Goal: Information Seeking & Learning: Learn about a topic

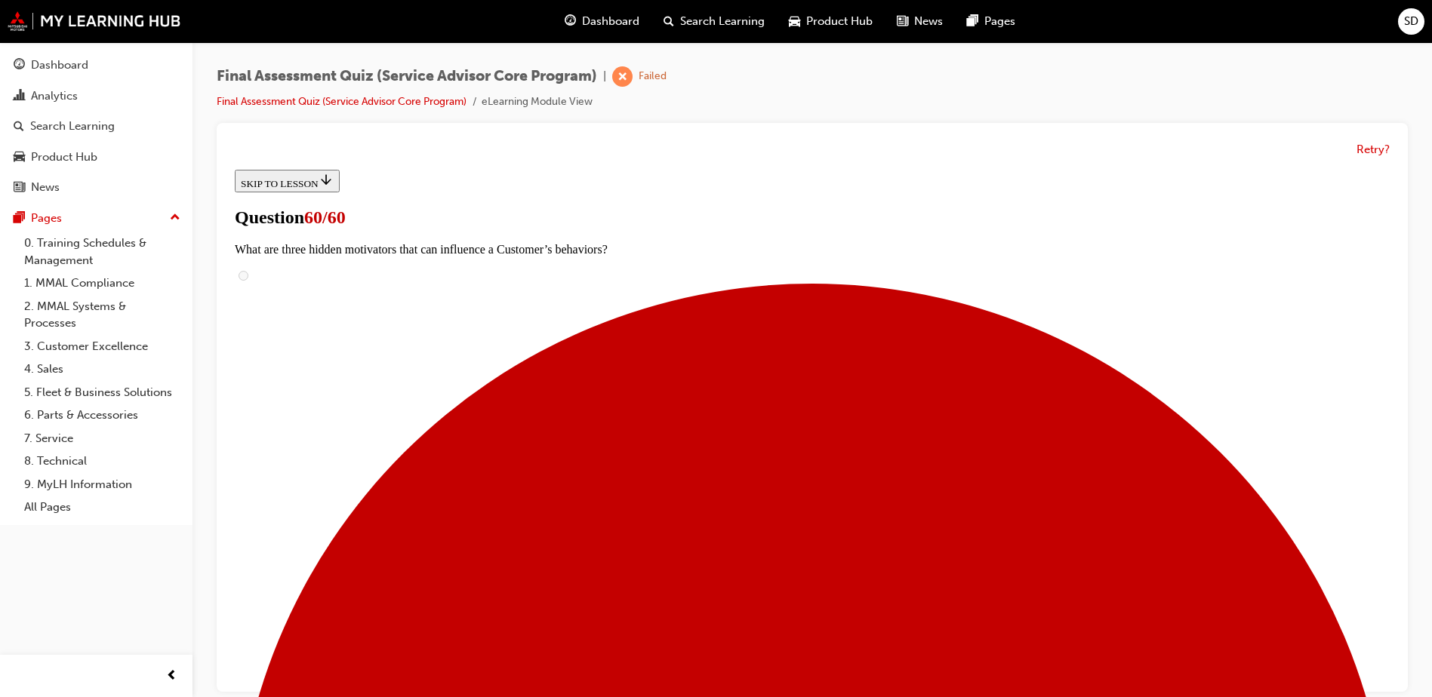
scroll to position [11, 0]
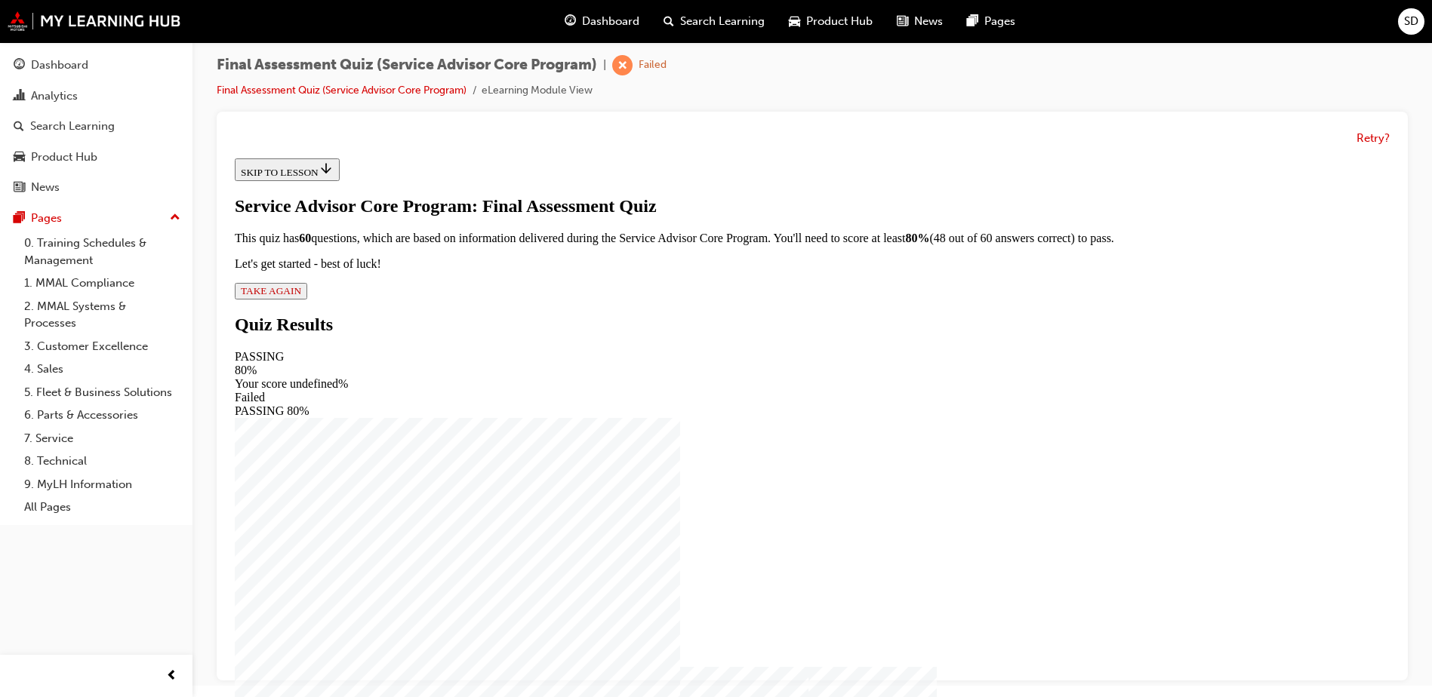
click at [301, 297] on span "TAKE AGAIN" at bounding box center [271, 290] width 60 height 11
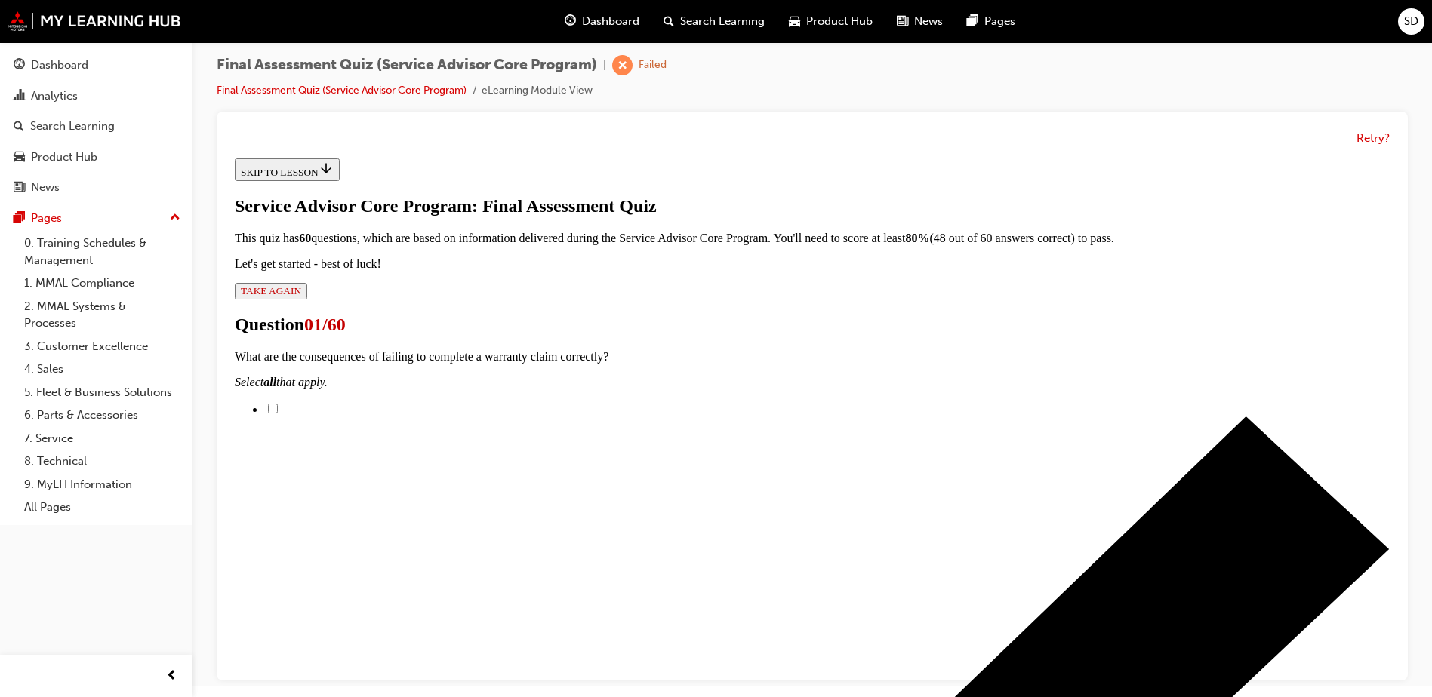
scroll to position [222, 0]
checkbox input "true"
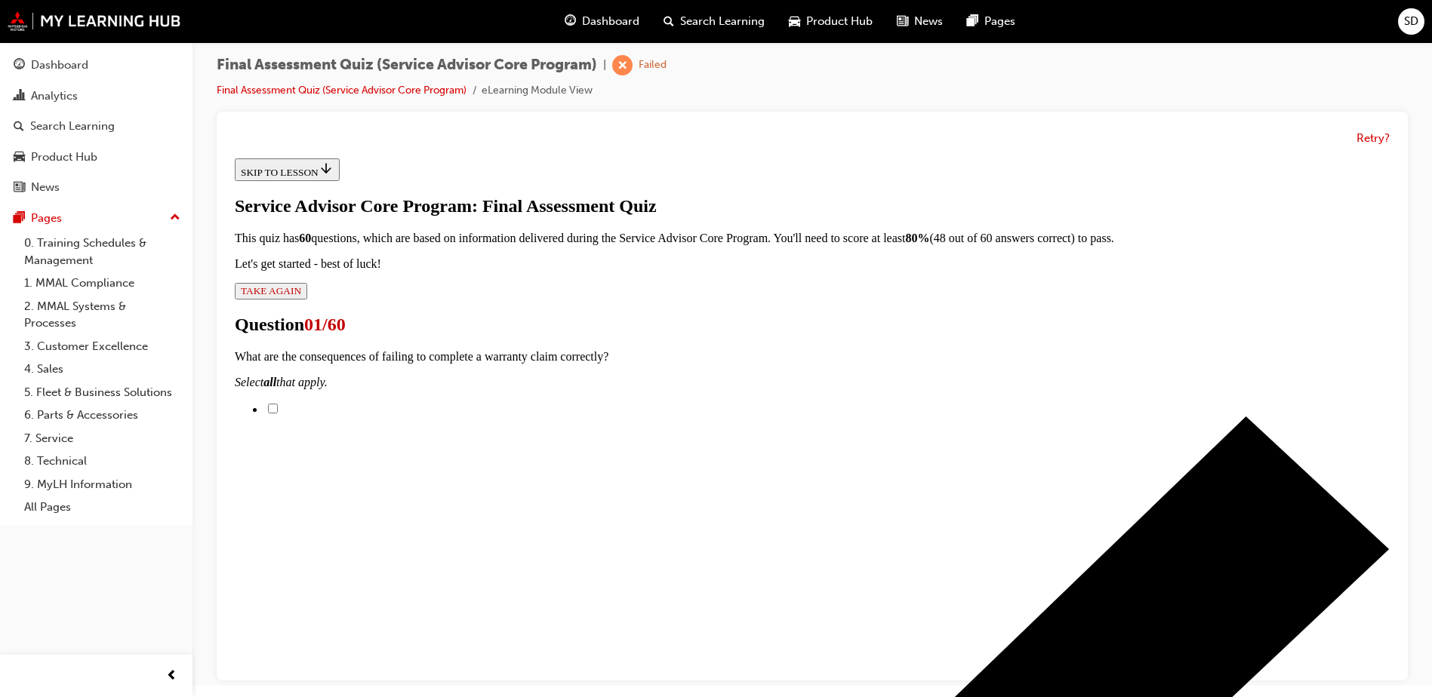
checkbox input "true"
click at [278, 404] on input "Possible reversal of the claim" at bounding box center [273, 409] width 10 height 10
checkbox input "true"
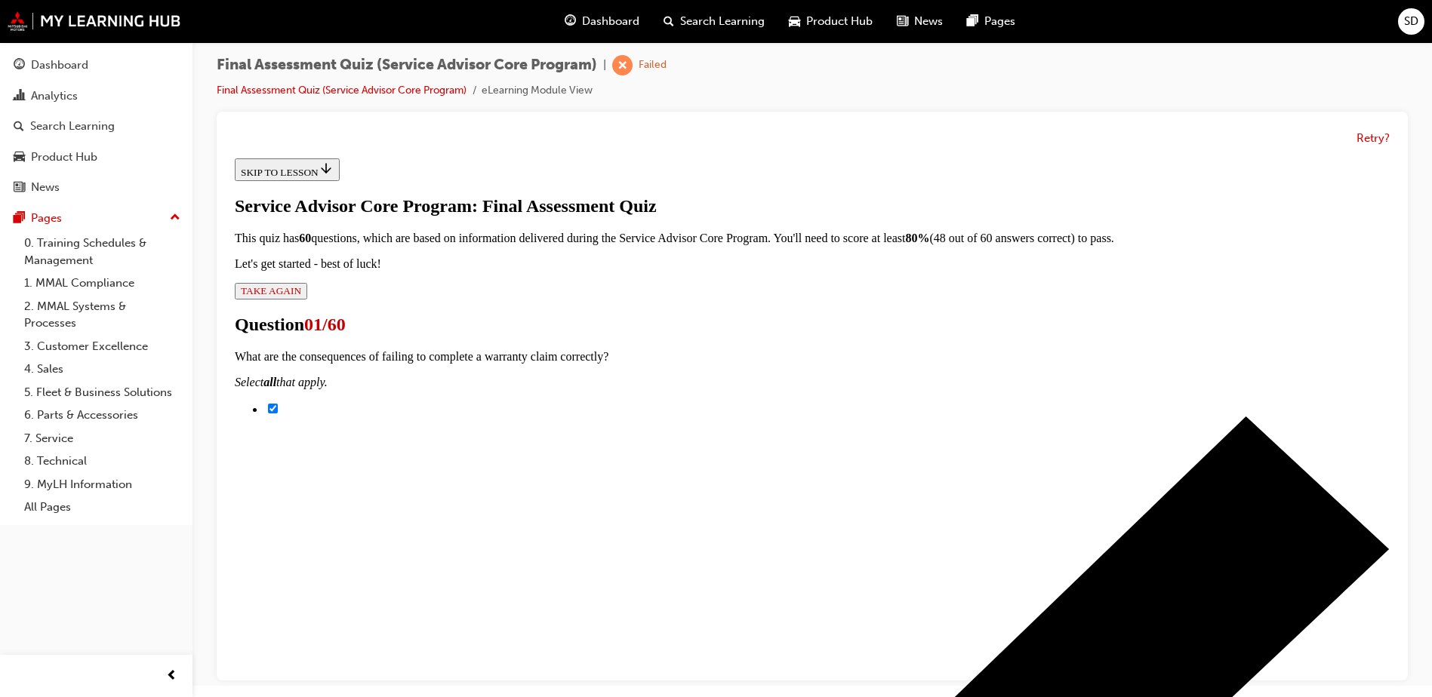
checkbox input "true"
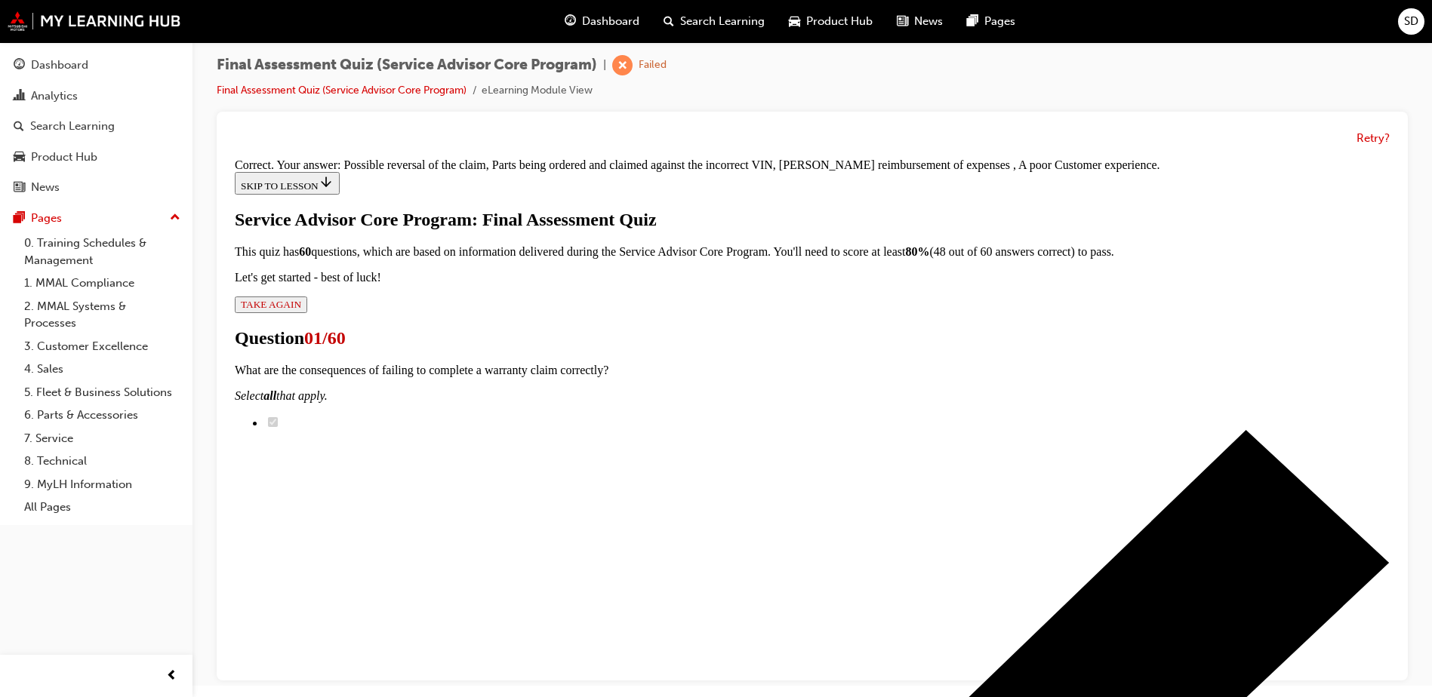
scroll to position [269, 0]
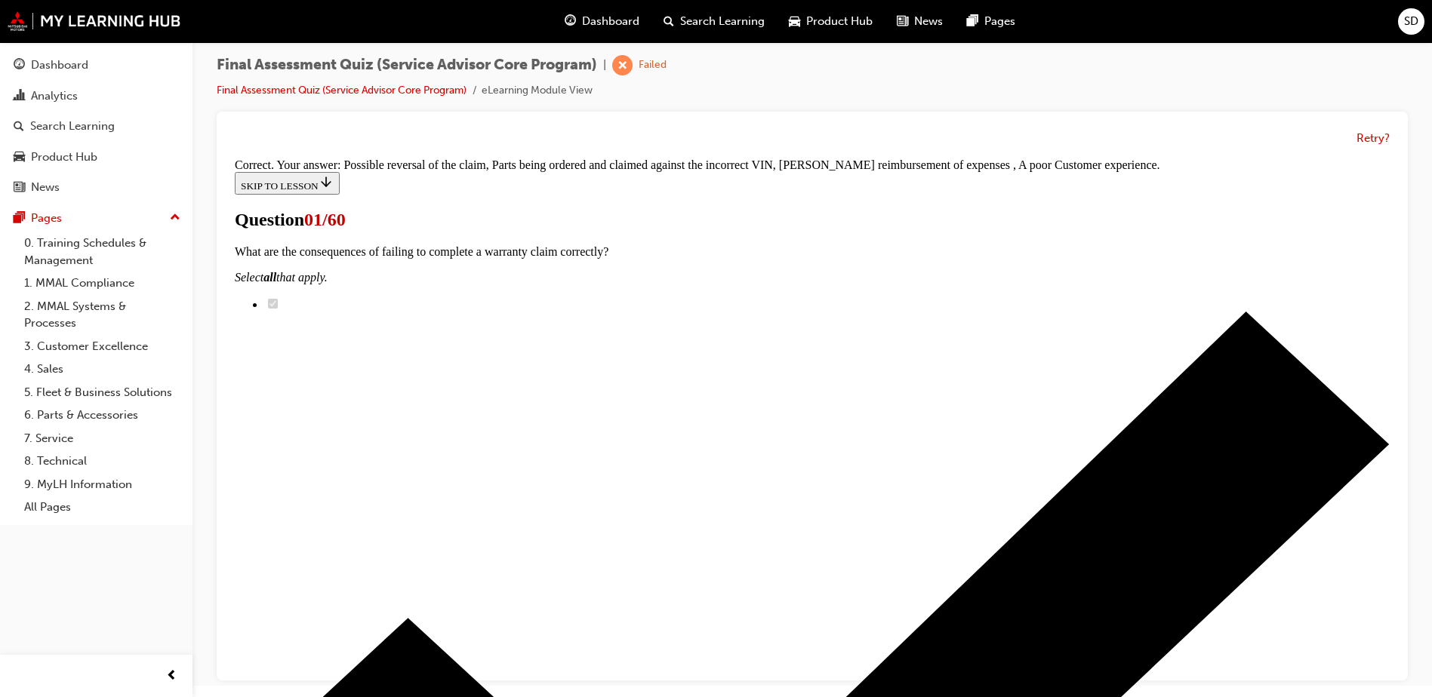
scroll to position [207, 0]
drag, startPoint x: 648, startPoint y: 454, endPoint x: 917, endPoint y: 444, distance: 268.9
drag, startPoint x: 674, startPoint y: 355, endPoint x: 913, endPoint y: 357, distance: 239.3
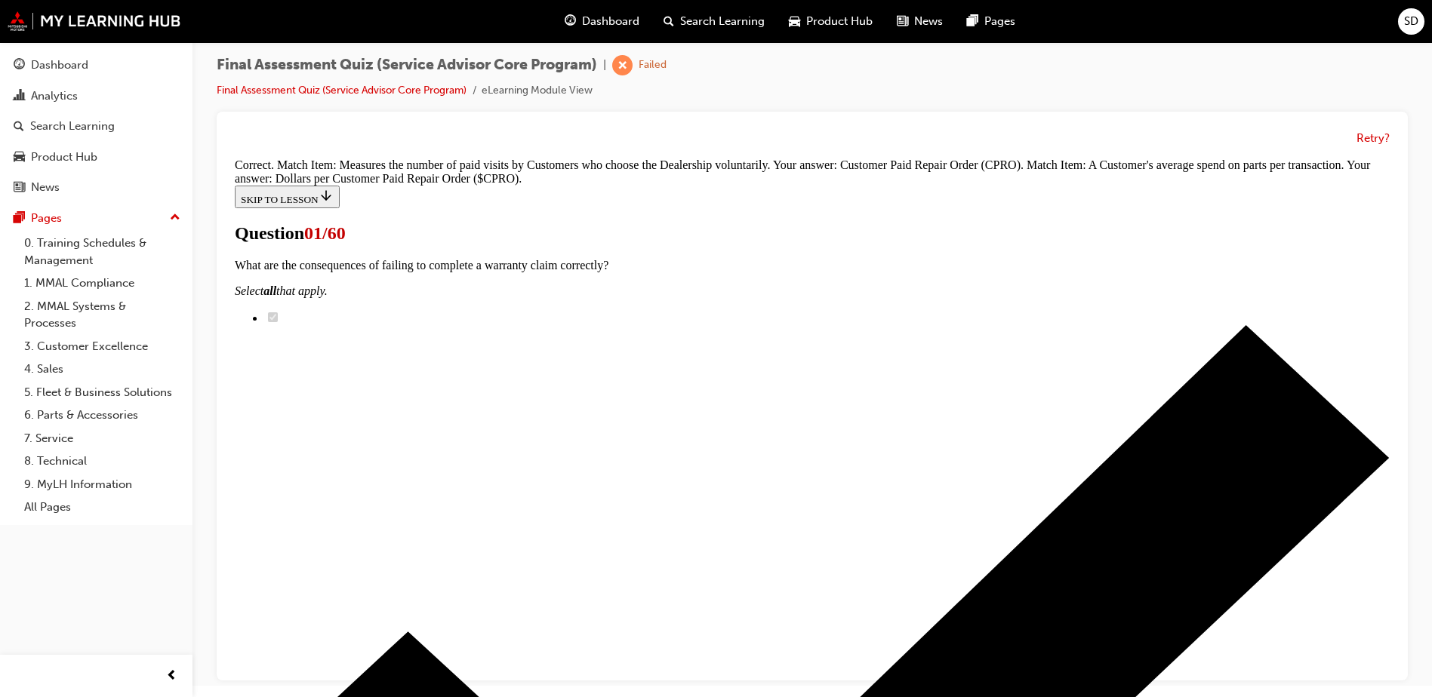
scroll to position [254, 0]
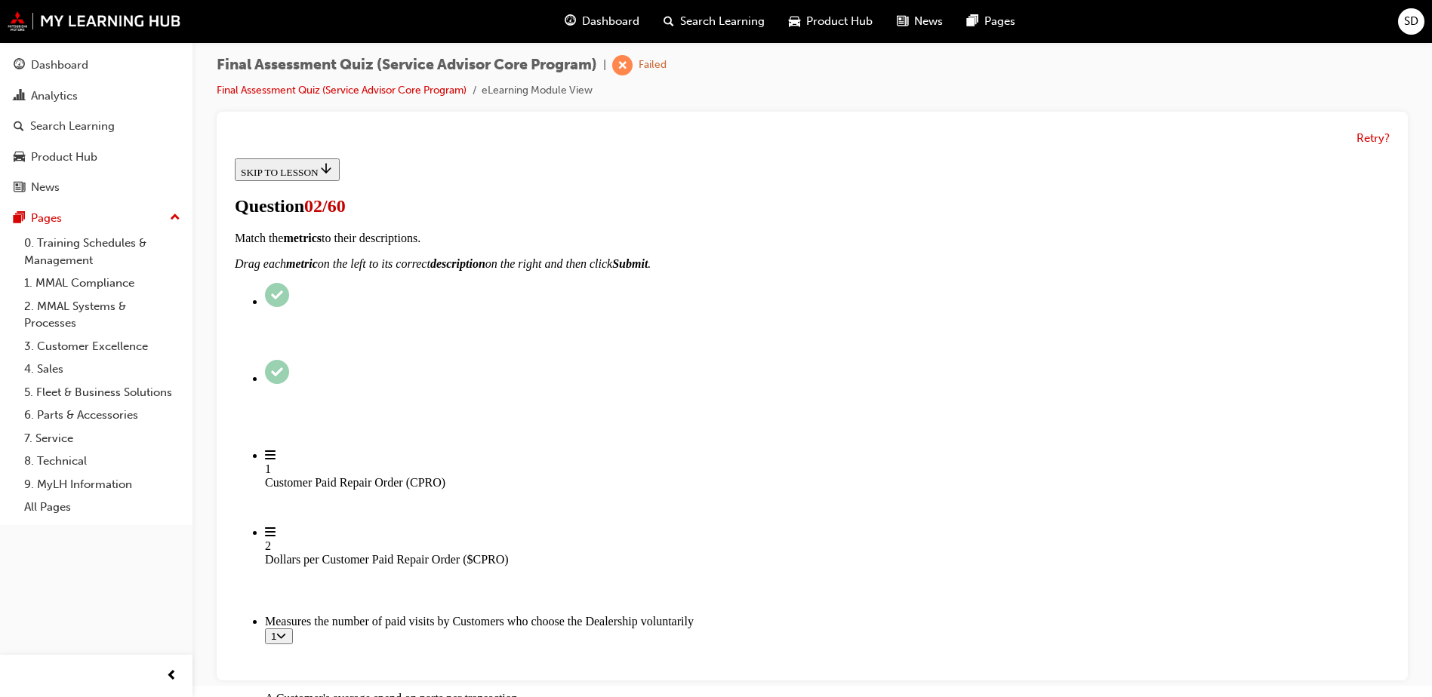
scroll to position [371, 0]
drag, startPoint x: 653, startPoint y: 694, endPoint x: 1166, endPoint y: 304, distance: 644.3
drag, startPoint x: 696, startPoint y: 267, endPoint x: 876, endPoint y: 195, distance: 194.4
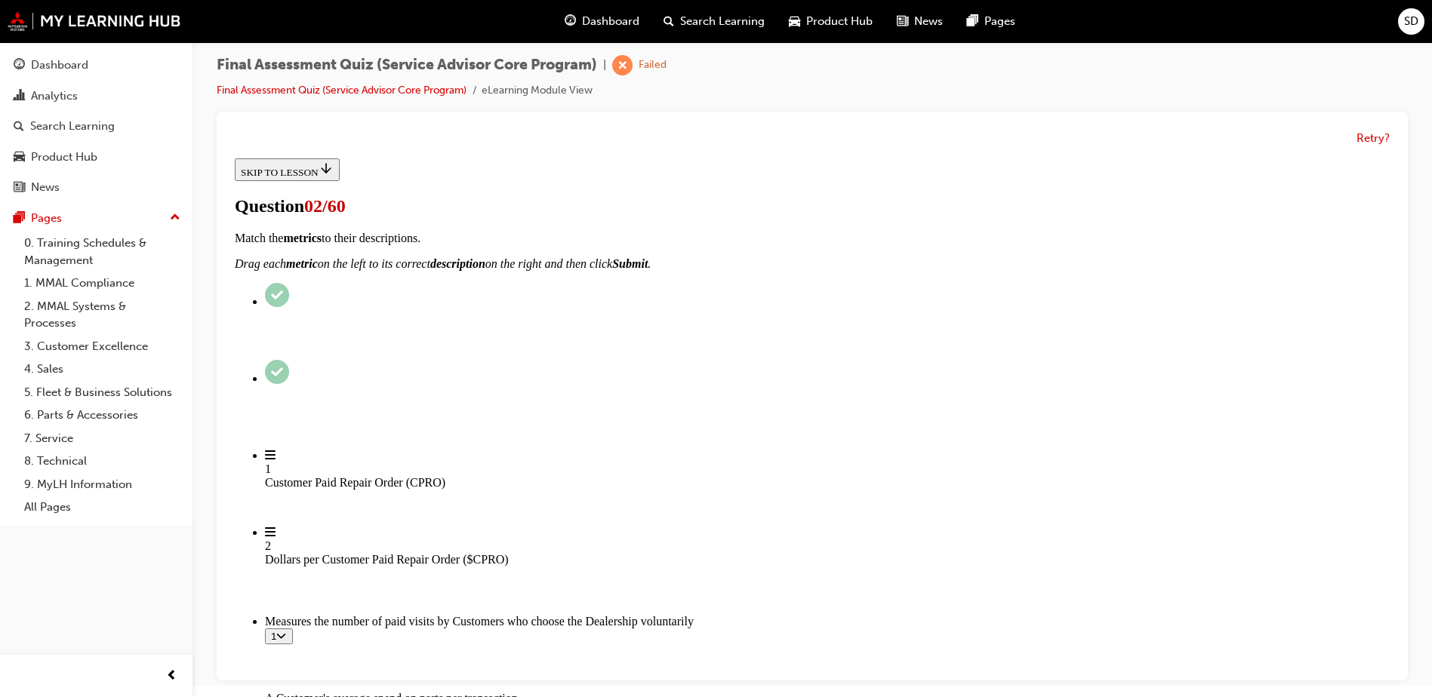
scroll to position [354, 0]
drag, startPoint x: 673, startPoint y: 584, endPoint x: 942, endPoint y: 263, distance: 418.5
drag, startPoint x: 665, startPoint y: 675, endPoint x: 912, endPoint y: 329, distance: 424.8
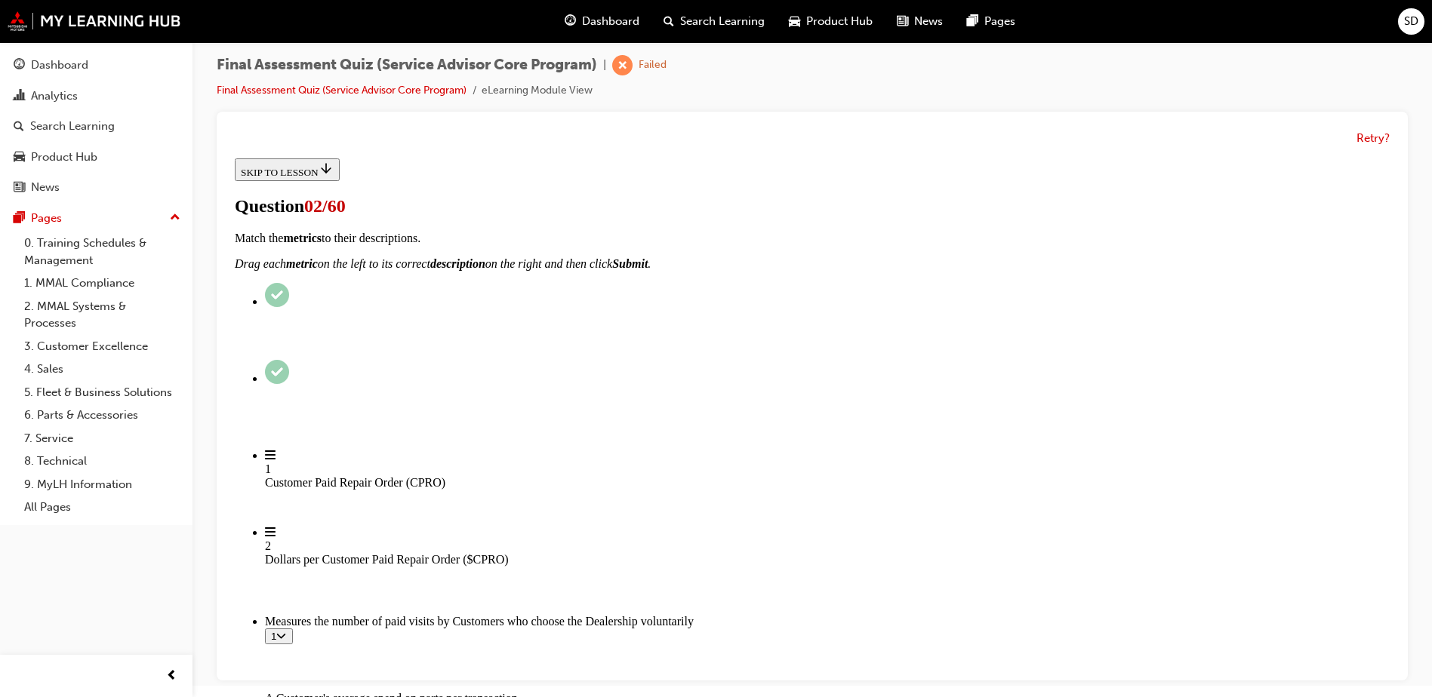
drag, startPoint x: 639, startPoint y: 657, endPoint x: 883, endPoint y: 421, distance: 339.5
drag, startPoint x: 655, startPoint y: 579, endPoint x: 921, endPoint y: 496, distance: 278.4
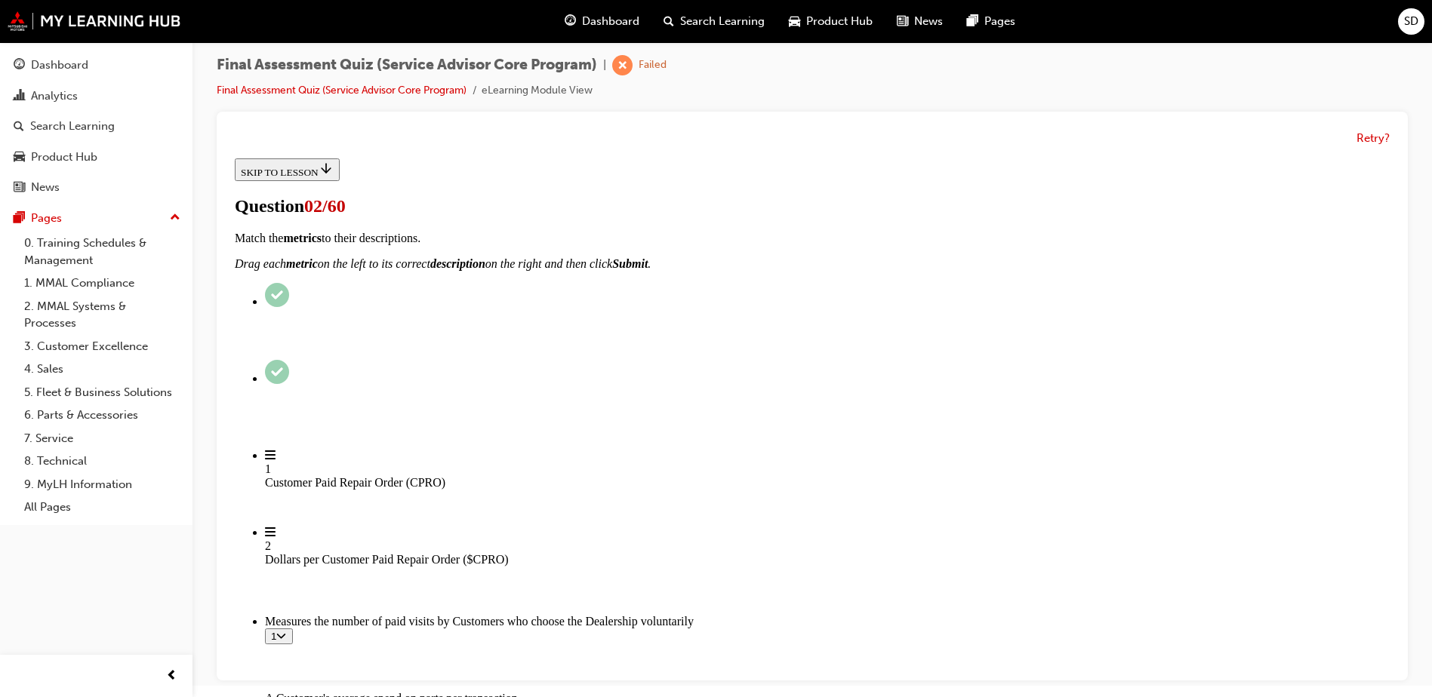
drag, startPoint x: 633, startPoint y: 584, endPoint x: 881, endPoint y: 591, distance: 248.4
drag, startPoint x: 677, startPoint y: 390, endPoint x: 932, endPoint y: 382, distance: 255.3
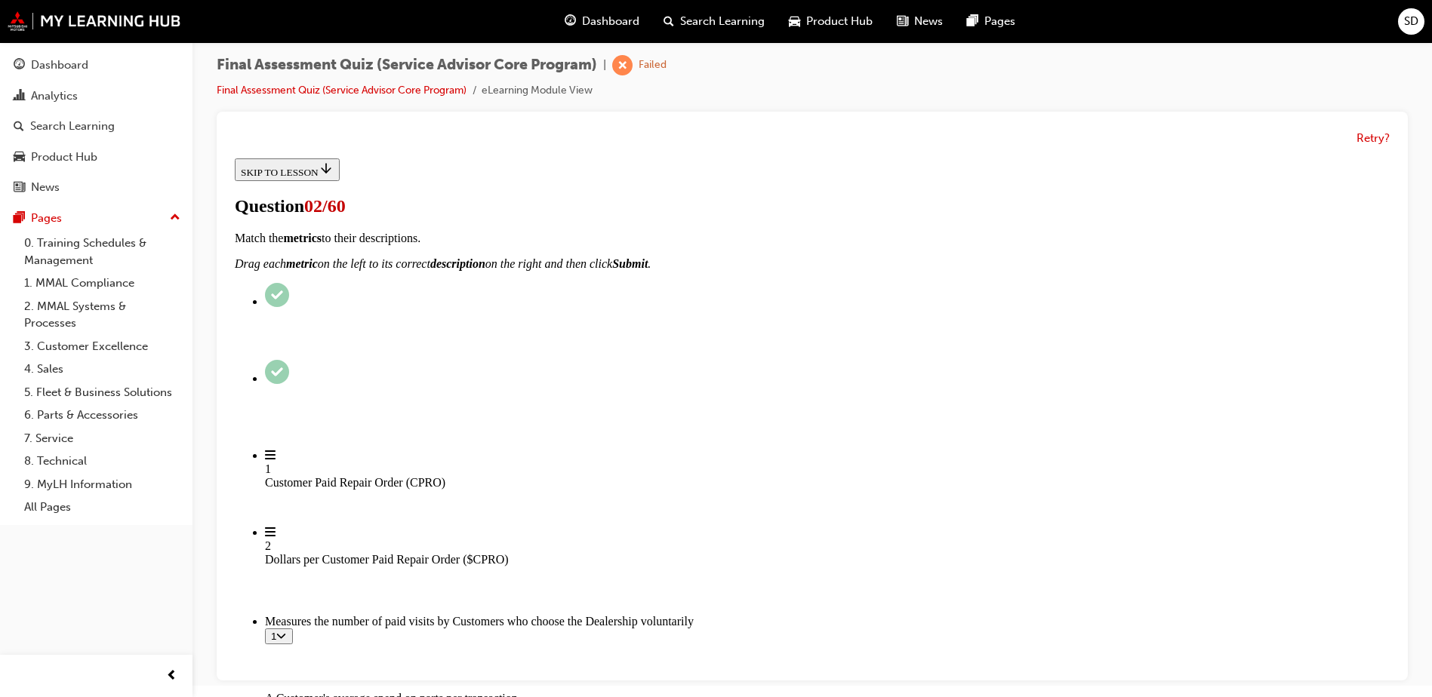
drag, startPoint x: 710, startPoint y: 450, endPoint x: 983, endPoint y: 441, distance: 273.4
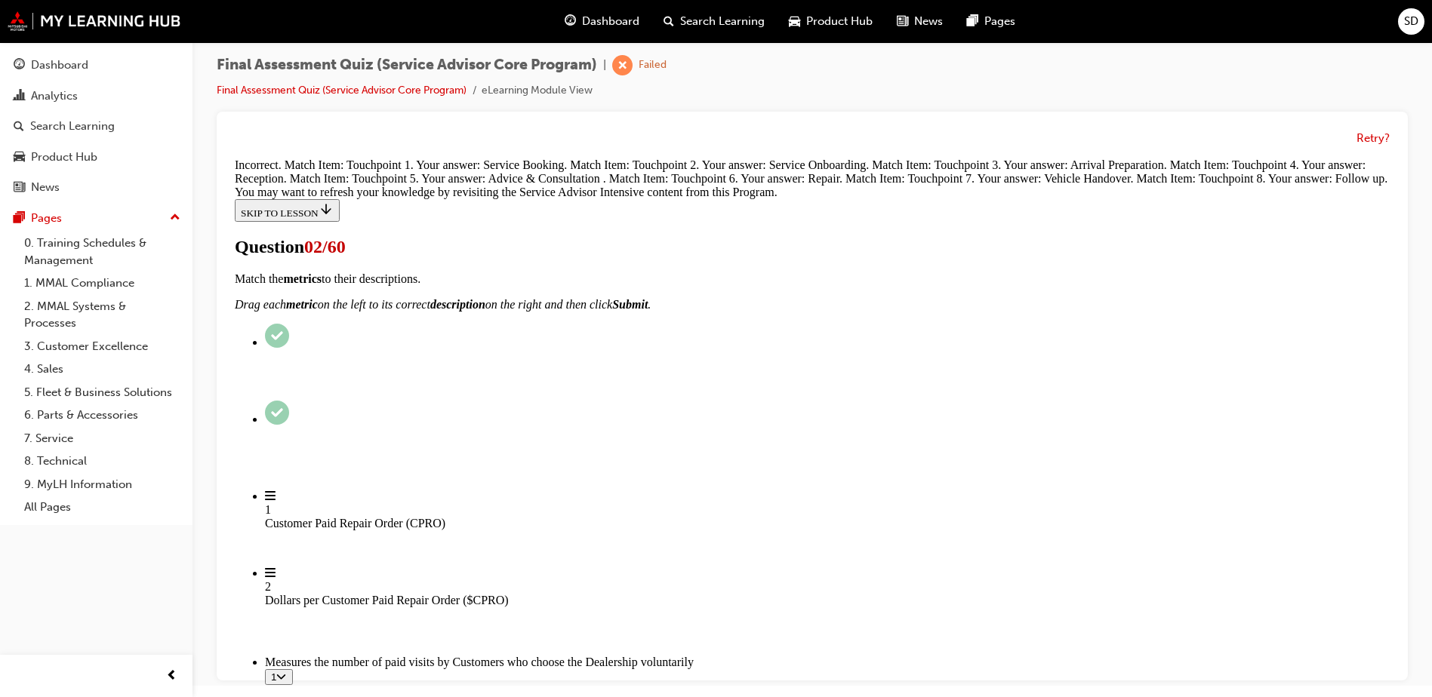
scroll to position [780, 0]
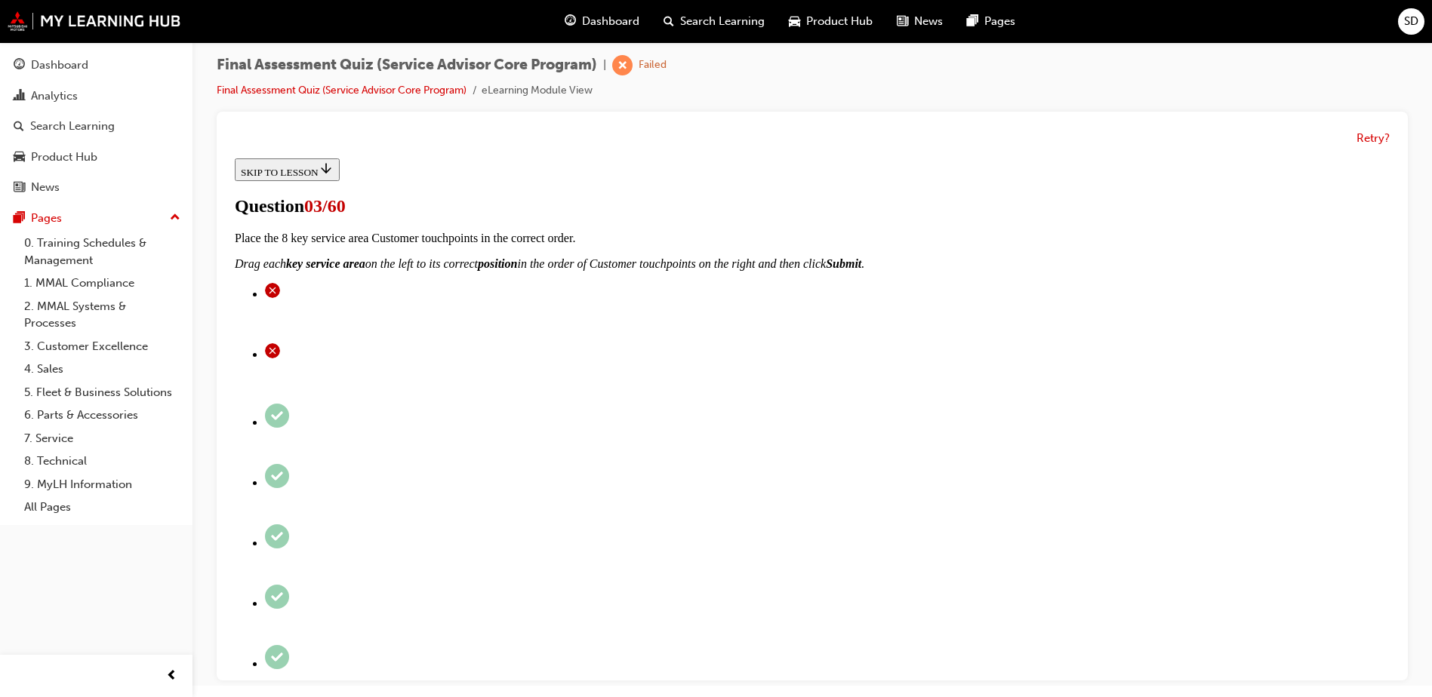
scroll to position [75, 0]
radio input "true"
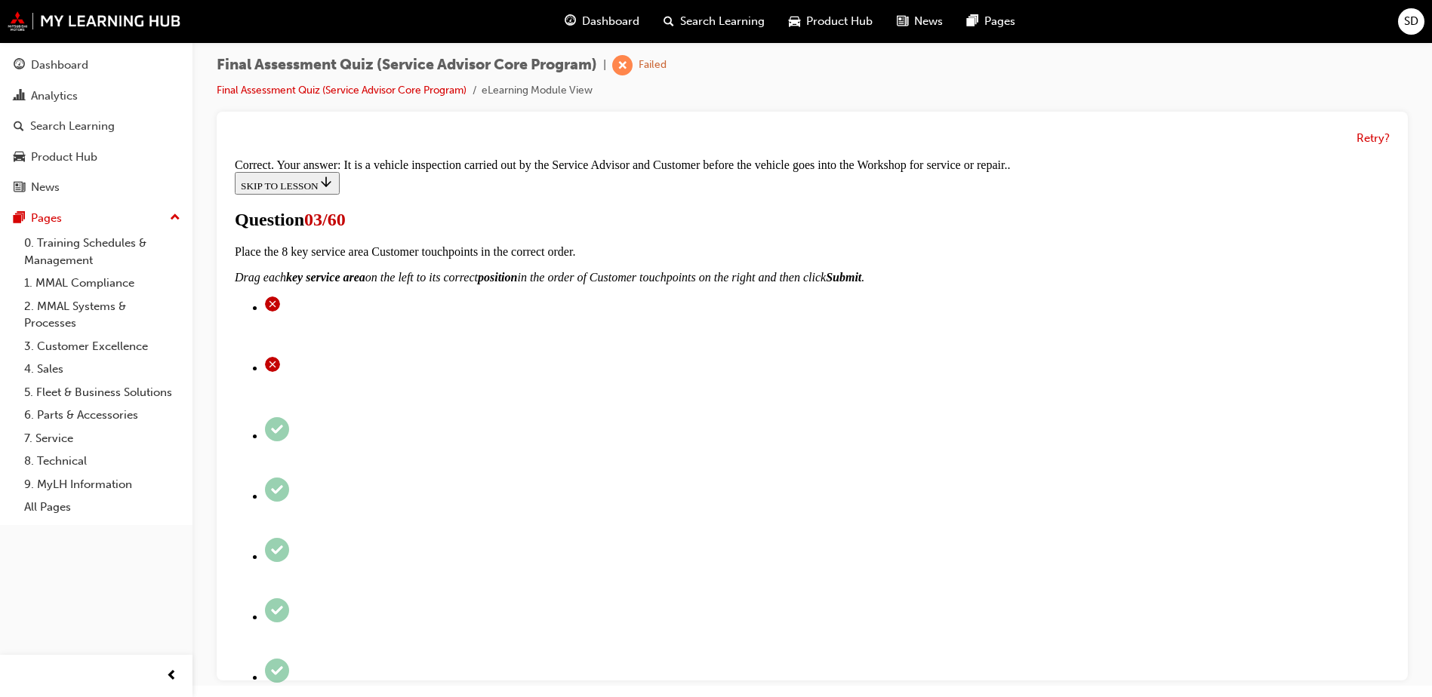
scroll to position [309, 0]
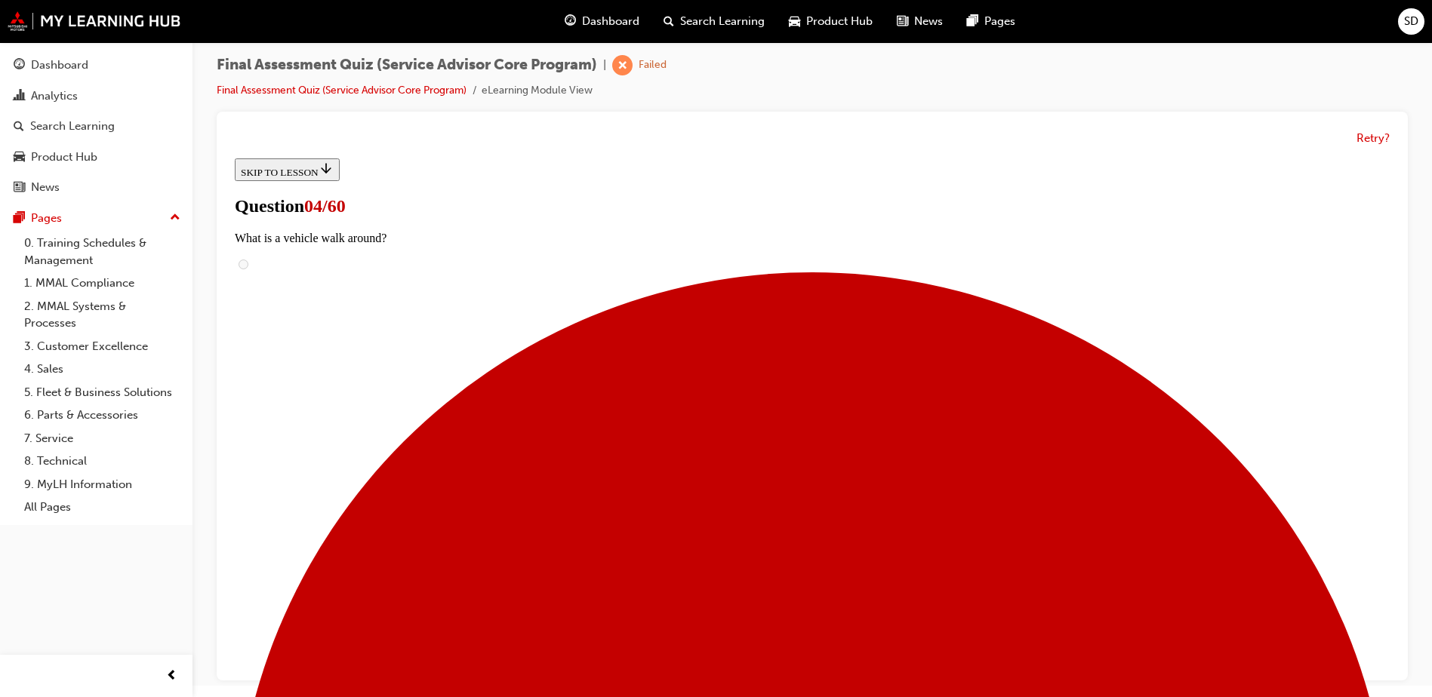
scroll to position [0, 0]
radio input "true"
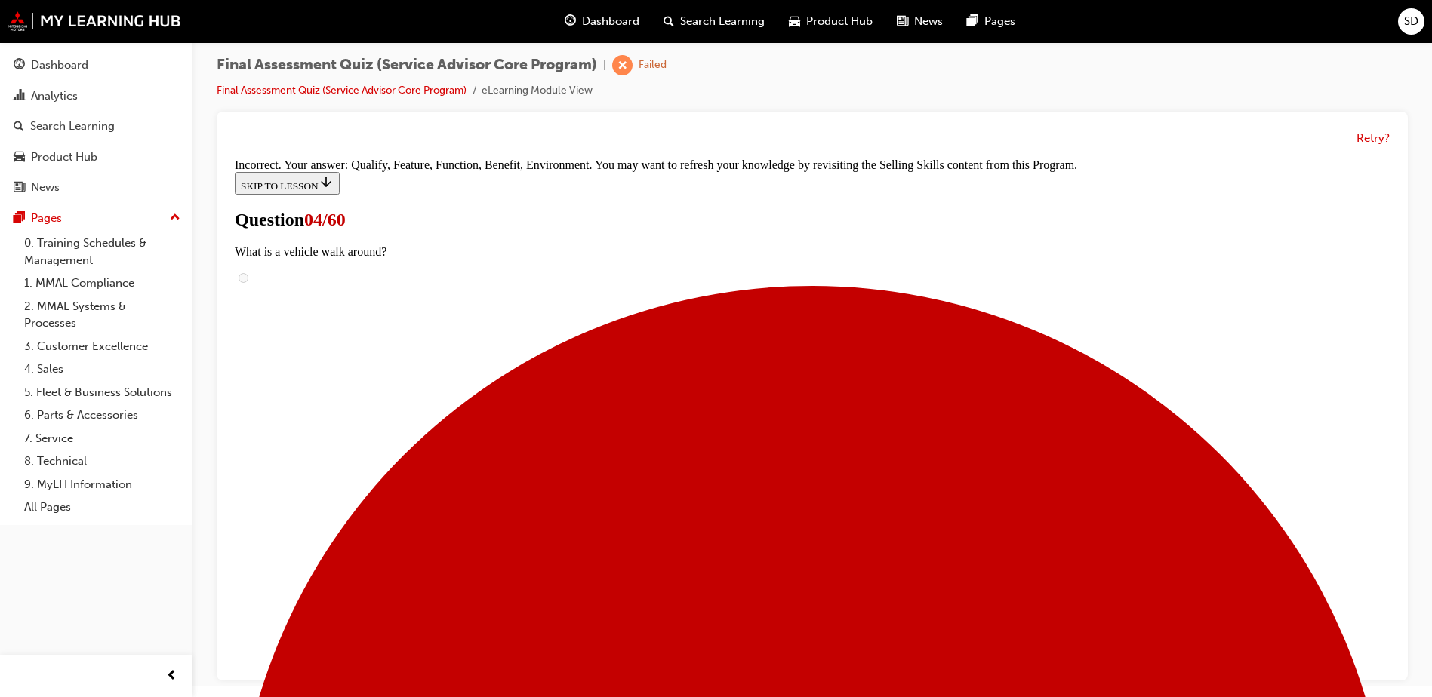
scroll to position [311, 0]
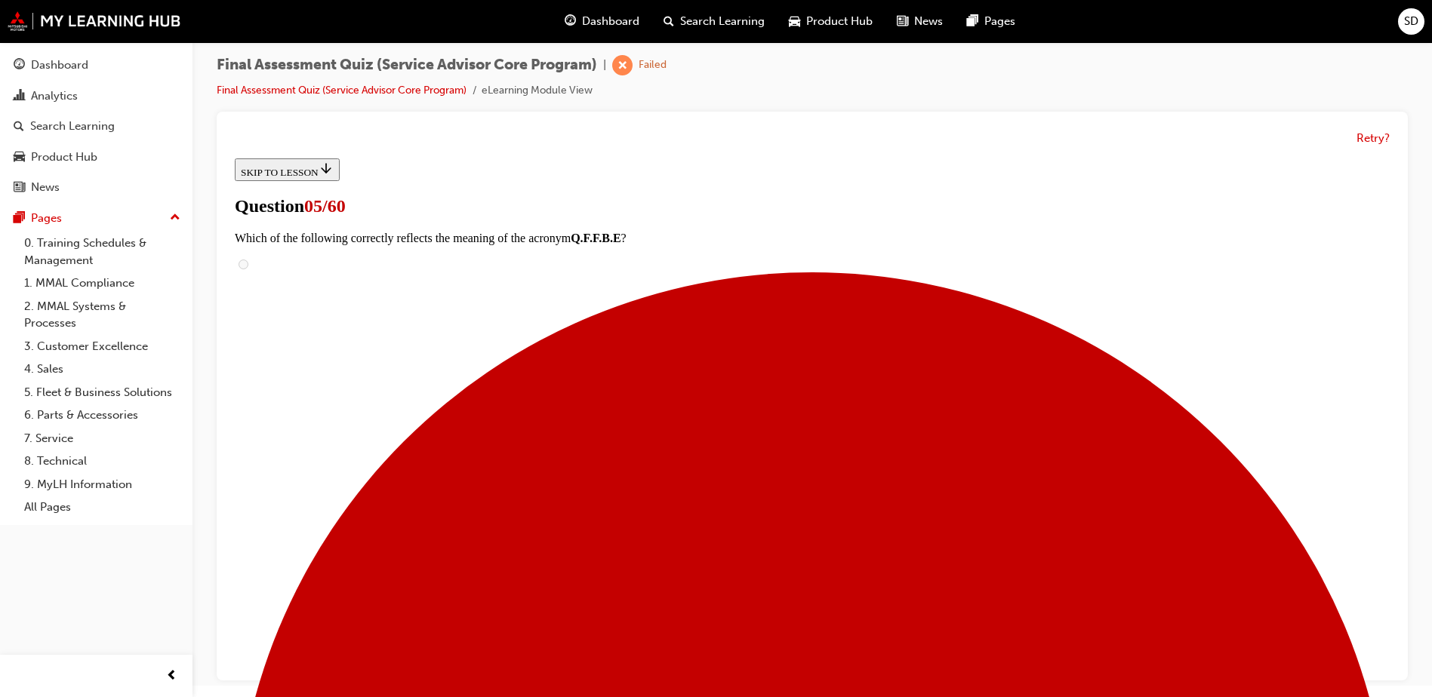
scroll to position [151, 0]
checkbox input "true"
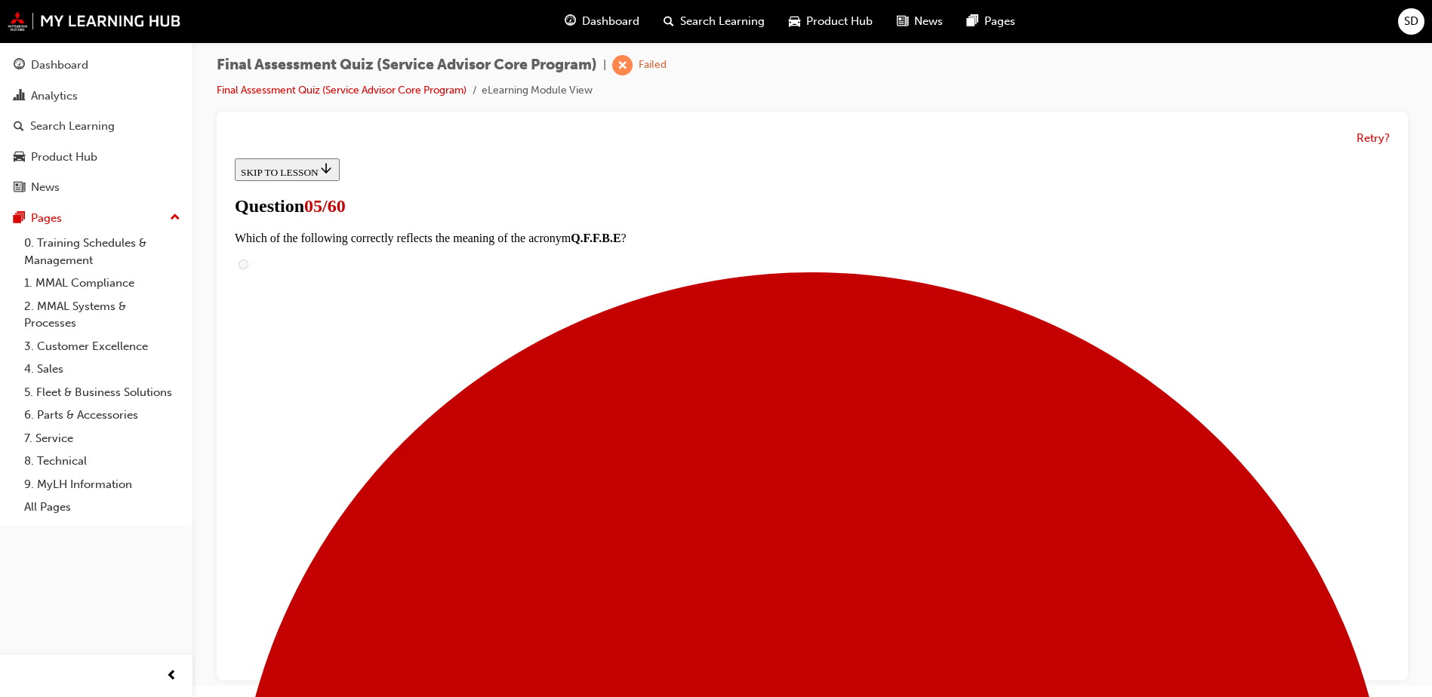
checkbox input "true"
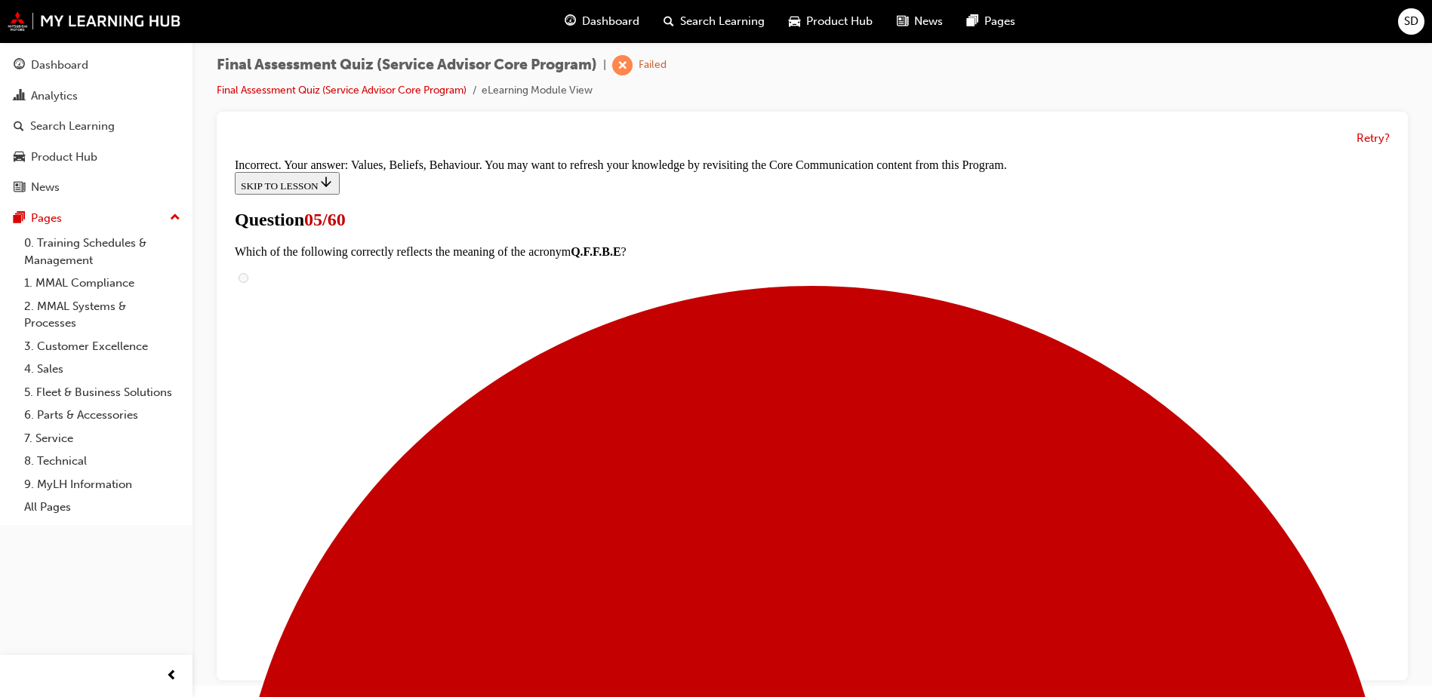
scroll to position [388, 0]
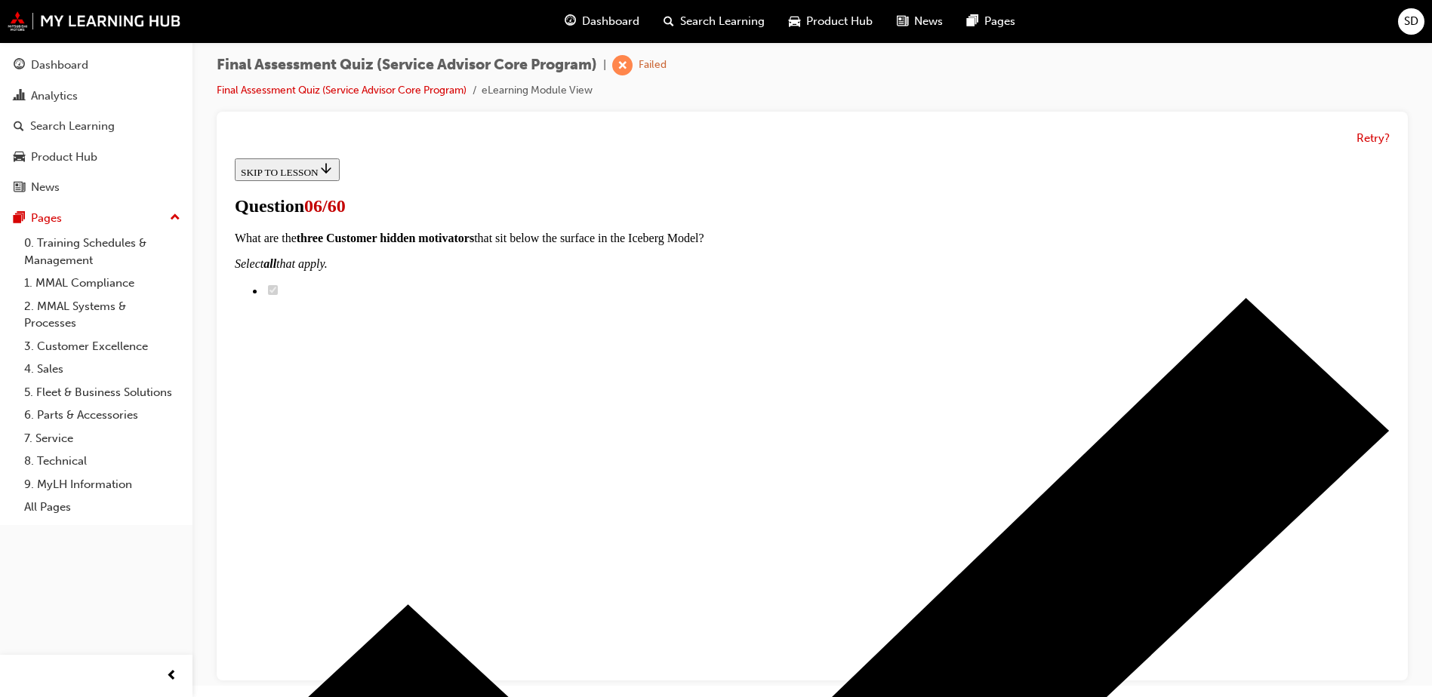
radio input "true"
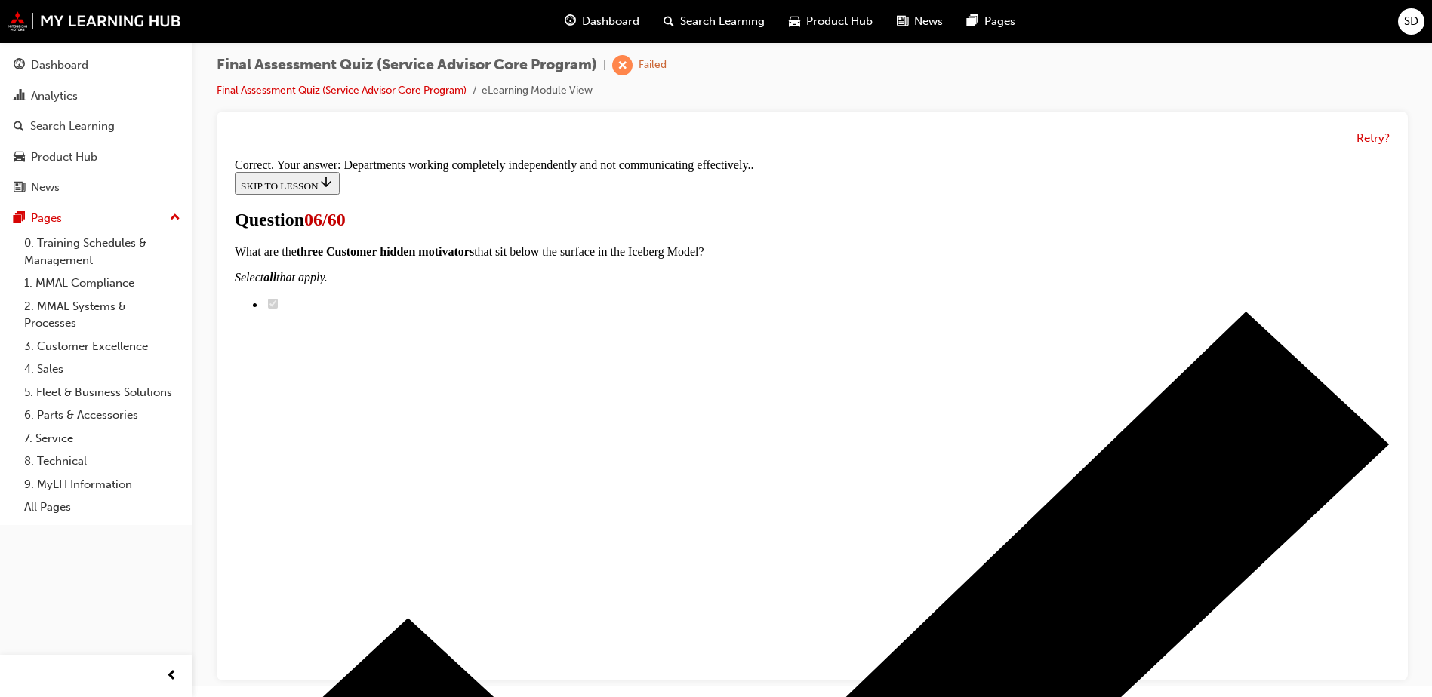
scroll to position [263, 0]
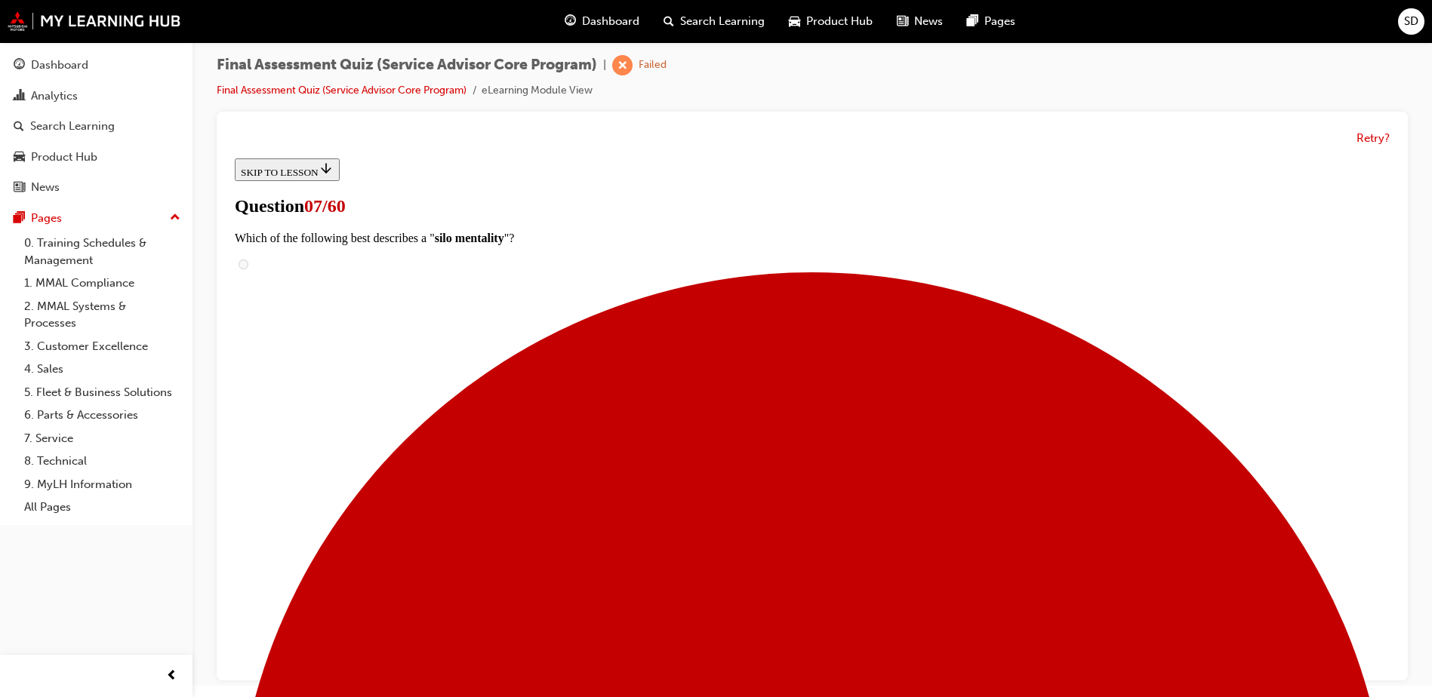
scroll to position [151, 0]
radio input "true"
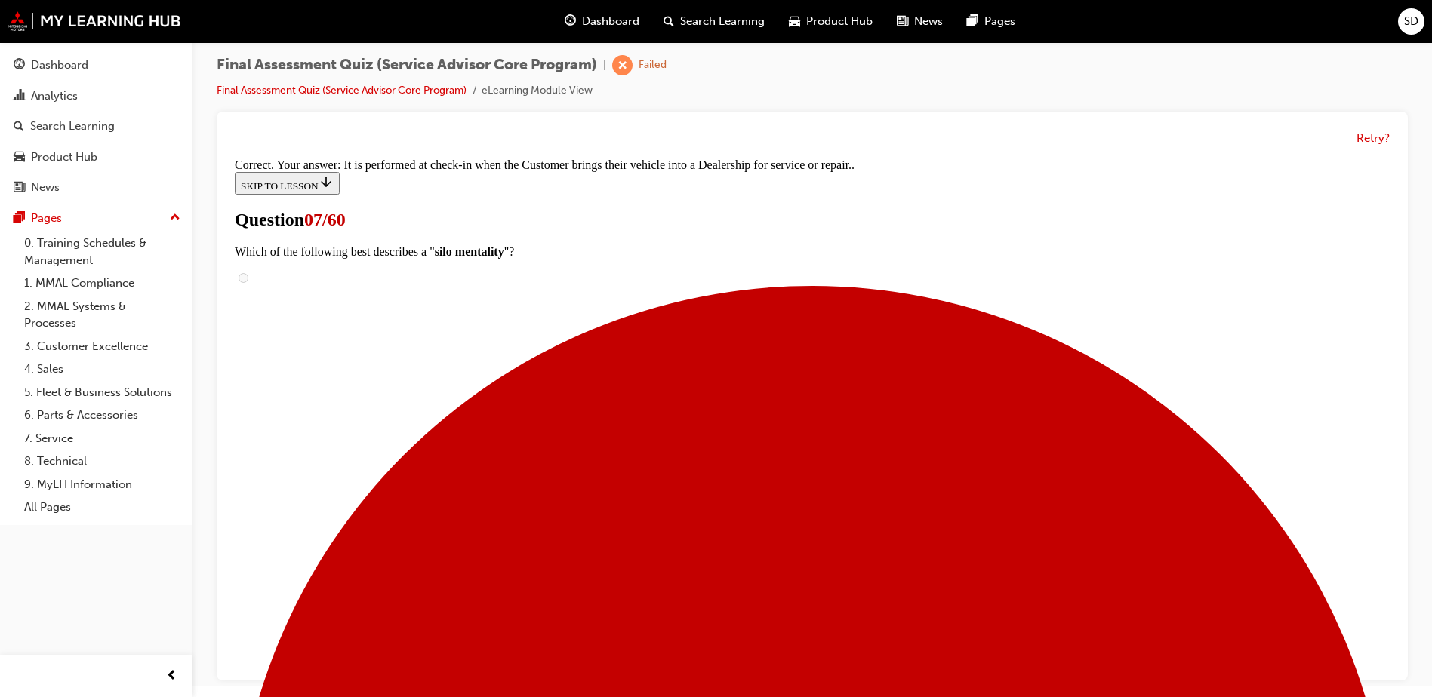
scroll to position [279, 0]
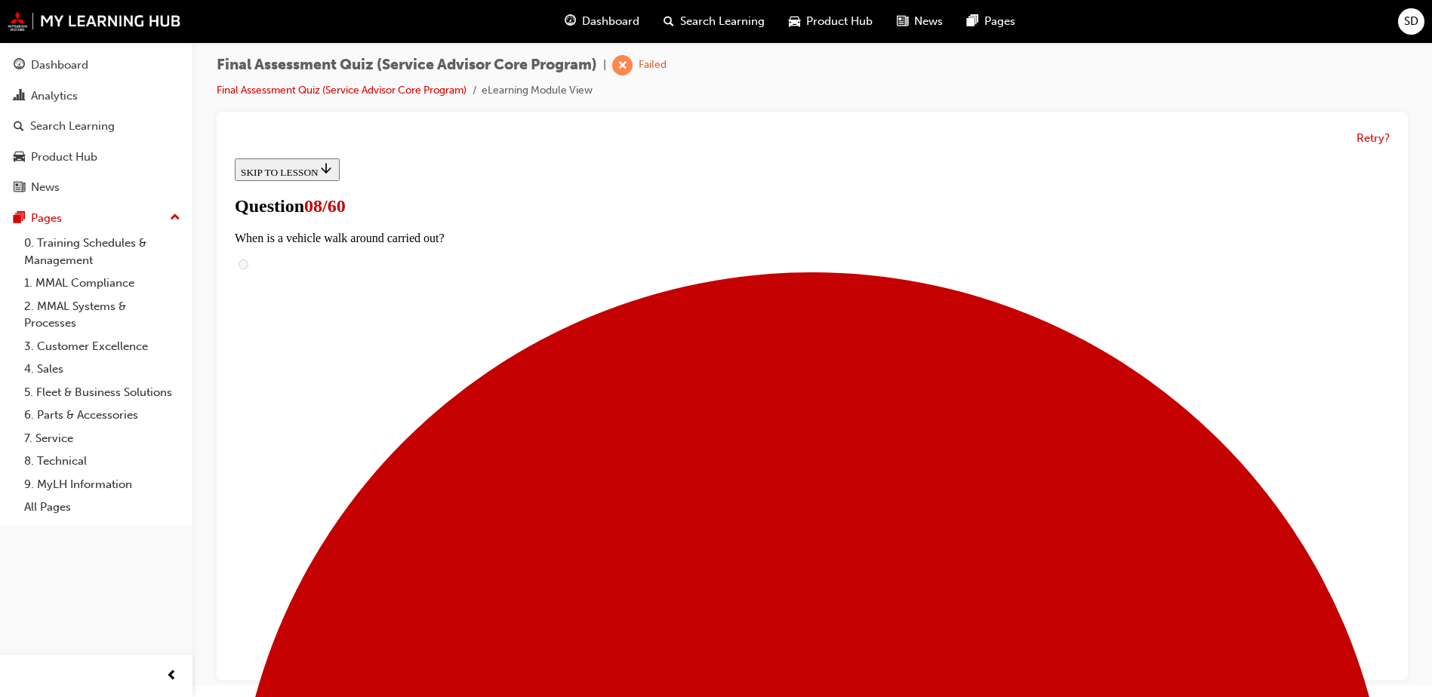
scroll to position [222, 0]
checkbox input "true"
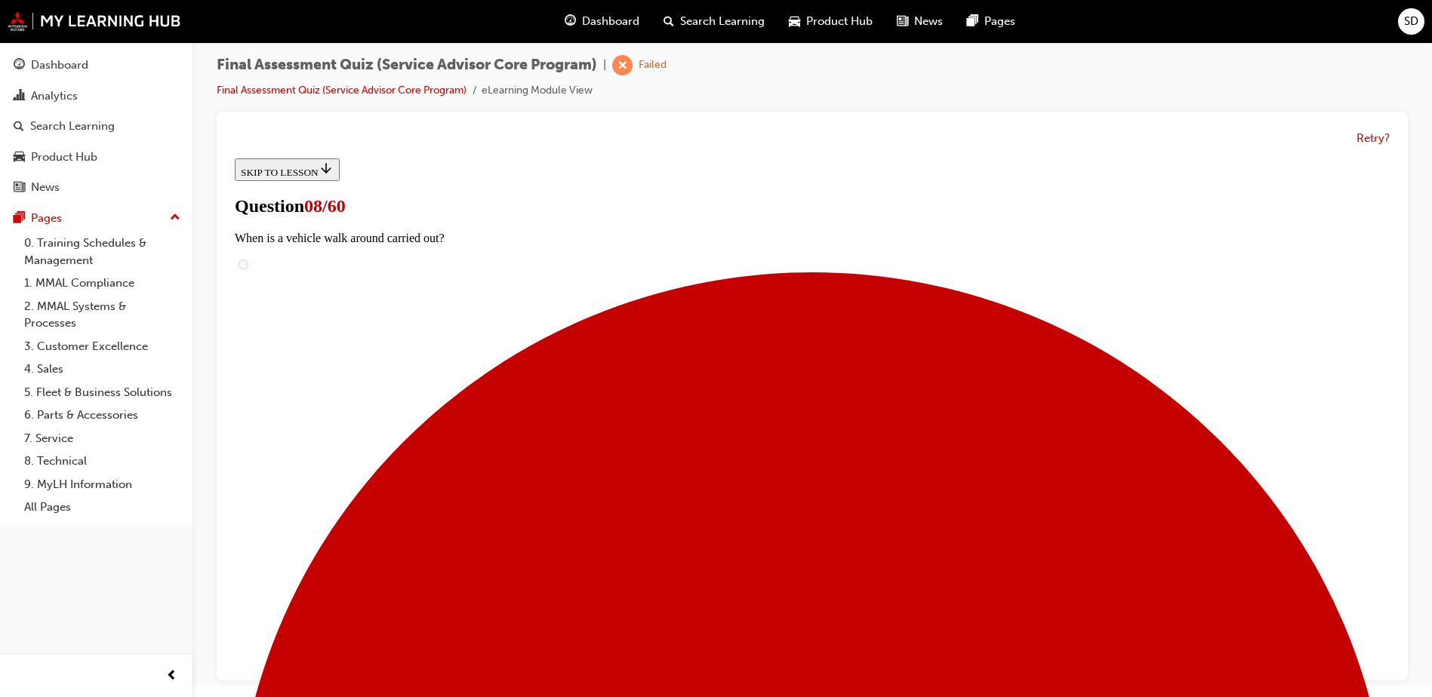
checkbox input "true"
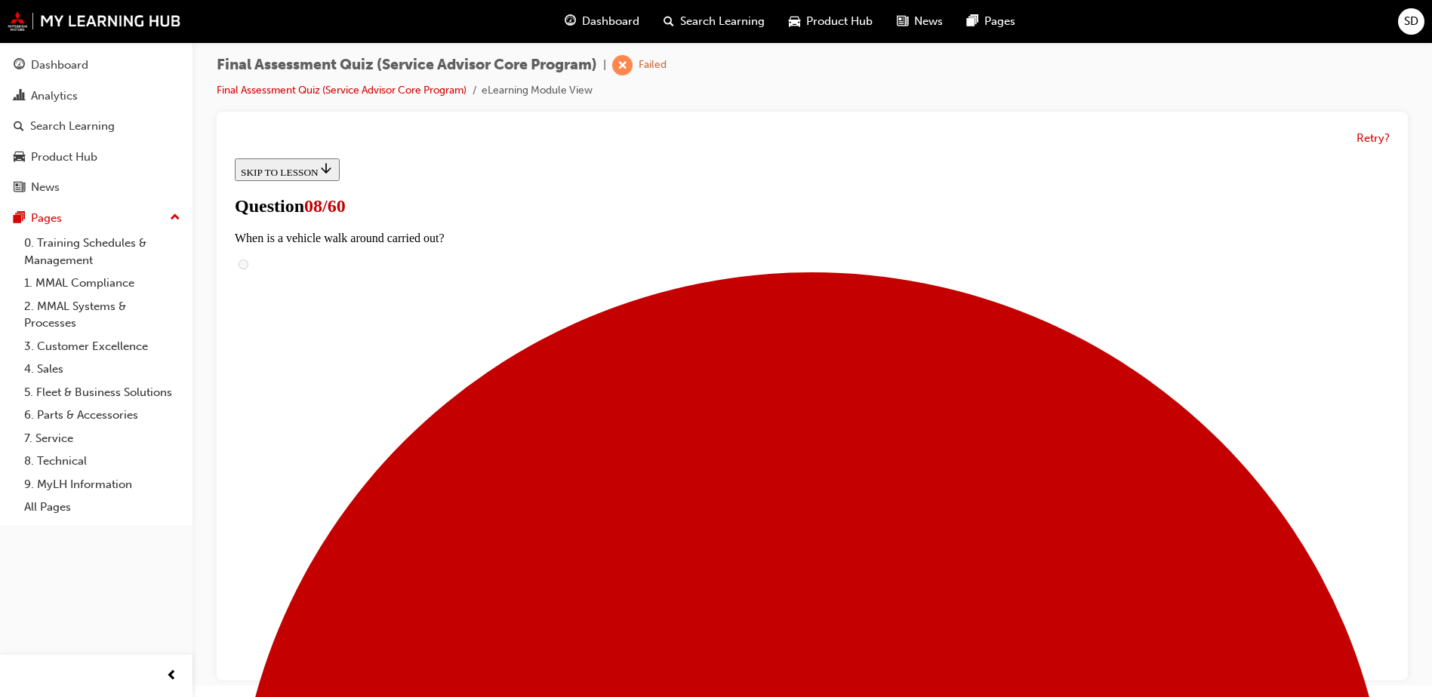
checkbox input "true"
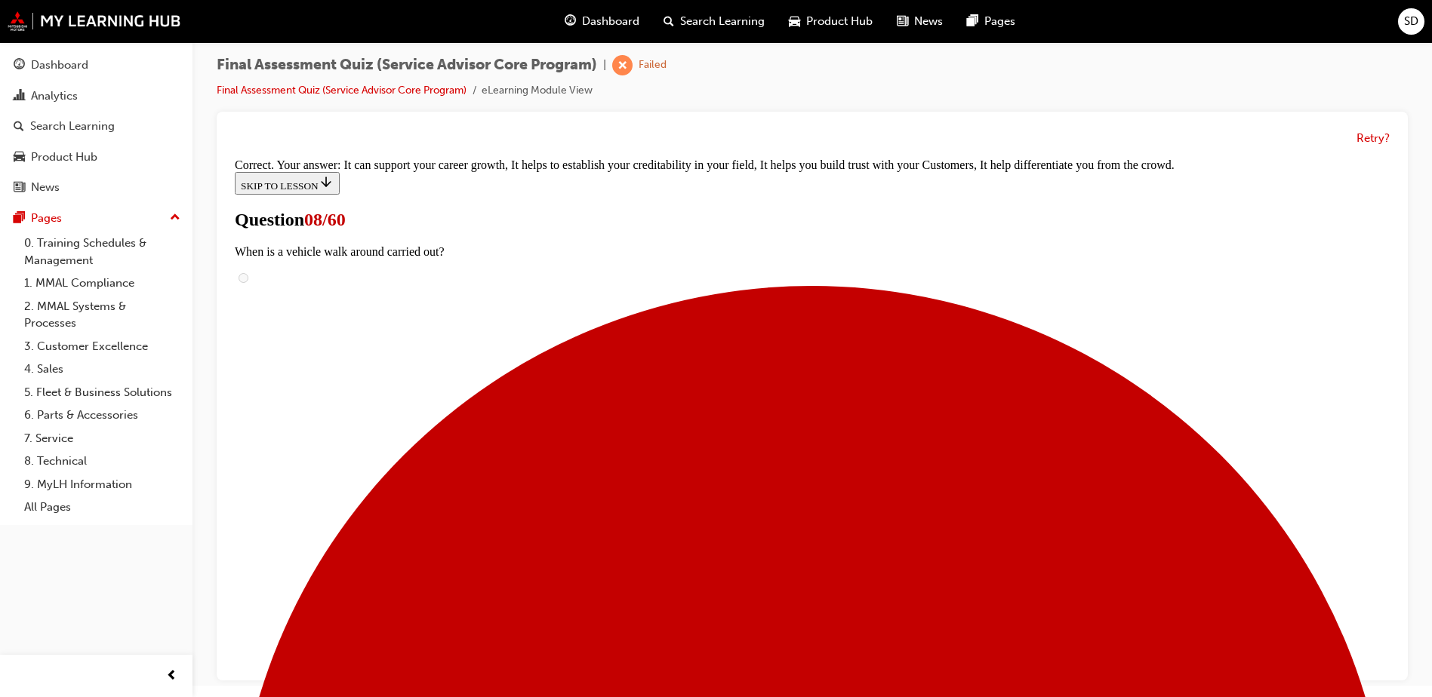
scroll to position [269, 0]
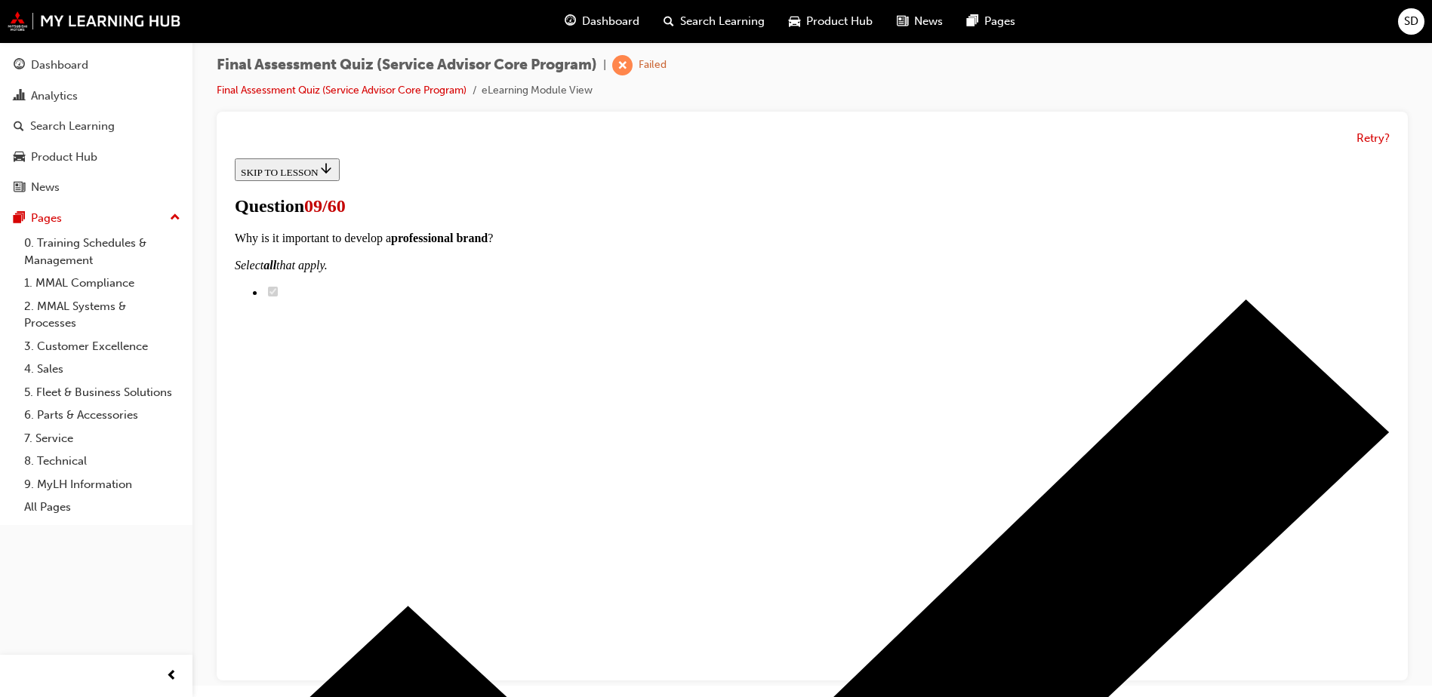
scroll to position [226, 0]
radio input "true"
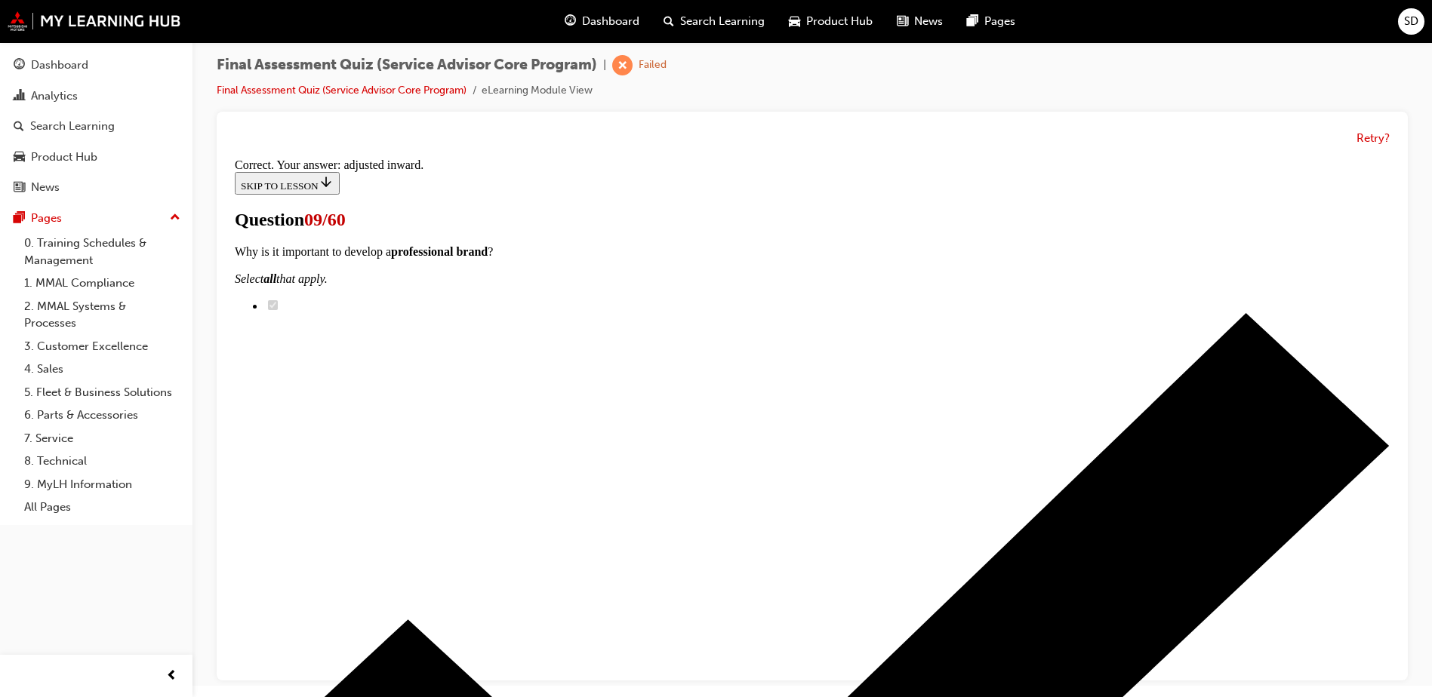
scroll to position [372, 0]
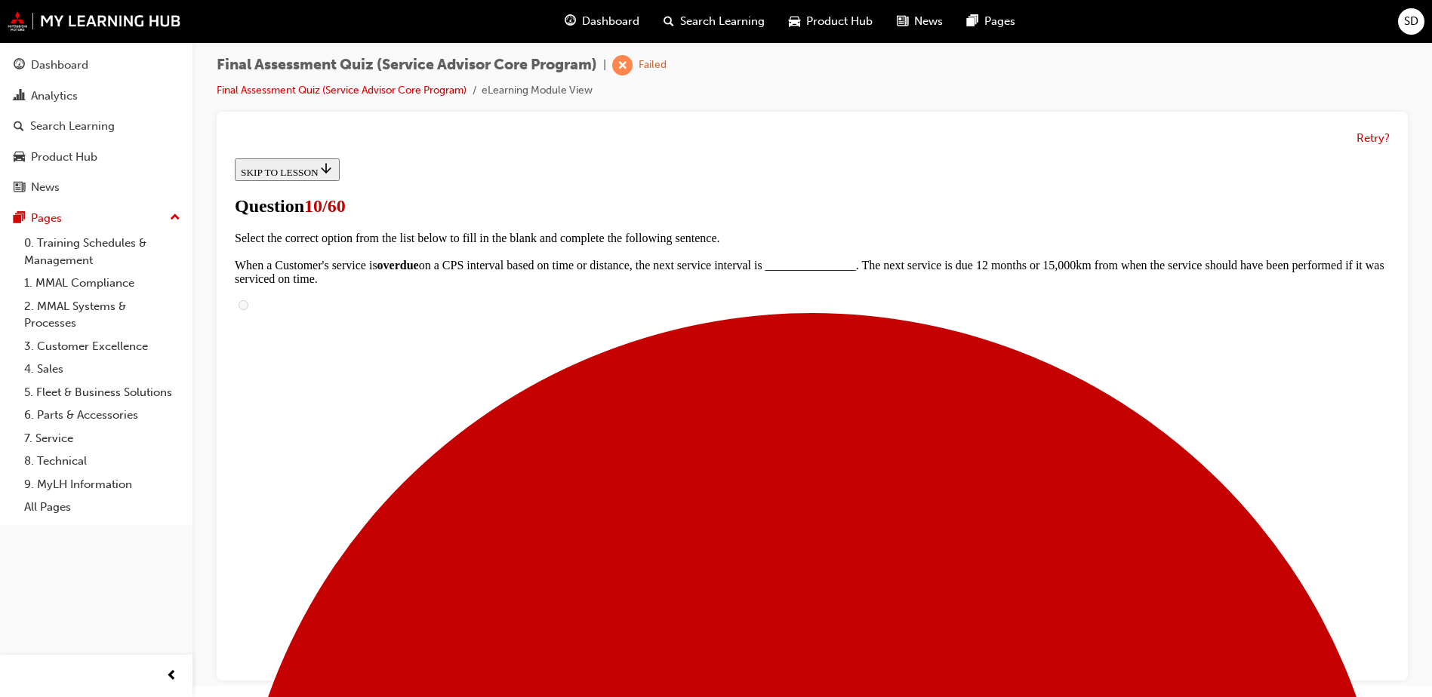
radio input "true"
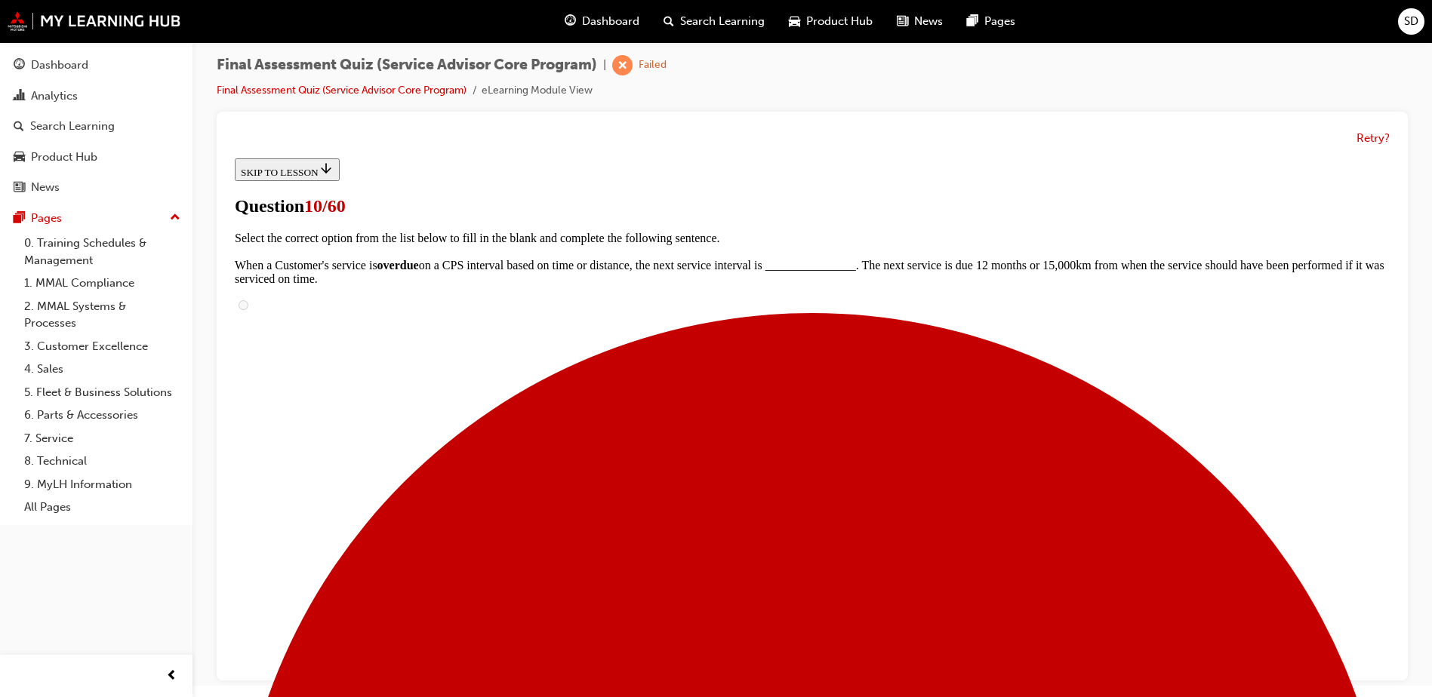
radio input "true"
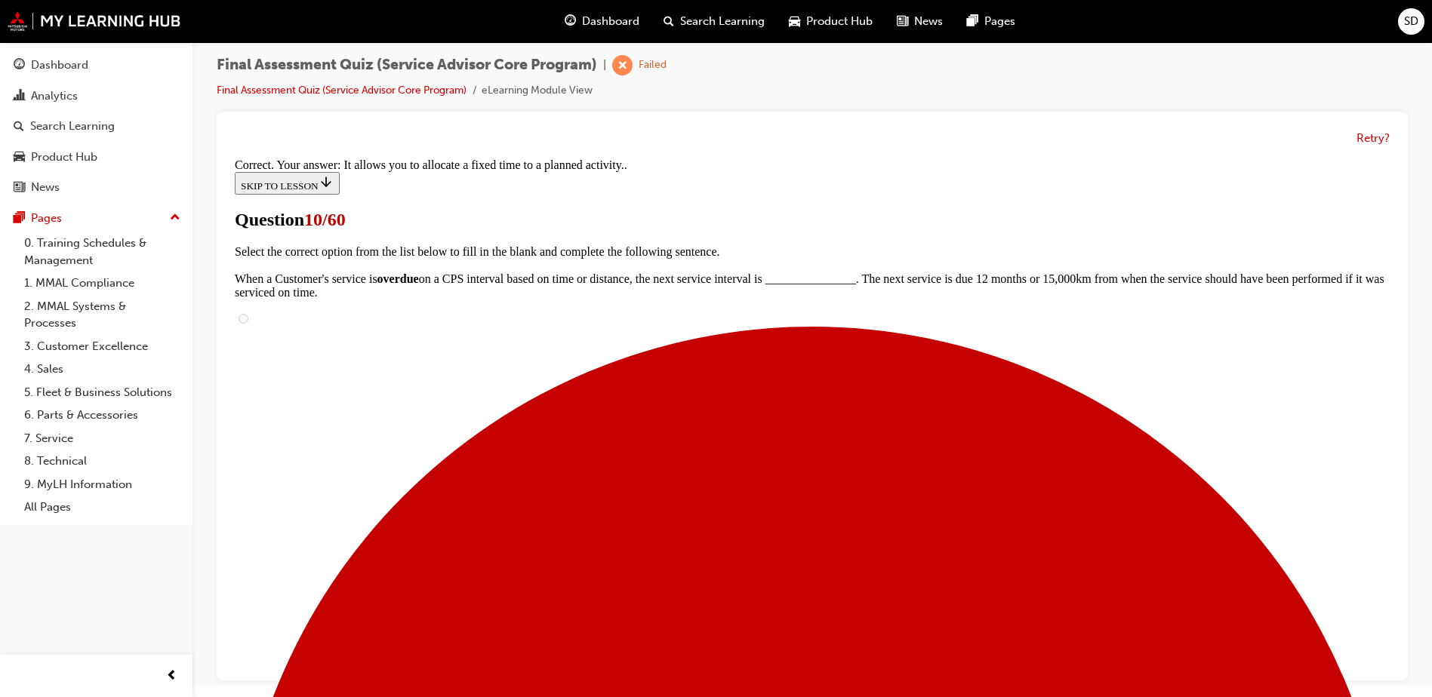
scroll to position [218, 0]
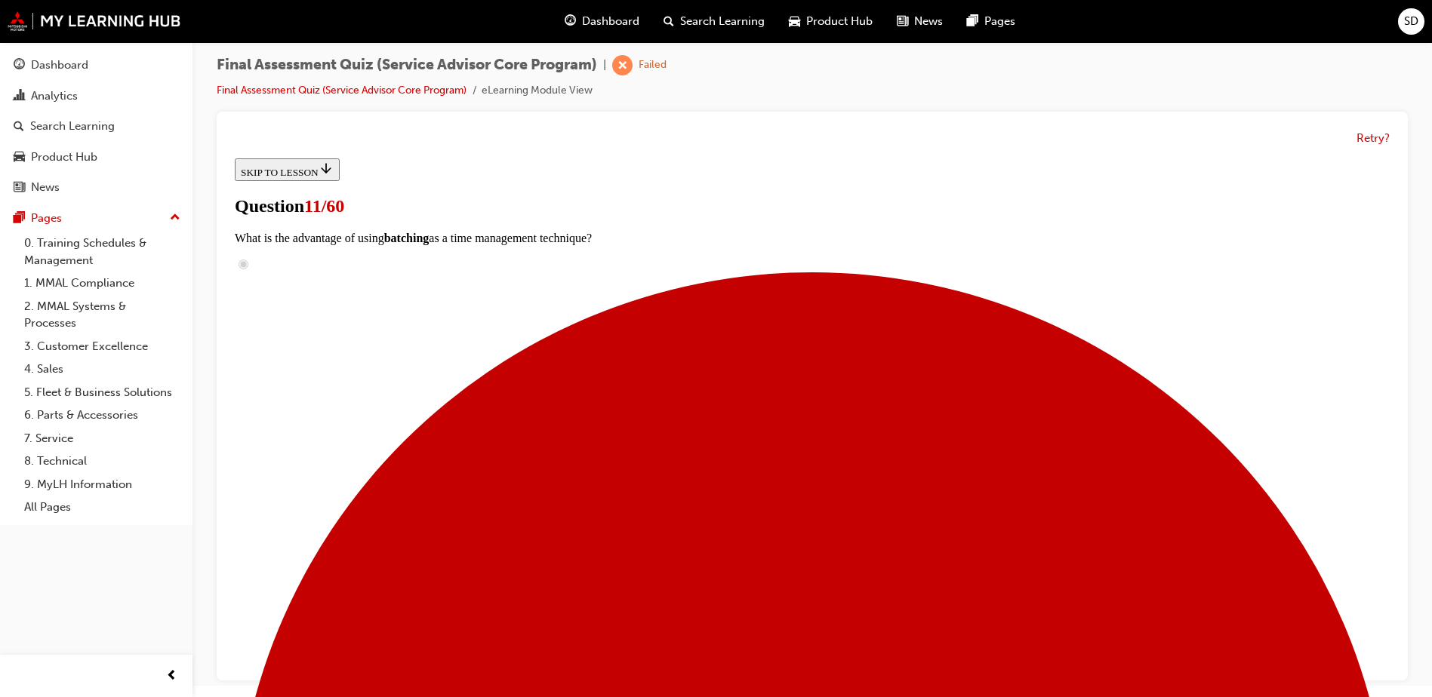
scroll to position [0, 0]
radio input "true"
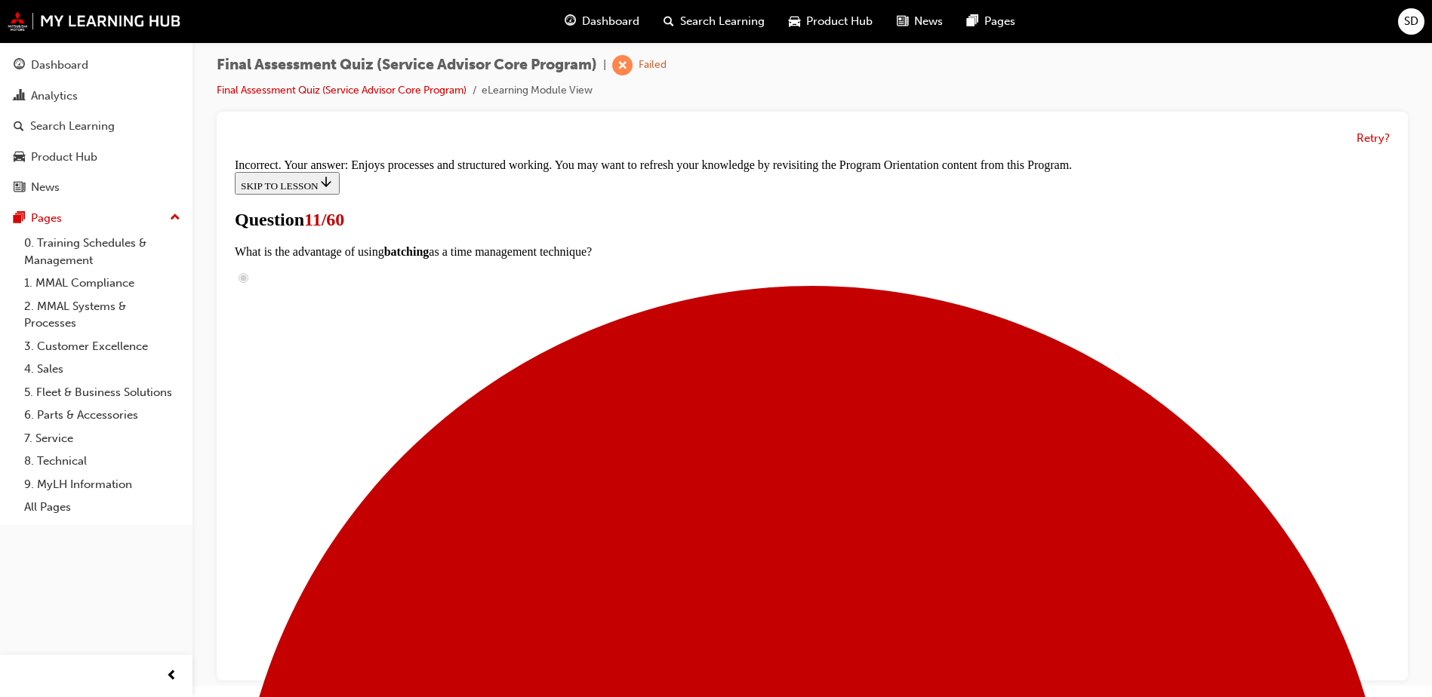
scroll to position [311, 0]
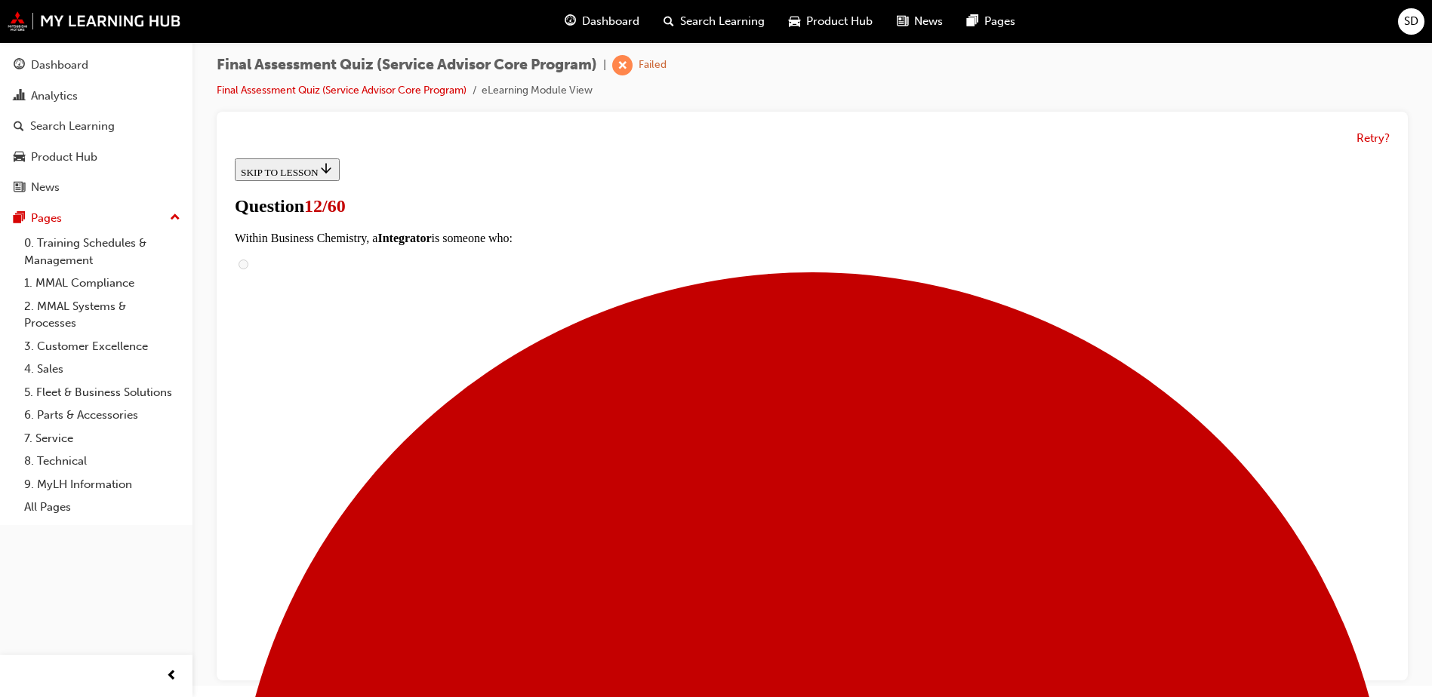
radio input "true"
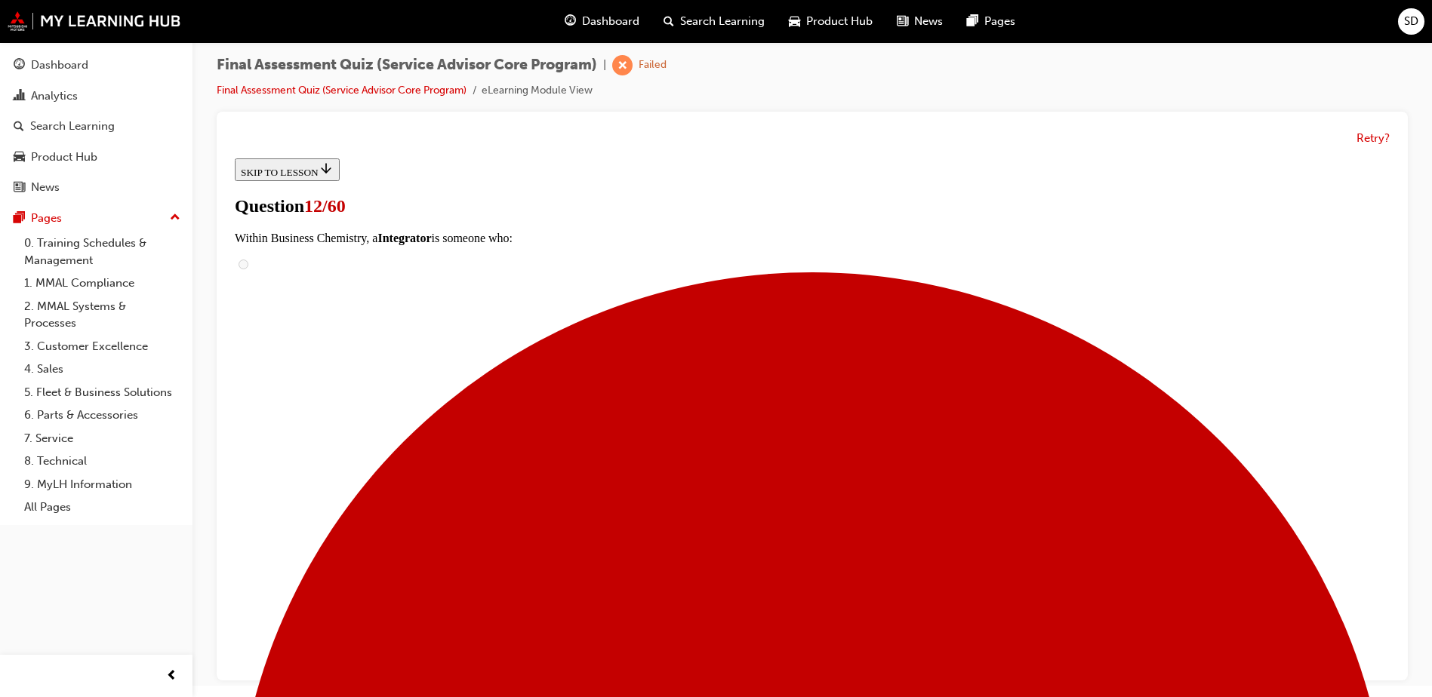
radio input "true"
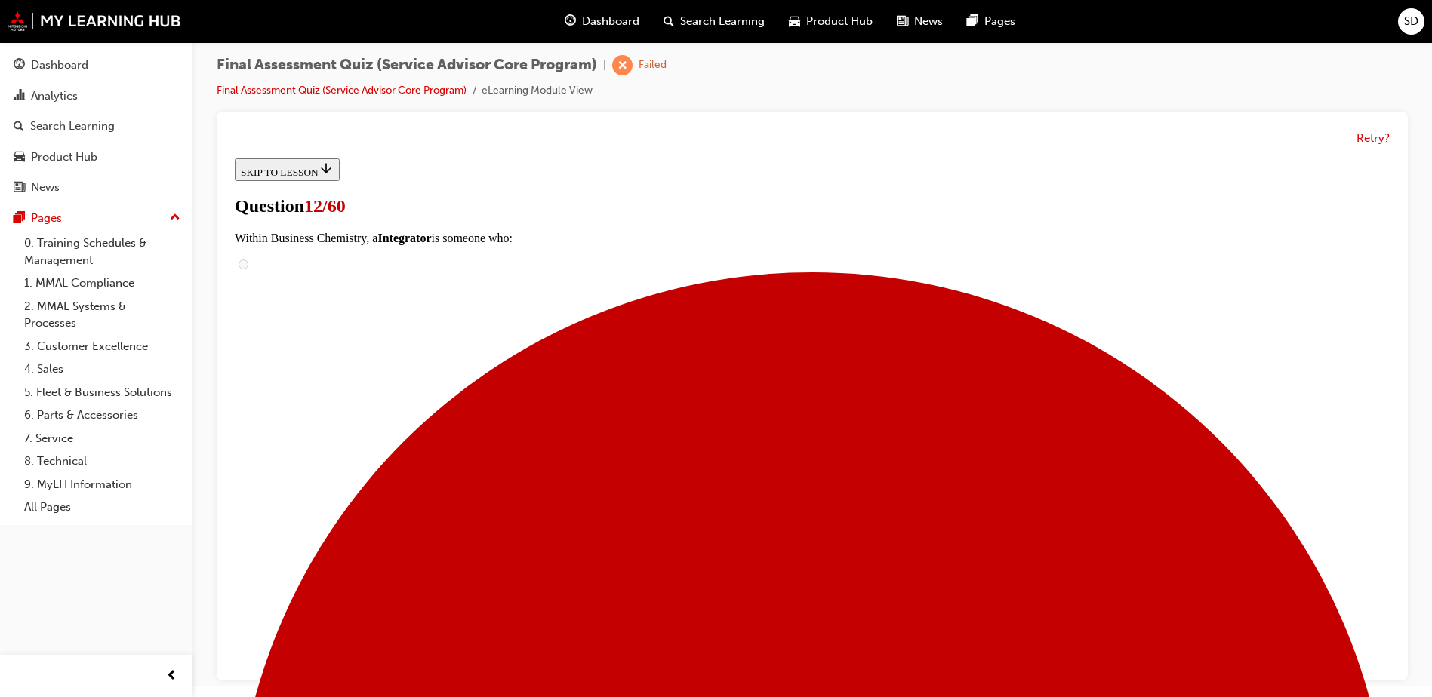
radio input "true"
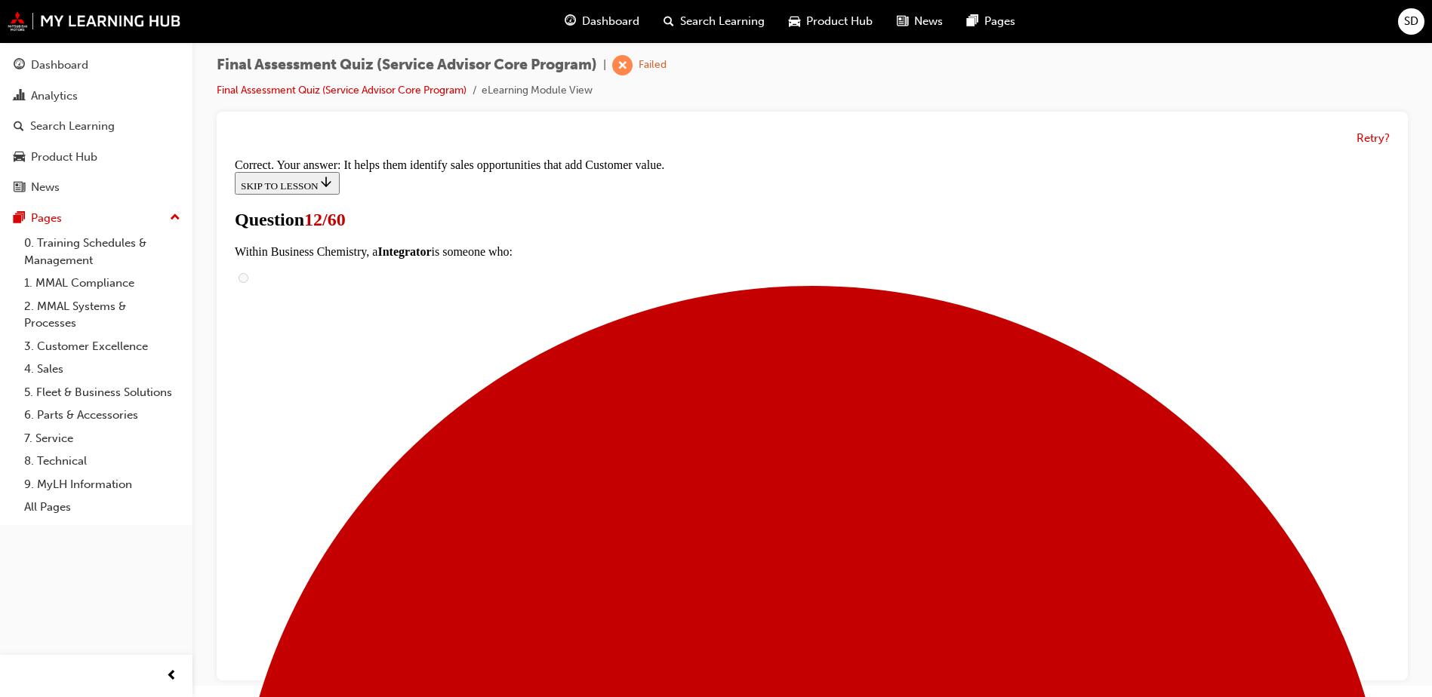
scroll to position [233, 0]
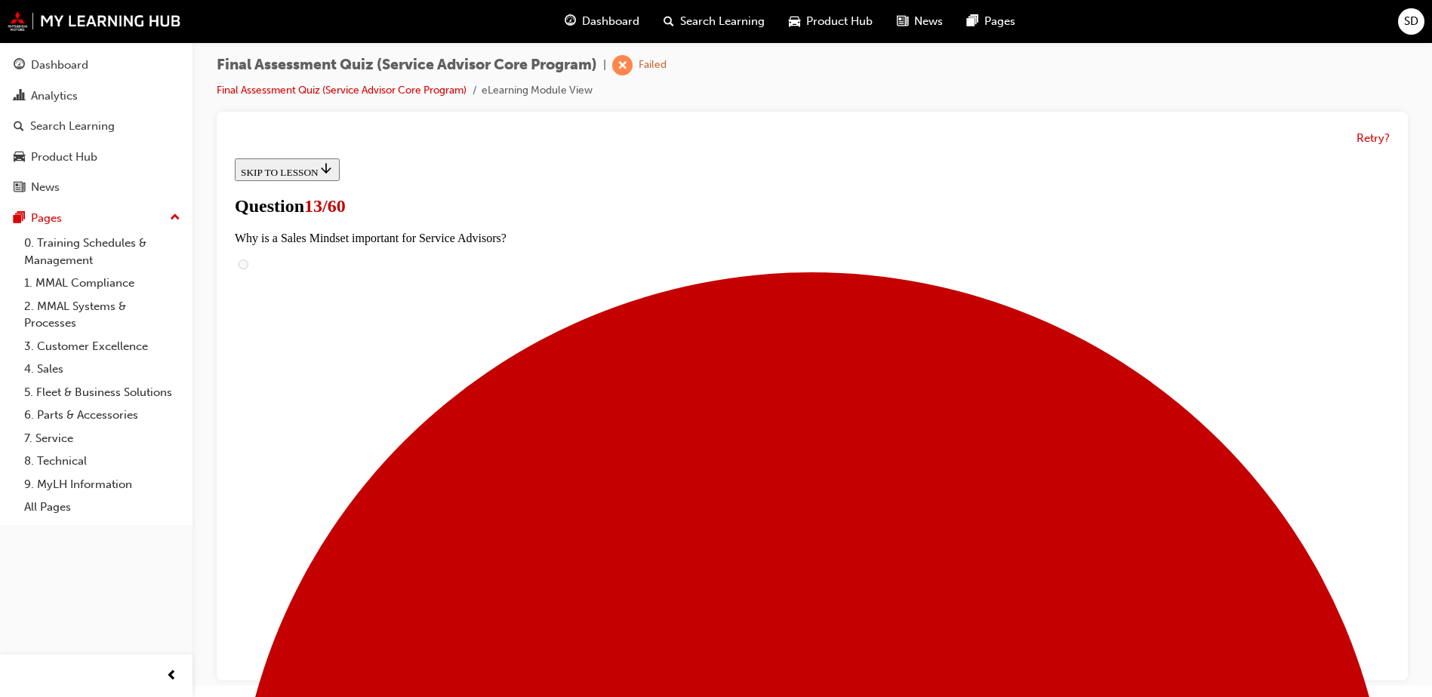
scroll to position [453, 0]
checkbox input "true"
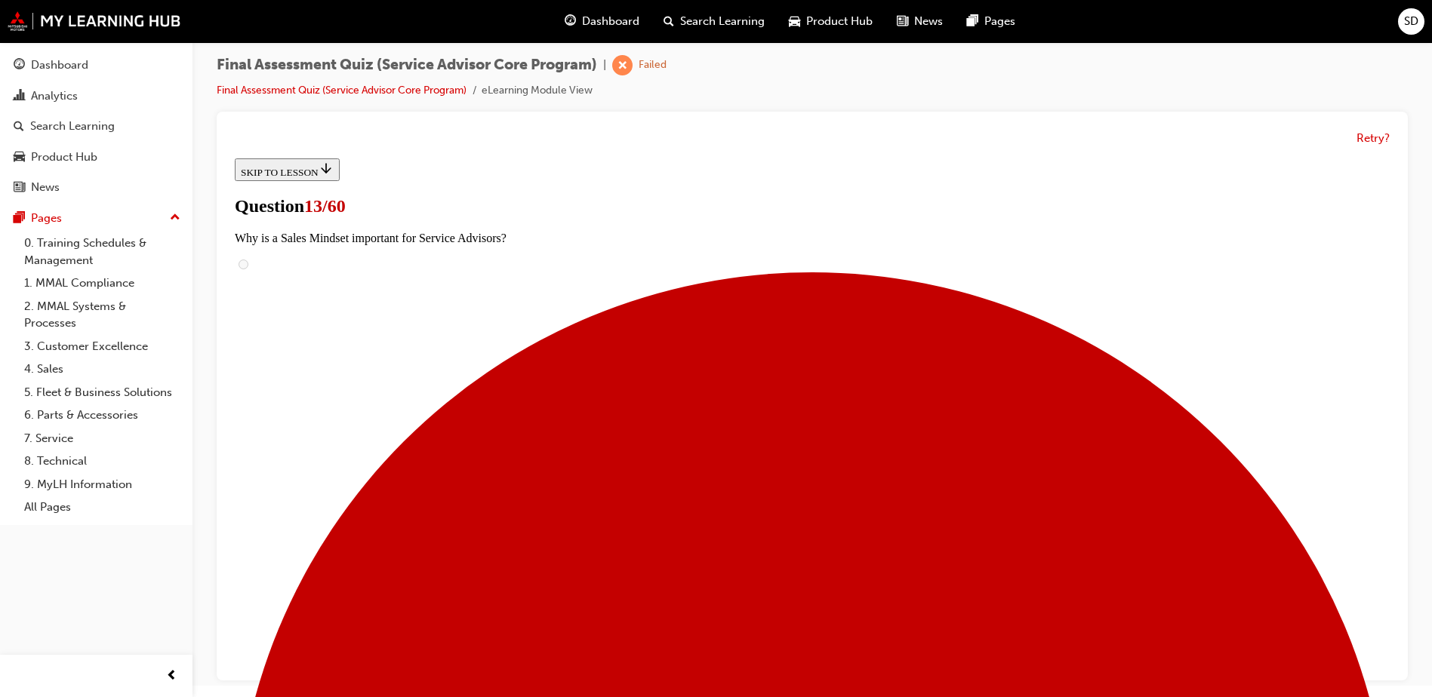
checkbox input "true"
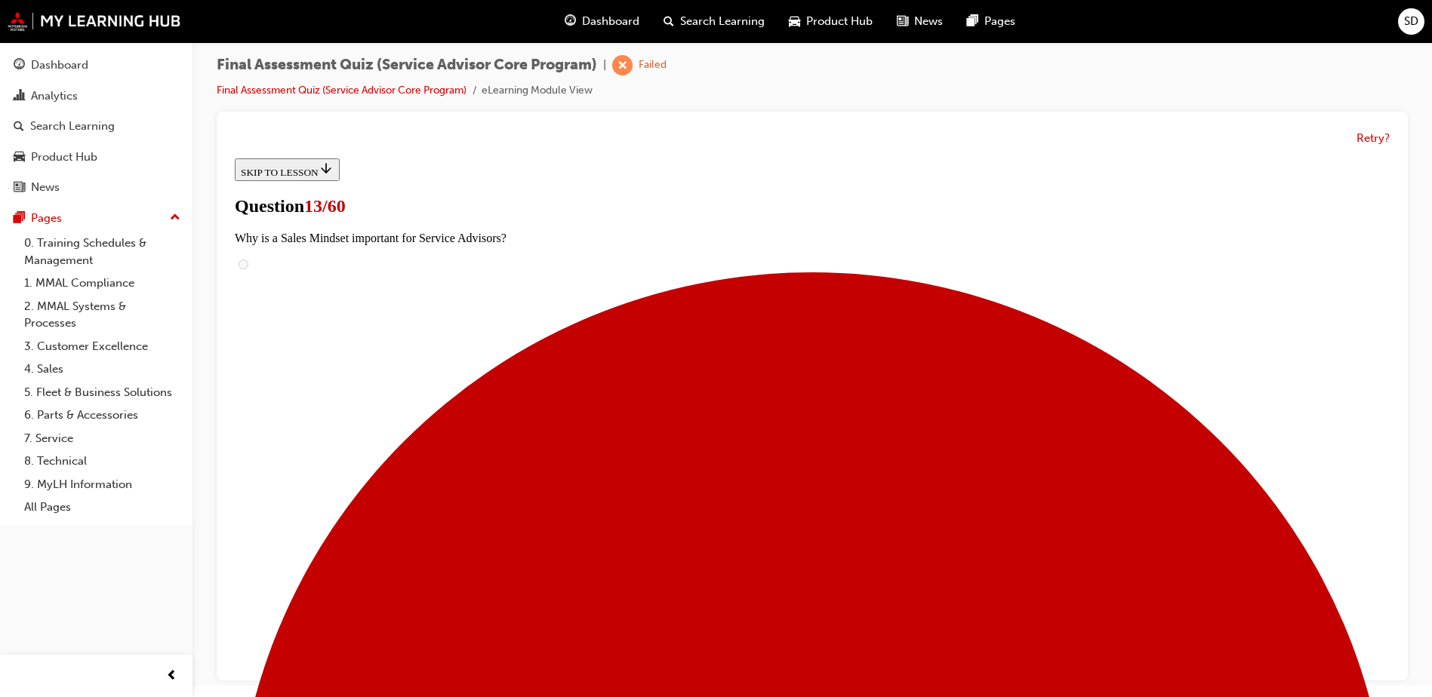
checkbox input "true"
drag, startPoint x: 567, startPoint y: 285, endPoint x: 570, endPoint y: 256, distance: 29.6
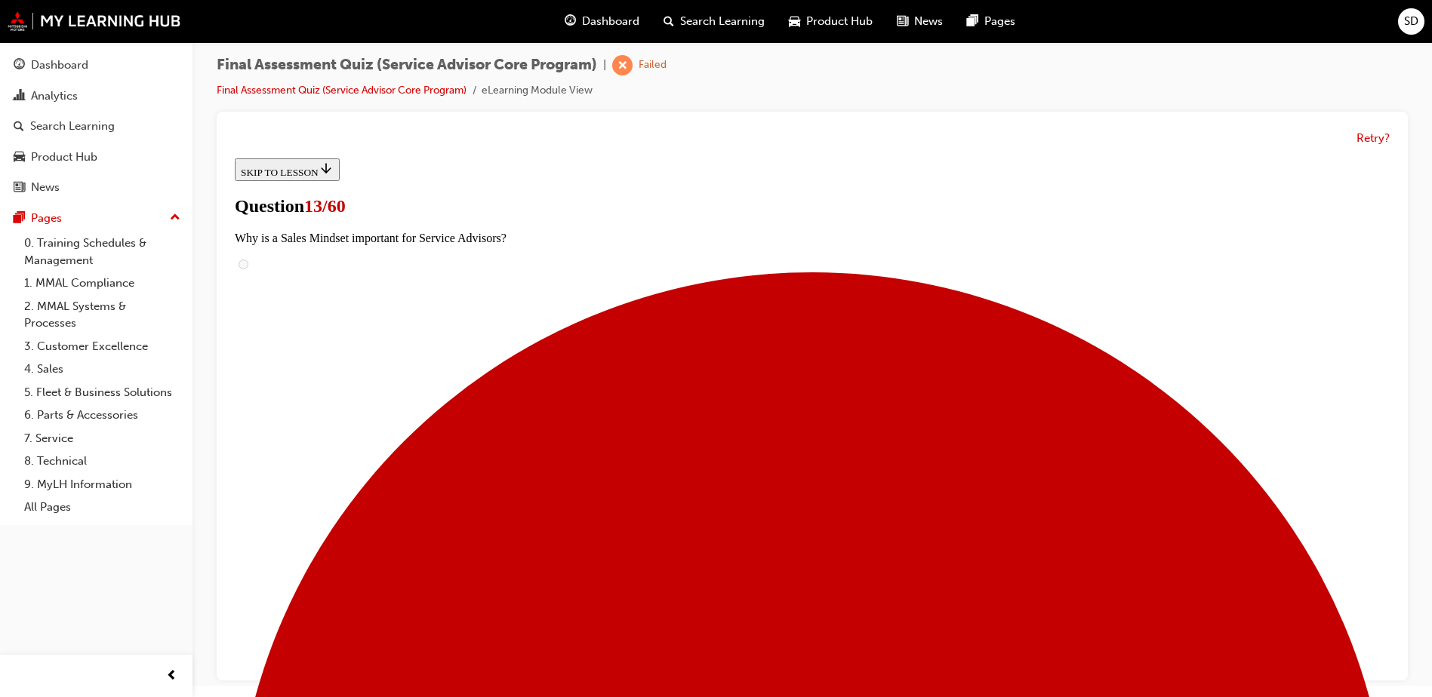
checkbox input "true"
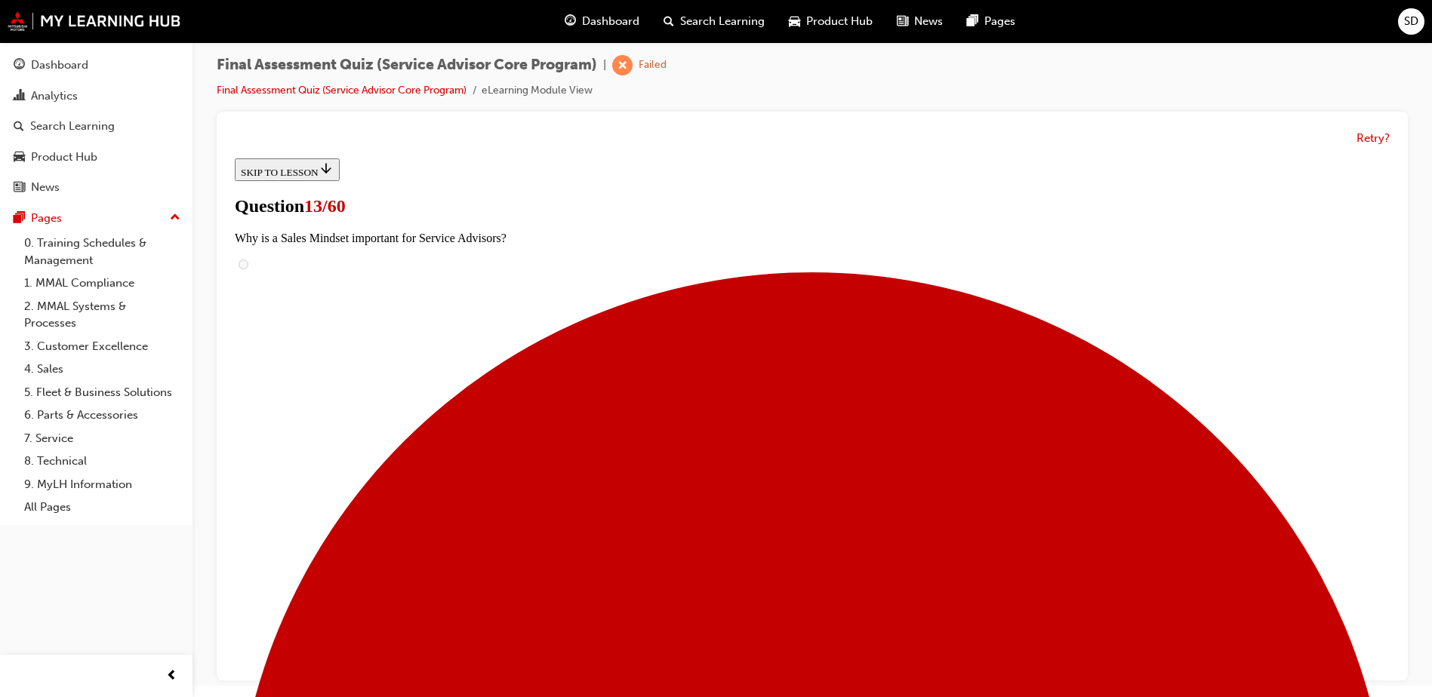
scroll to position [302, 0]
checkbox input "true"
drag, startPoint x: 572, startPoint y: 192, endPoint x: 594, endPoint y: 328, distance: 137.6
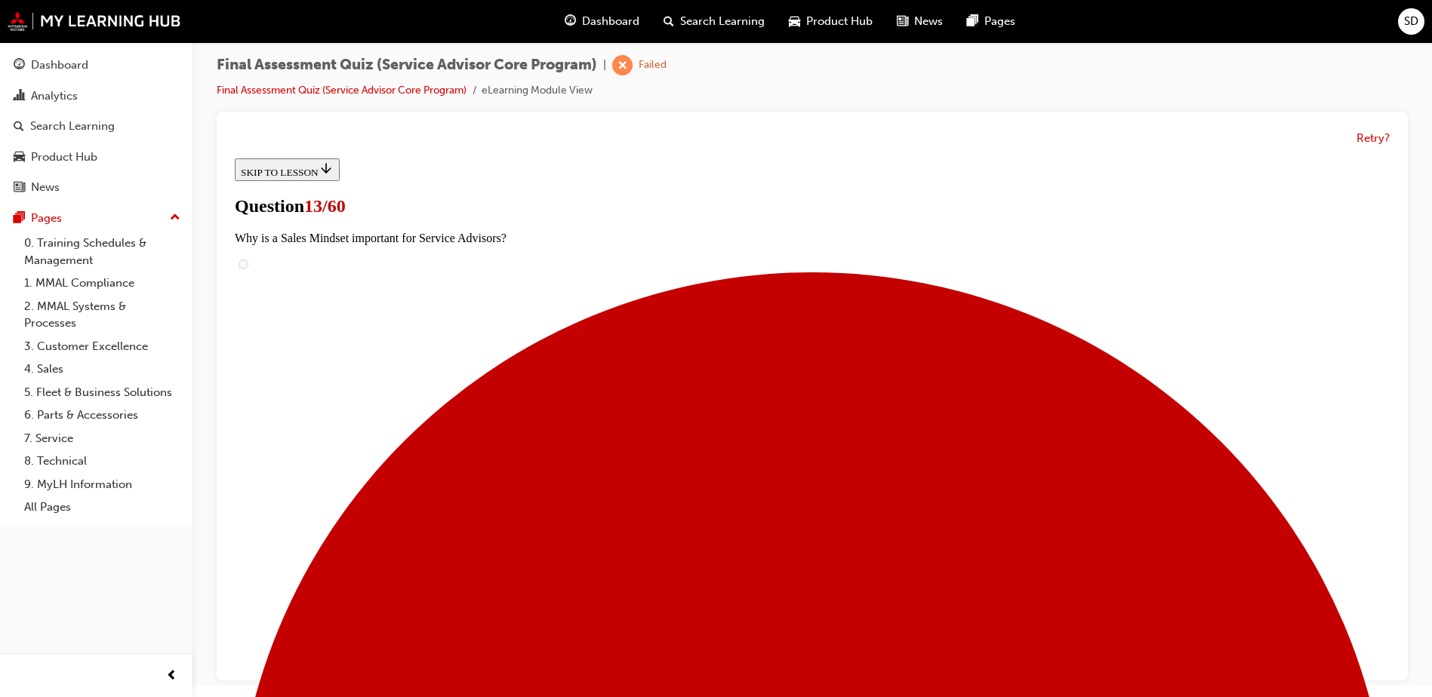
drag, startPoint x: 594, startPoint y: 328, endPoint x: 569, endPoint y: 191, distance: 138.9
checkbox input "true"
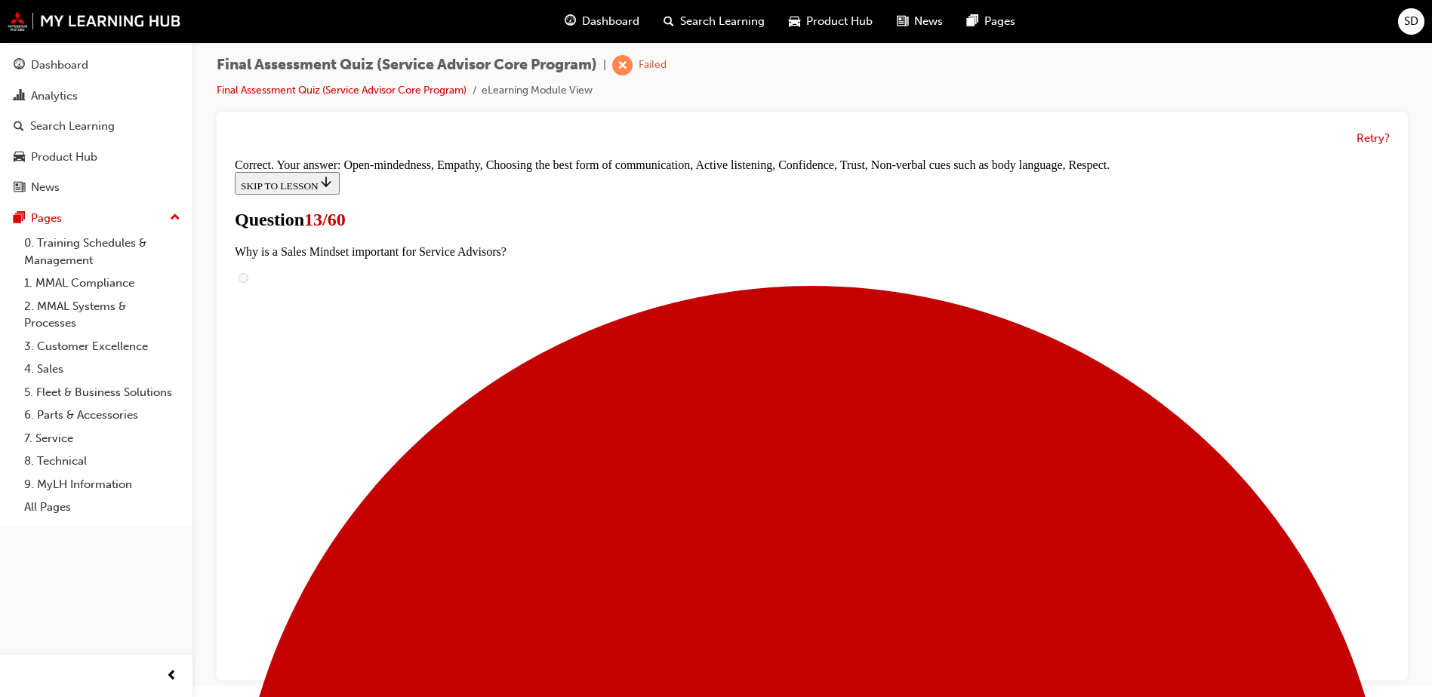
scroll to position [632, 0]
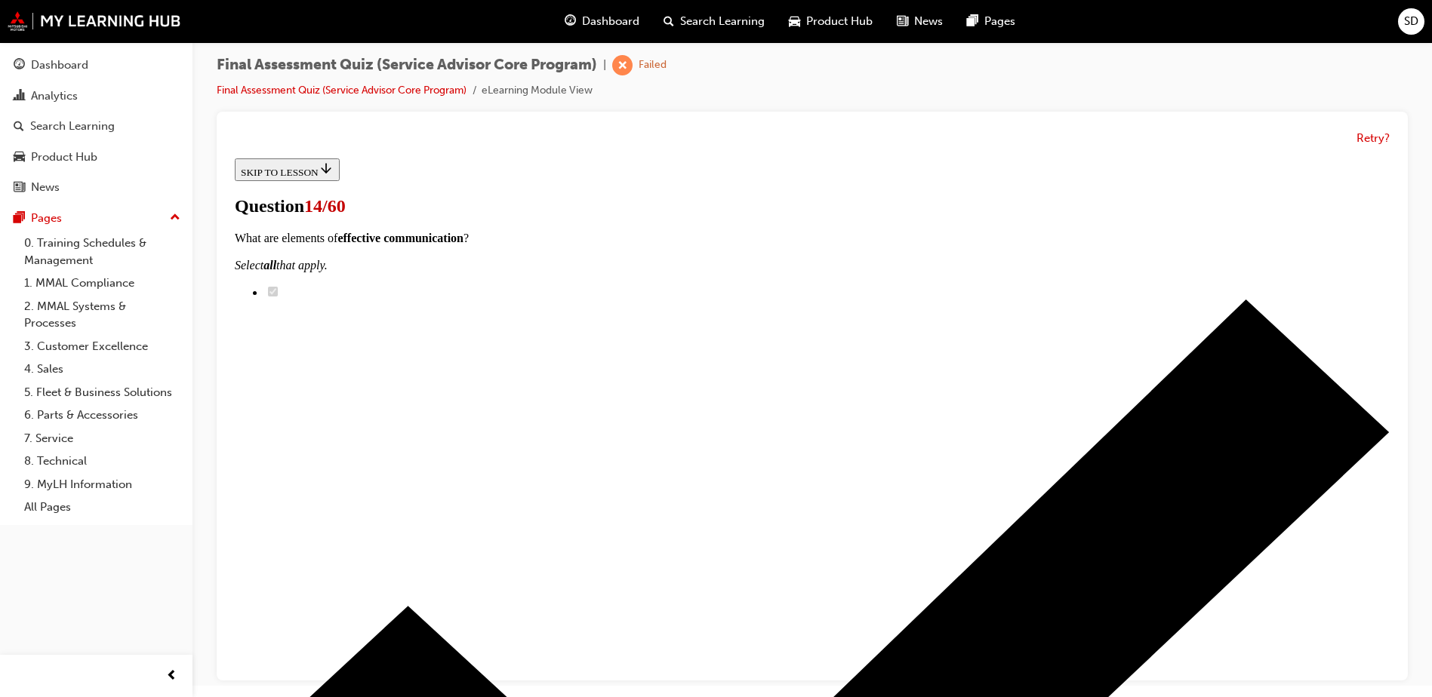
scroll to position [226, 0]
checkbox input "true"
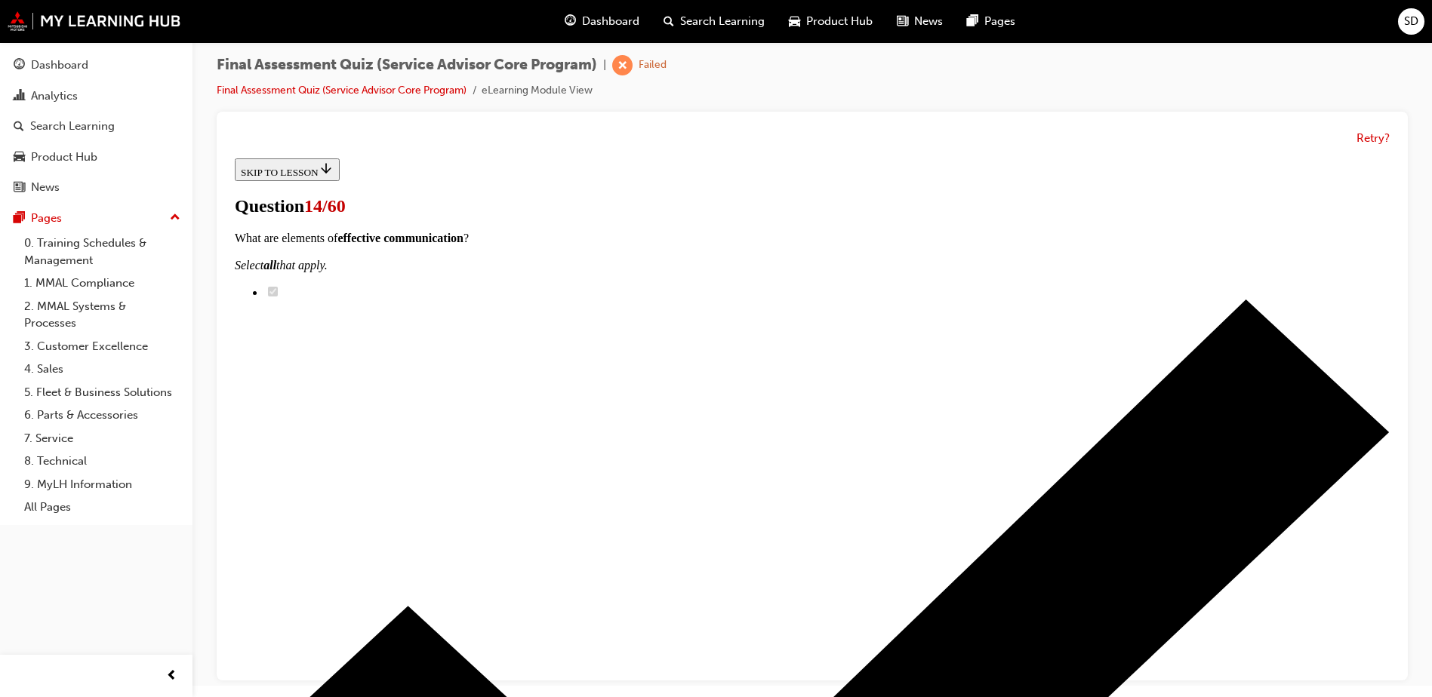
checkbox input "true"
checkbox input "false"
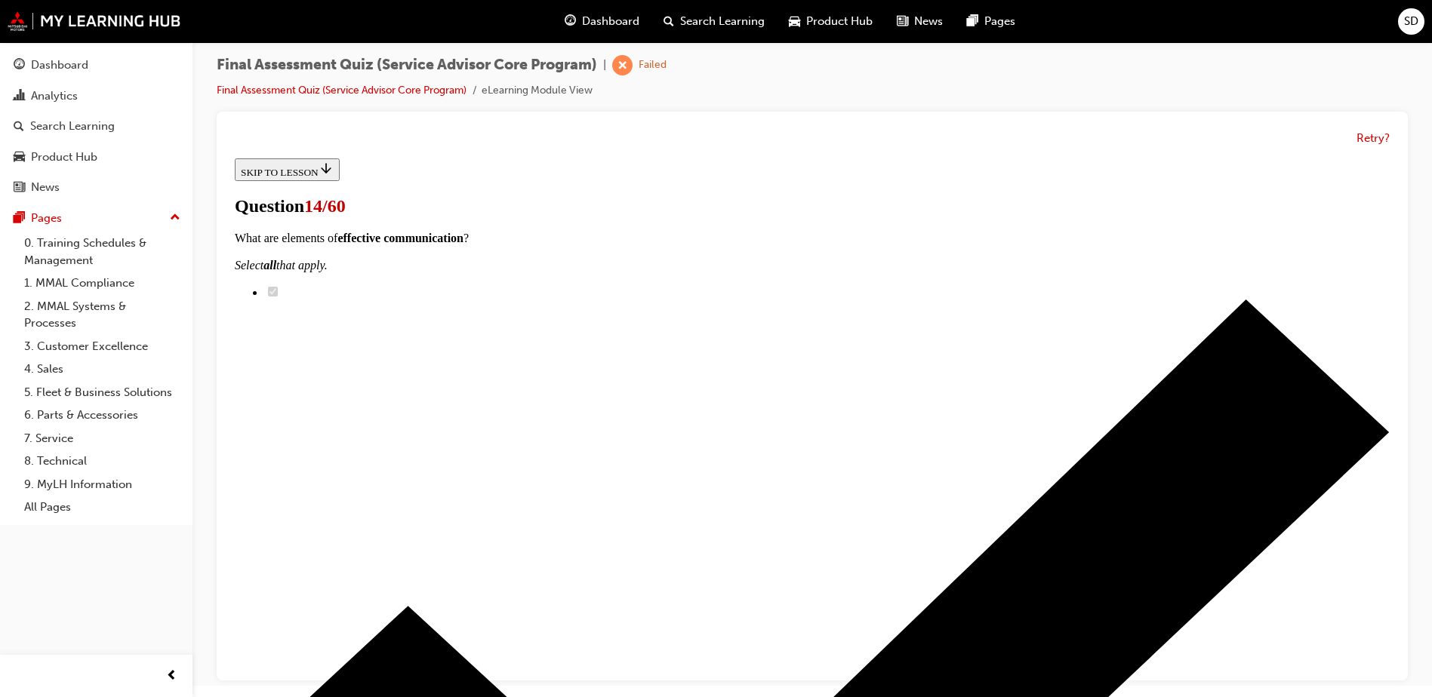
checkbox input "false"
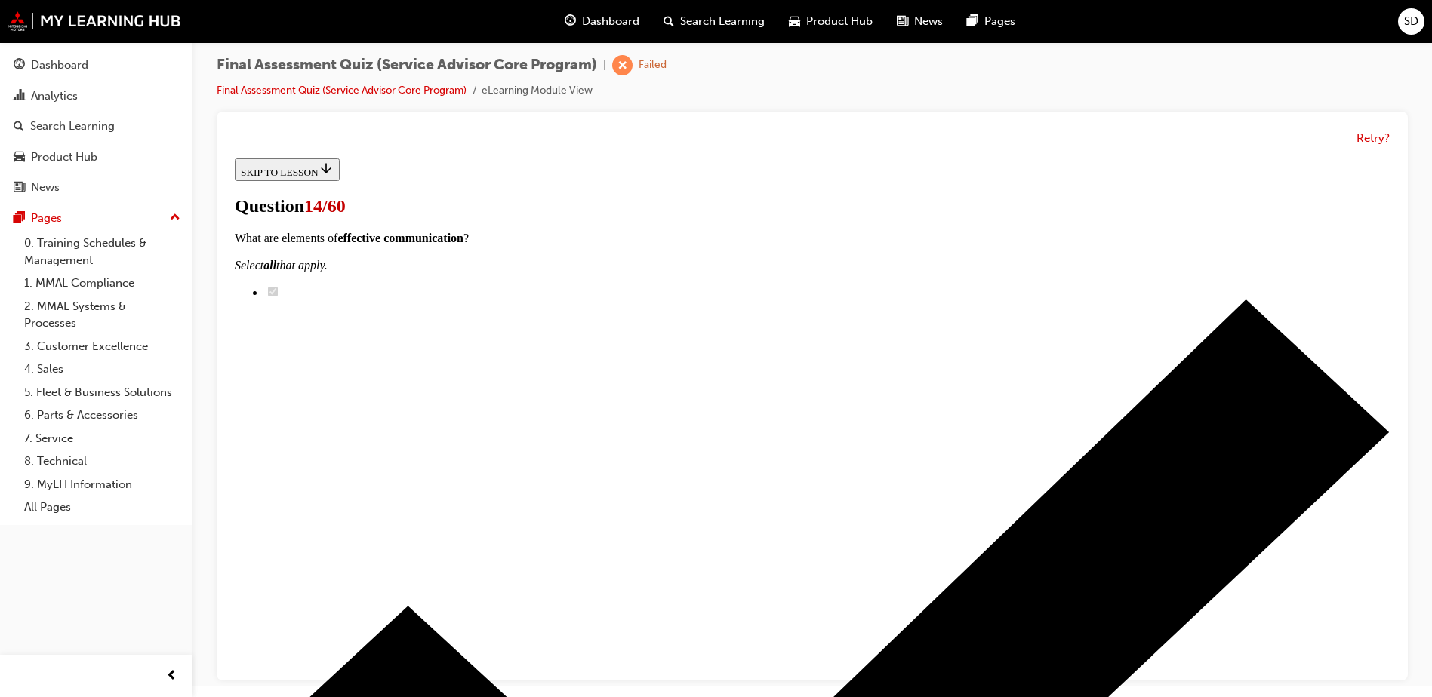
checkbox input "true"
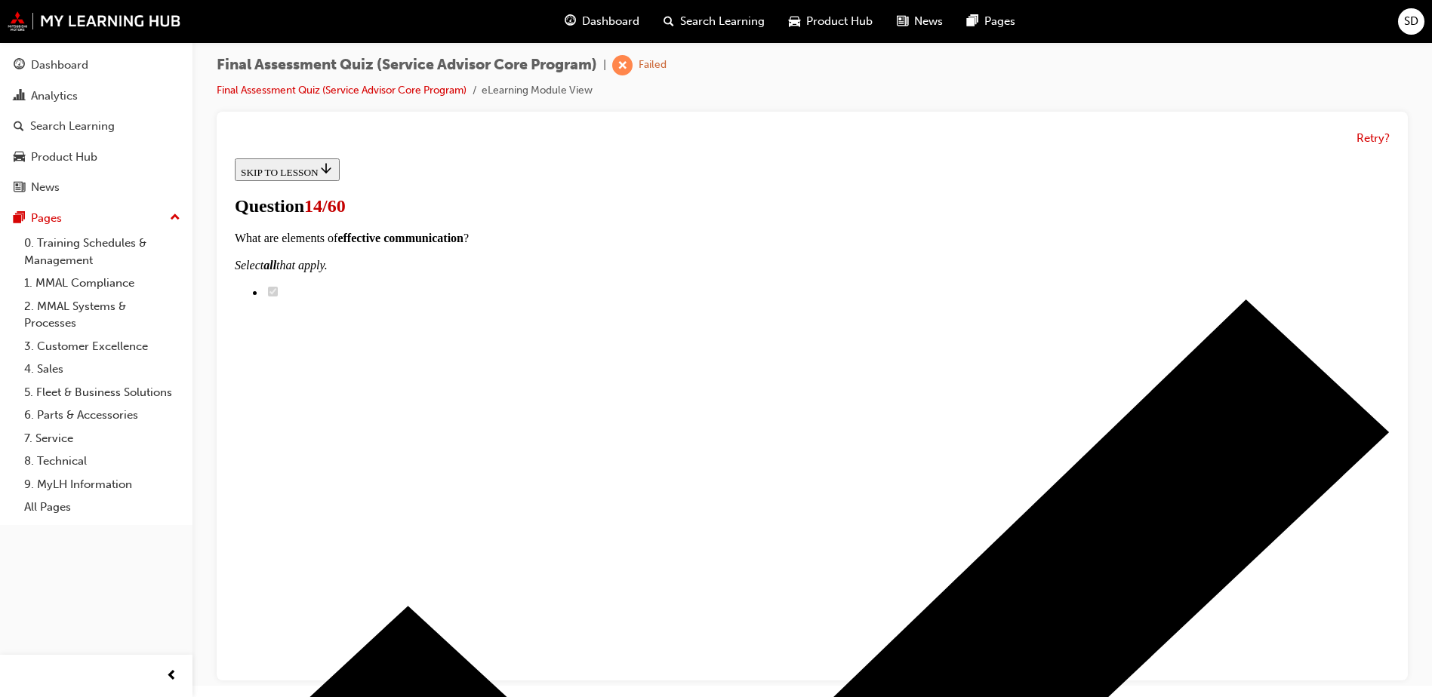
checkbox input "true"
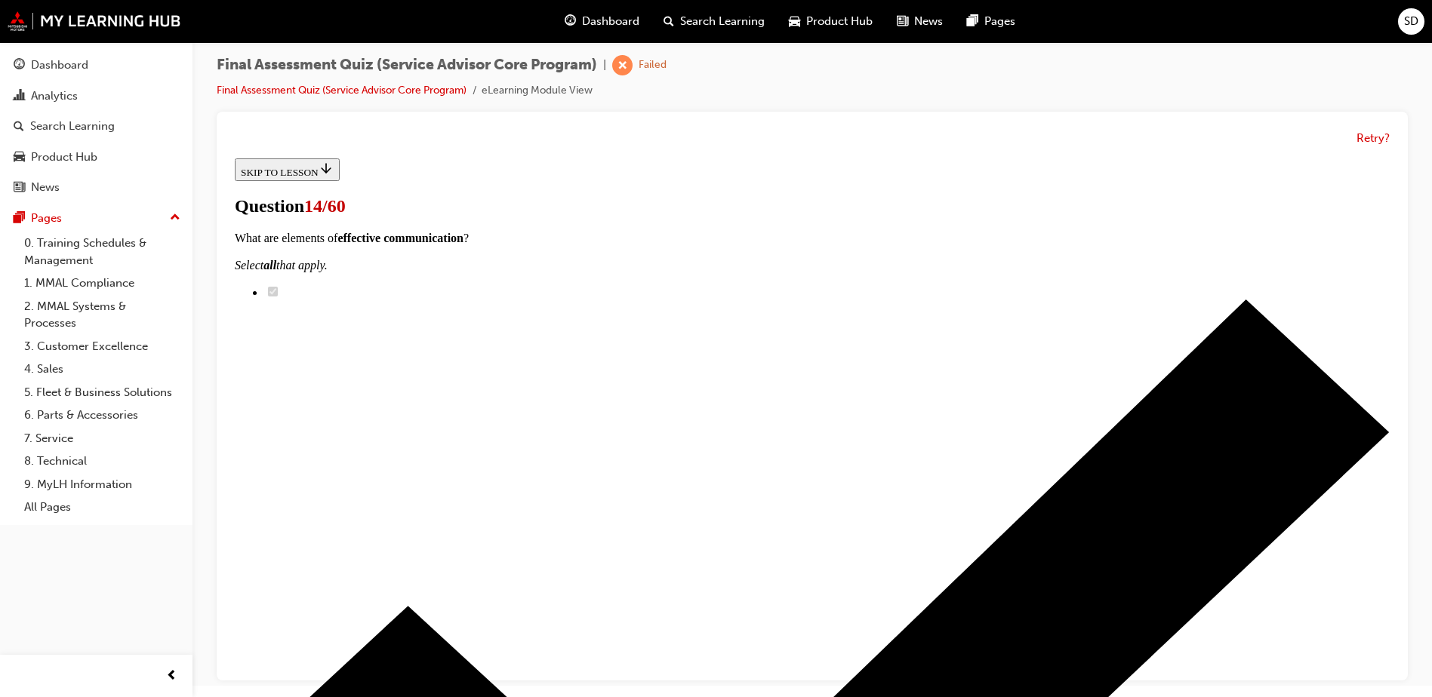
checkbox input "true"
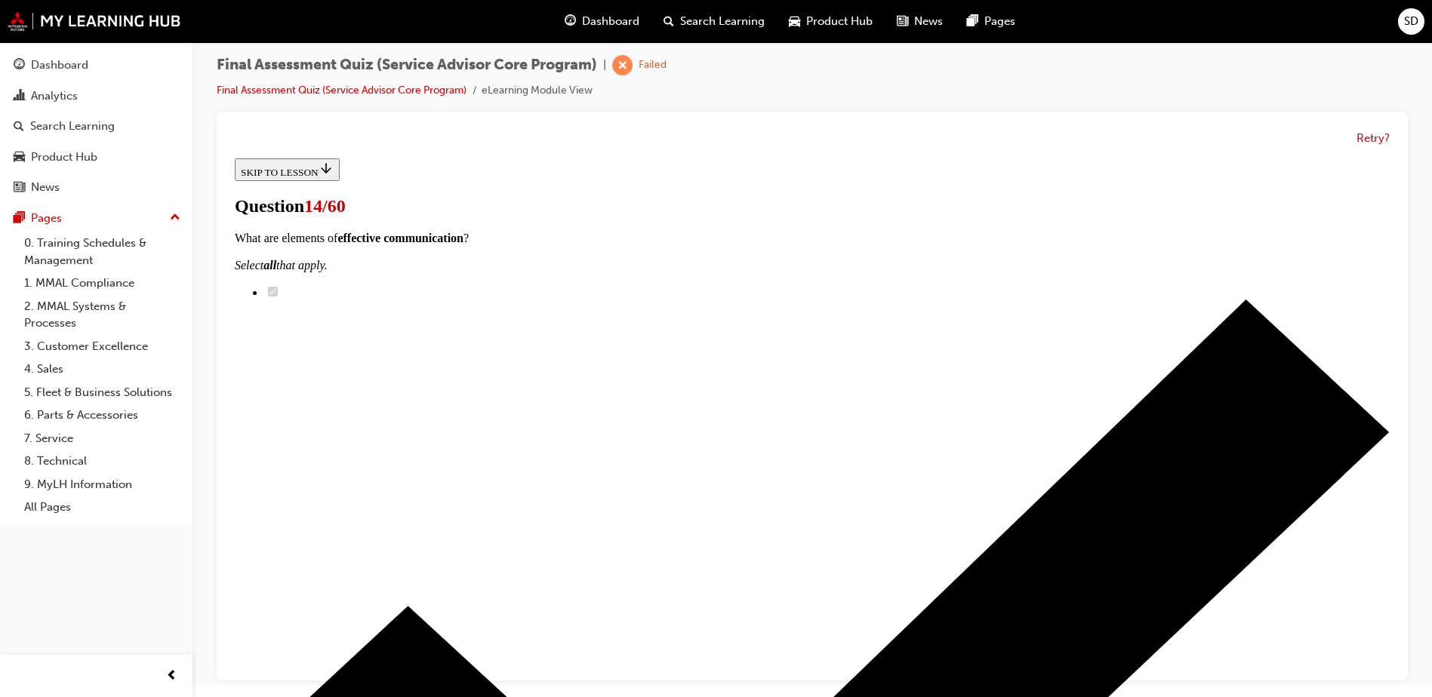
checkbox input "true"
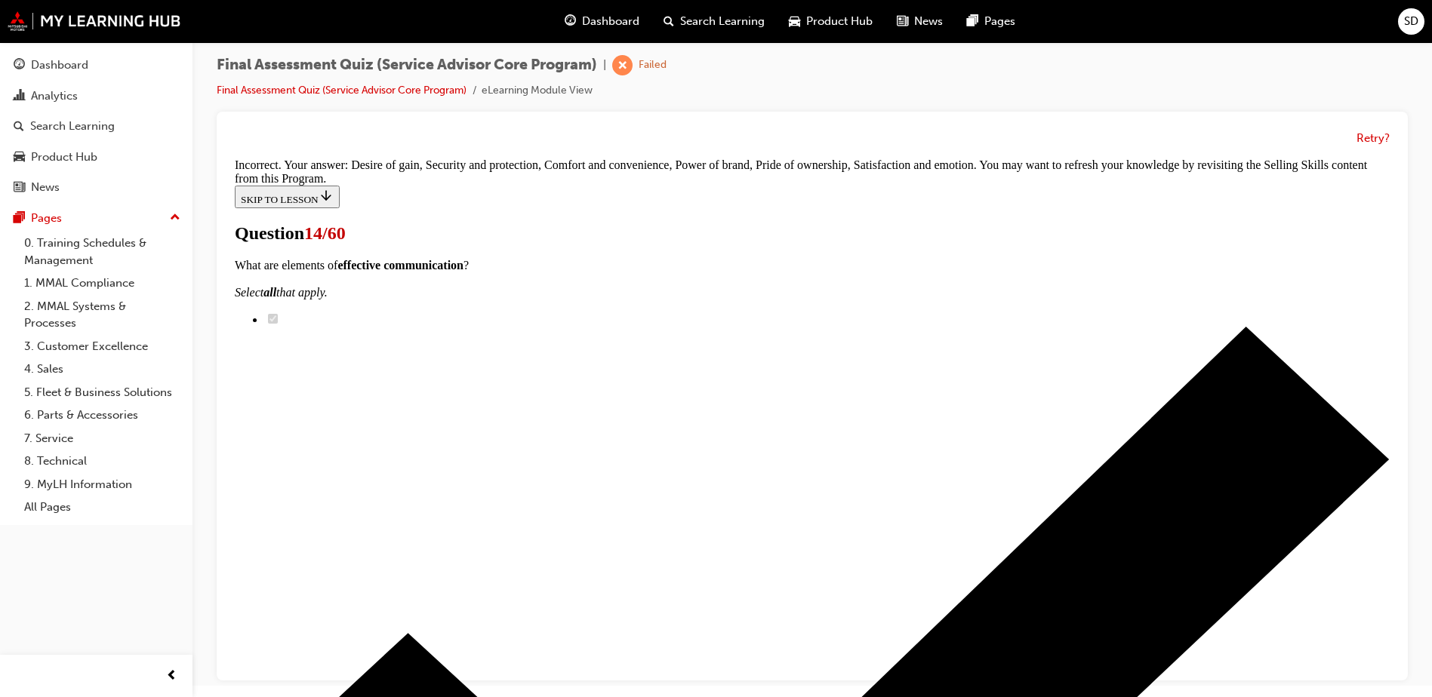
scroll to position [438, 0]
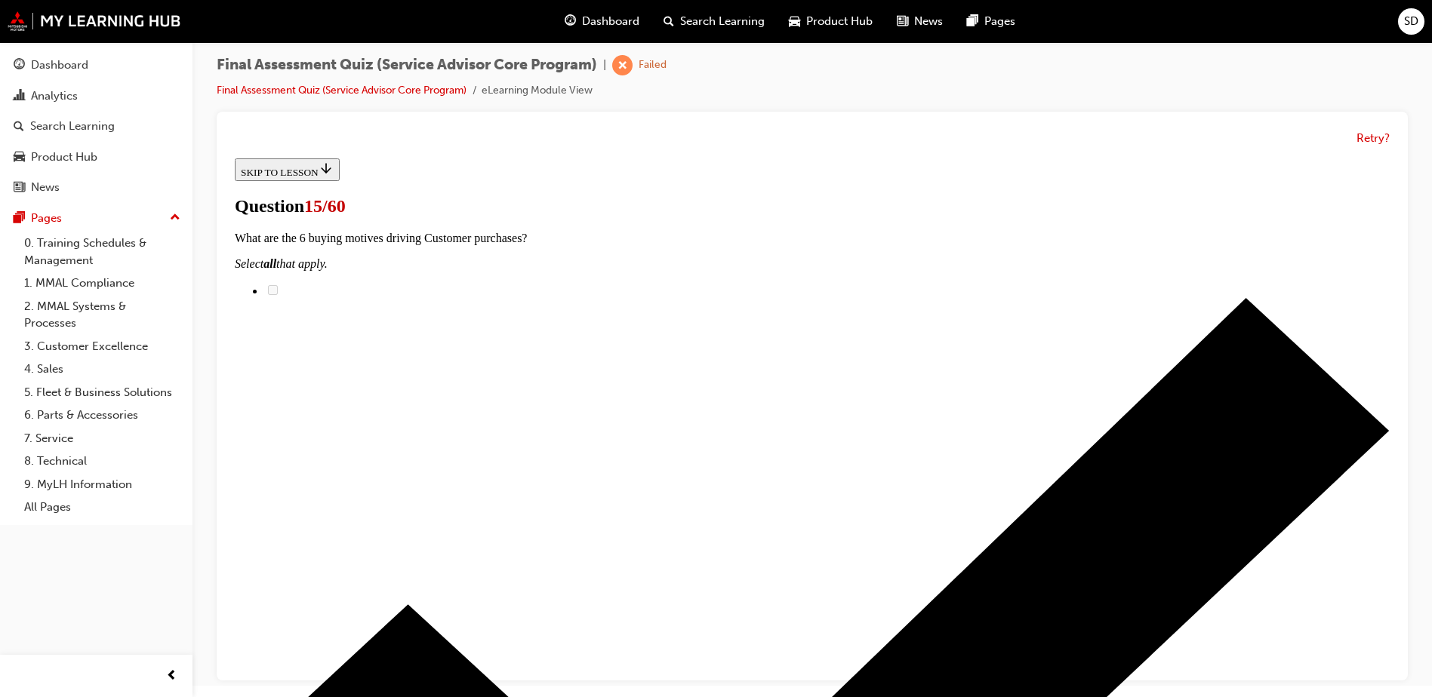
scroll to position [75, 0]
checkbox input "true"
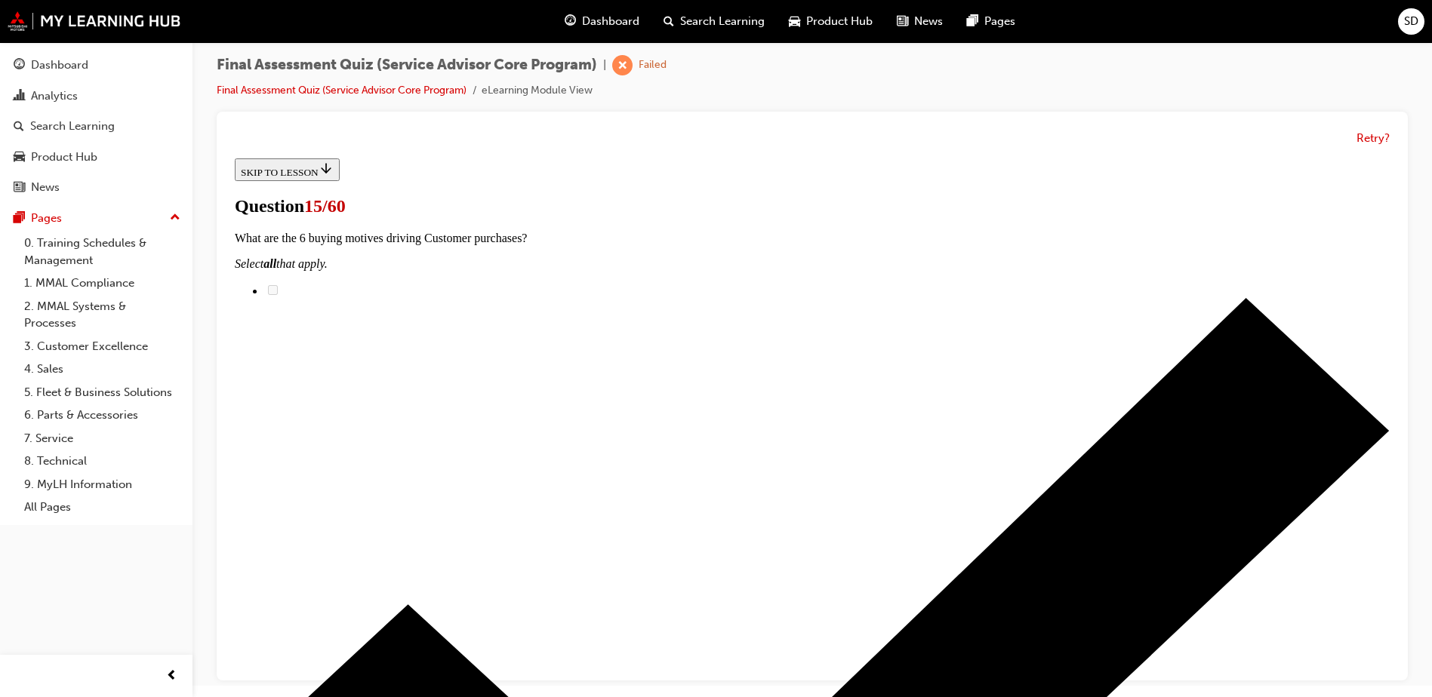
checkbox input "true"
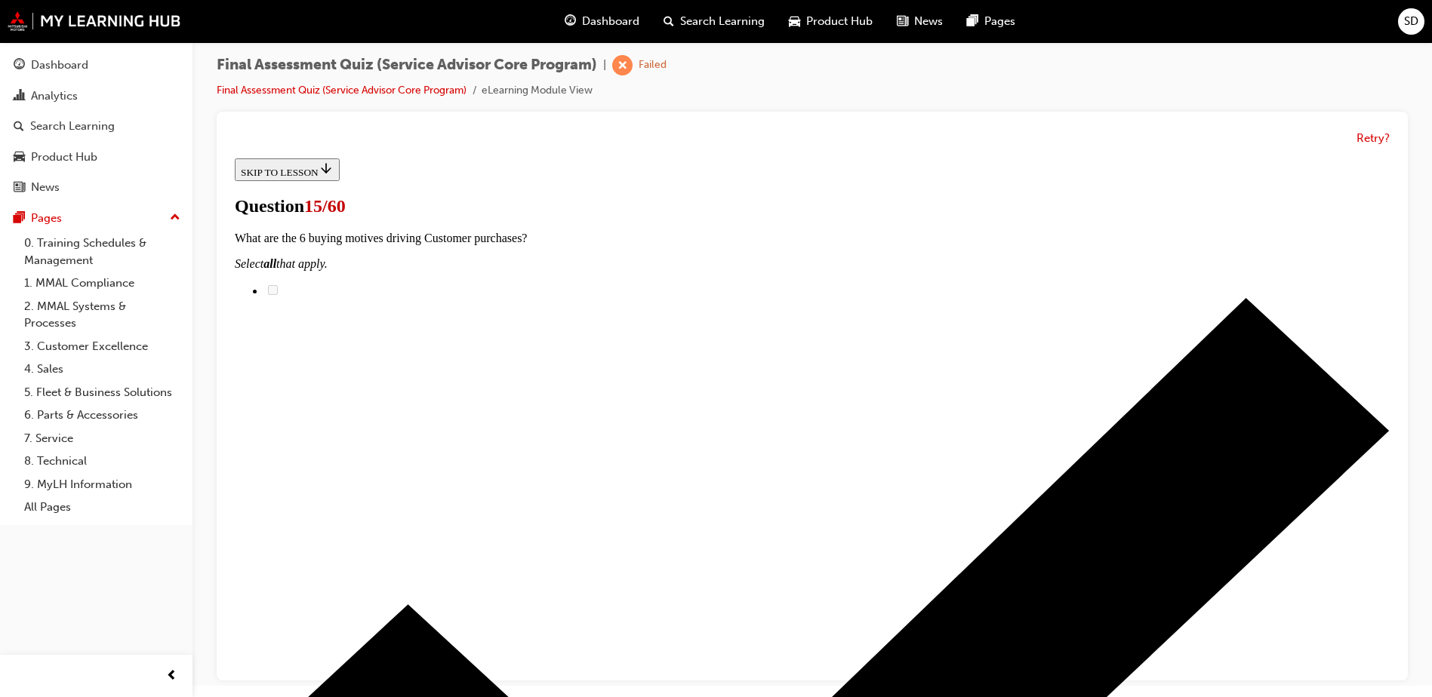
checkbox input "true"
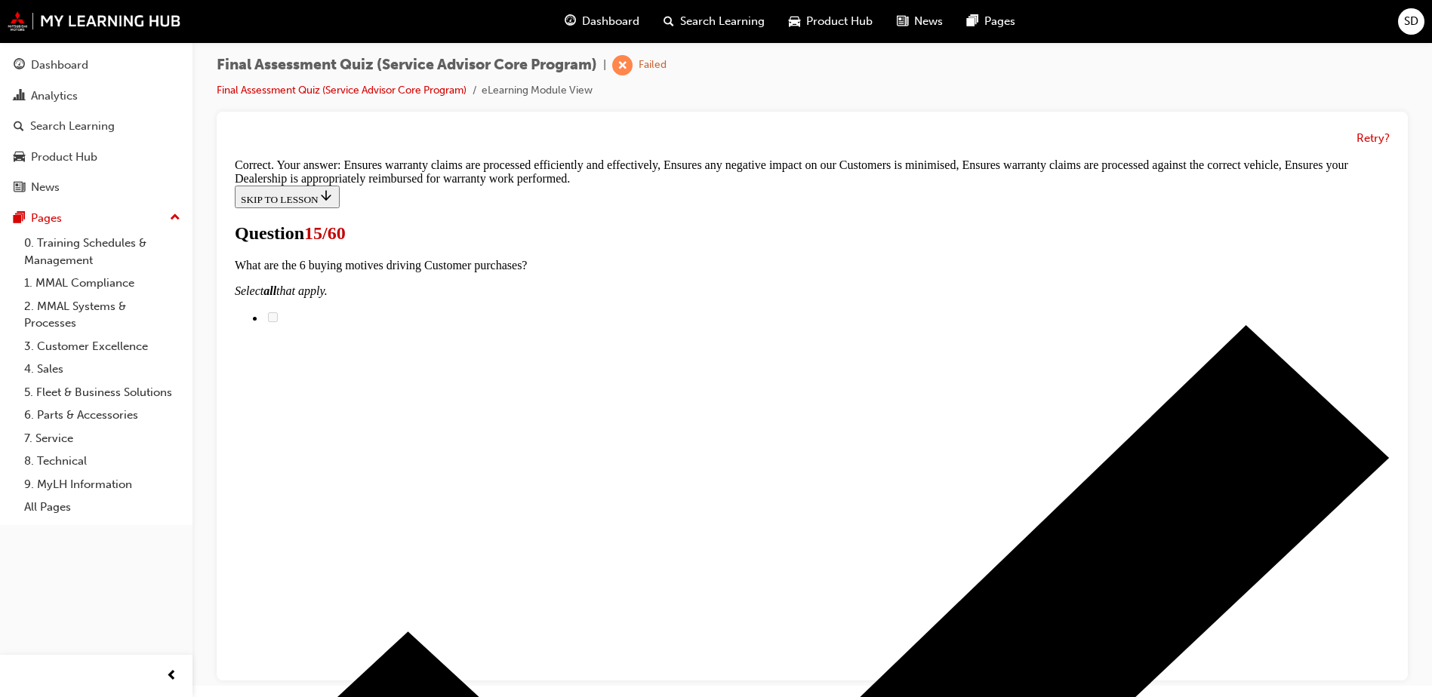
scroll to position [310, 0]
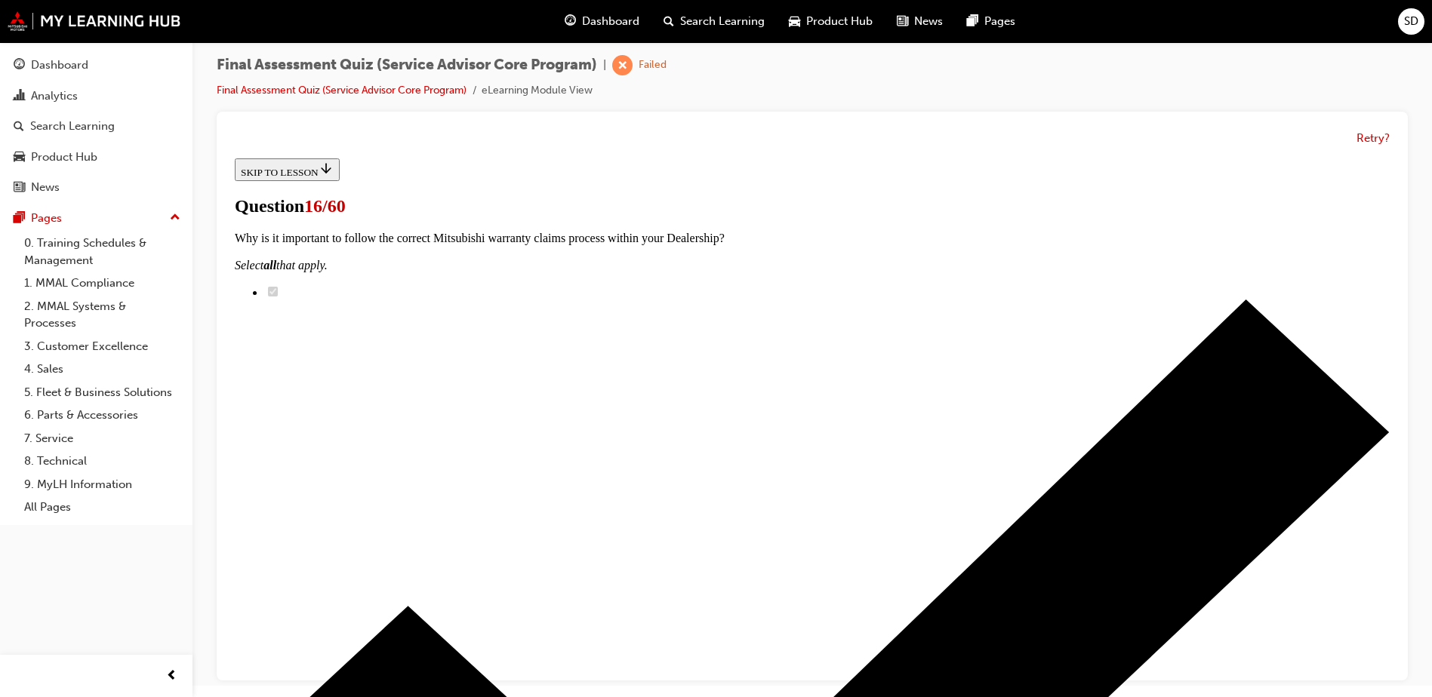
scroll to position [226, 0]
drag, startPoint x: 662, startPoint y: 329, endPoint x: 932, endPoint y: 486, distance: 312.5
drag, startPoint x: 655, startPoint y: 629, endPoint x: 919, endPoint y: 629, distance: 264.2
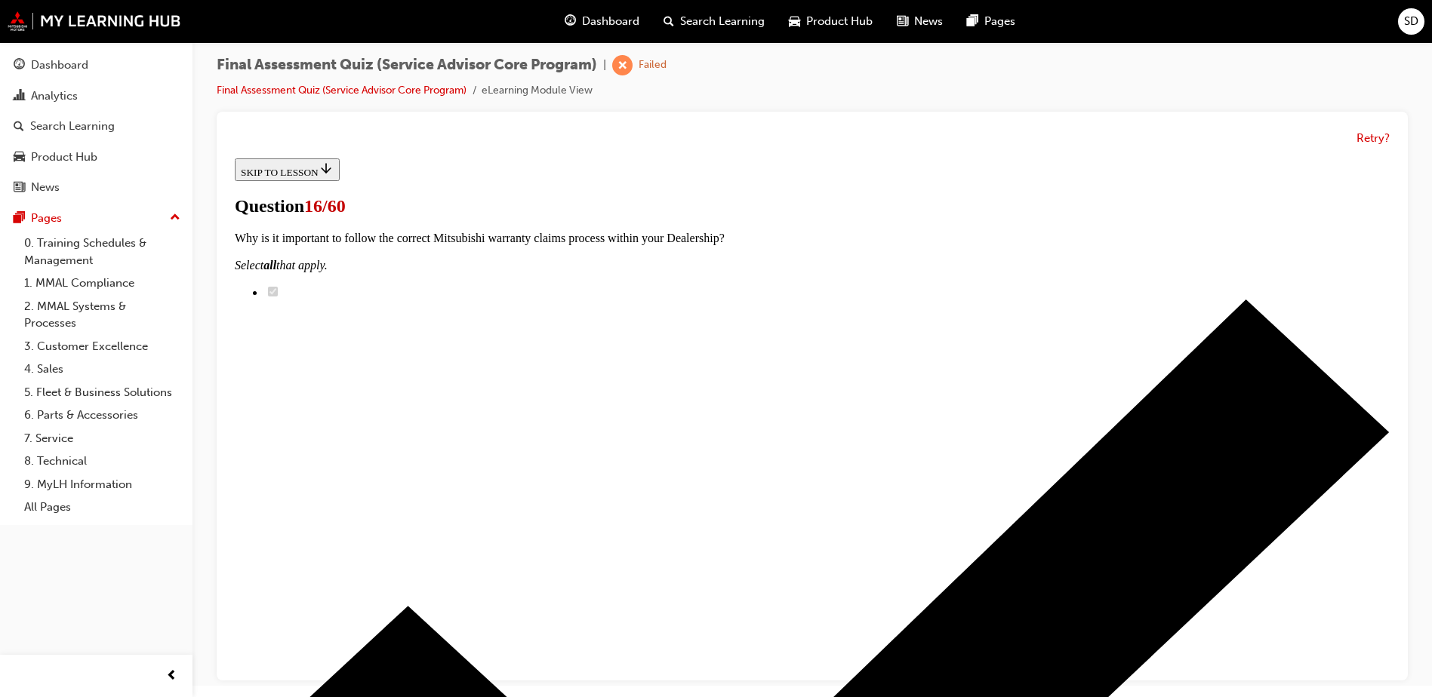
drag, startPoint x: 656, startPoint y: 561, endPoint x: 936, endPoint y: 404, distance: 321.0
drag, startPoint x: 685, startPoint y: 559, endPoint x: 916, endPoint y: 319, distance: 332.0
drag, startPoint x: 672, startPoint y: 560, endPoint x: 962, endPoint y: 564, distance: 290.6
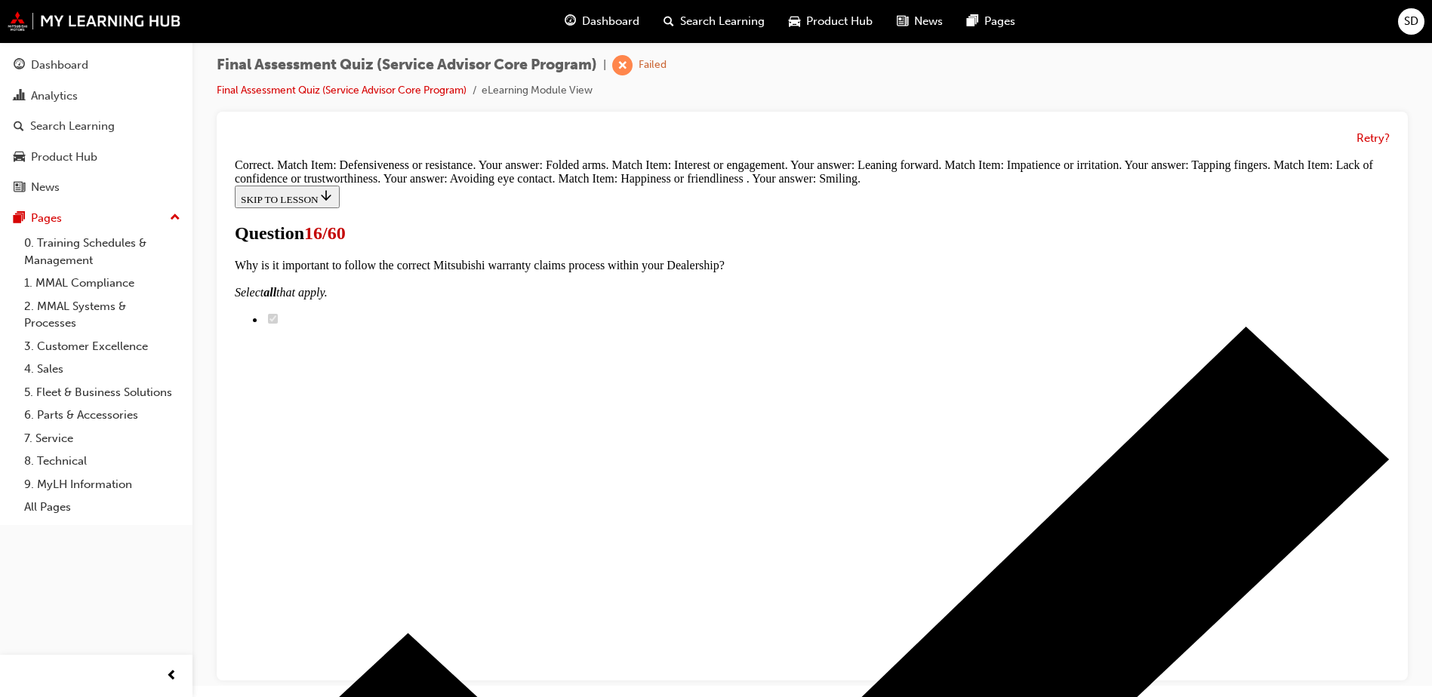
scroll to position [454, 0]
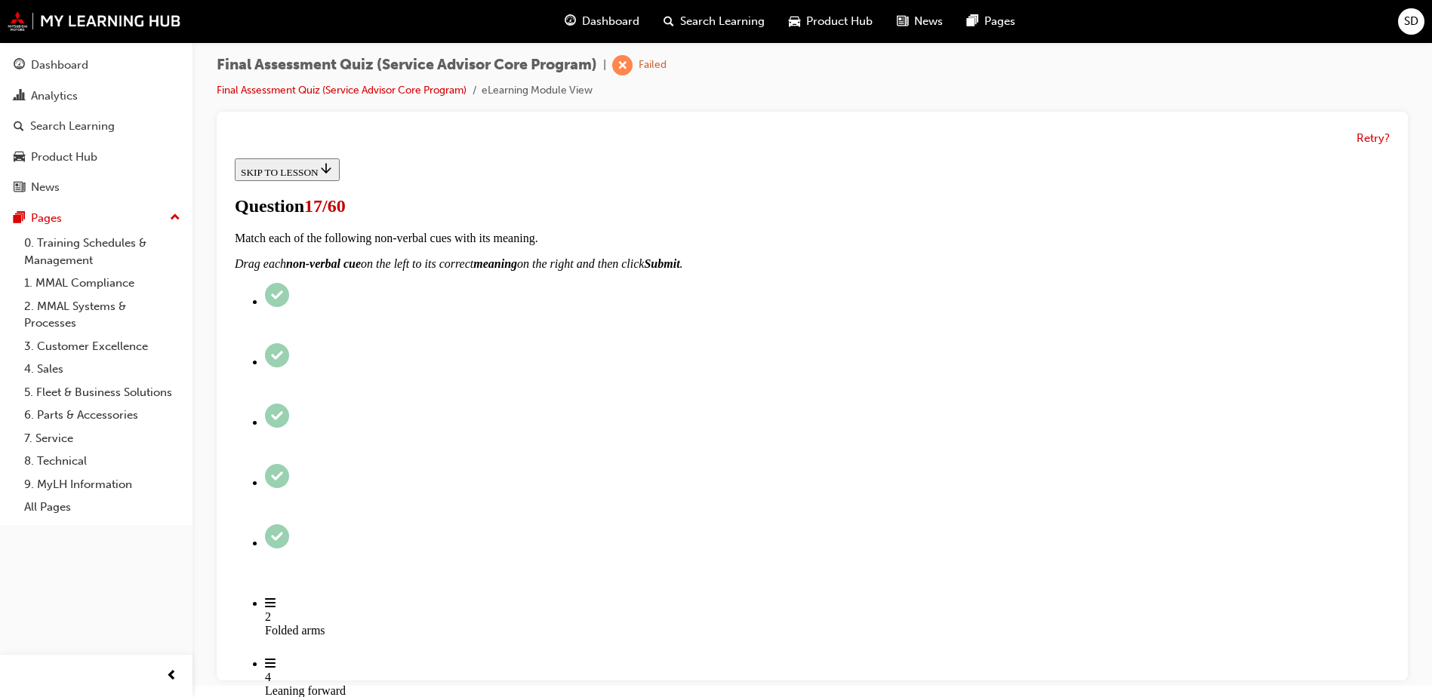
scroll to position [216, 0]
radio input "true"
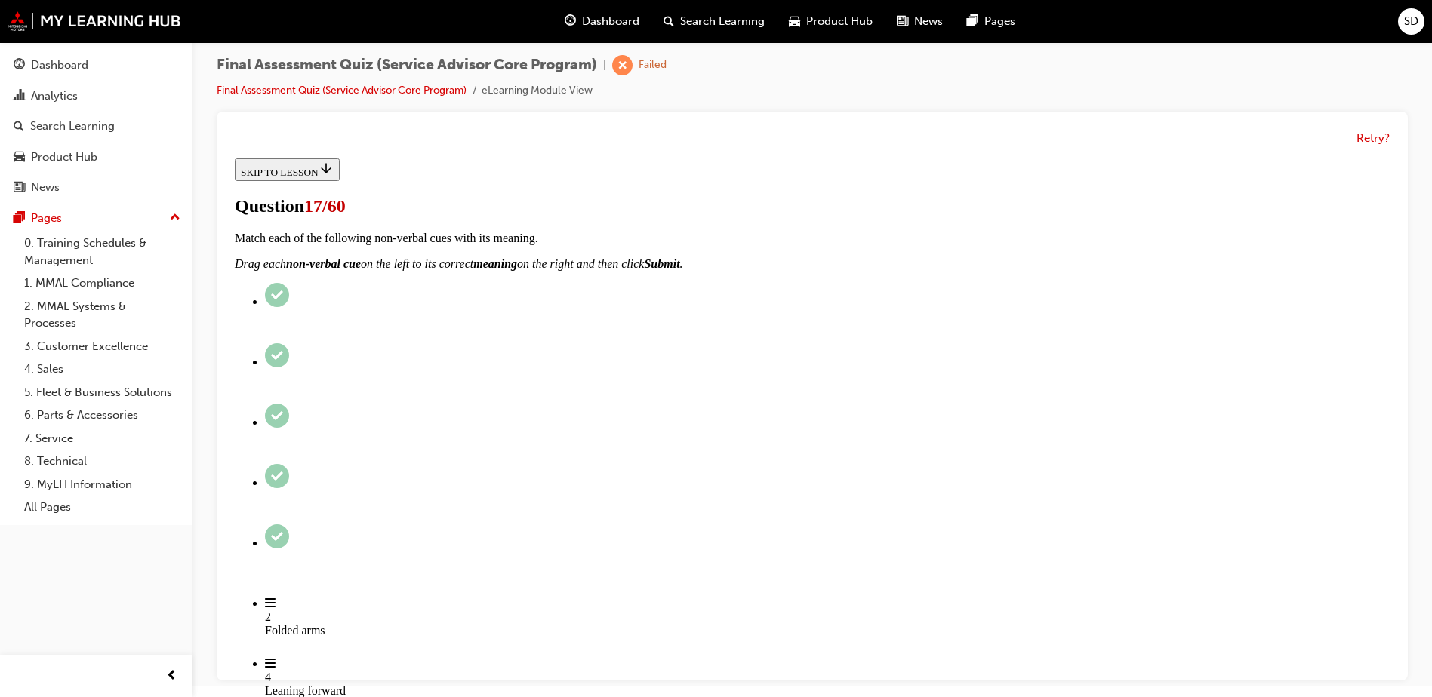
radio input "true"
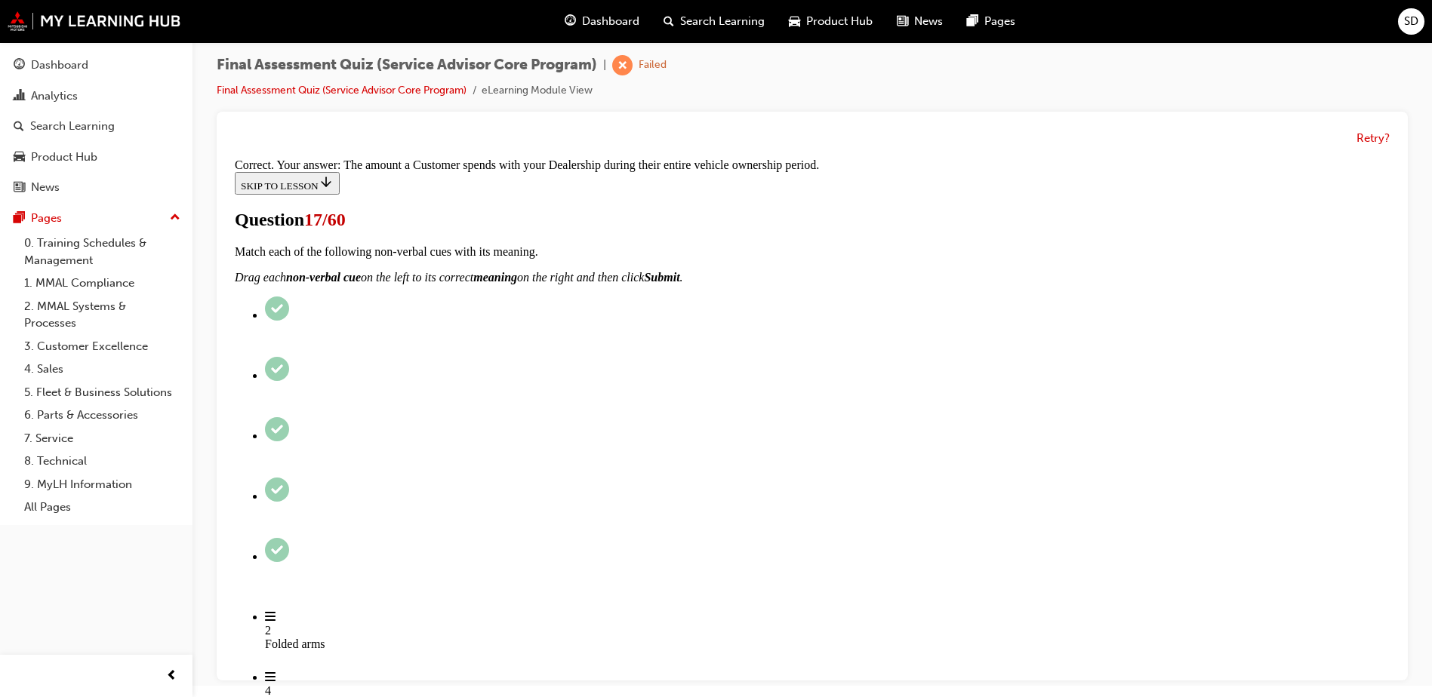
scroll to position [263, 0]
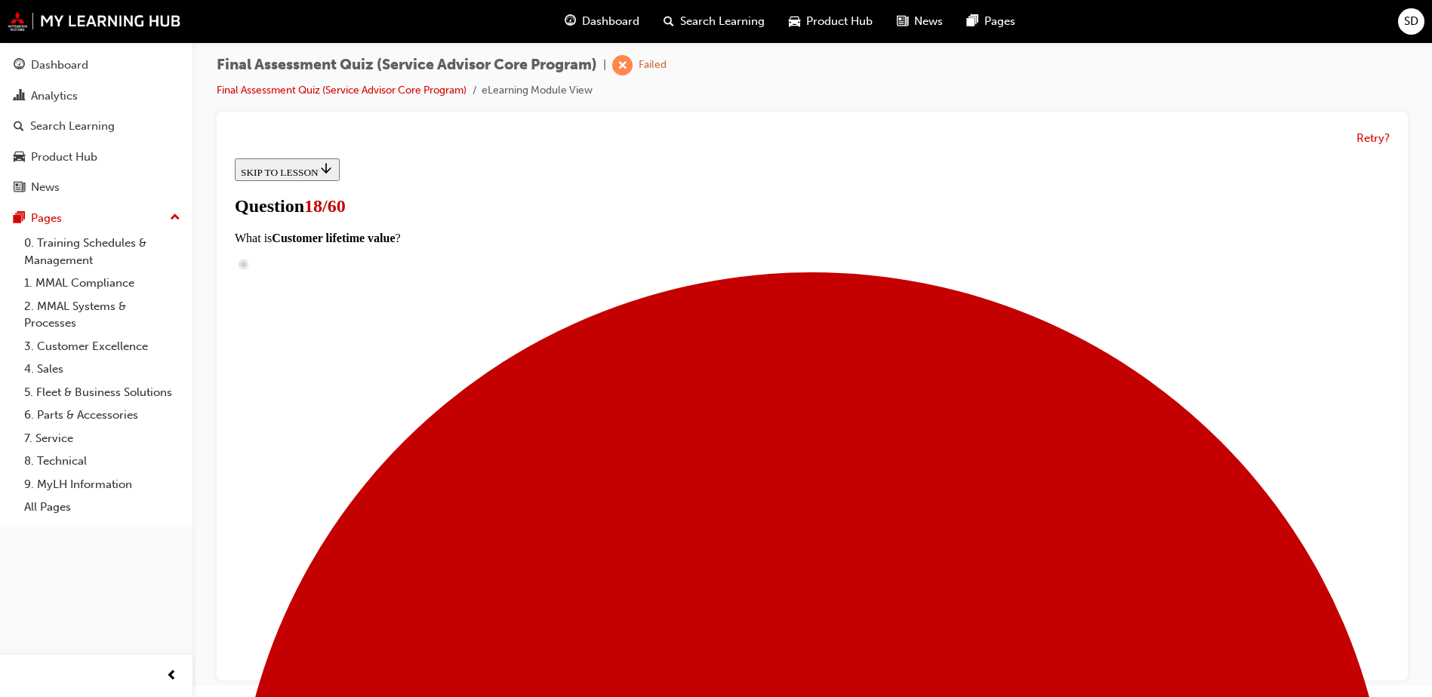
scroll to position [302, 0]
drag, startPoint x: 673, startPoint y: 269, endPoint x: 865, endPoint y: 263, distance: 191.8
drag, startPoint x: 648, startPoint y: 367, endPoint x: 925, endPoint y: 559, distance: 336.9
drag, startPoint x: 641, startPoint y: 352, endPoint x: 865, endPoint y: 356, distance: 224.2
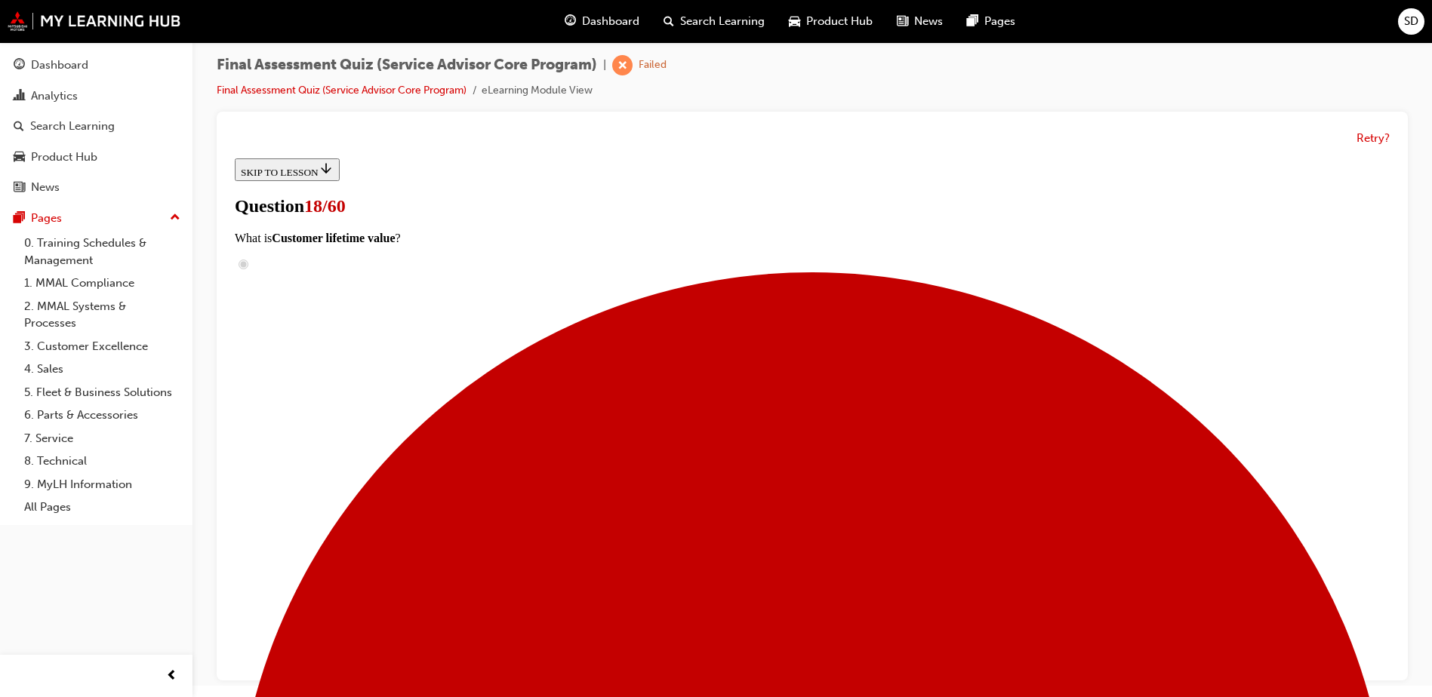
drag, startPoint x: 681, startPoint y: 448, endPoint x: 922, endPoint y: 455, distance: 241.6
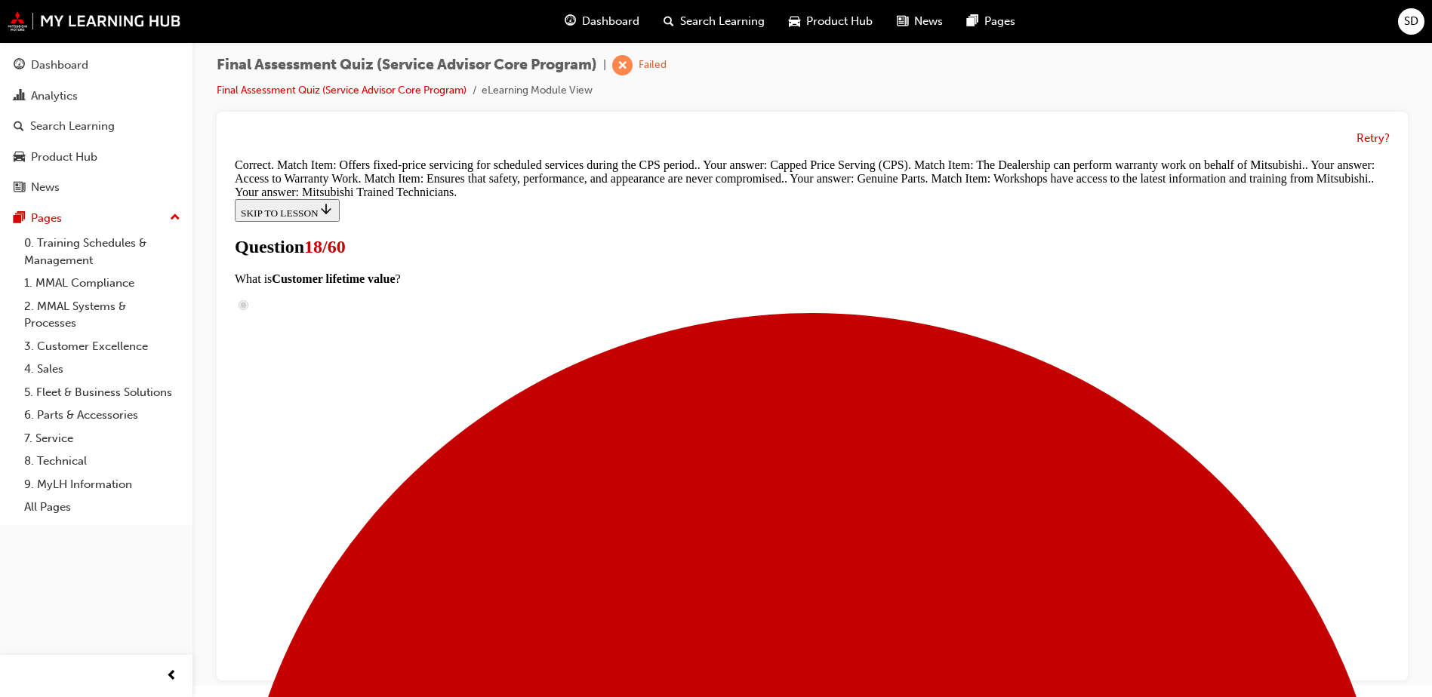
scroll to position [443, 0]
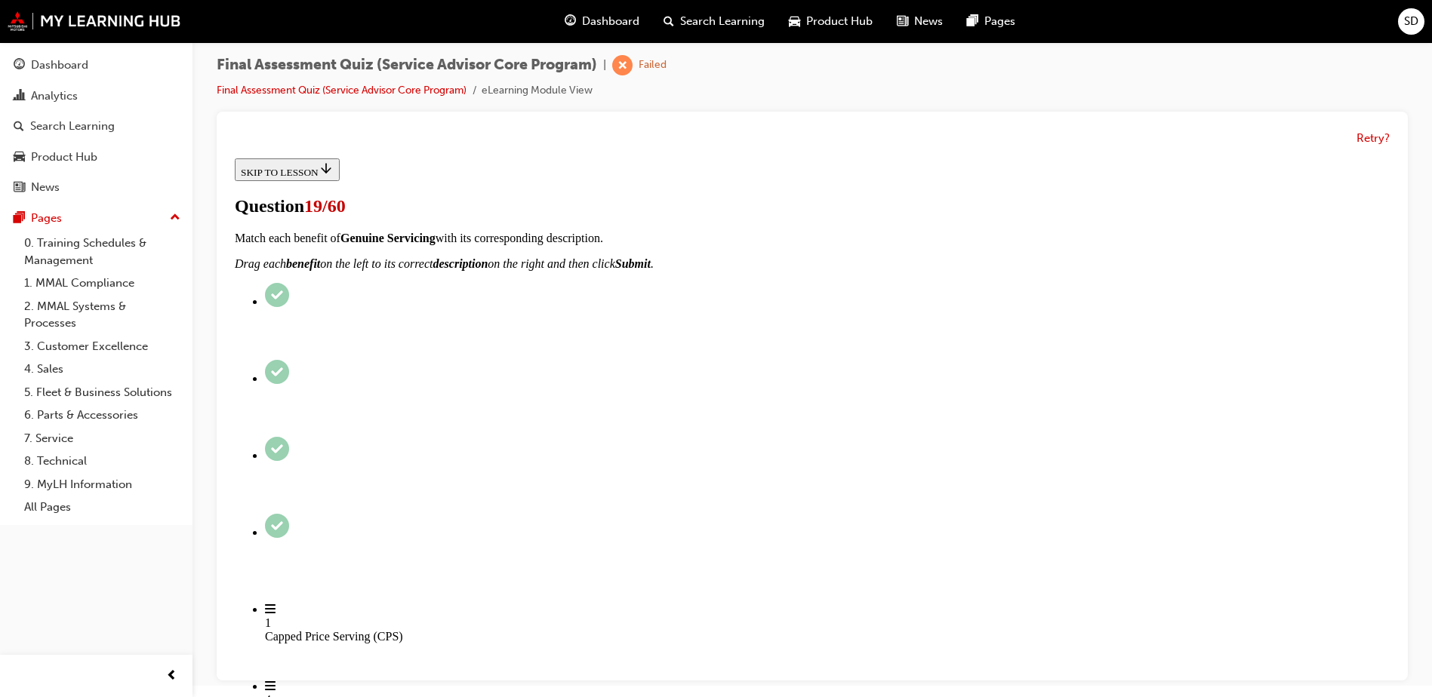
scroll to position [151, 0]
checkbox input "true"
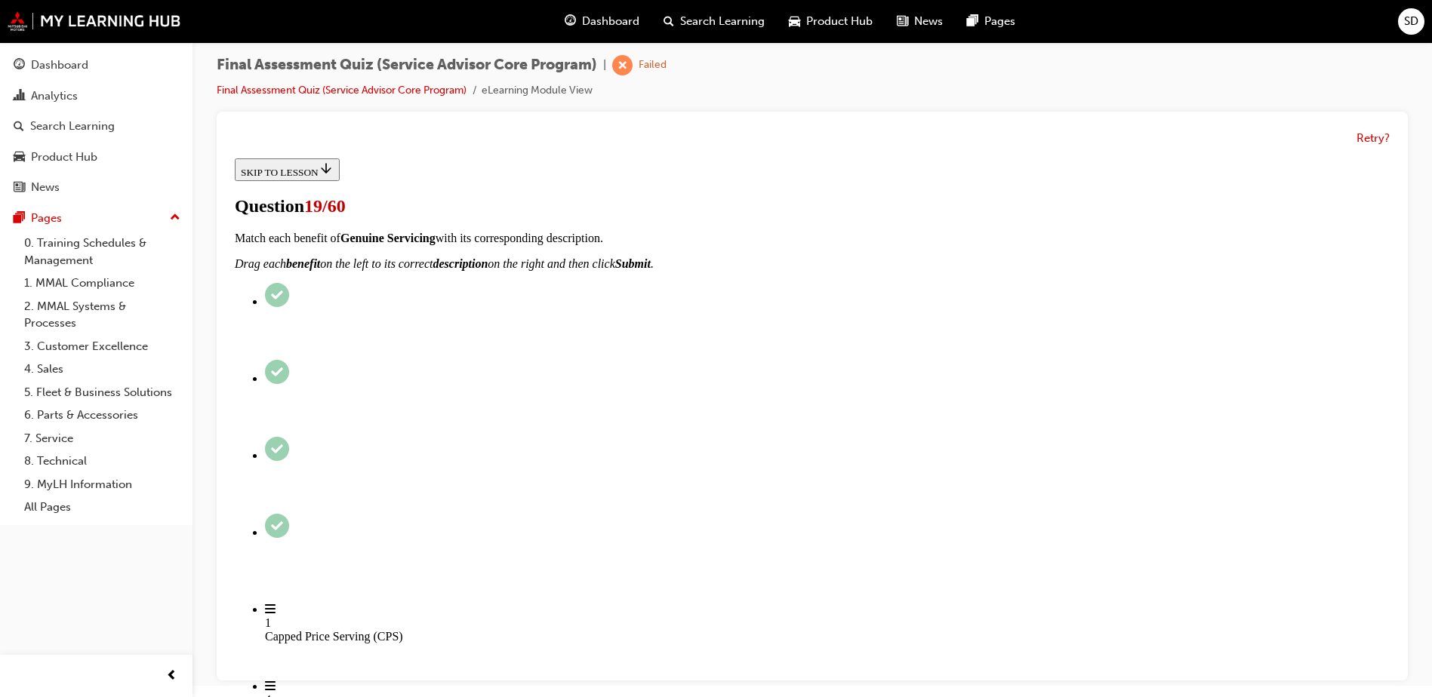
checkbox input "true"
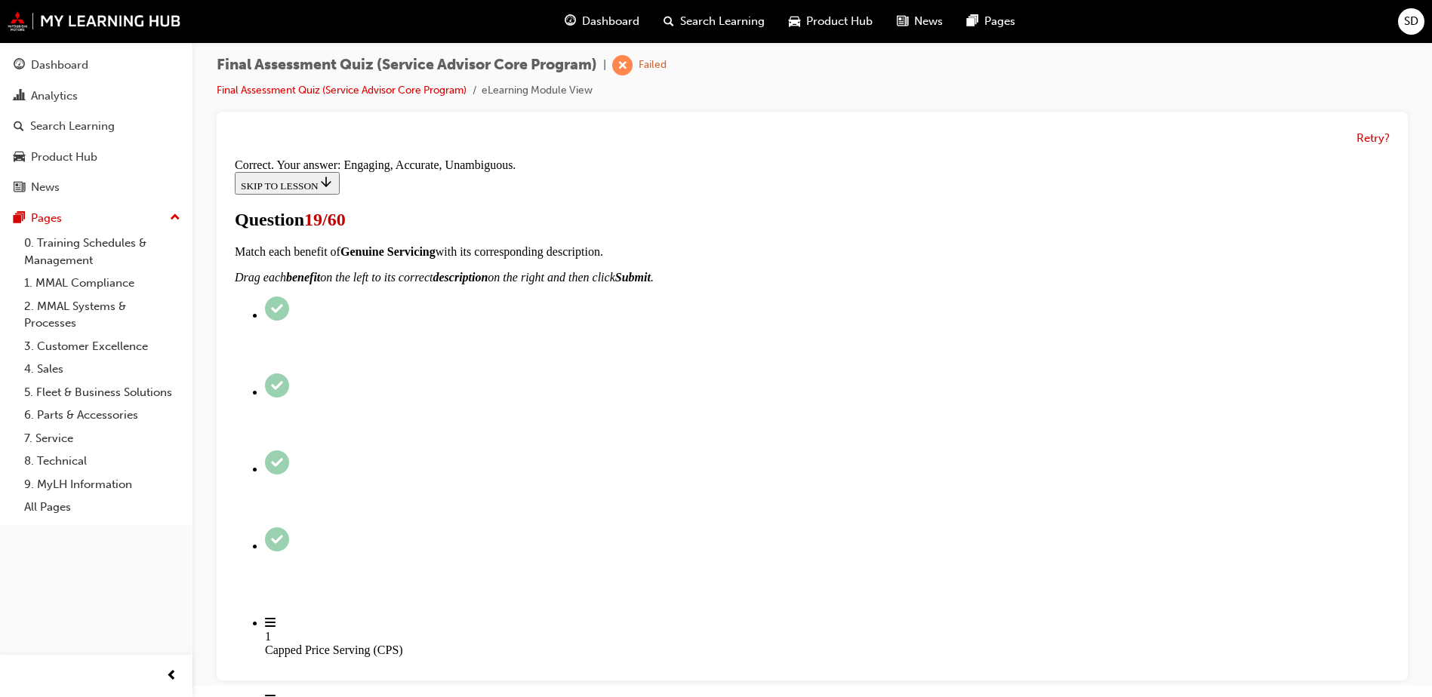
scroll to position [269, 0]
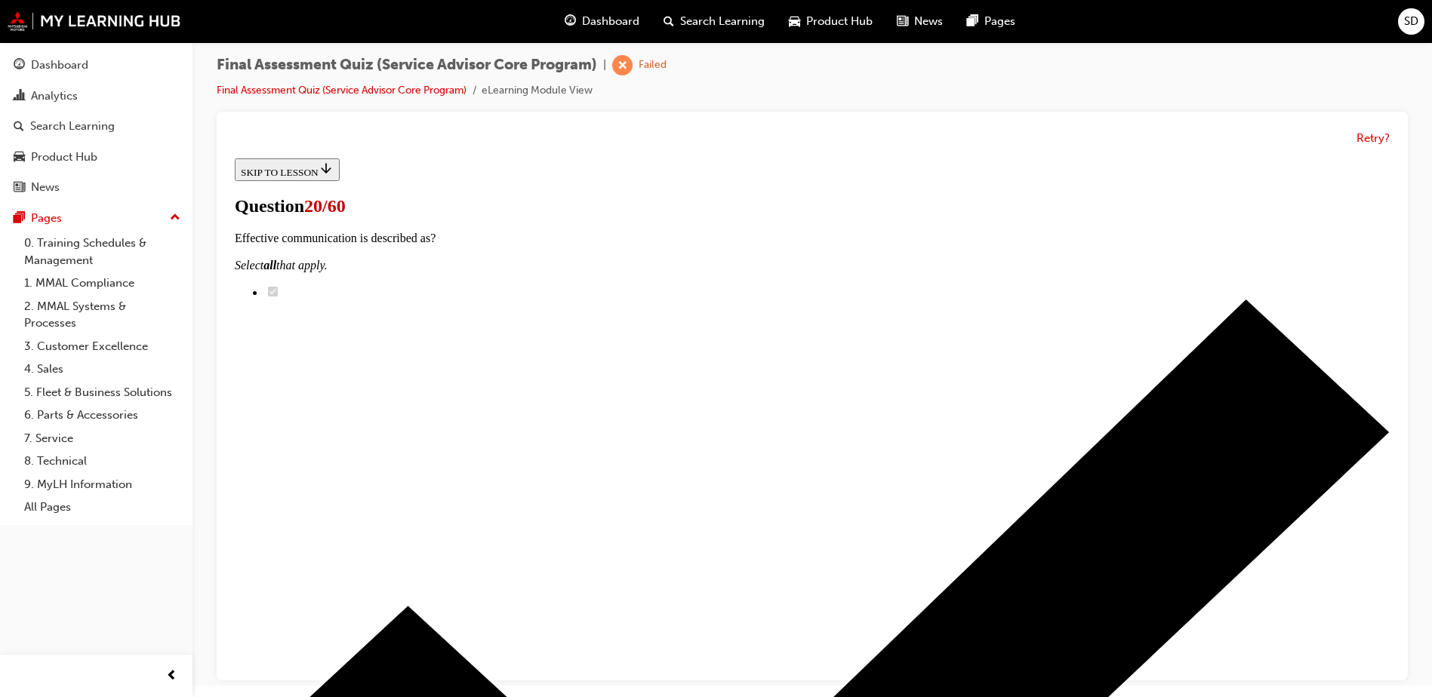
scroll to position [226, 0]
radio input "true"
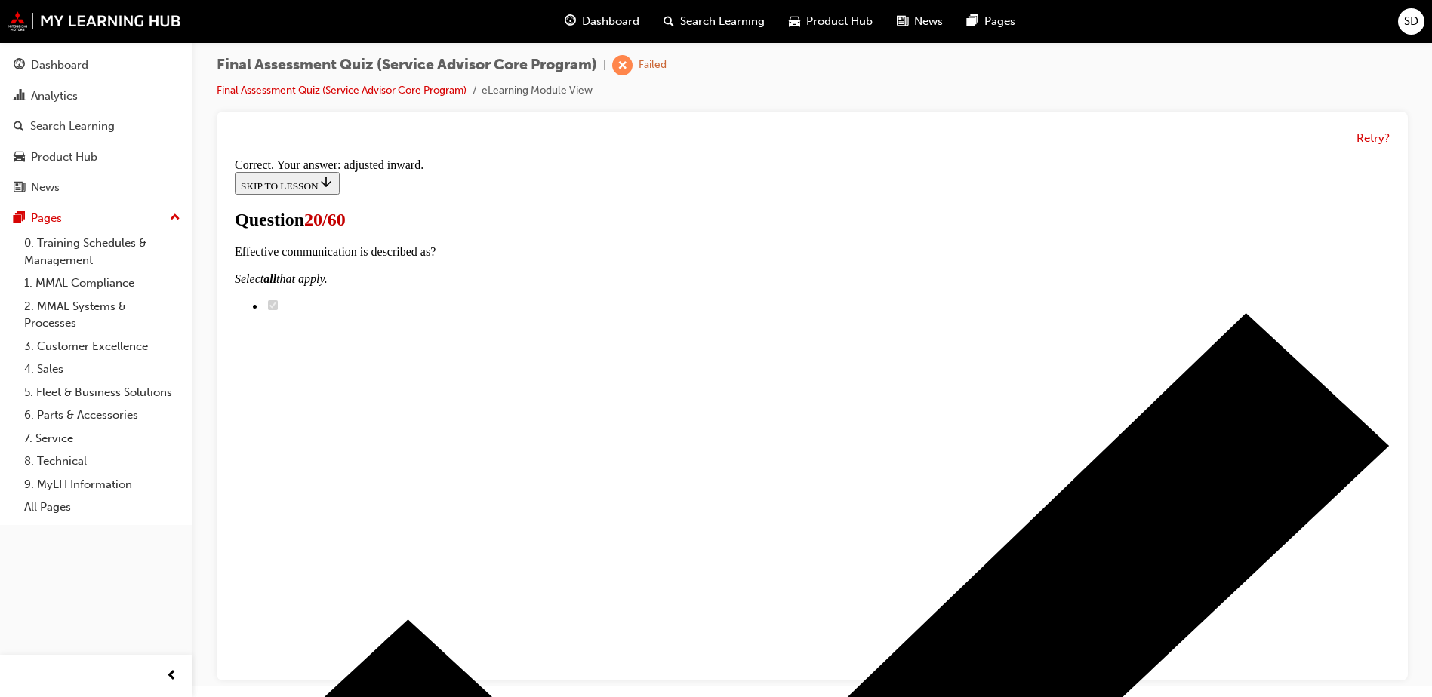
scroll to position [372, 0]
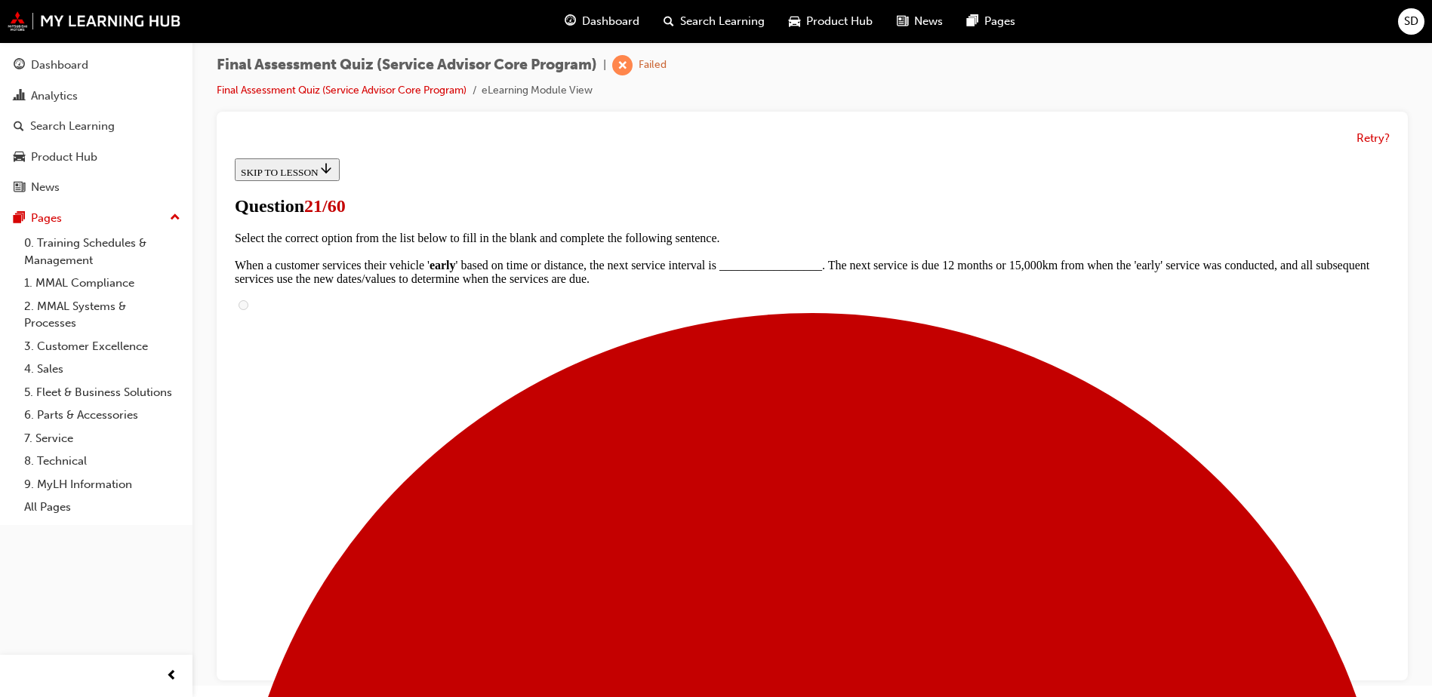
scroll to position [302, 0]
drag, startPoint x: 663, startPoint y: 389, endPoint x: 956, endPoint y: 233, distance: 331.9
drag, startPoint x: 676, startPoint y: 389, endPoint x: 919, endPoint y: 306, distance: 257.1
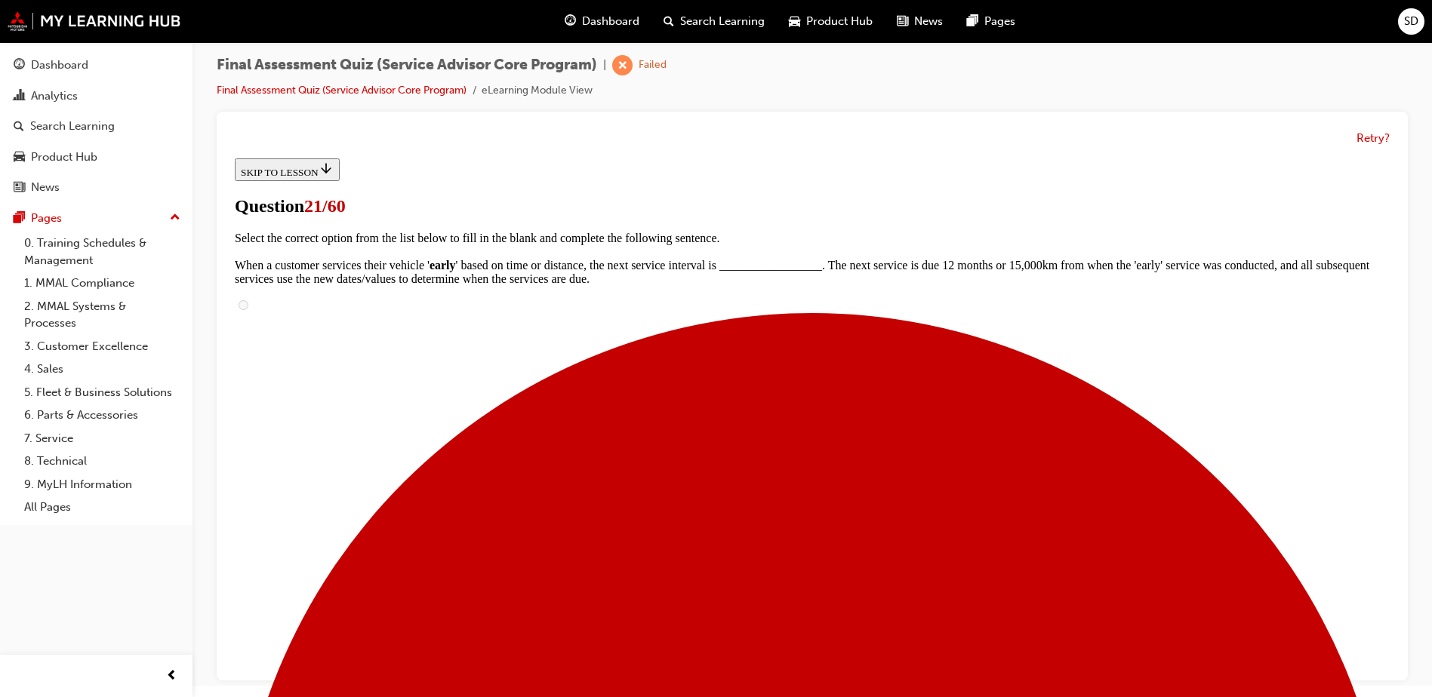
drag, startPoint x: 663, startPoint y: 394, endPoint x: 880, endPoint y: 396, distance: 216.6
drag, startPoint x: 658, startPoint y: 471, endPoint x: 913, endPoint y: 405, distance: 262.7
drag, startPoint x: 660, startPoint y: 474, endPoint x: 918, endPoint y: 469, distance: 257.4
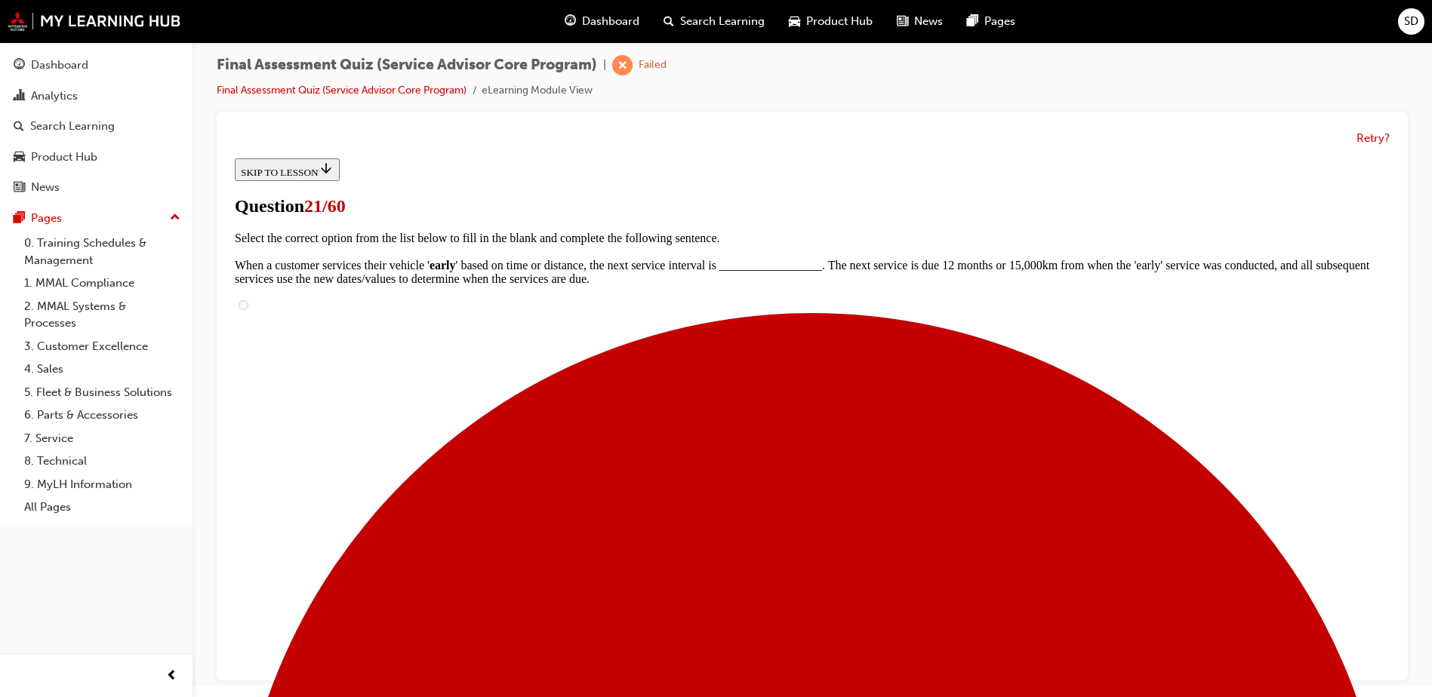
drag, startPoint x: 716, startPoint y: 530, endPoint x: 941, endPoint y: 527, distance: 224.9
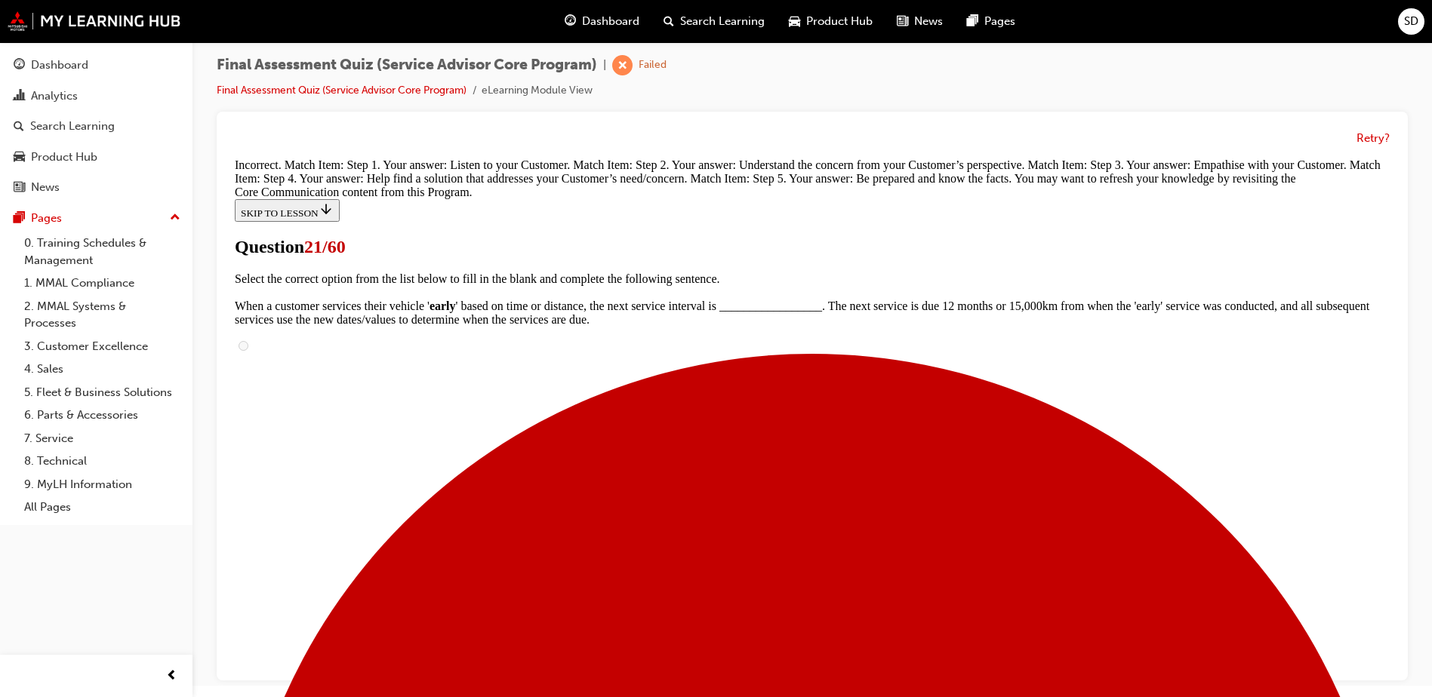
scroll to position [525, 0]
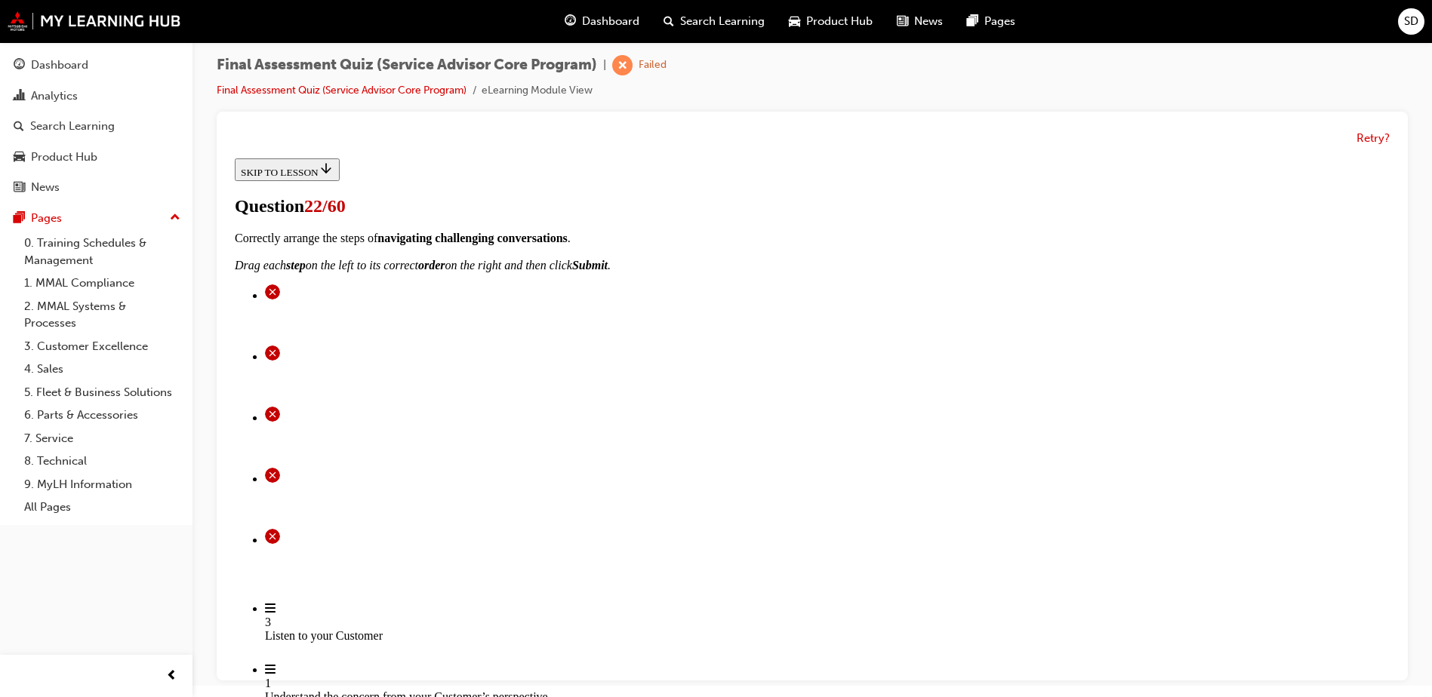
scroll to position [222, 0]
drag, startPoint x: 571, startPoint y: 452, endPoint x: 578, endPoint y: 415, distance: 37.6
checkbox input "true"
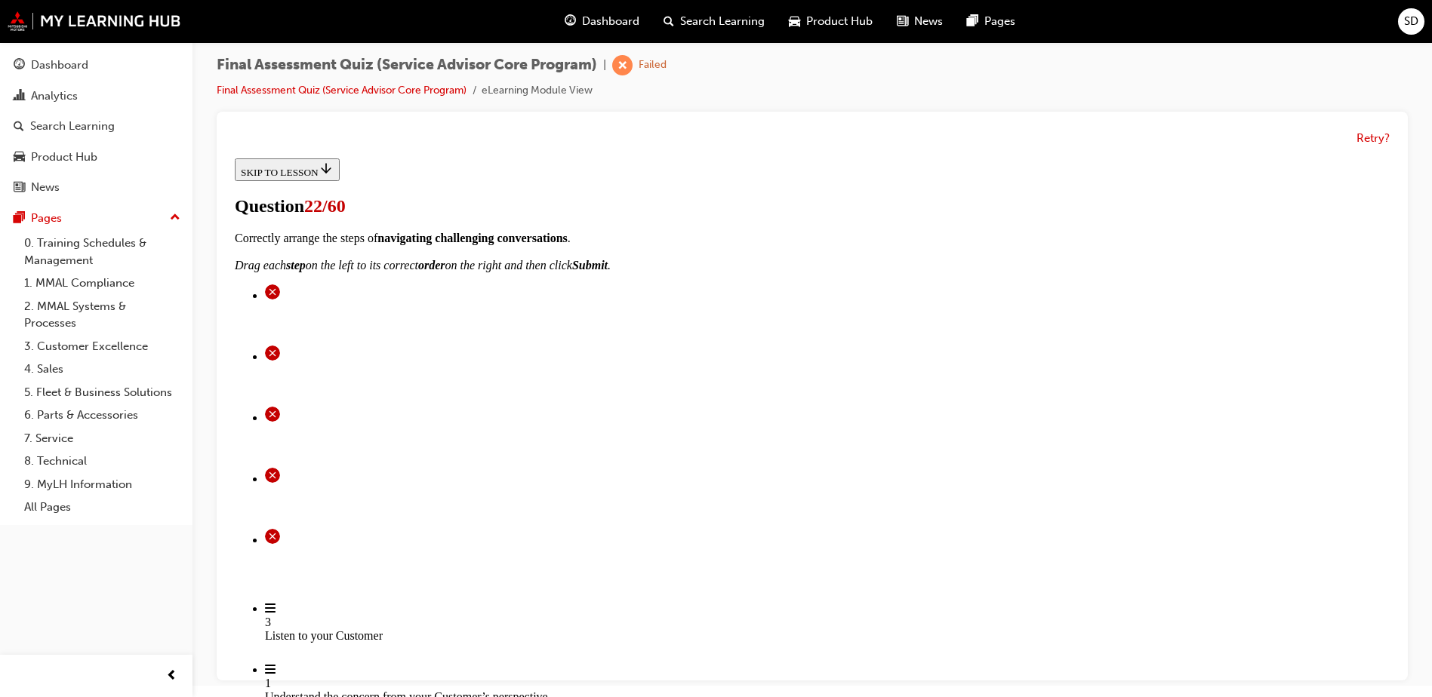
checkbox input "true"
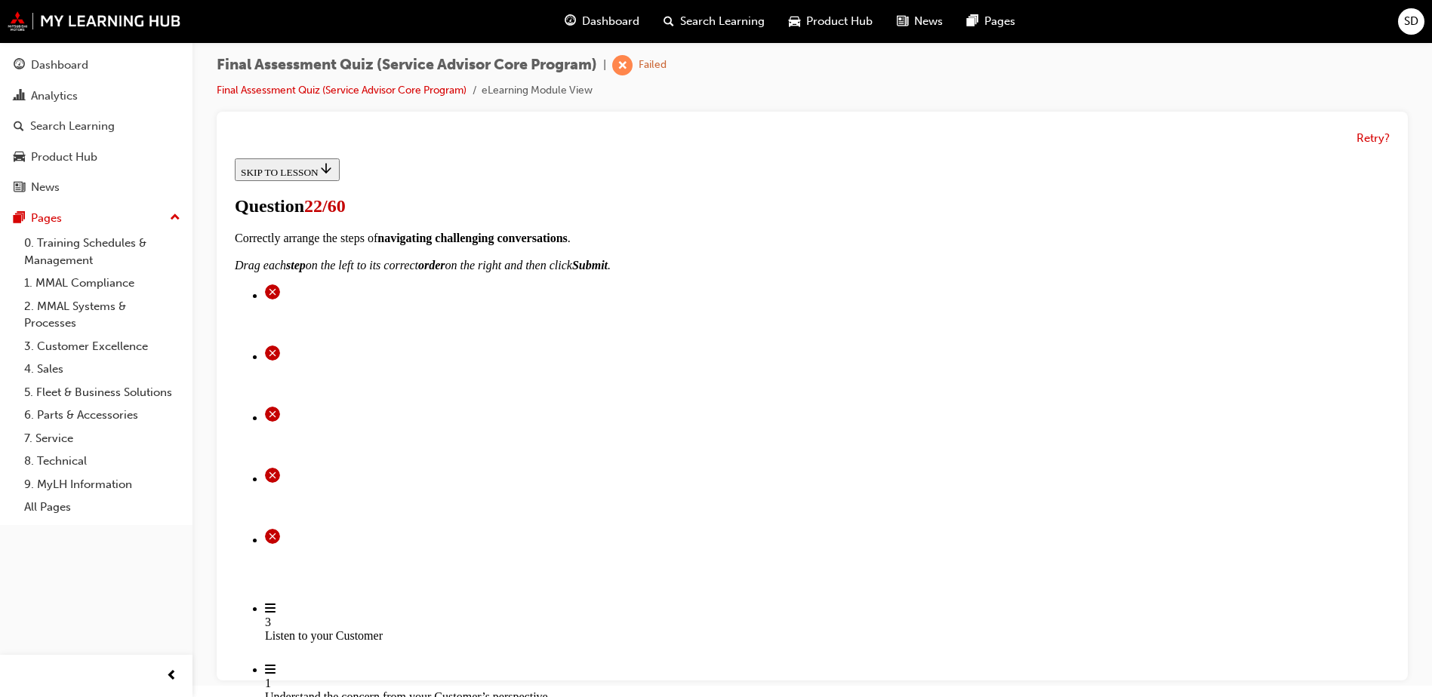
checkbox input "true"
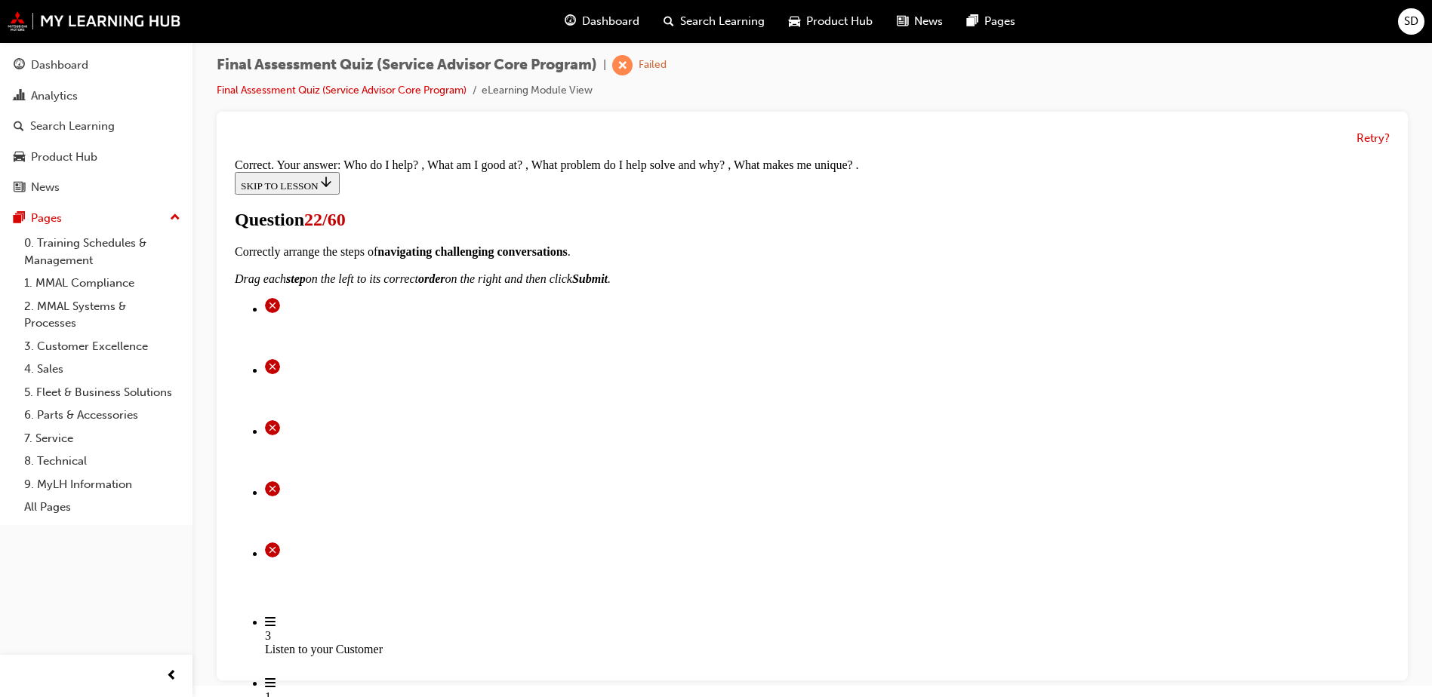
scroll to position [269, 0]
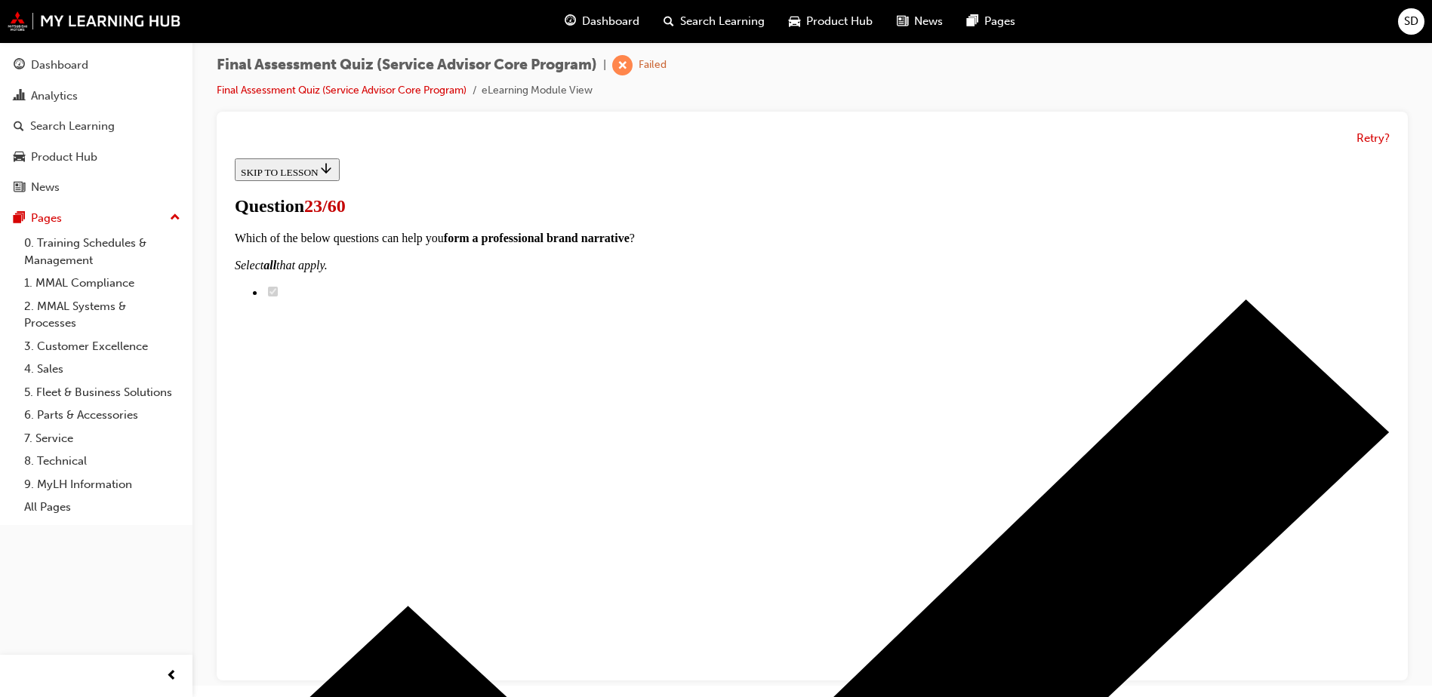
scroll to position [0, 0]
radio input "true"
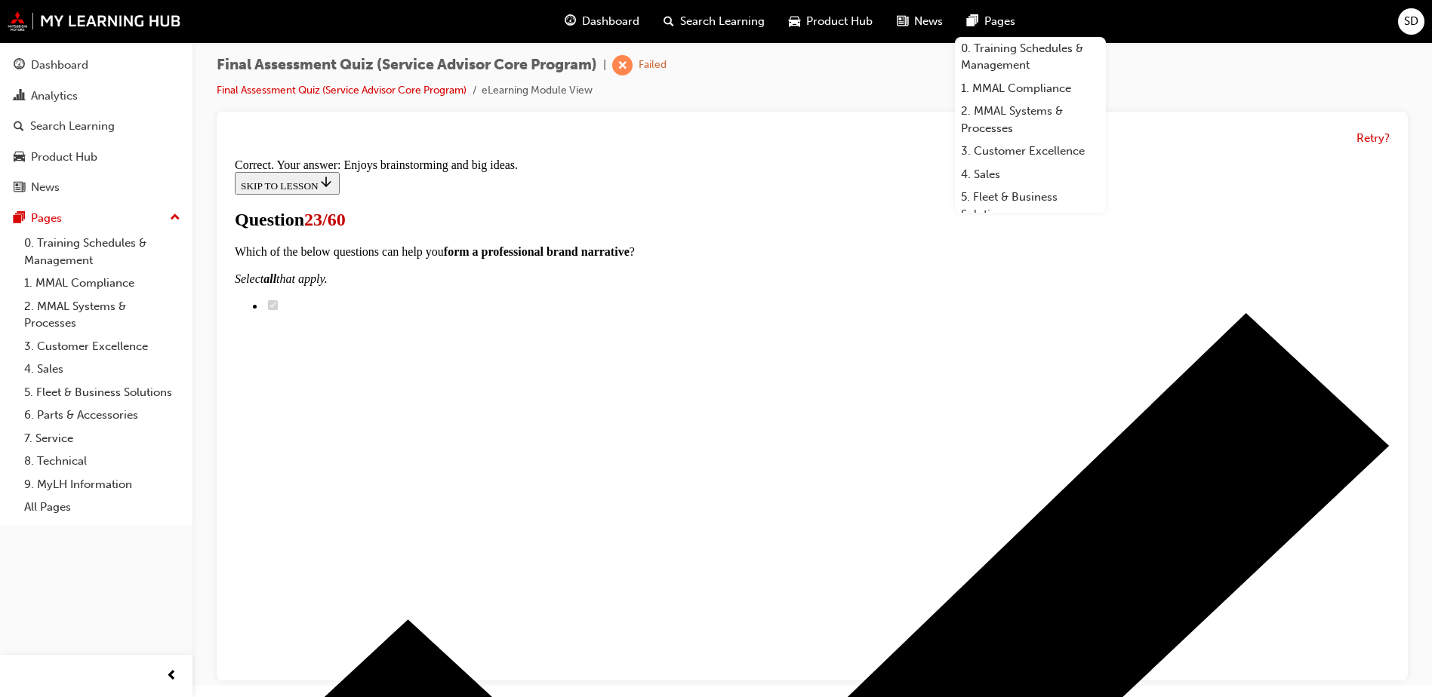
scroll to position [218, 0]
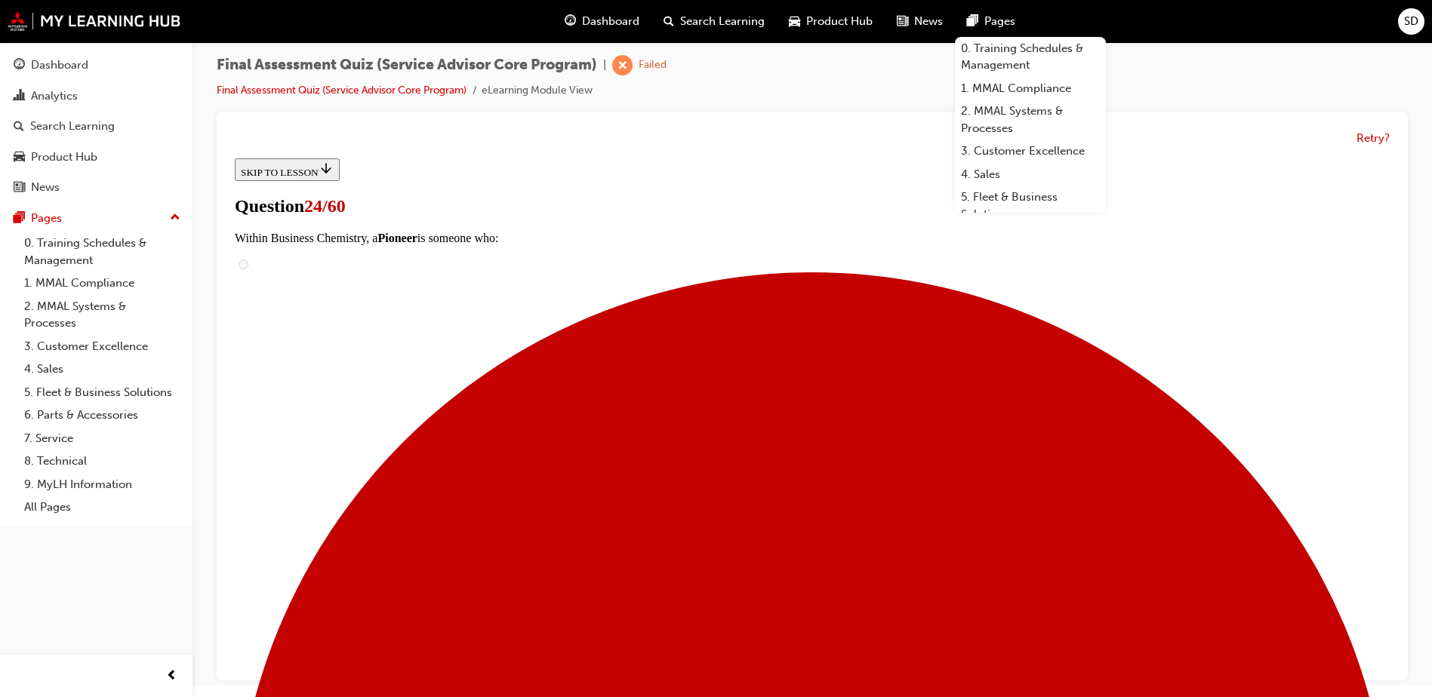
scroll to position [207, 0]
drag, startPoint x: 681, startPoint y: 371, endPoint x: 892, endPoint y: 372, distance: 211.3
drag, startPoint x: 672, startPoint y: 457, endPoint x: 885, endPoint y: 446, distance: 213.9
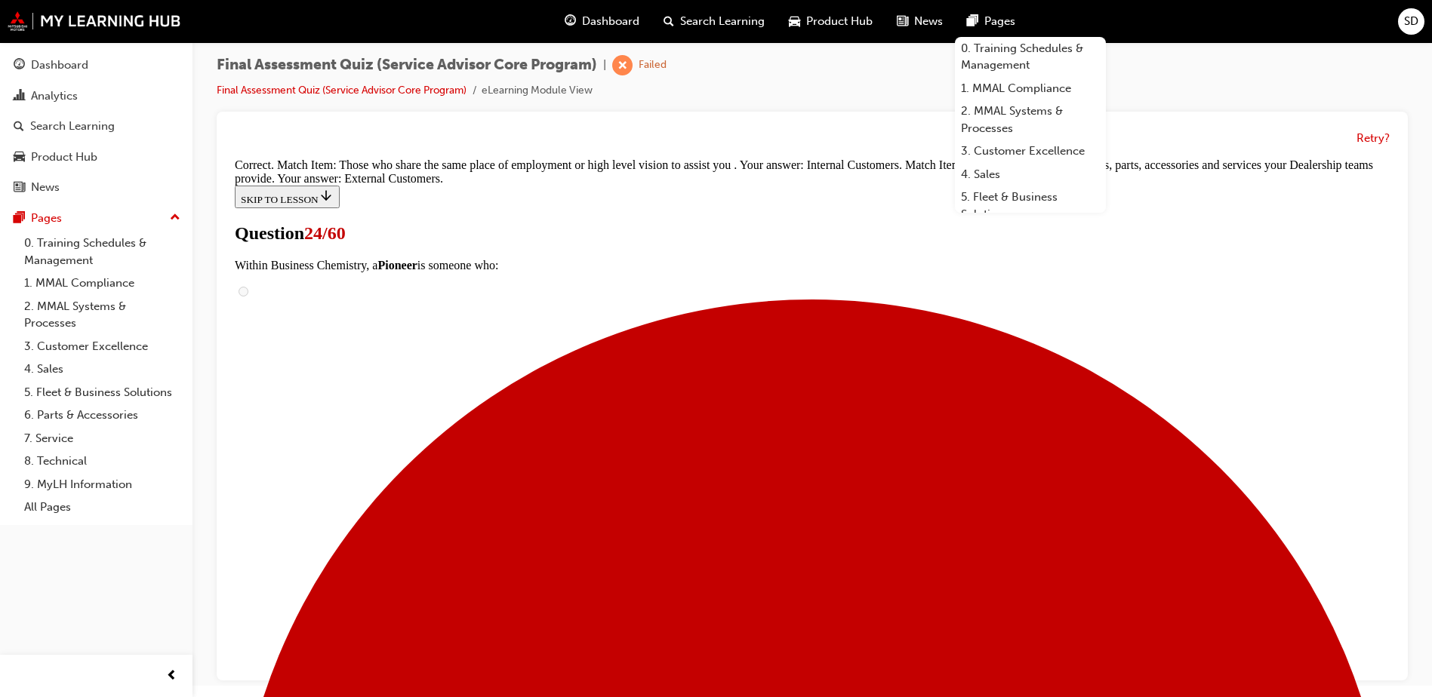
scroll to position [254, 0]
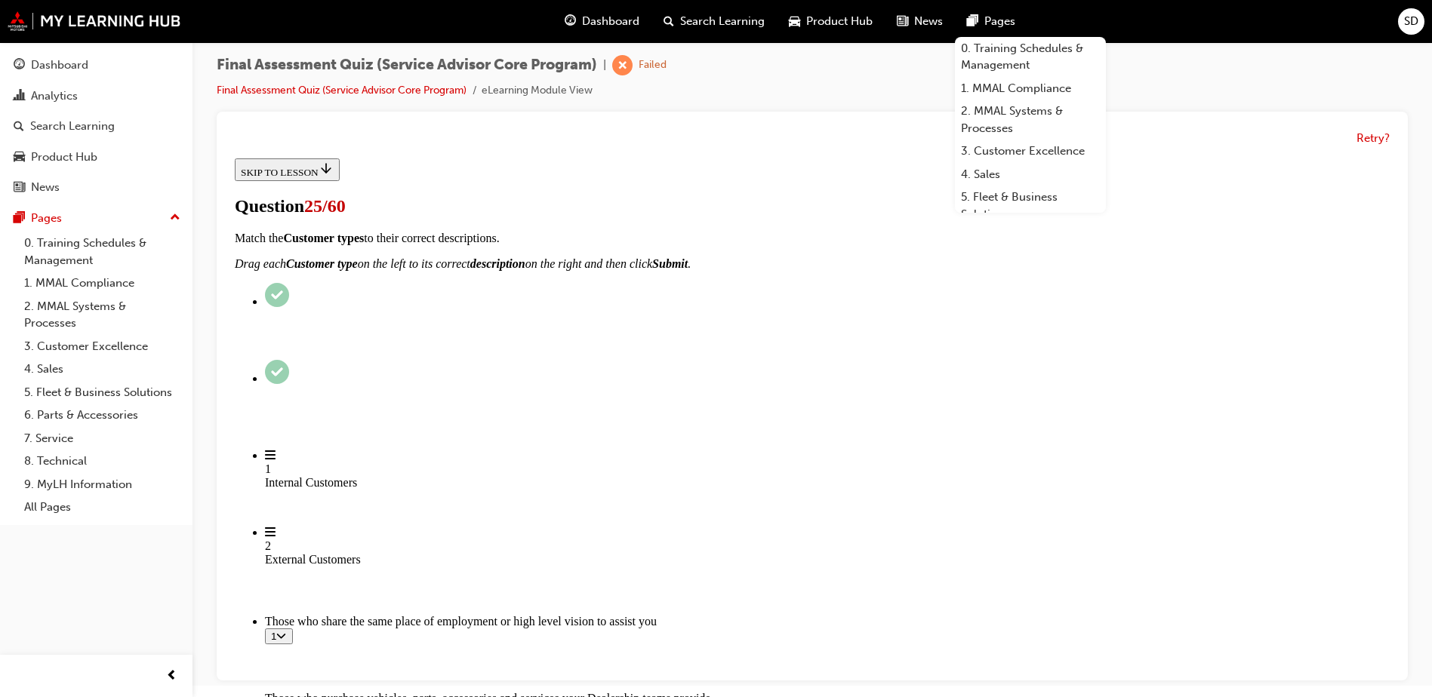
scroll to position [75, 0]
checkbox input "true"
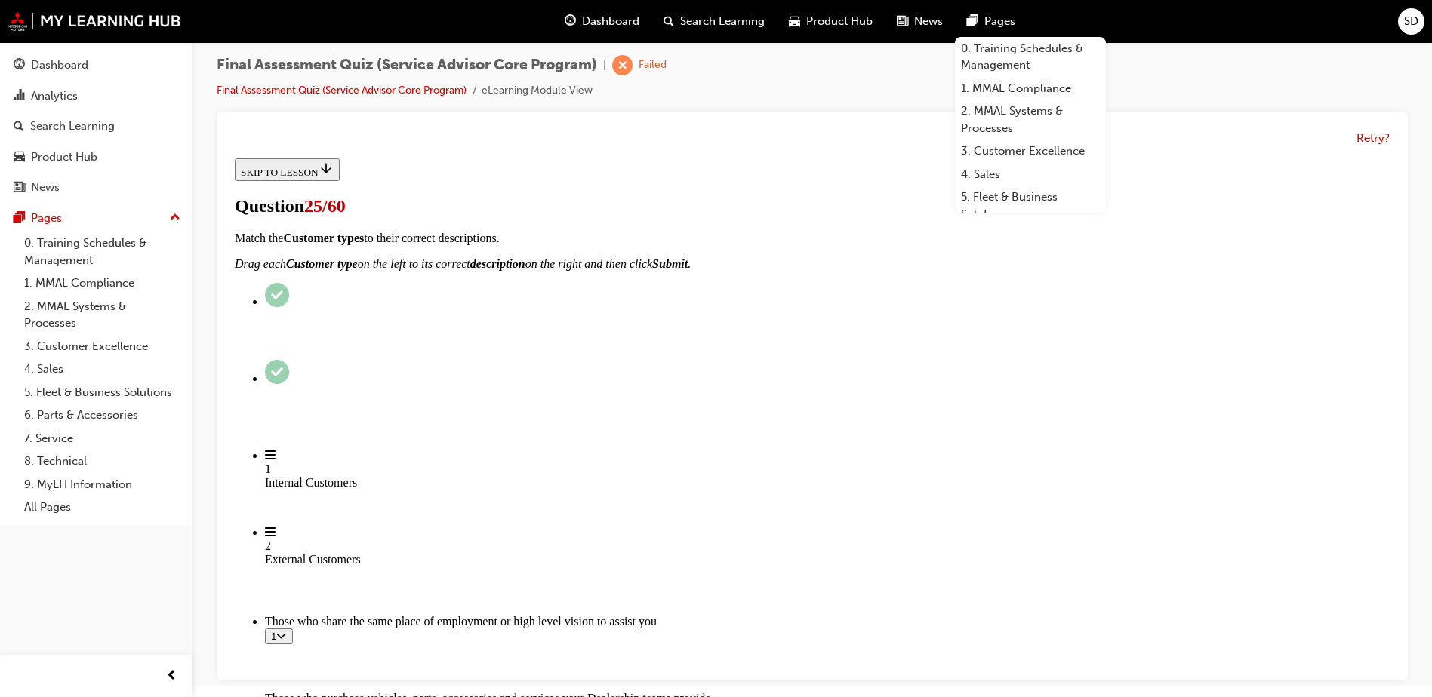
checkbox input "true"
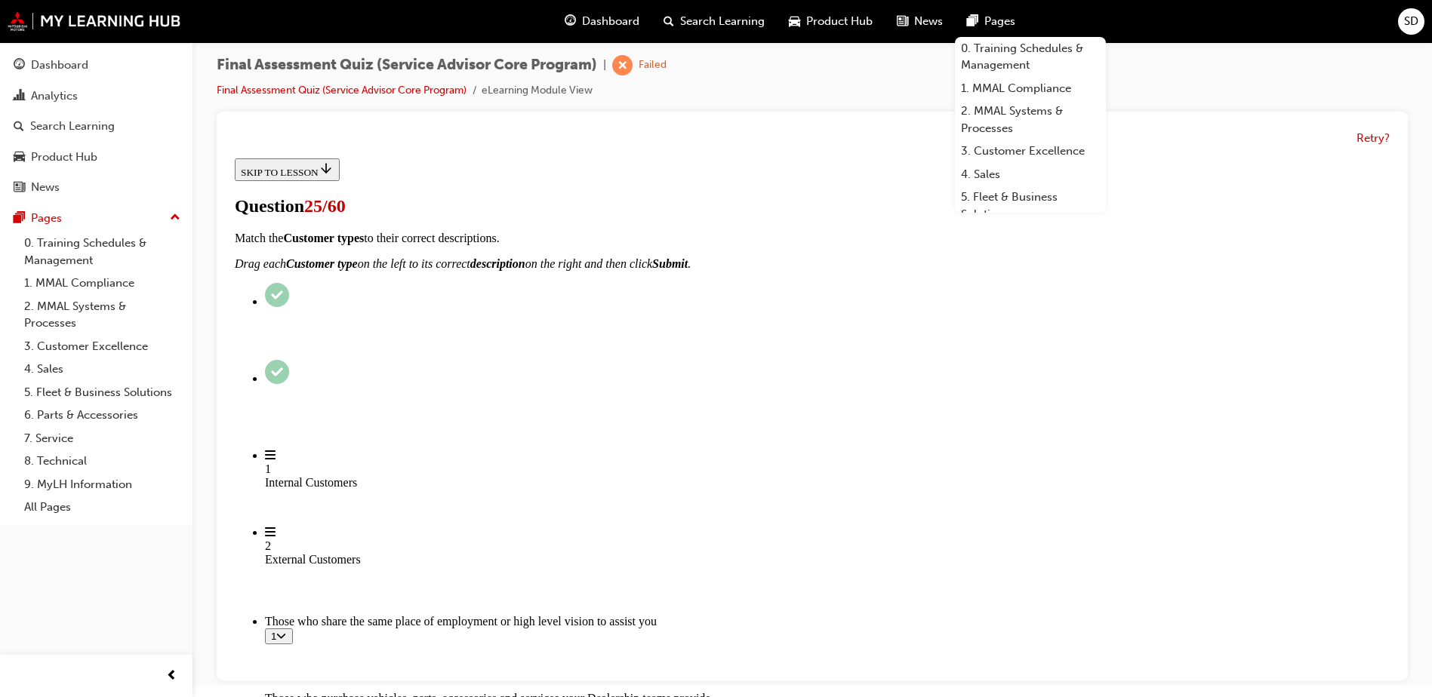
checkbox input "true"
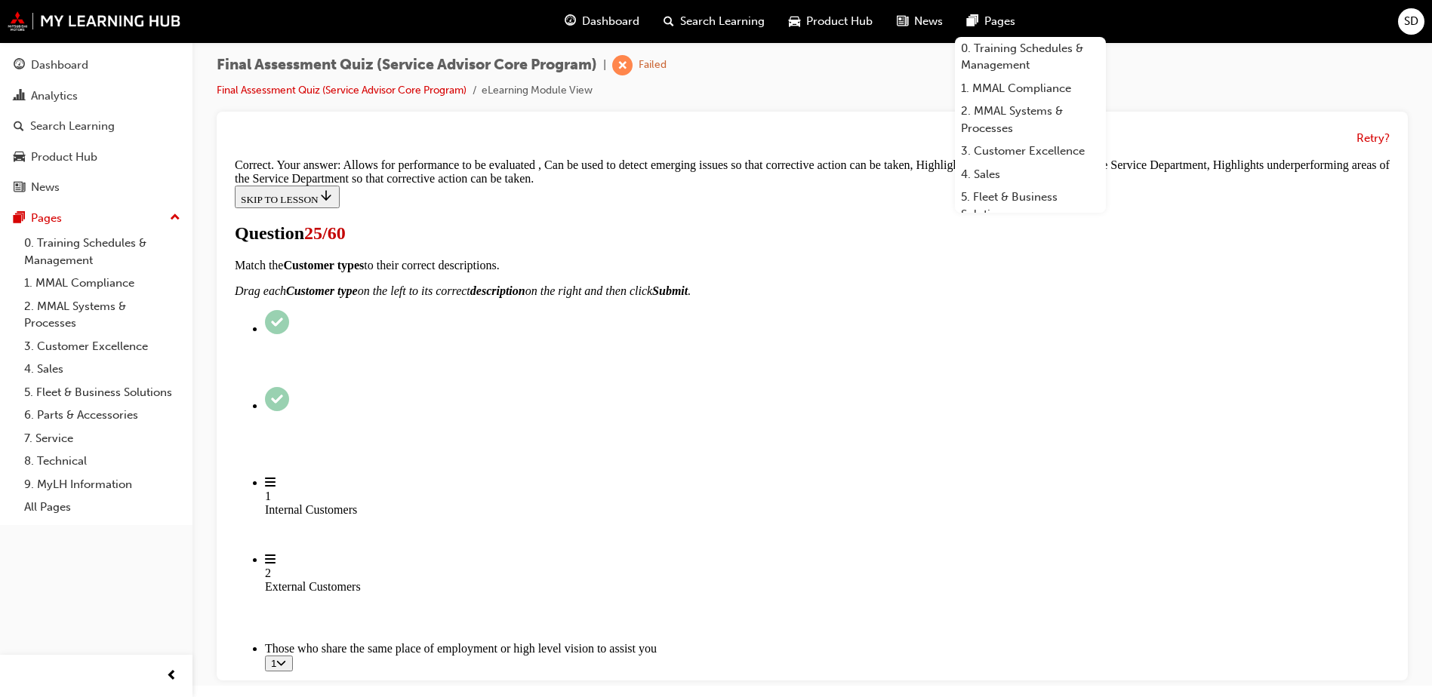
scroll to position [300, 0]
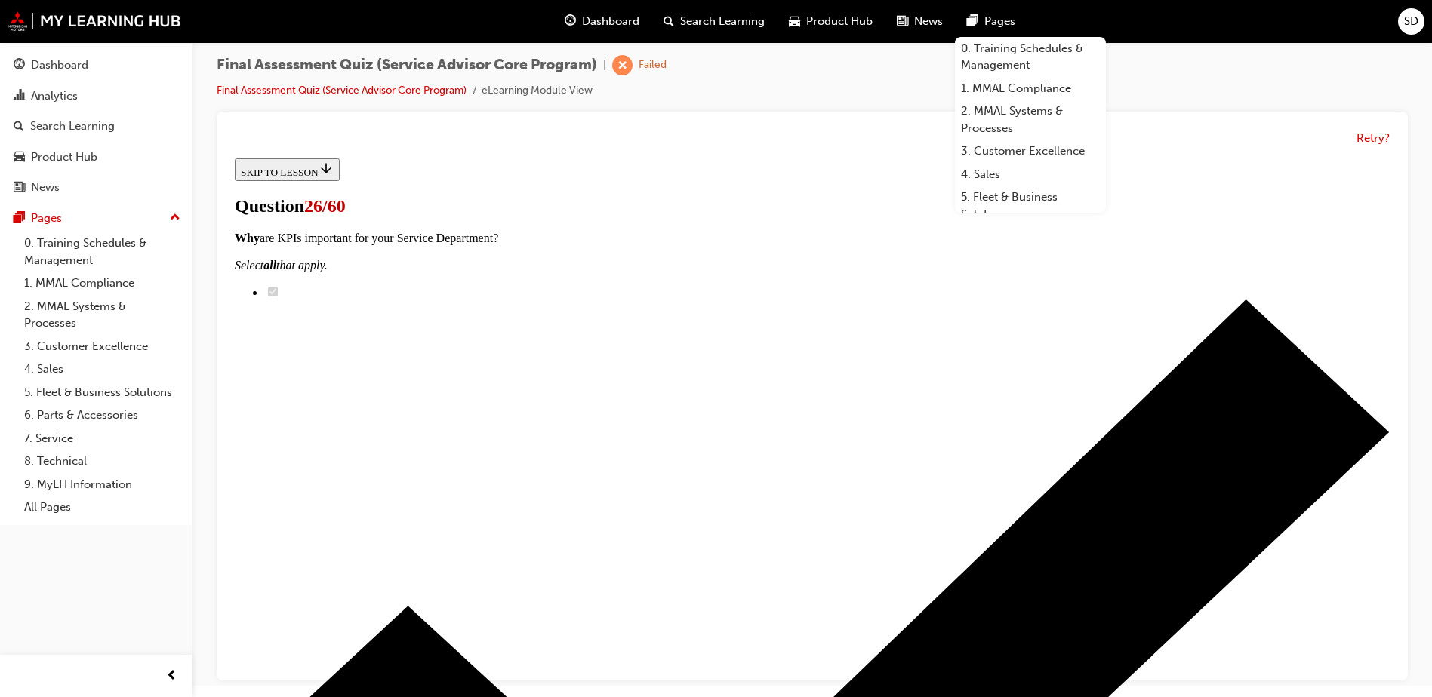
scroll to position [226, 0]
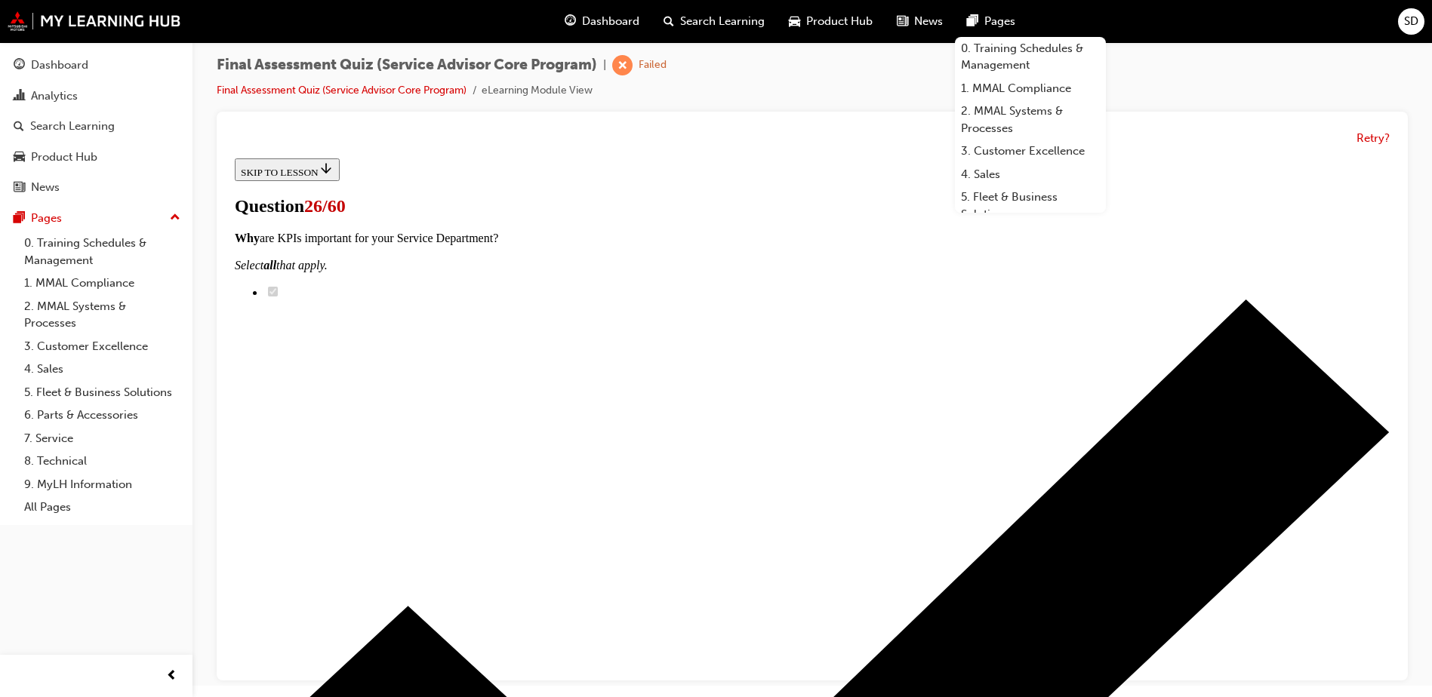
checkbox input "false"
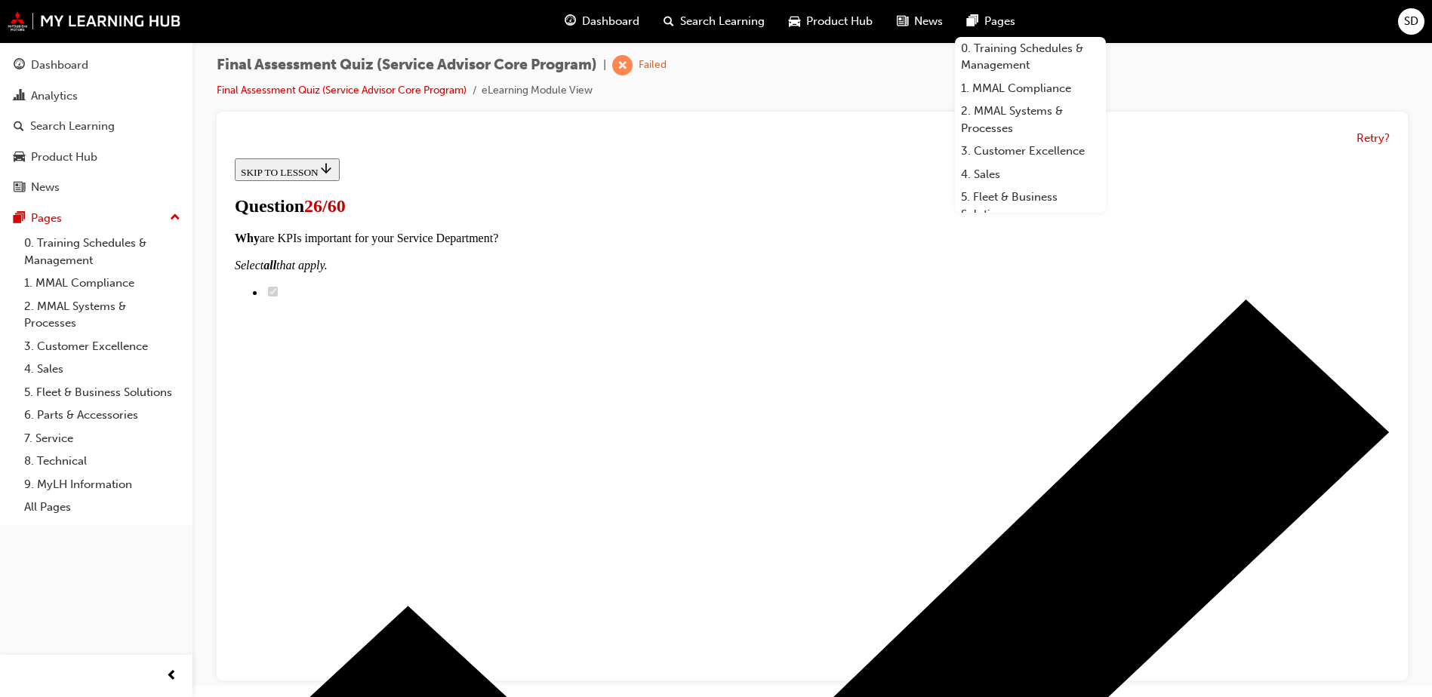
checkbox input "false"
checkbox input "true"
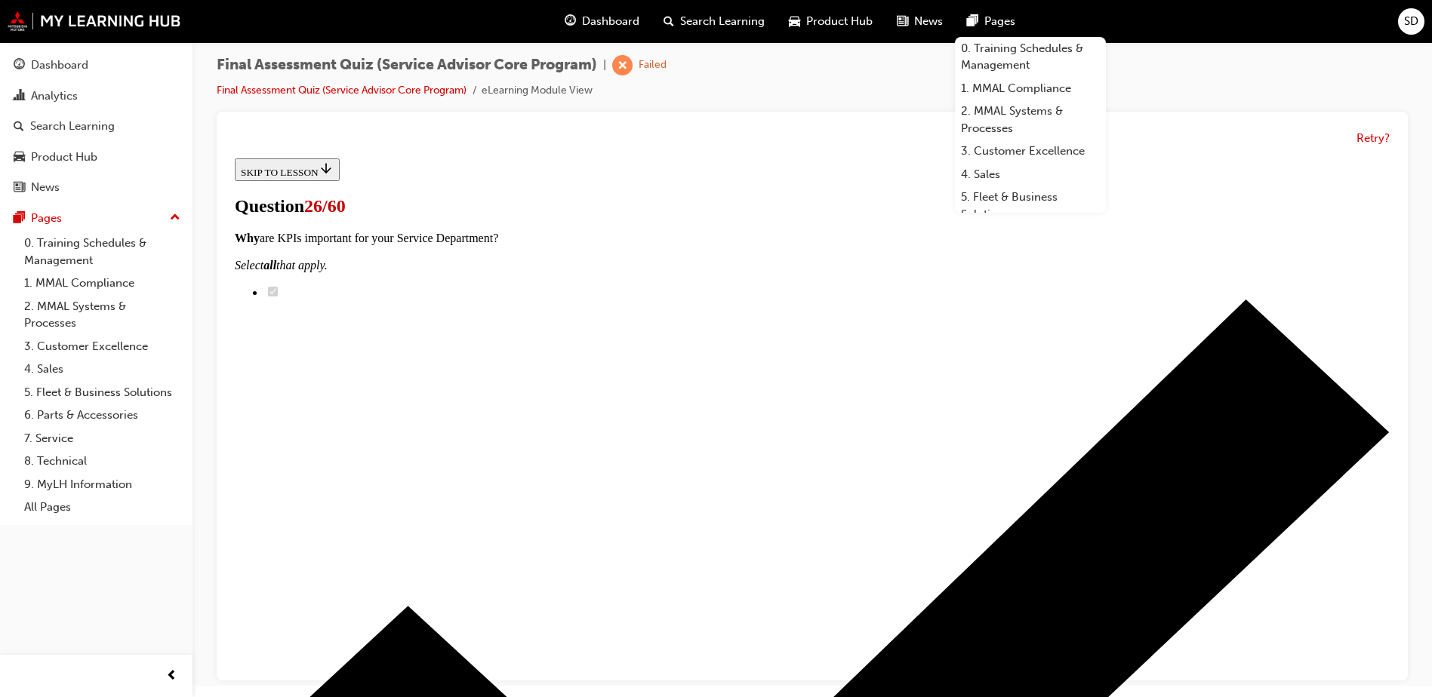
checkbox input "true"
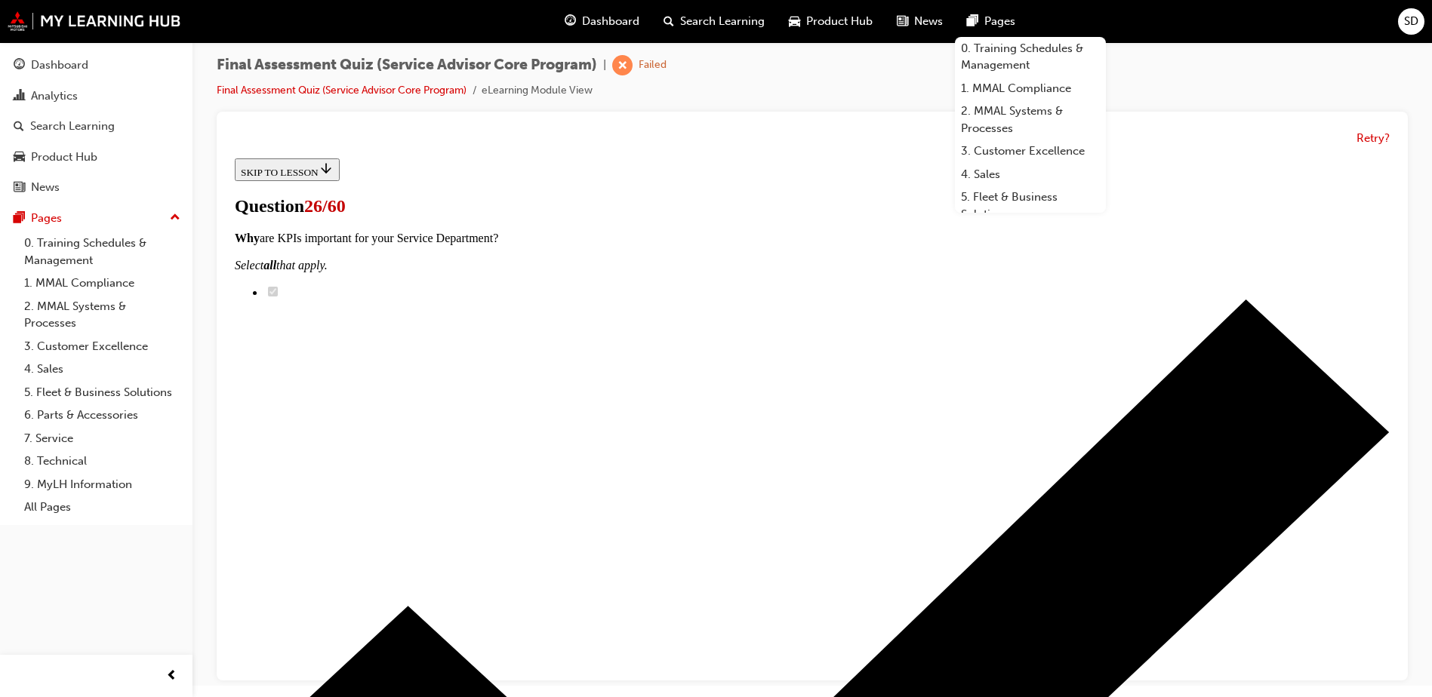
checkbox input "true"
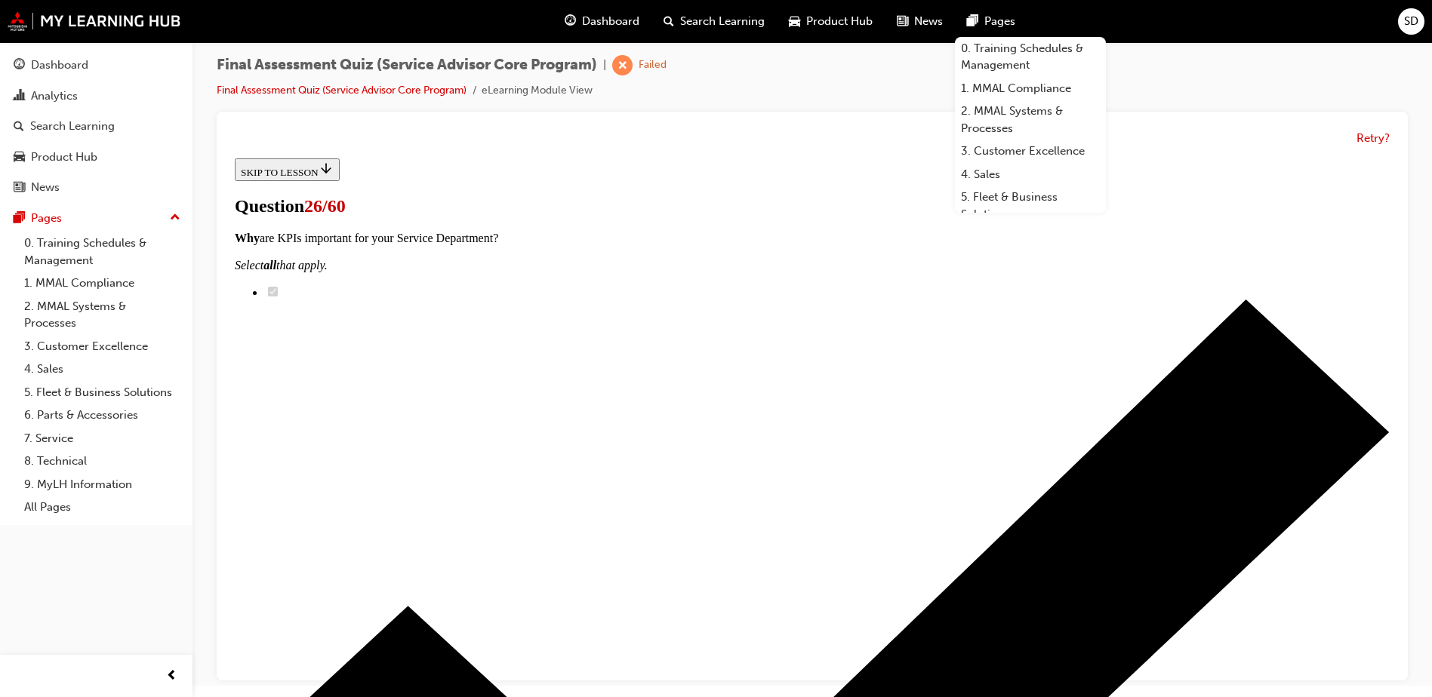
checkbox input "true"
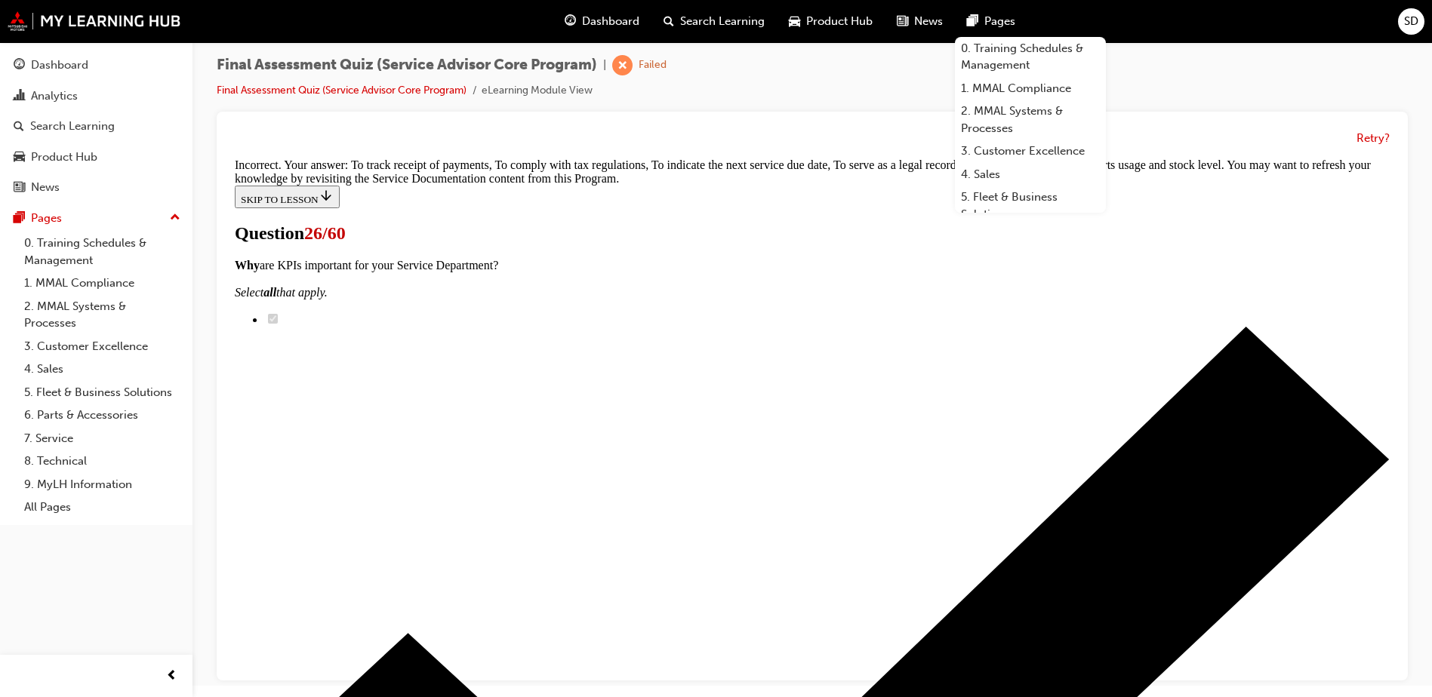
scroll to position [408, 0]
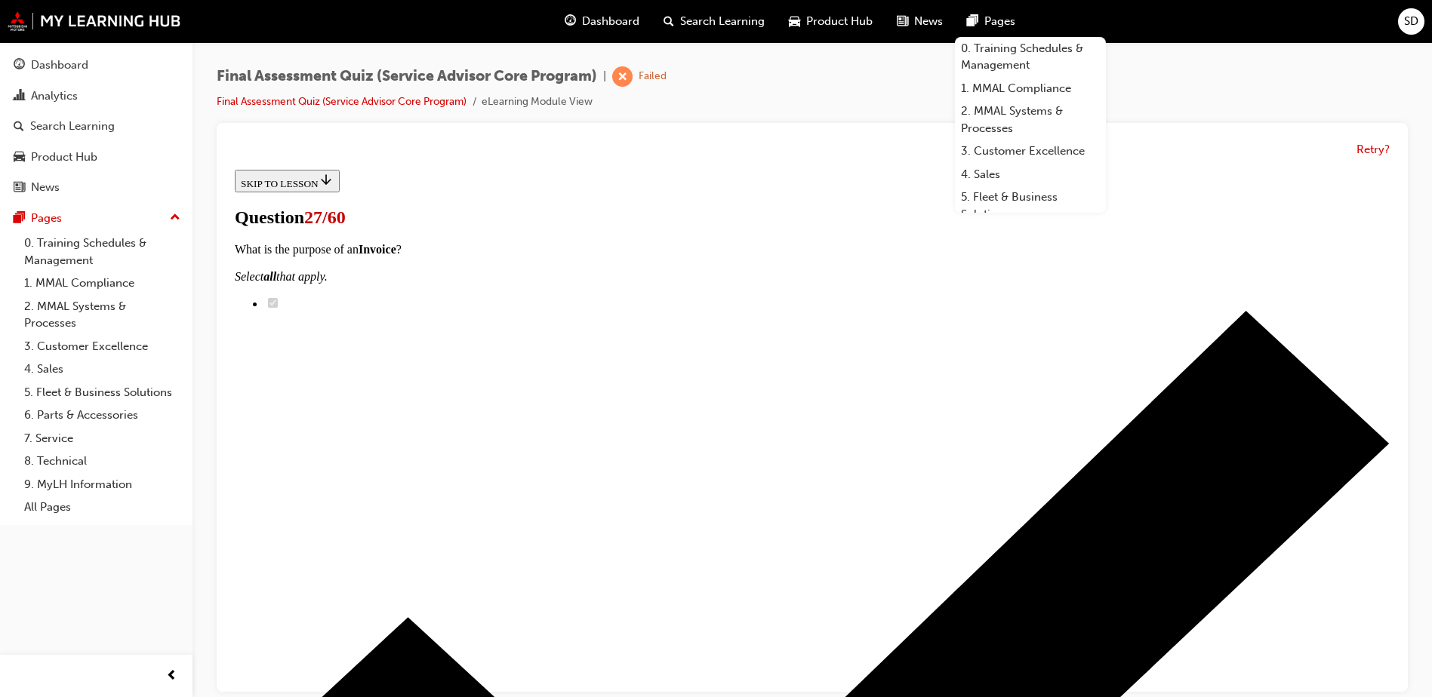
scroll to position [302, 0]
drag, startPoint x: 612, startPoint y: 367, endPoint x: 882, endPoint y: 363, distance: 270.2
drag, startPoint x: 673, startPoint y: 479, endPoint x: 943, endPoint y: 302, distance: 323.4
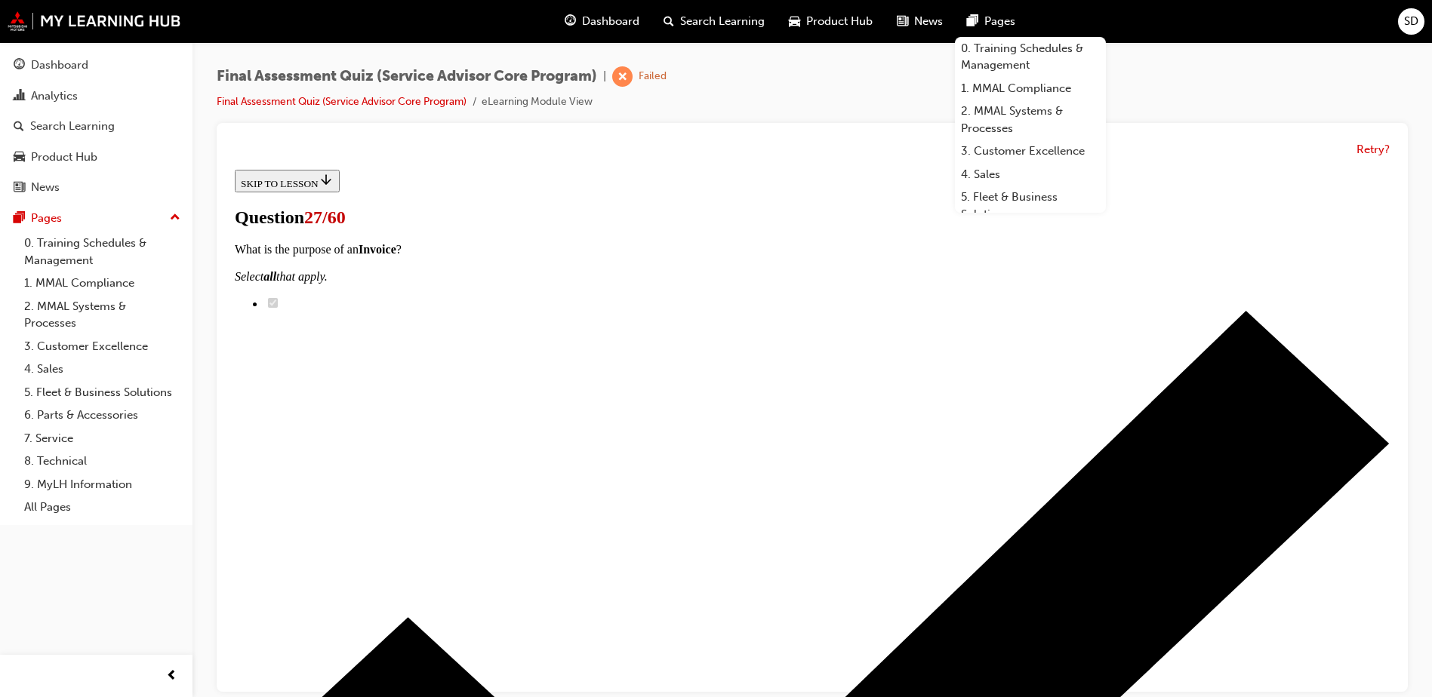
drag, startPoint x: 647, startPoint y: 564, endPoint x: 890, endPoint y: 373, distance: 309.1
drag, startPoint x: 642, startPoint y: 568, endPoint x: 900, endPoint y: 462, distance: 278.5
drag, startPoint x: 710, startPoint y: 649, endPoint x: 942, endPoint y: 446, distance: 308.1
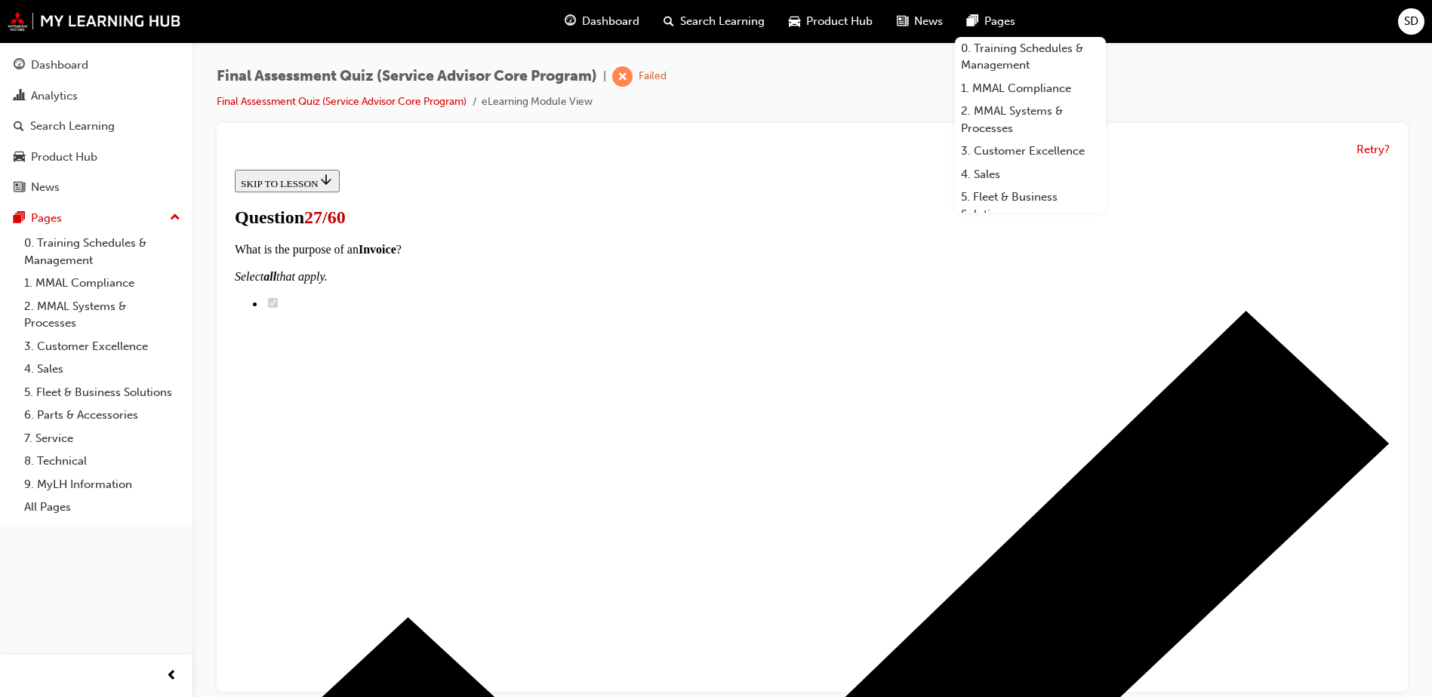
drag, startPoint x: 673, startPoint y: 657, endPoint x: 886, endPoint y: 658, distance: 213.6
drag, startPoint x: 673, startPoint y: 562, endPoint x: 978, endPoint y: 571, distance: 305.8
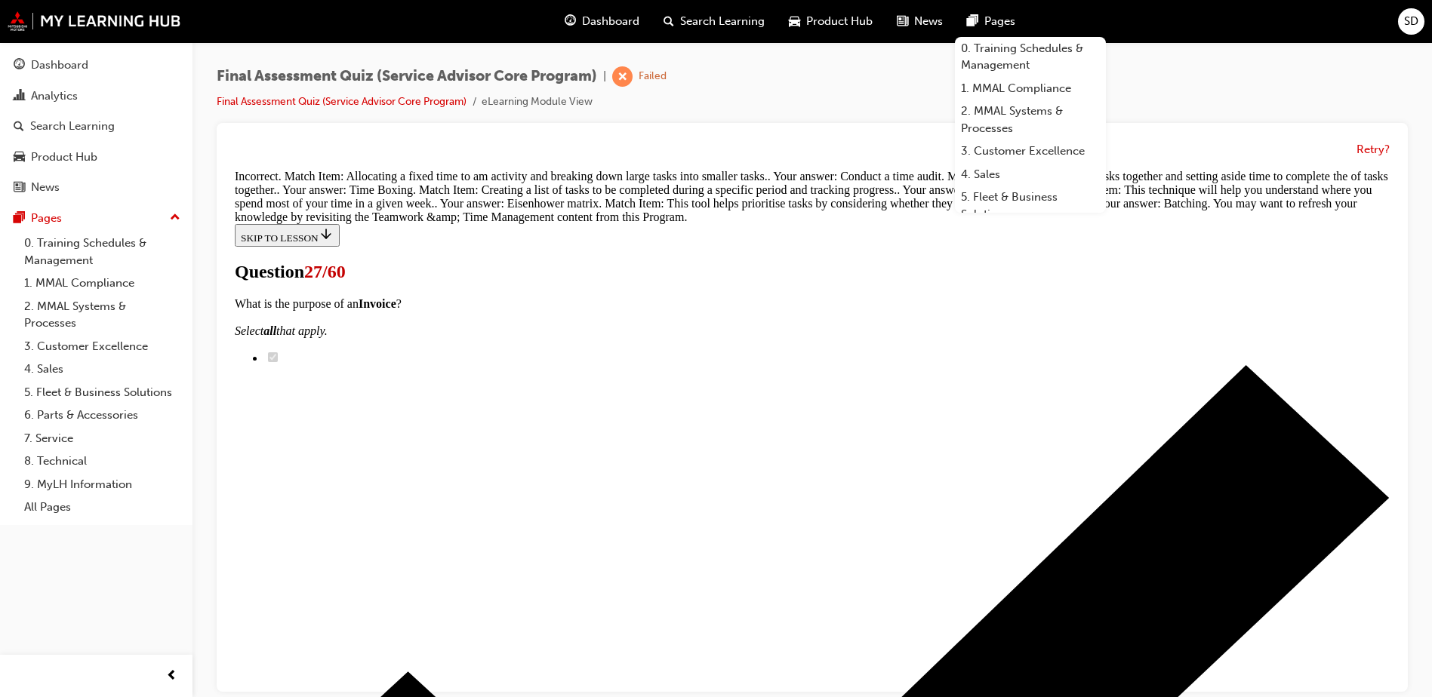
scroll to position [630, 0]
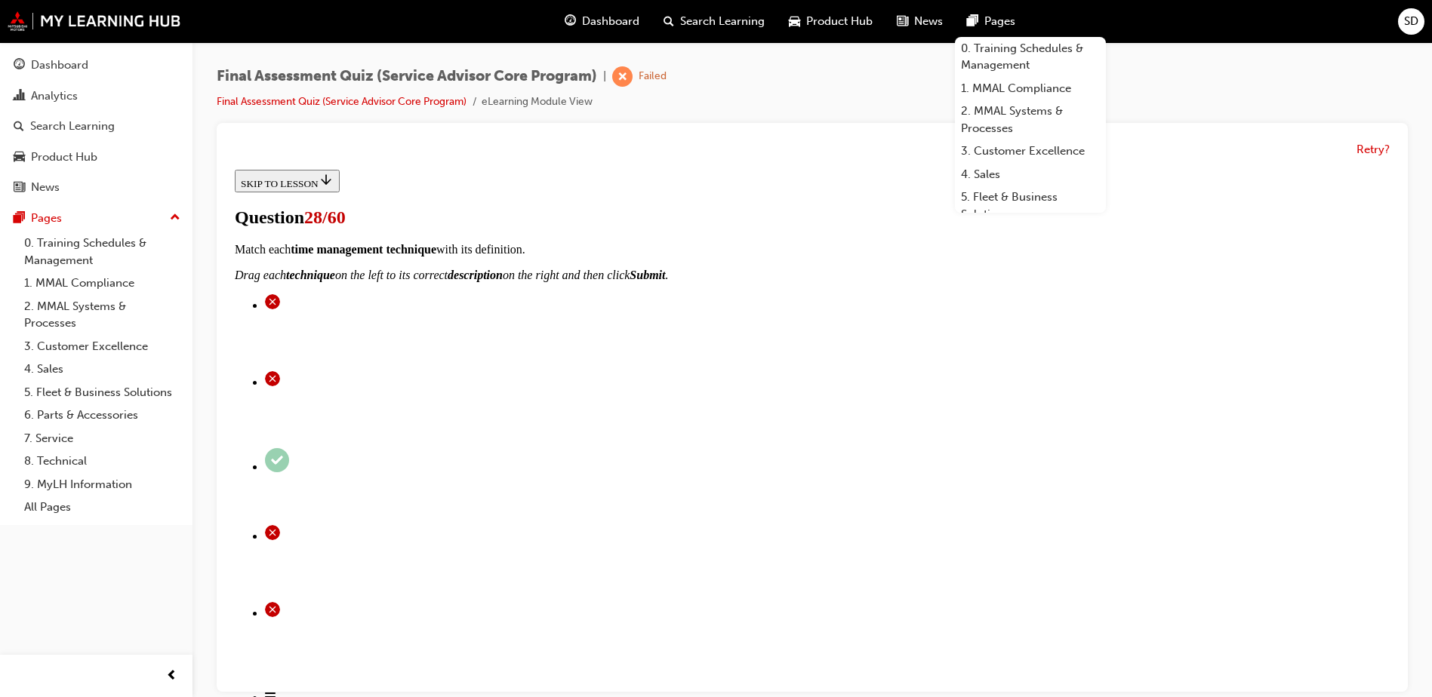
scroll to position [151, 0]
checkbox input "true"
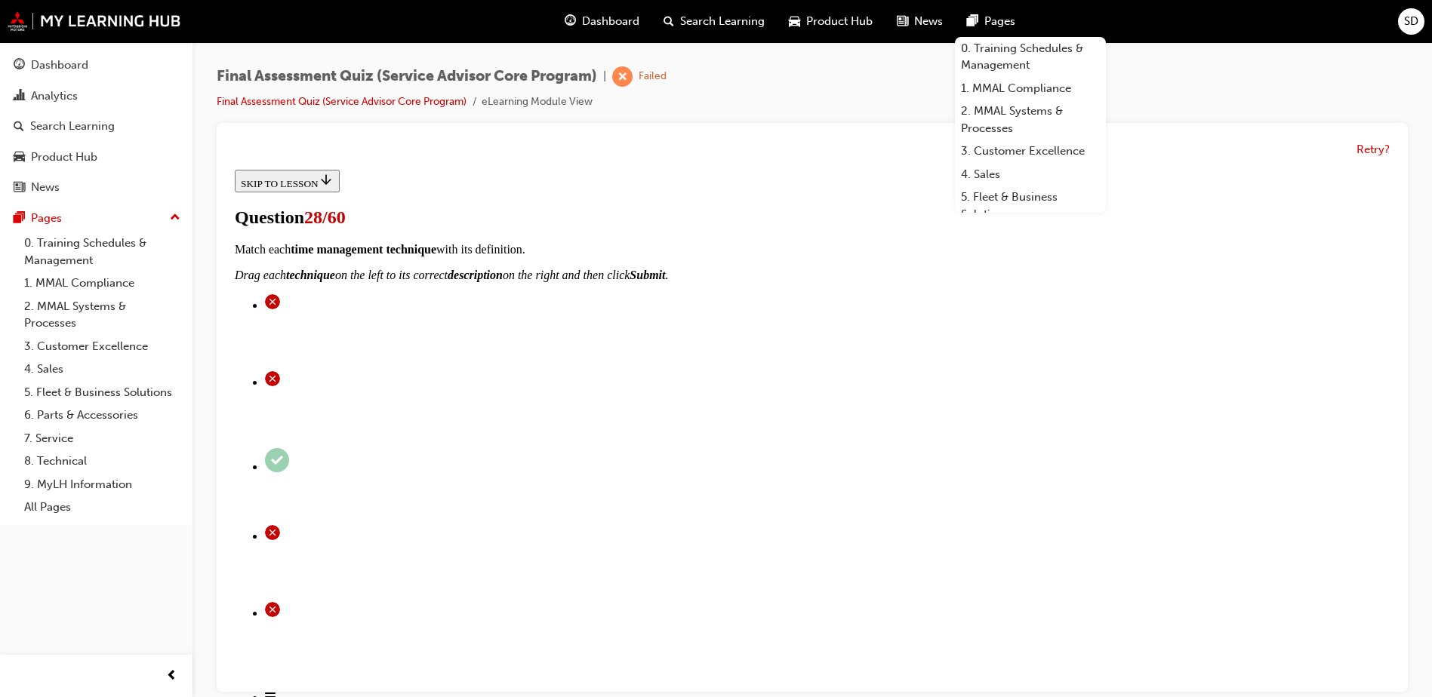
checkbox input "true"
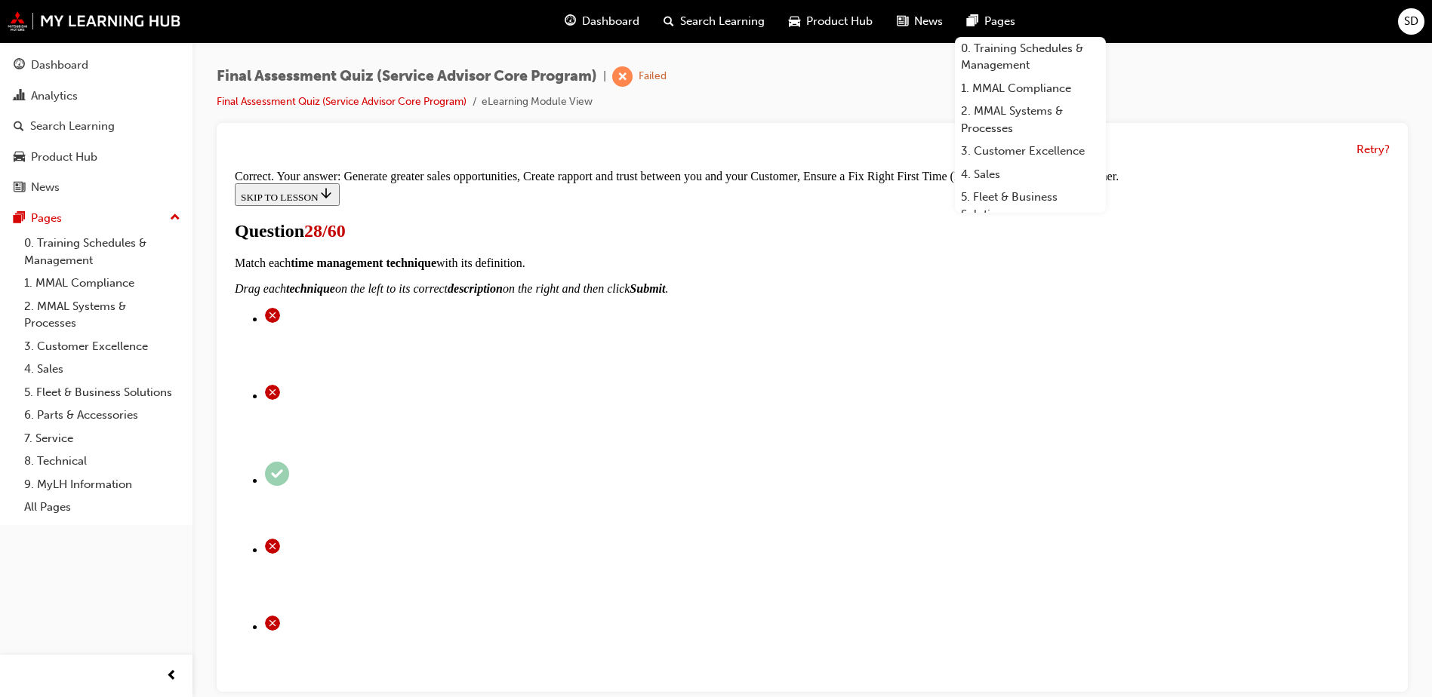
scroll to position [269, 0]
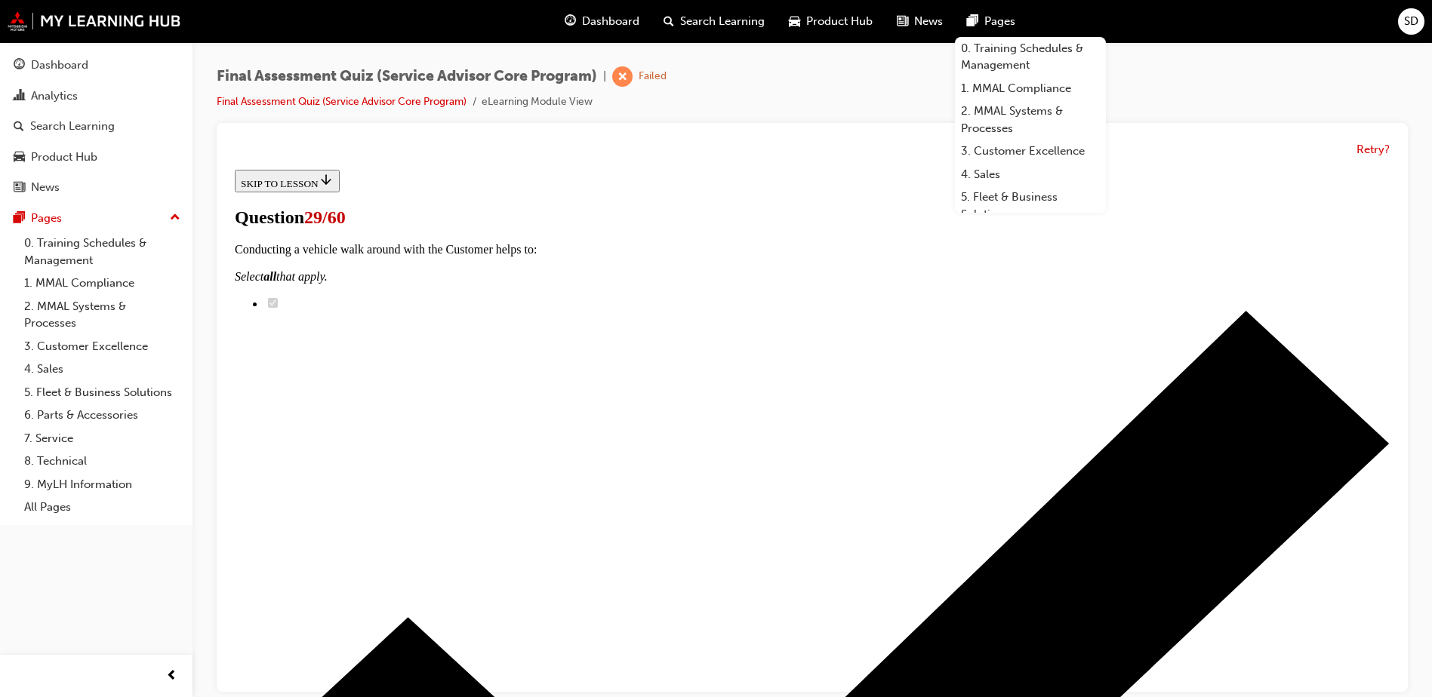
scroll to position [226, 0]
checkbox input "true"
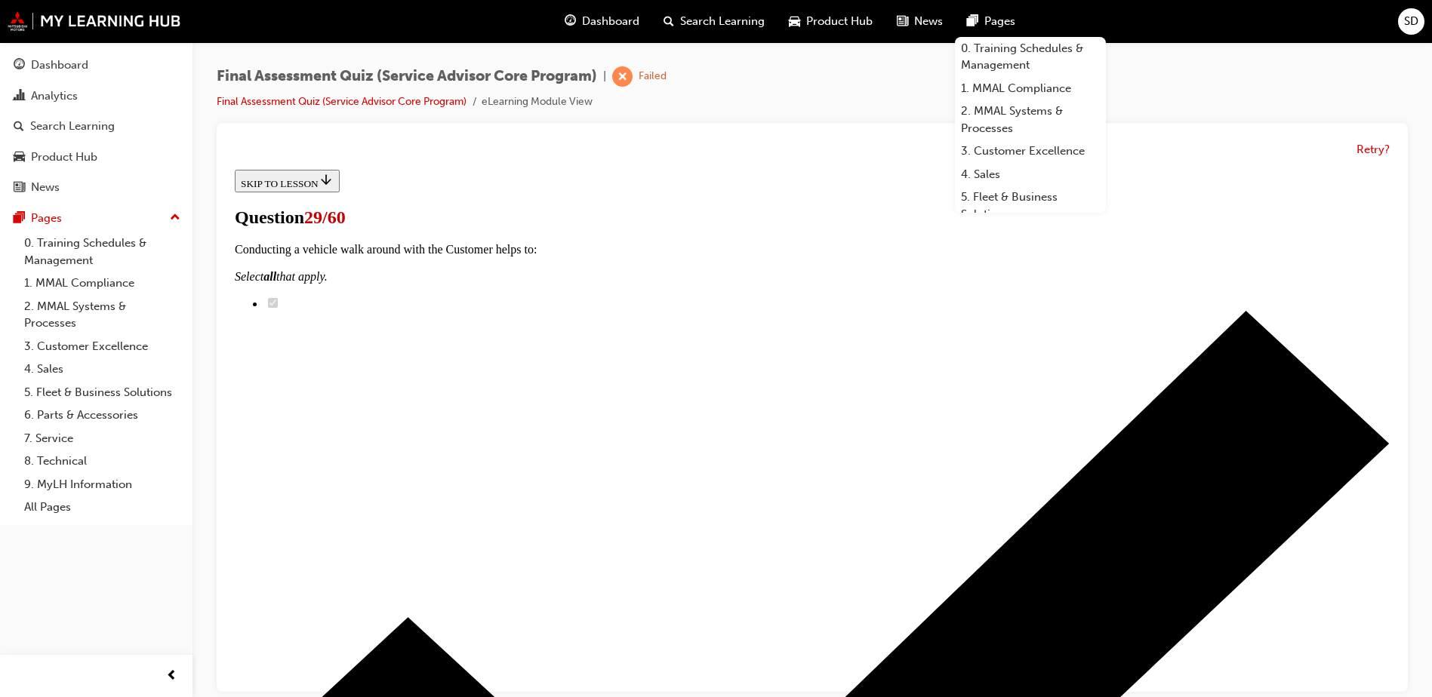
checkbox input "true"
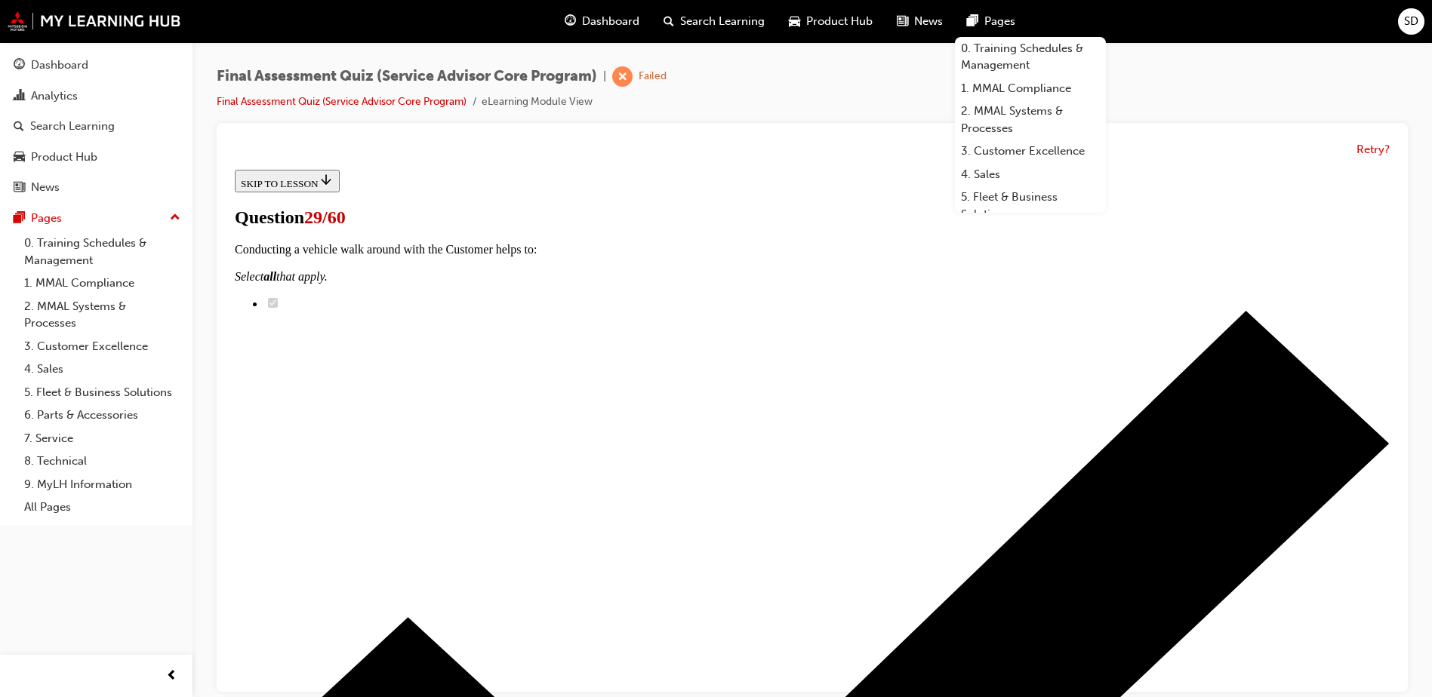
checkbox input "true"
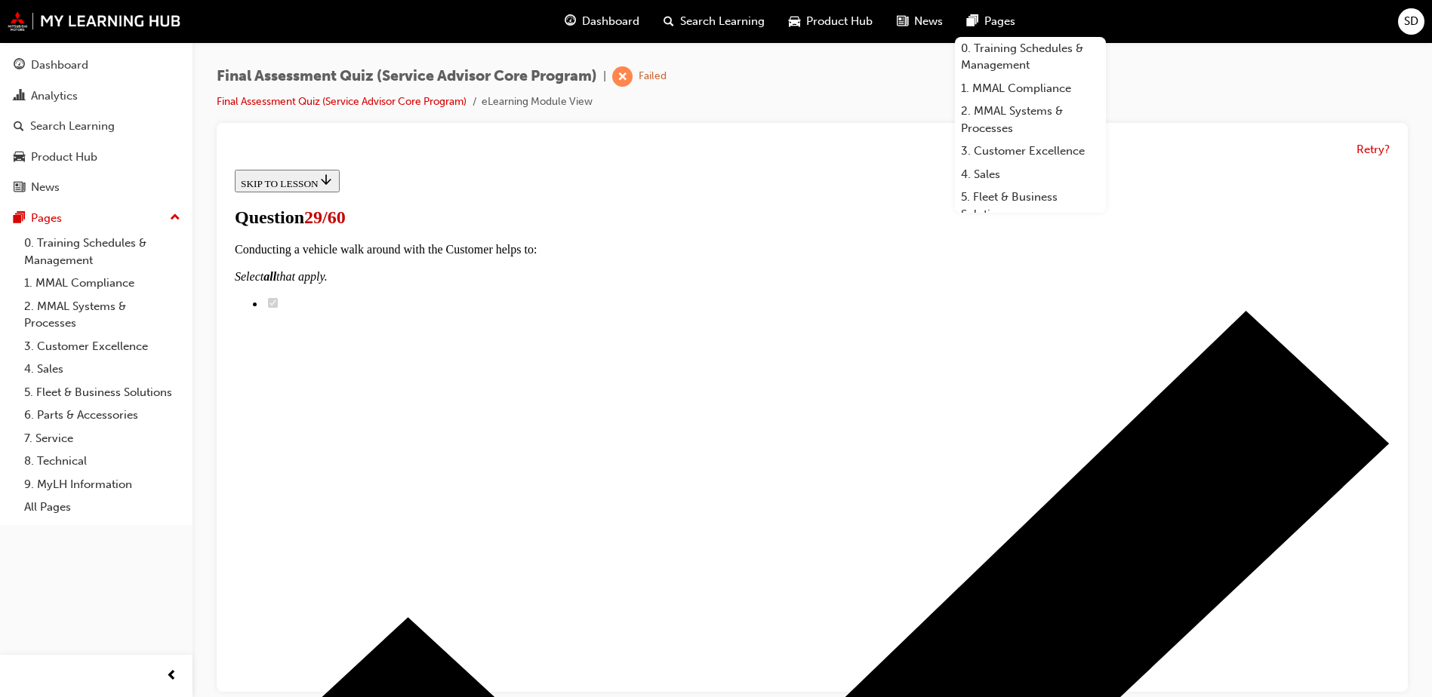
checkbox input "true"
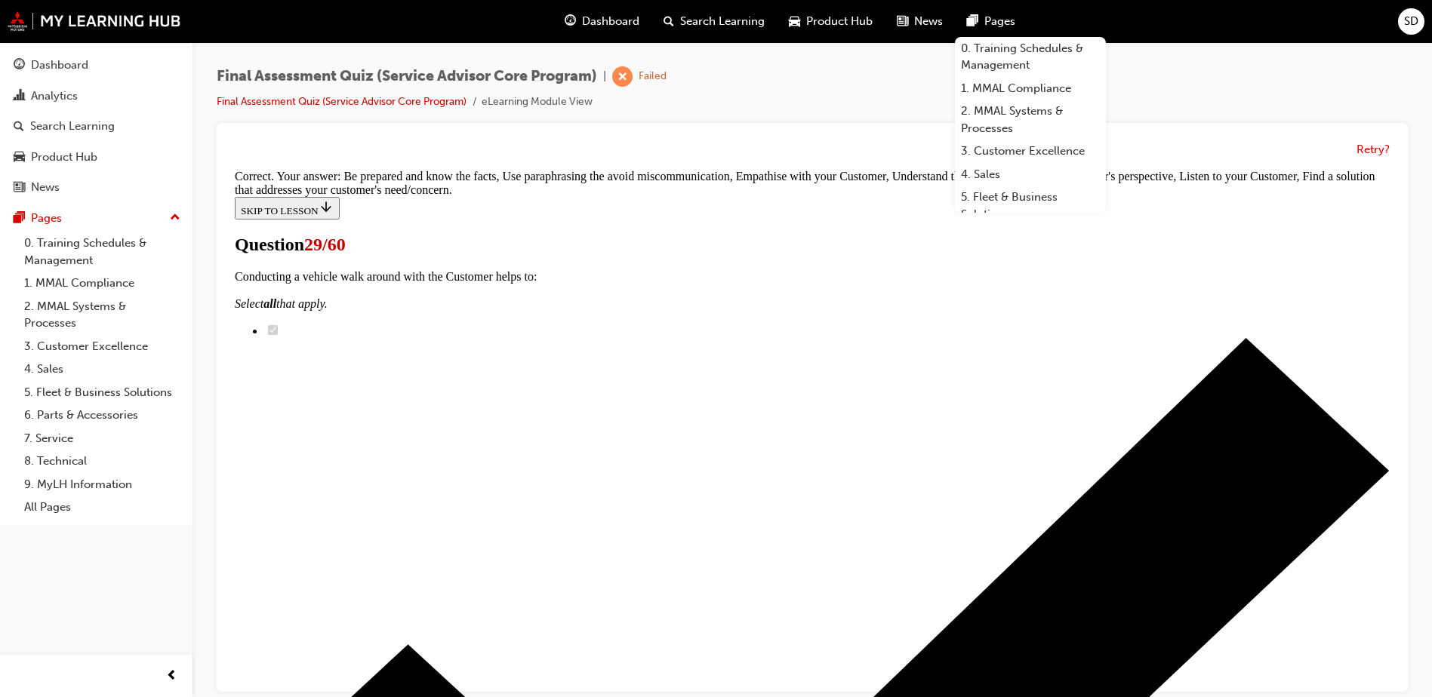
scroll to position [390, 0]
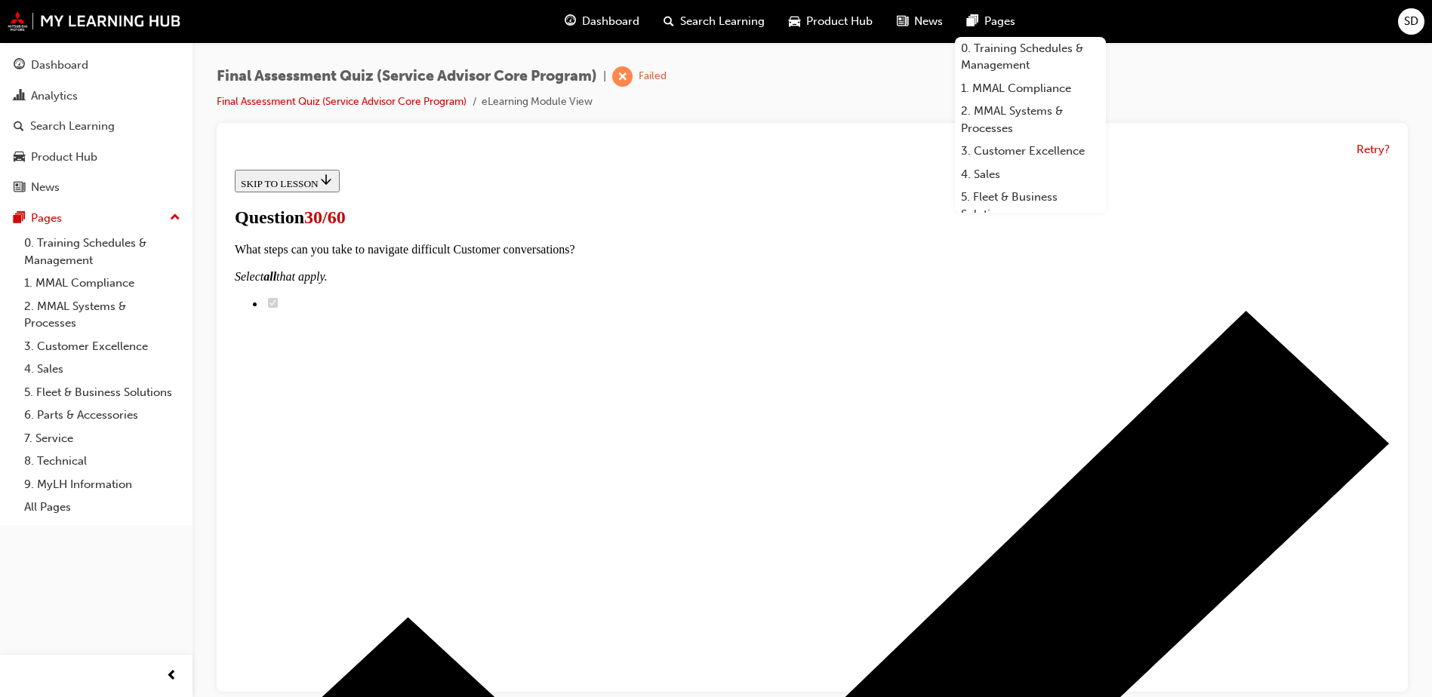
scroll to position [151, 0]
checkbox input "true"
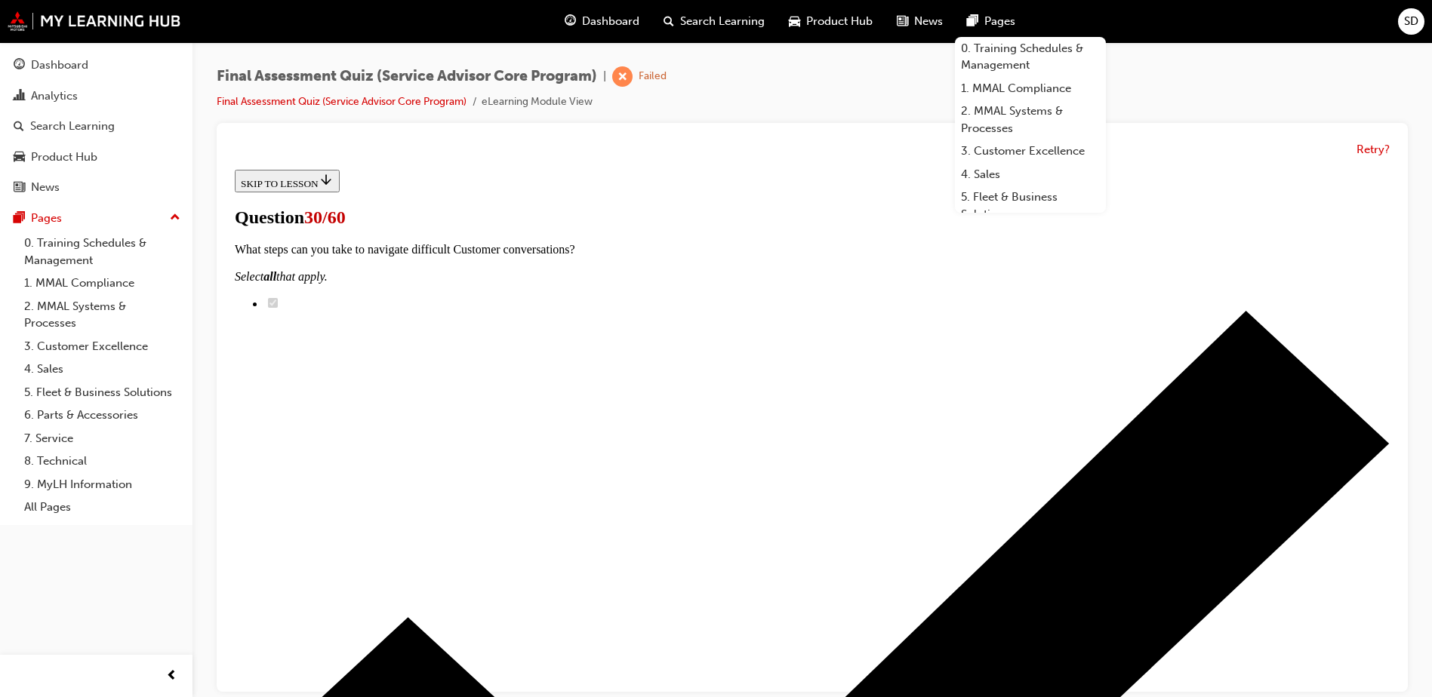
checkbox input "true"
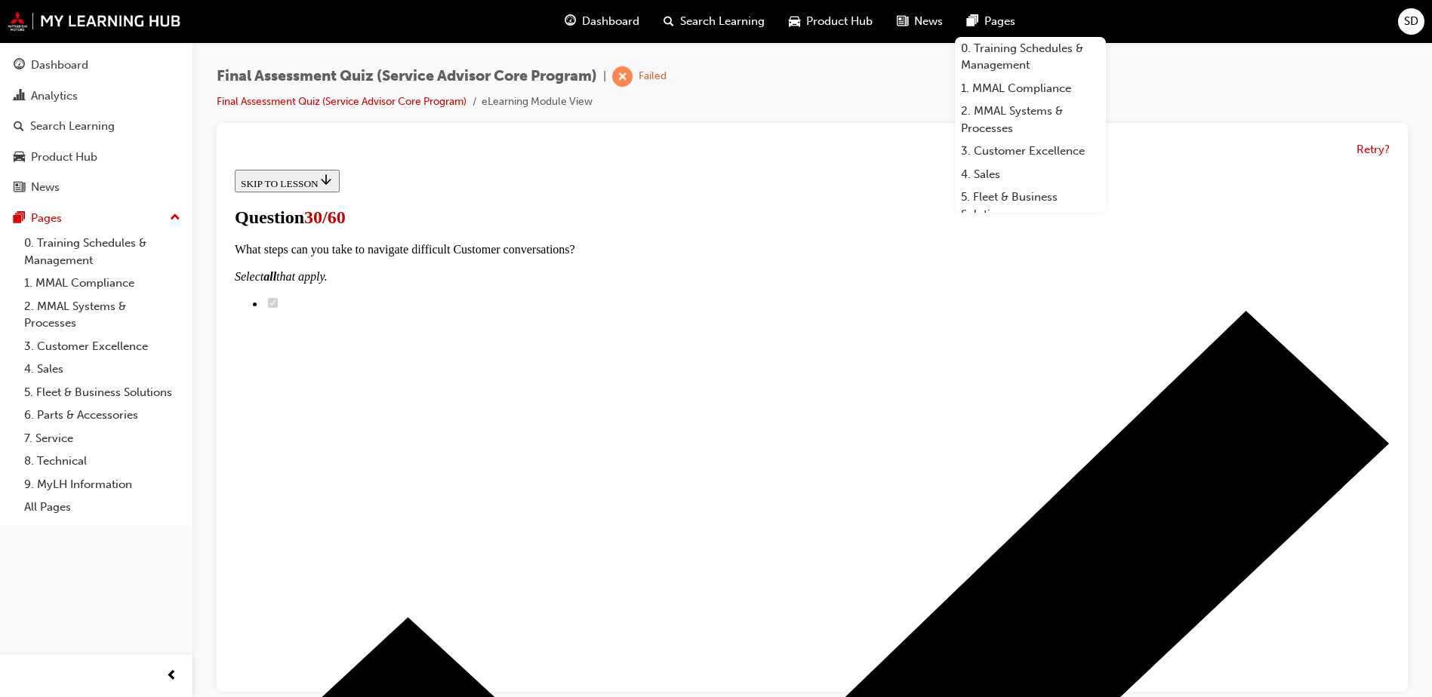
checkbox input "true"
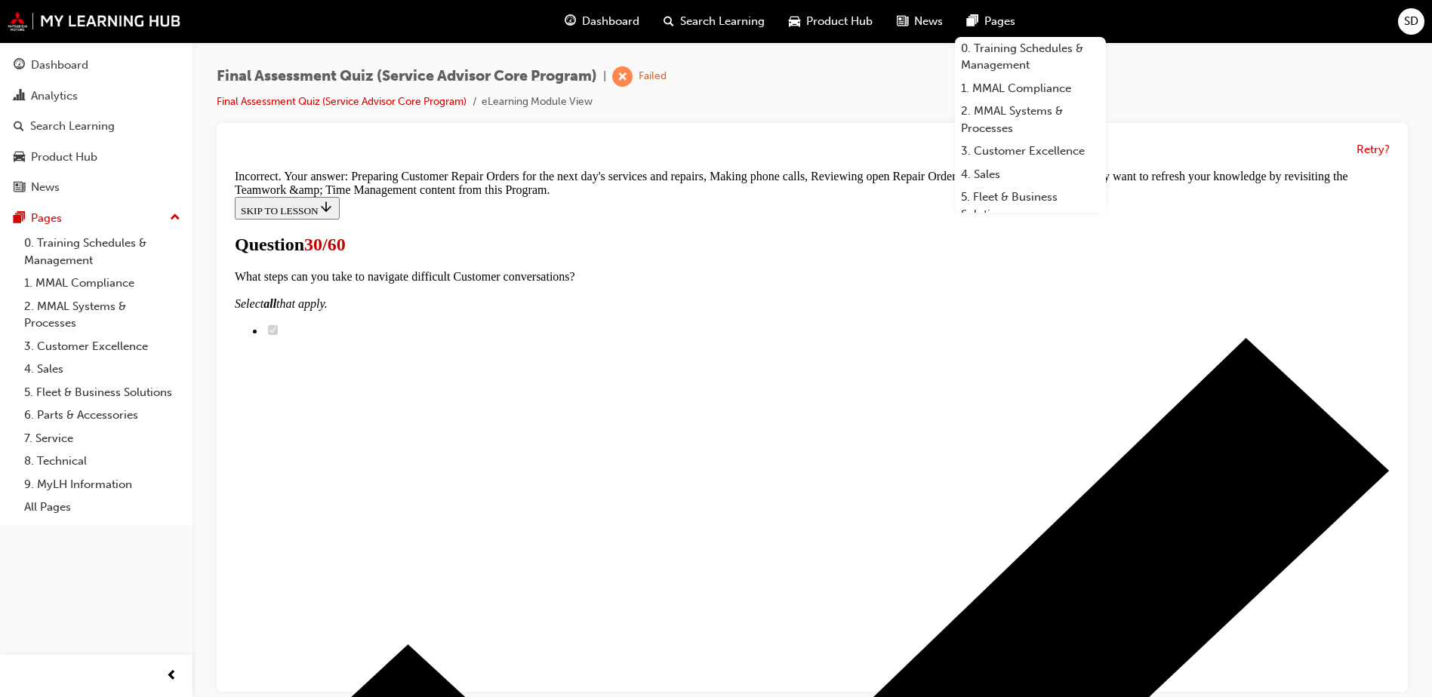
scroll to position [524, 0]
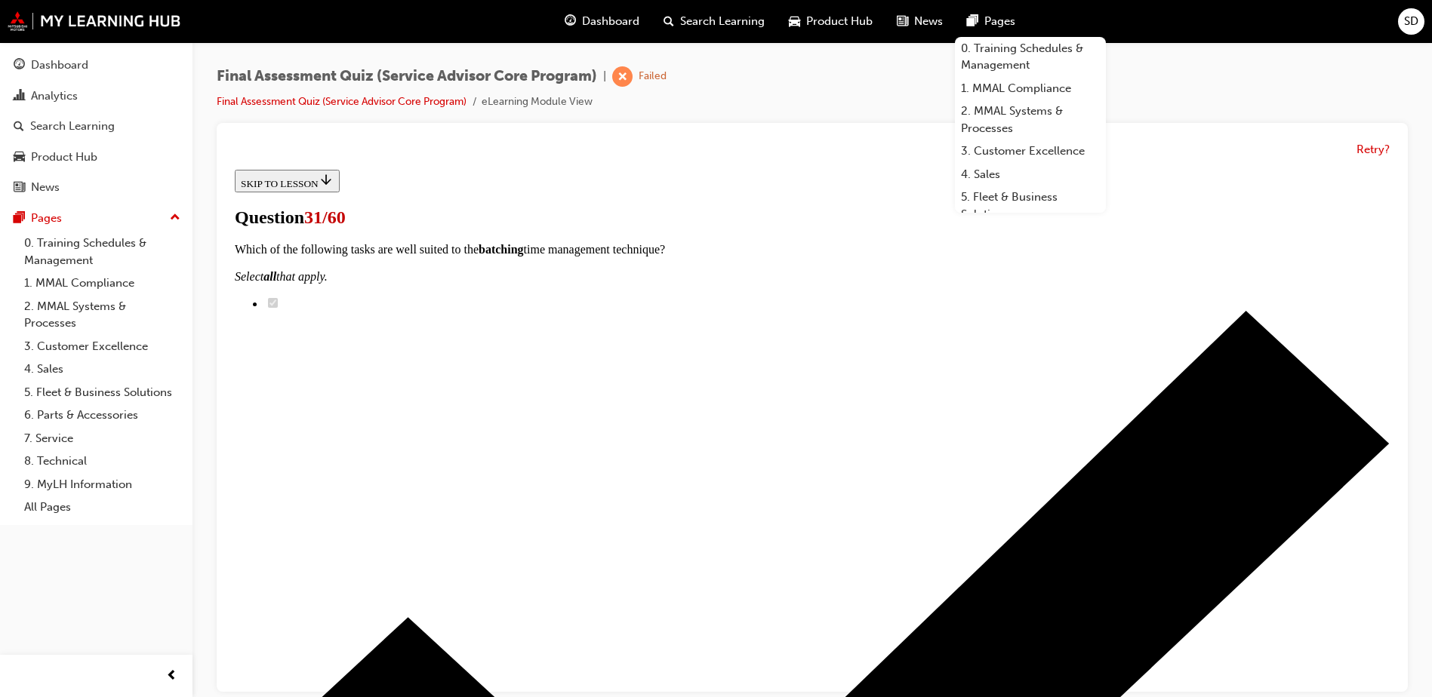
scroll to position [226, 0]
checkbox input "true"
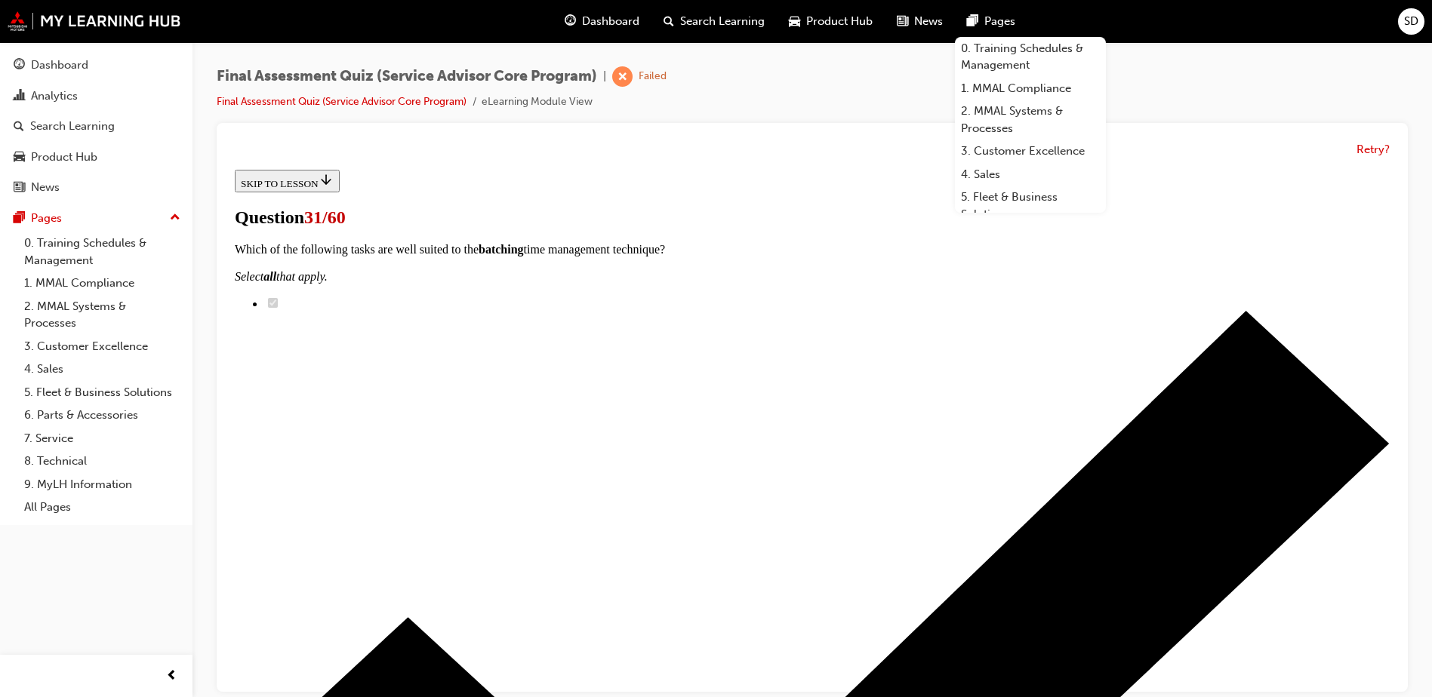
checkbox input "true"
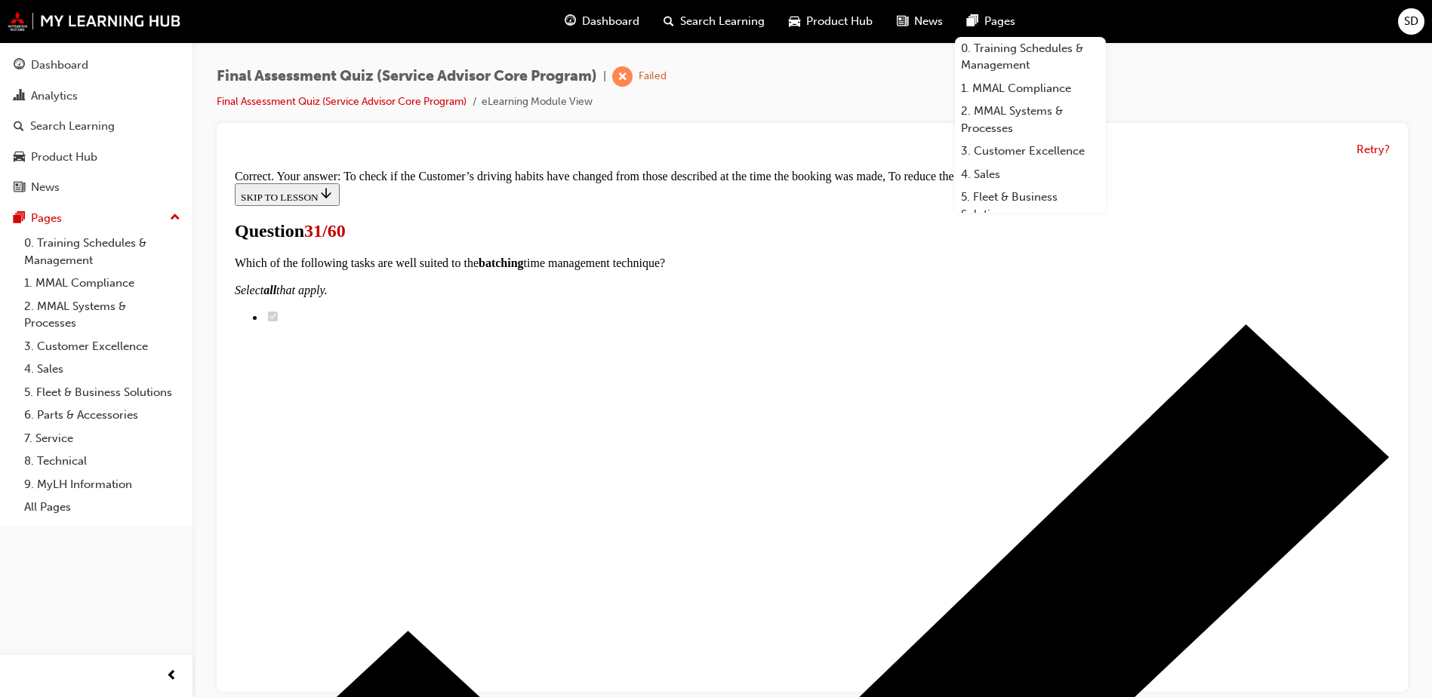
scroll to position [310, 0]
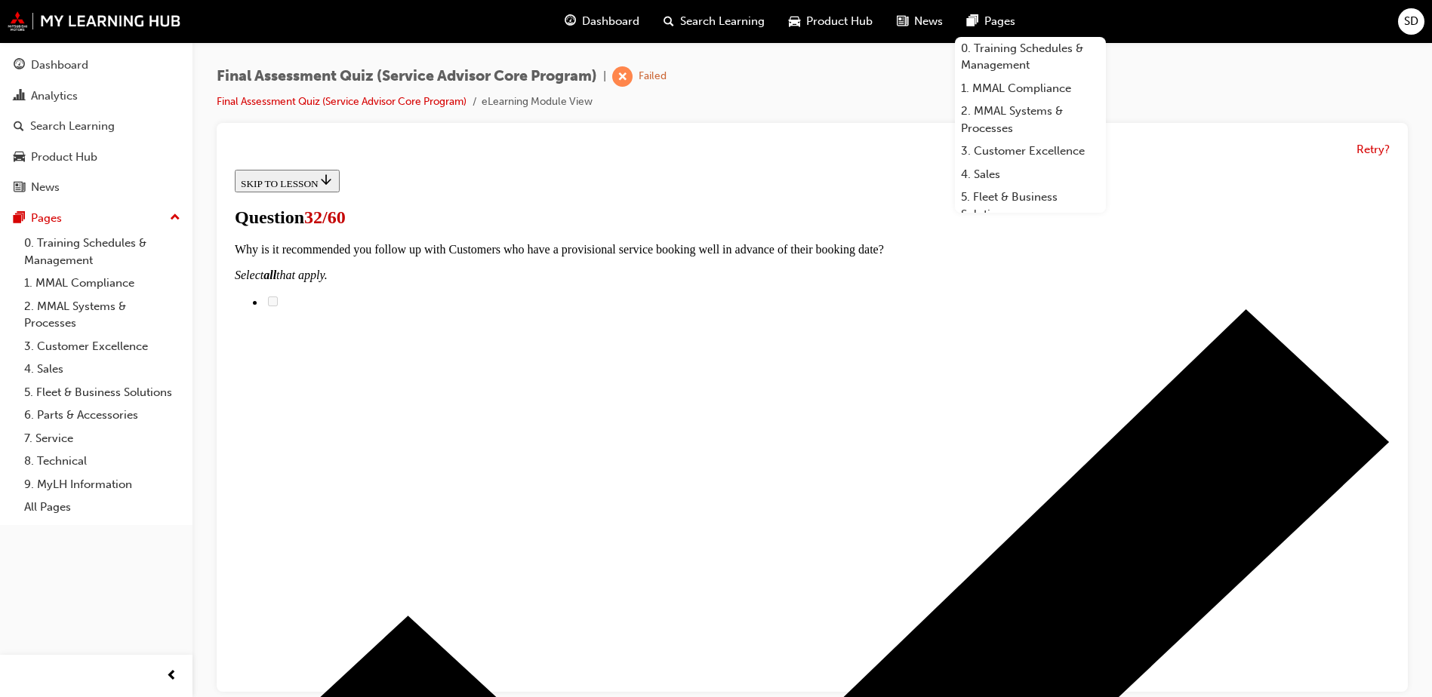
scroll to position [151, 0]
radio input "true"
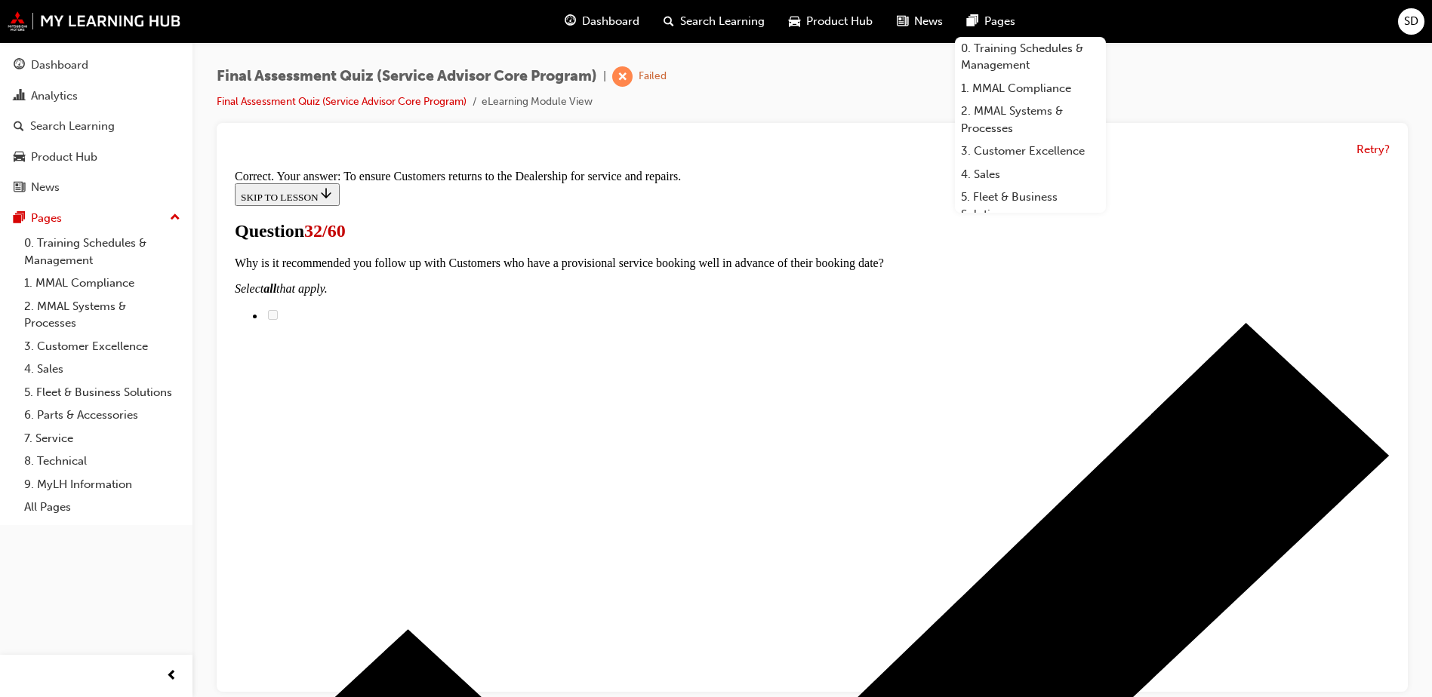
scroll to position [274, 0]
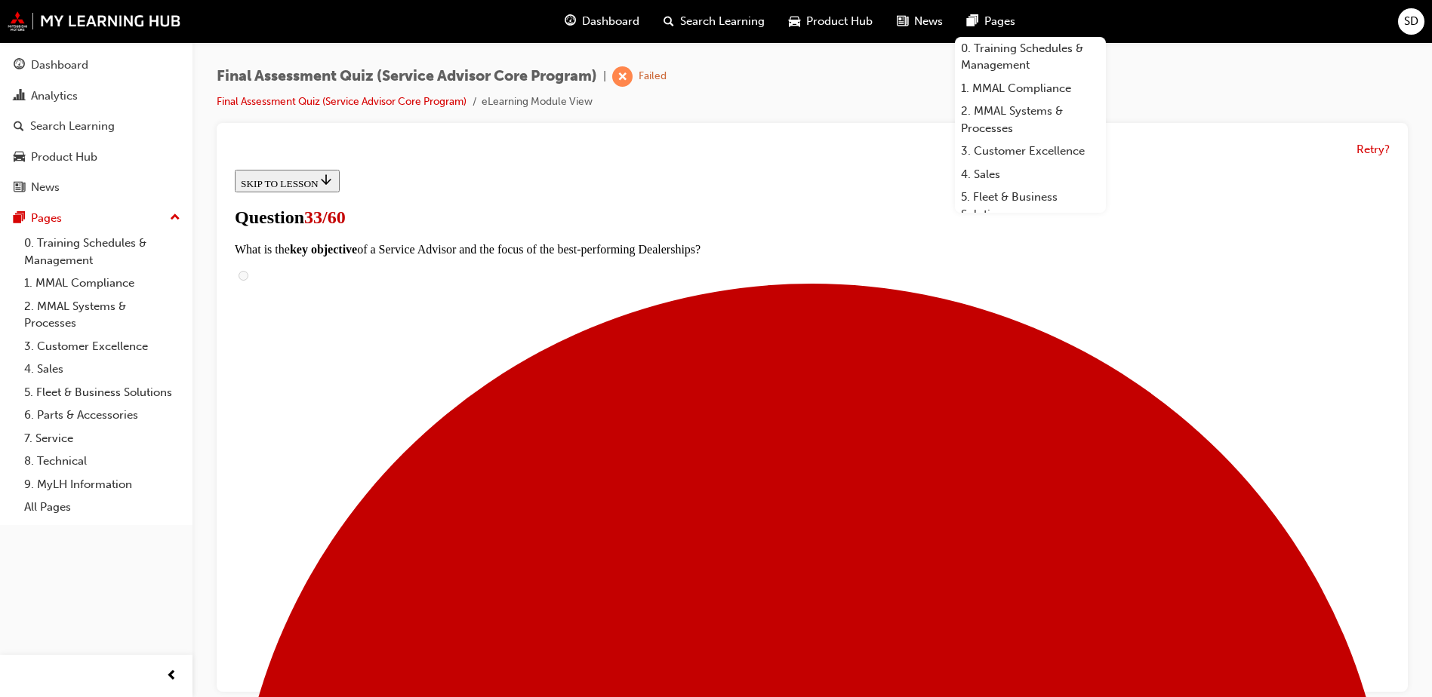
scroll to position [226, 0]
radio input "true"
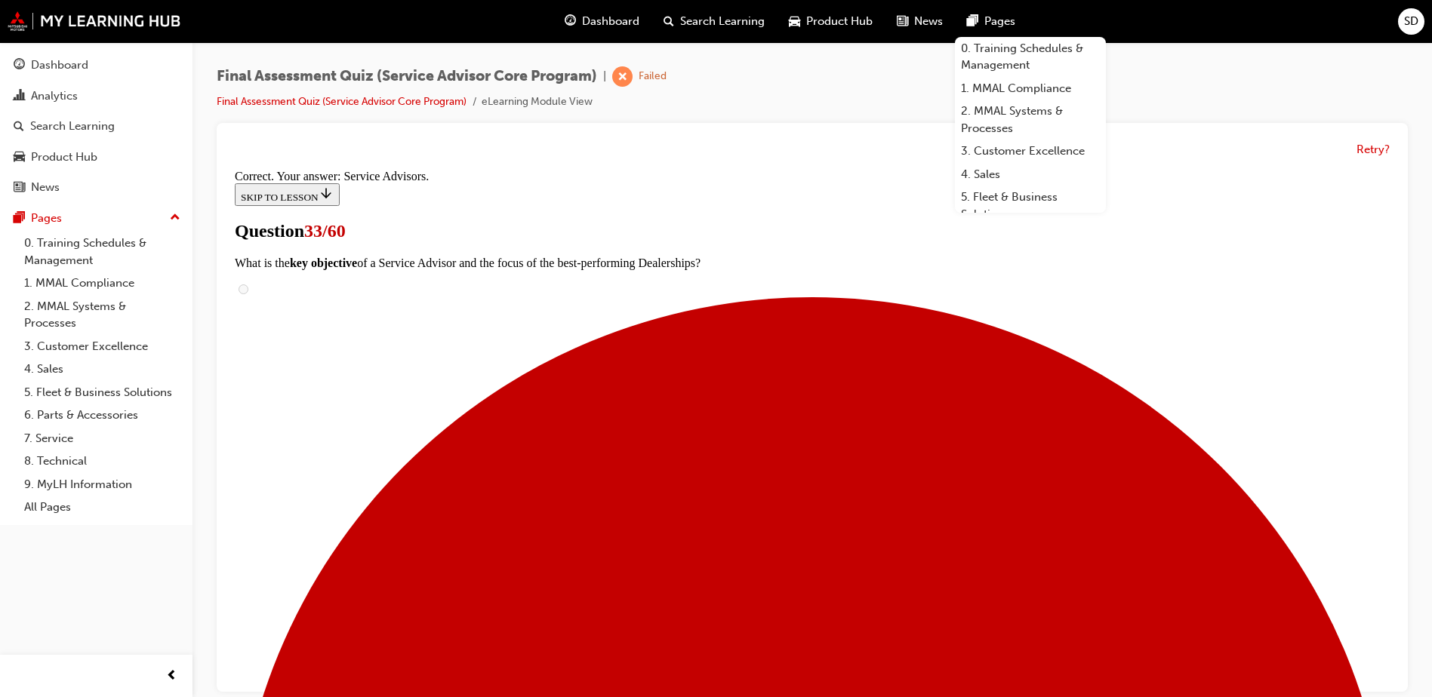
scroll to position [372, 0]
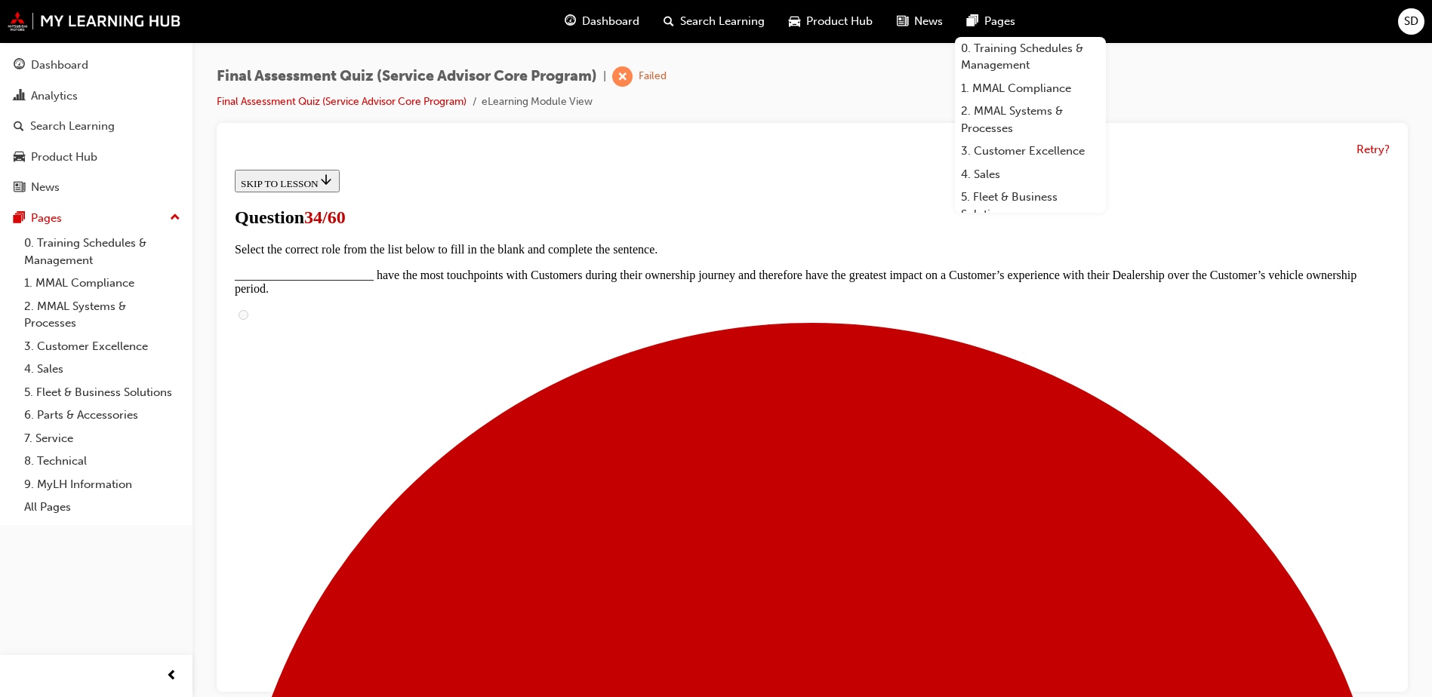
scroll to position [151, 0]
radio input "true"
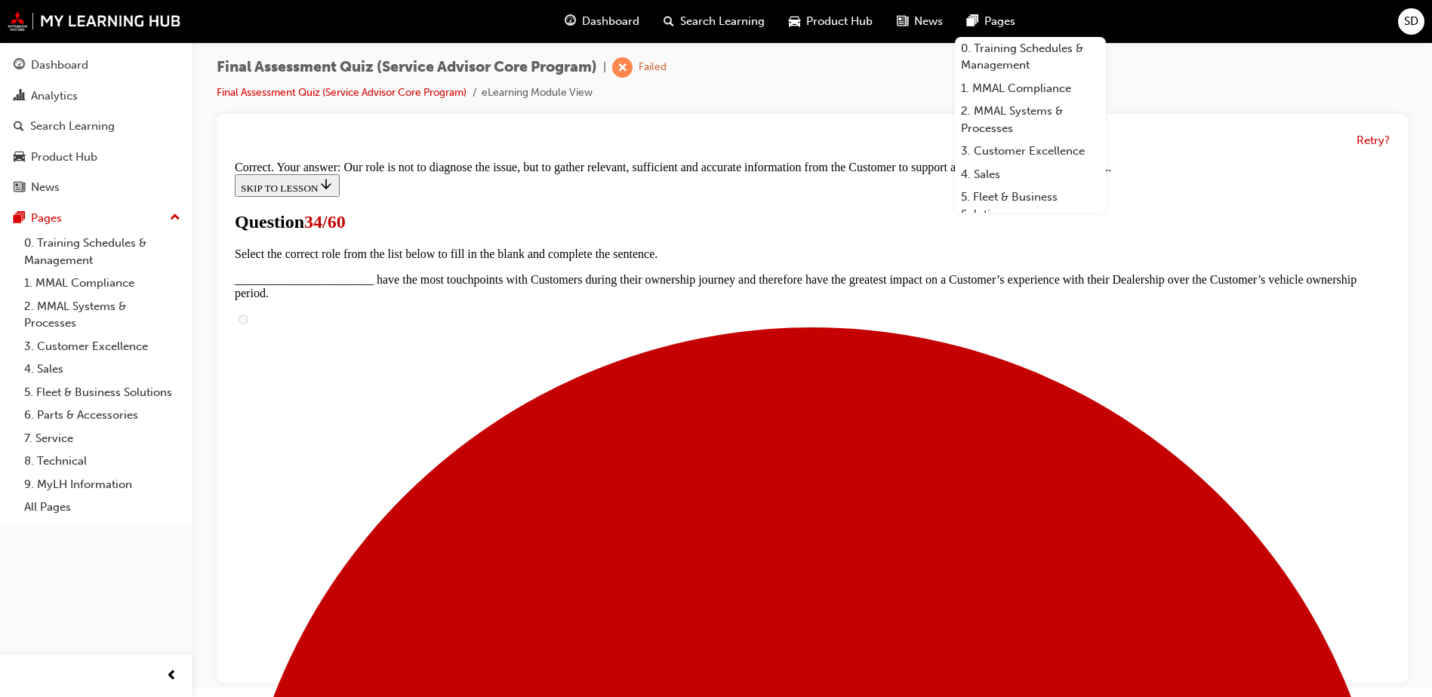
scroll to position [11, 0]
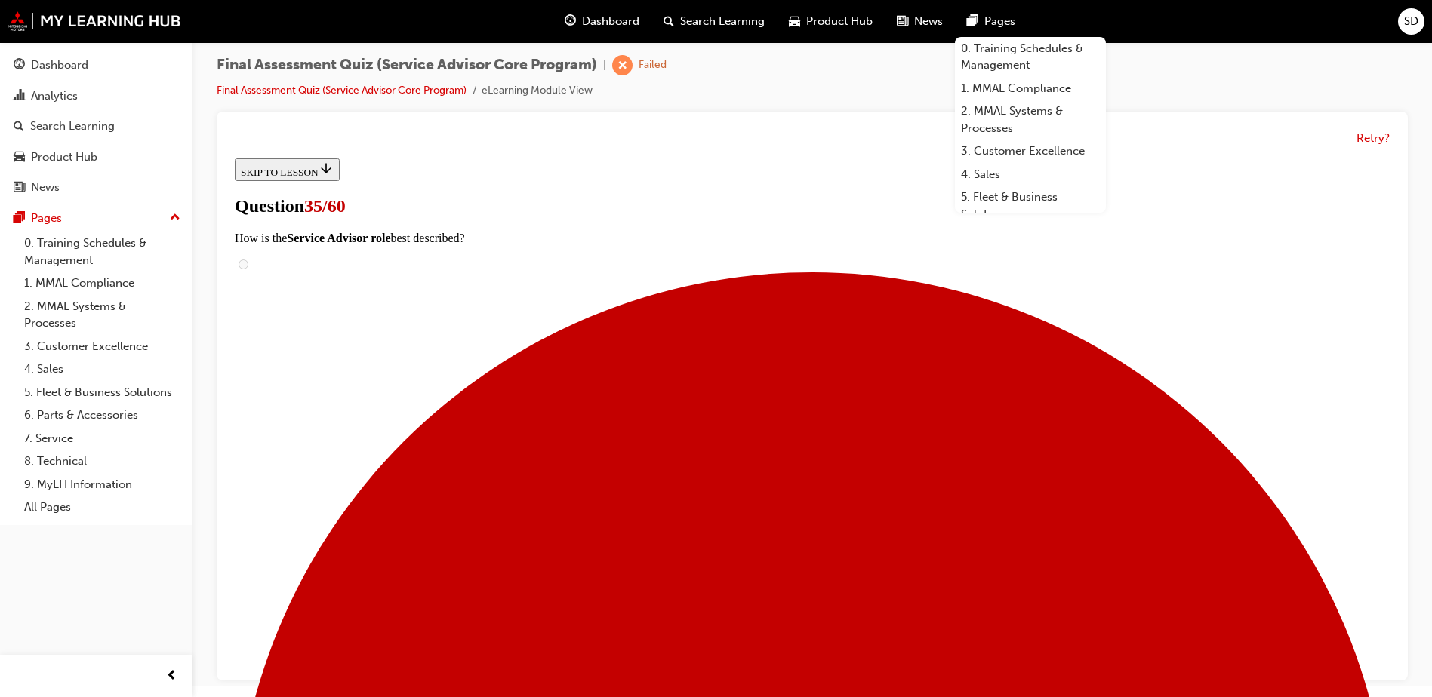
scroll to position [151, 0]
radio input "true"
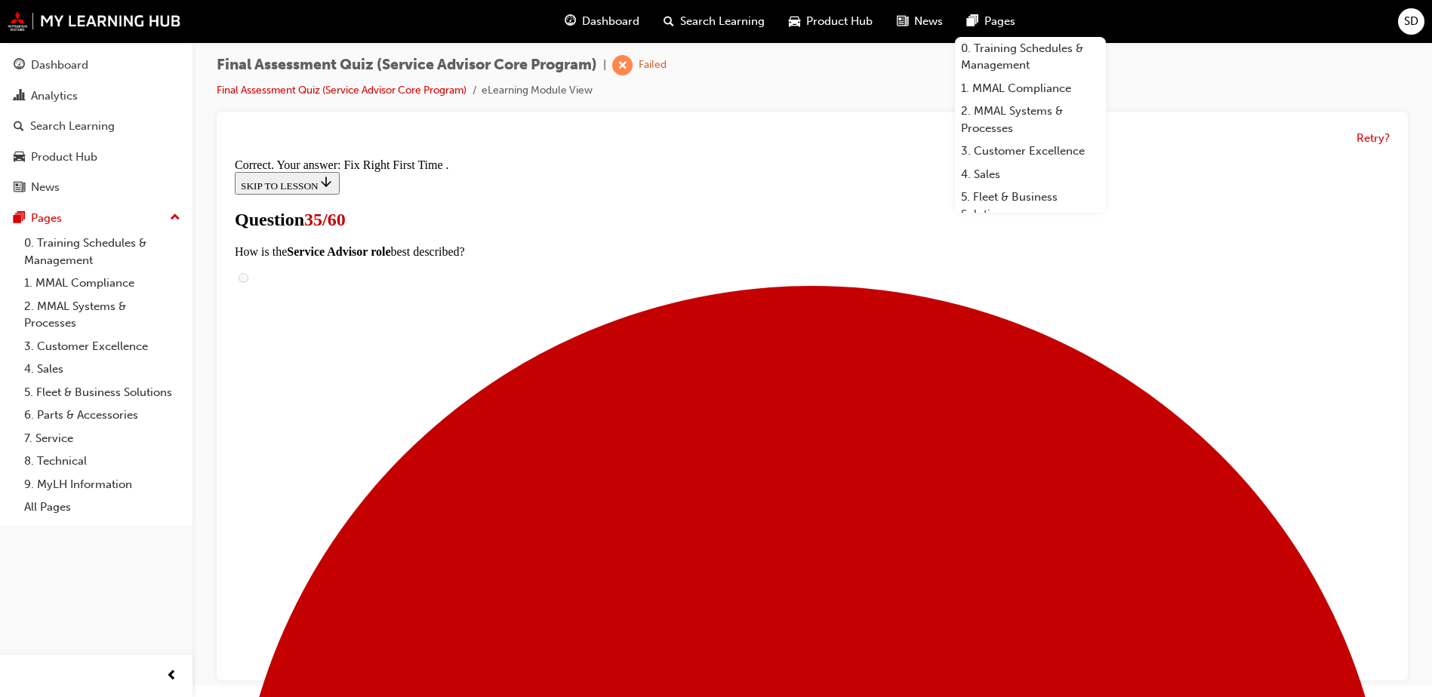
scroll to position [279, 0]
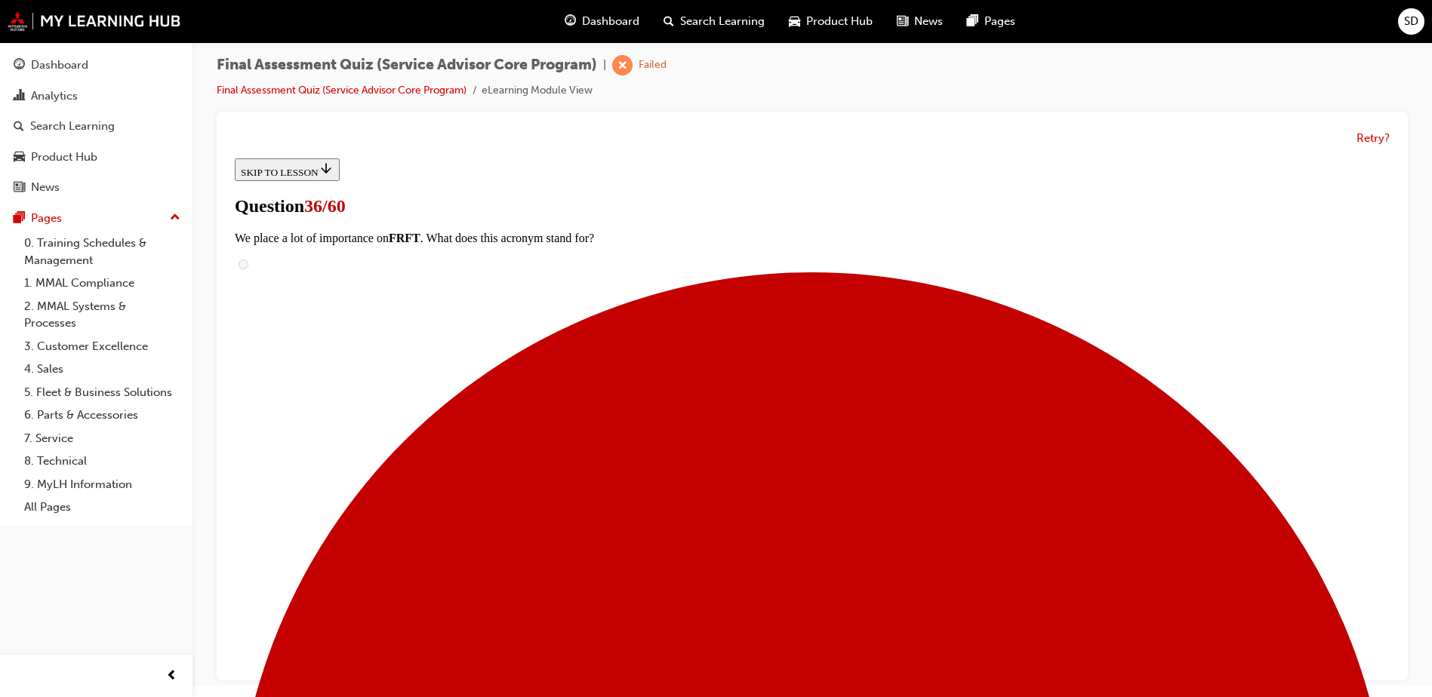
scroll to position [151, 0]
checkbox input "true"
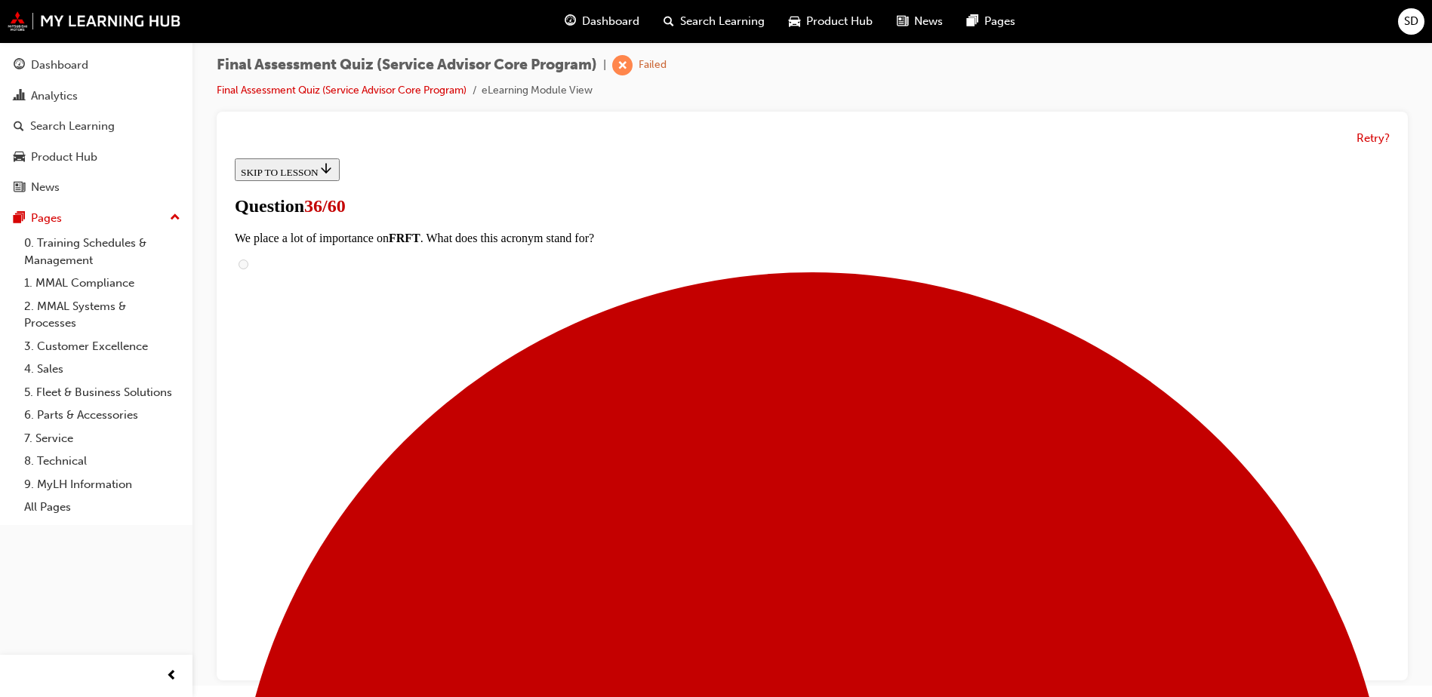
checkbox input "true"
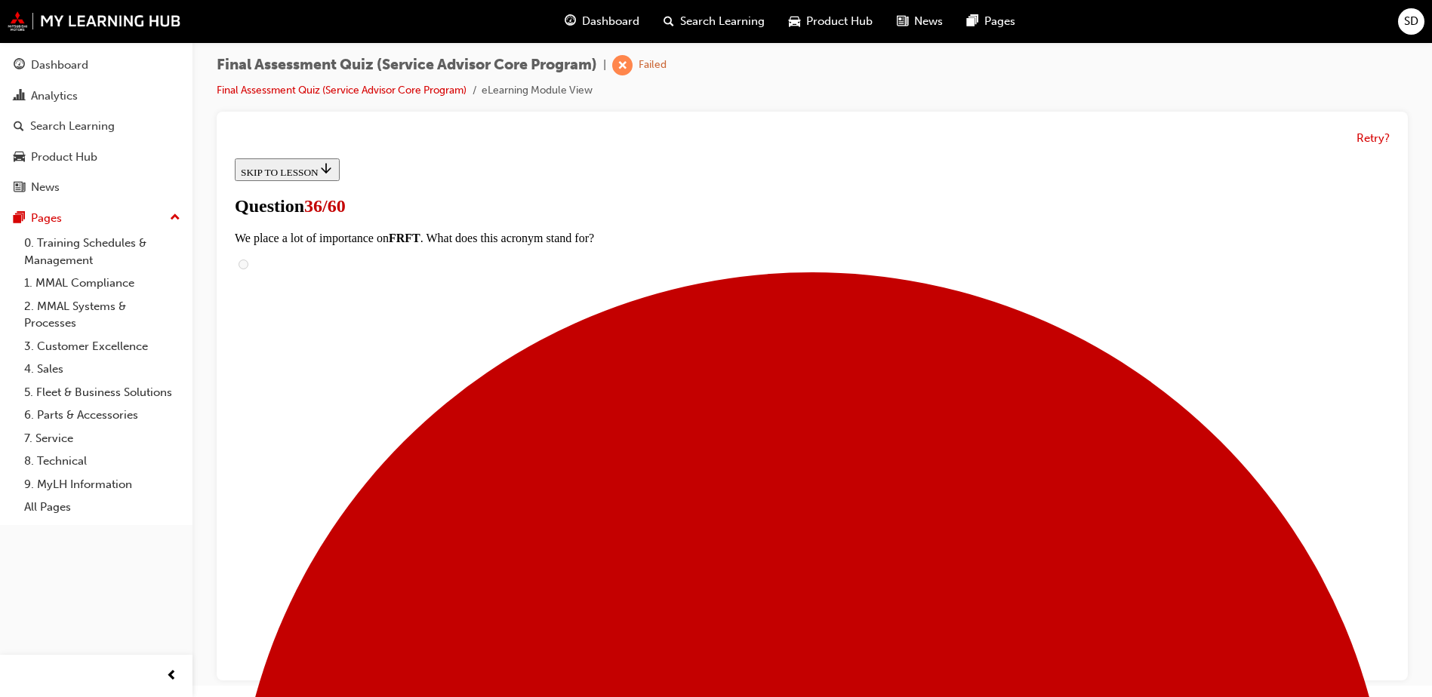
drag, startPoint x: 579, startPoint y: 515, endPoint x: 576, endPoint y: 534, distance: 19.9
checkbox input "false"
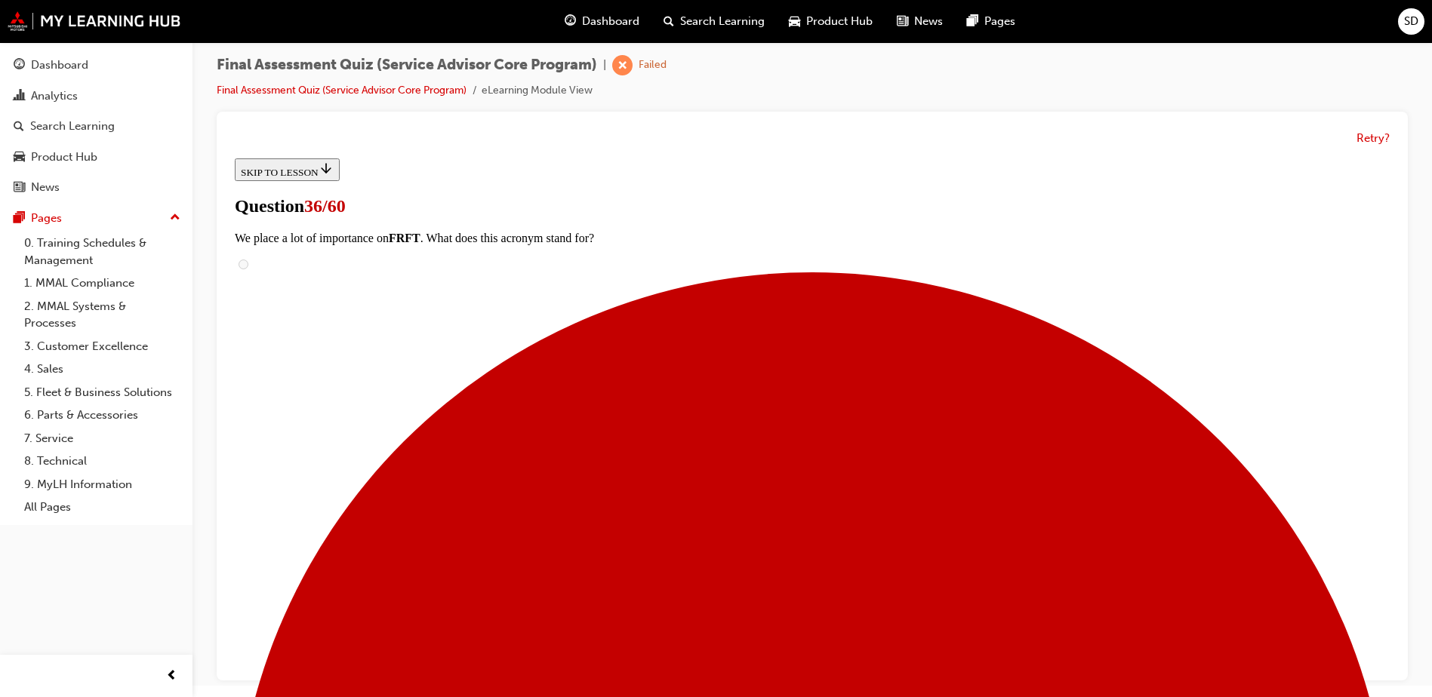
checkbox input "true"
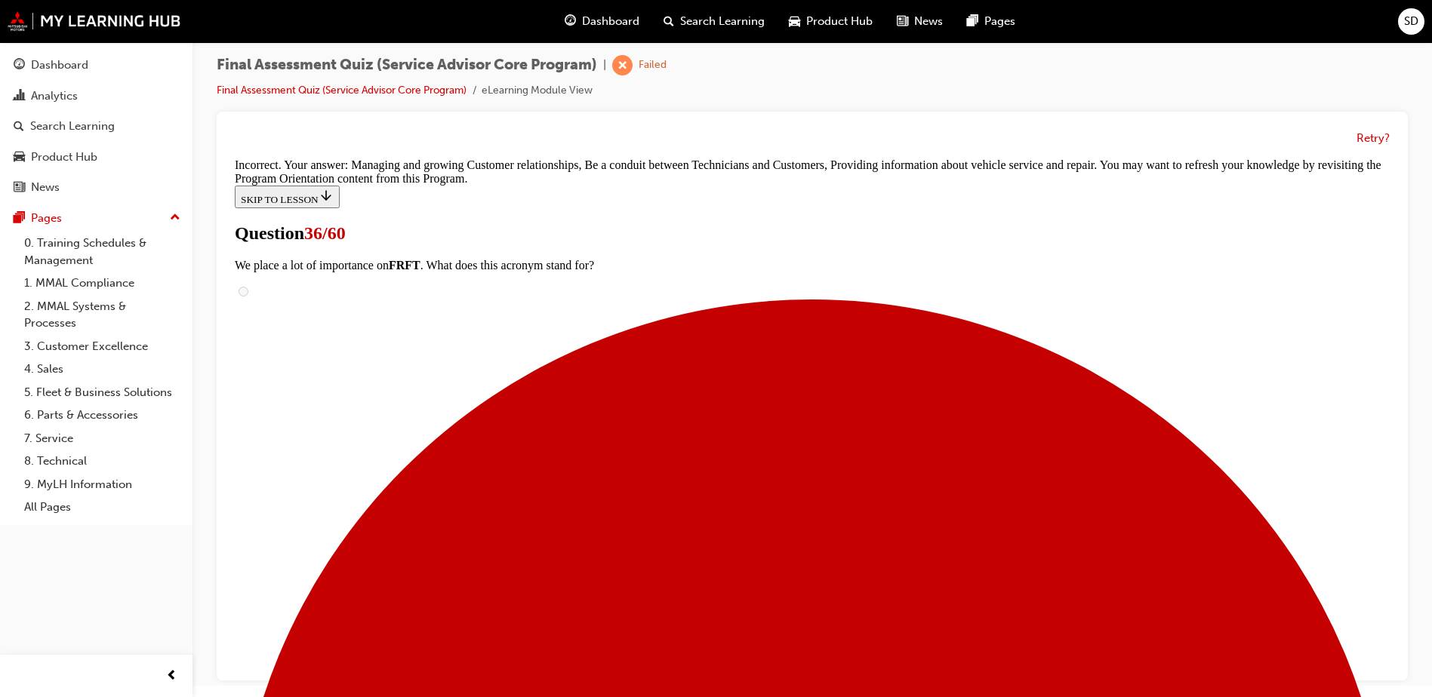
scroll to position [257, 0]
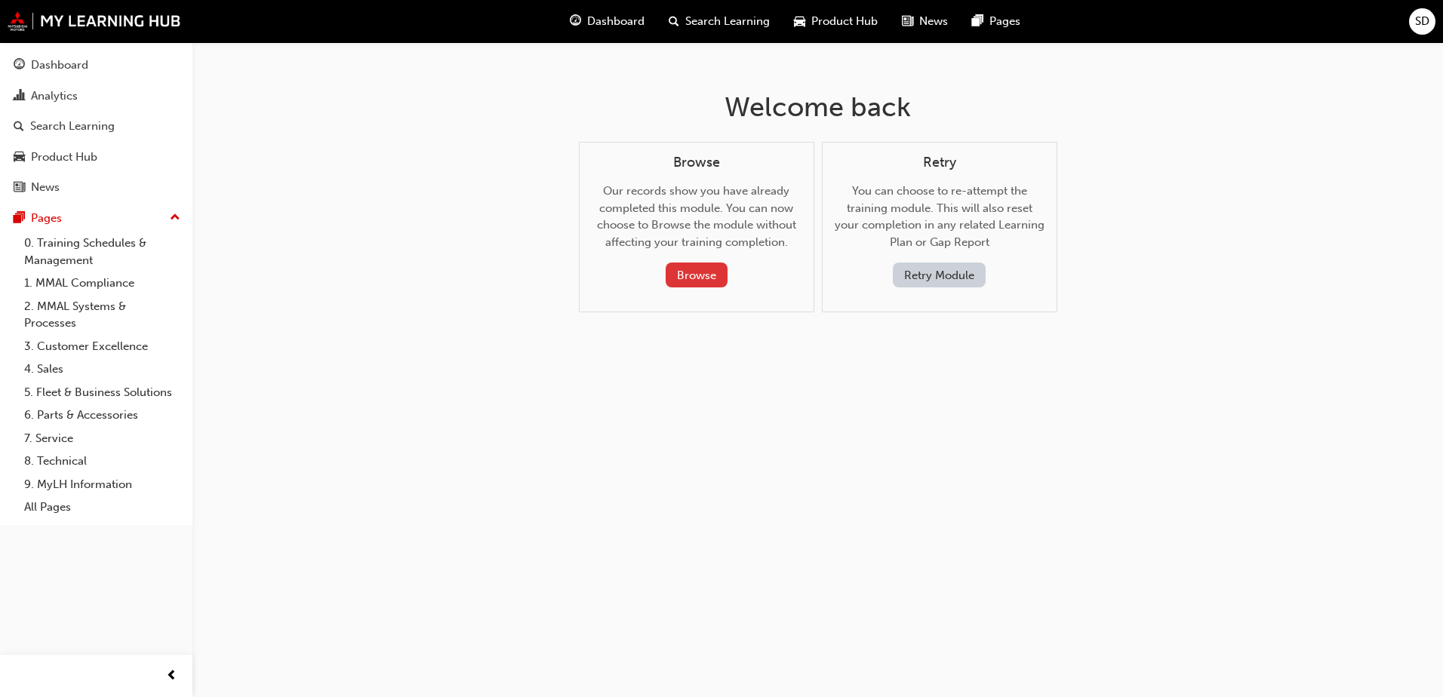
click at [703, 275] on button "Browse" at bounding box center [697, 275] width 62 height 25
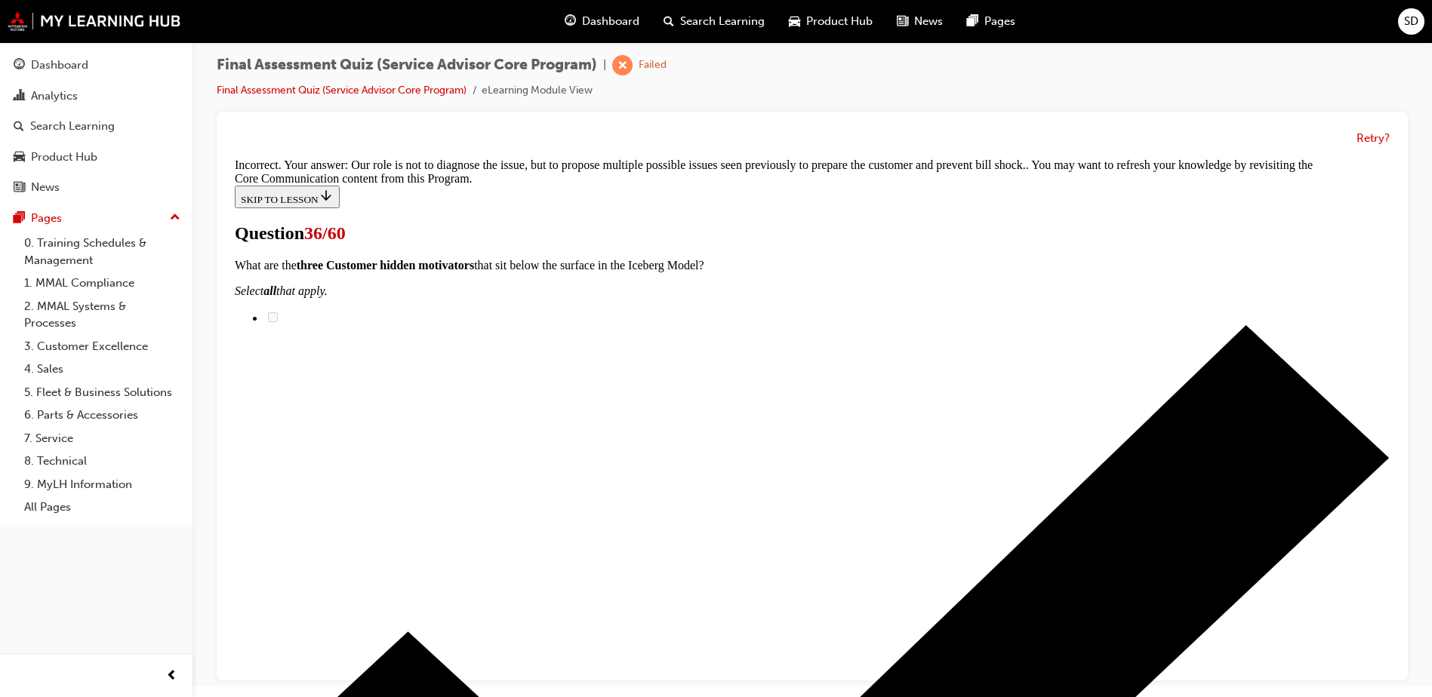
scroll to position [190, 0]
click at [1362, 139] on button "Retry?" at bounding box center [1372, 138] width 33 height 17
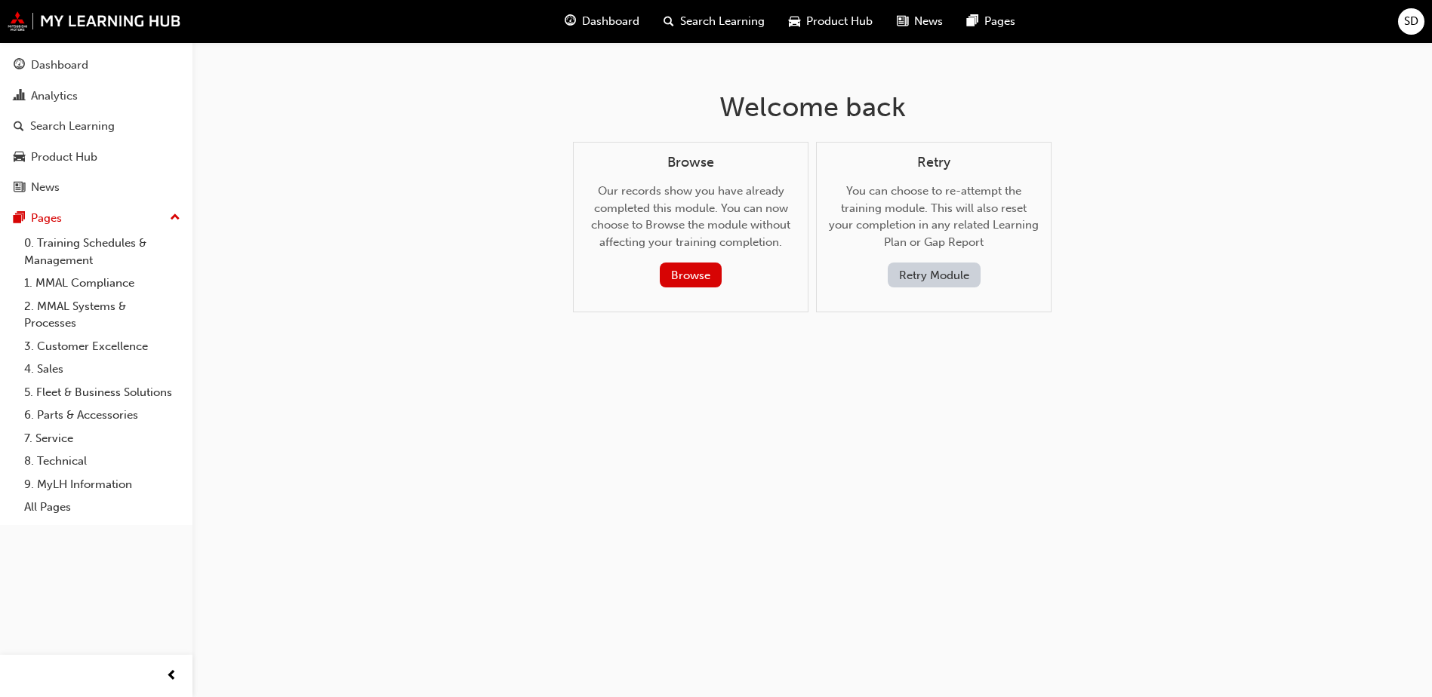
scroll to position [0, 0]
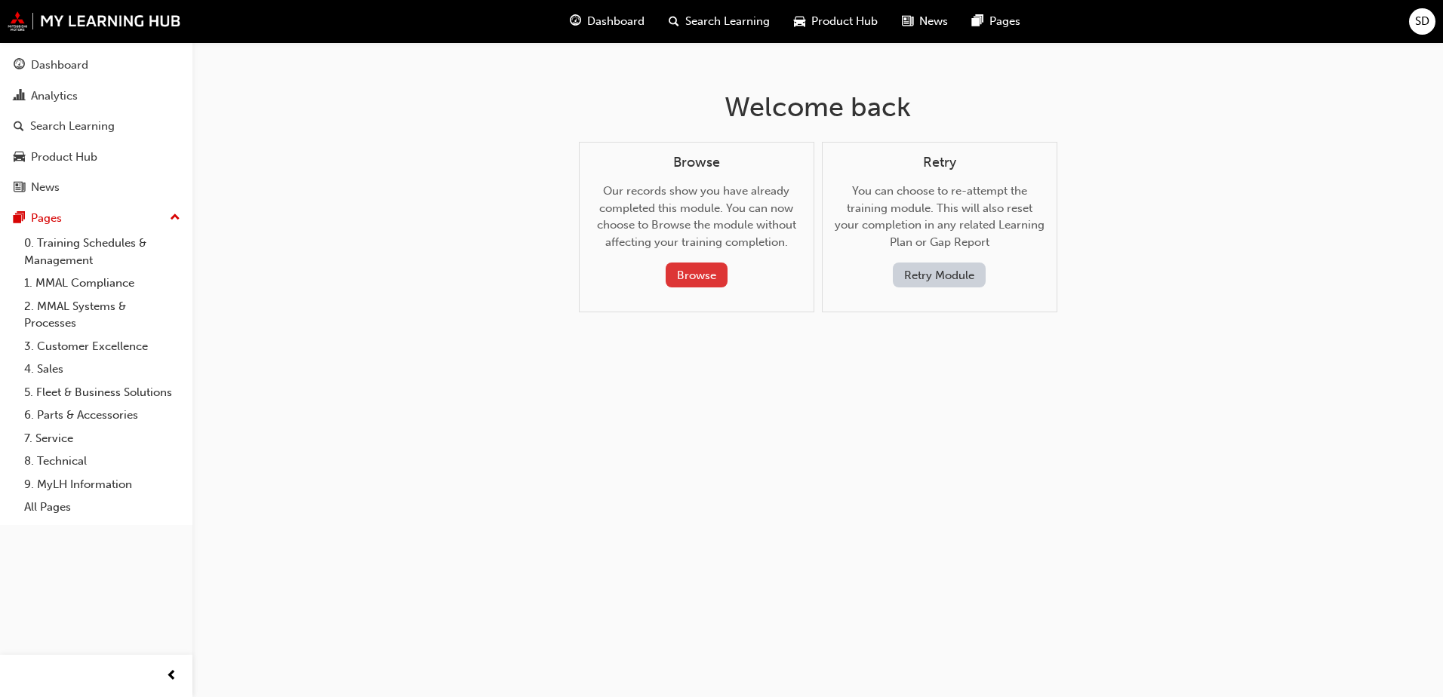
click at [679, 282] on button "Browse" at bounding box center [697, 275] width 62 height 25
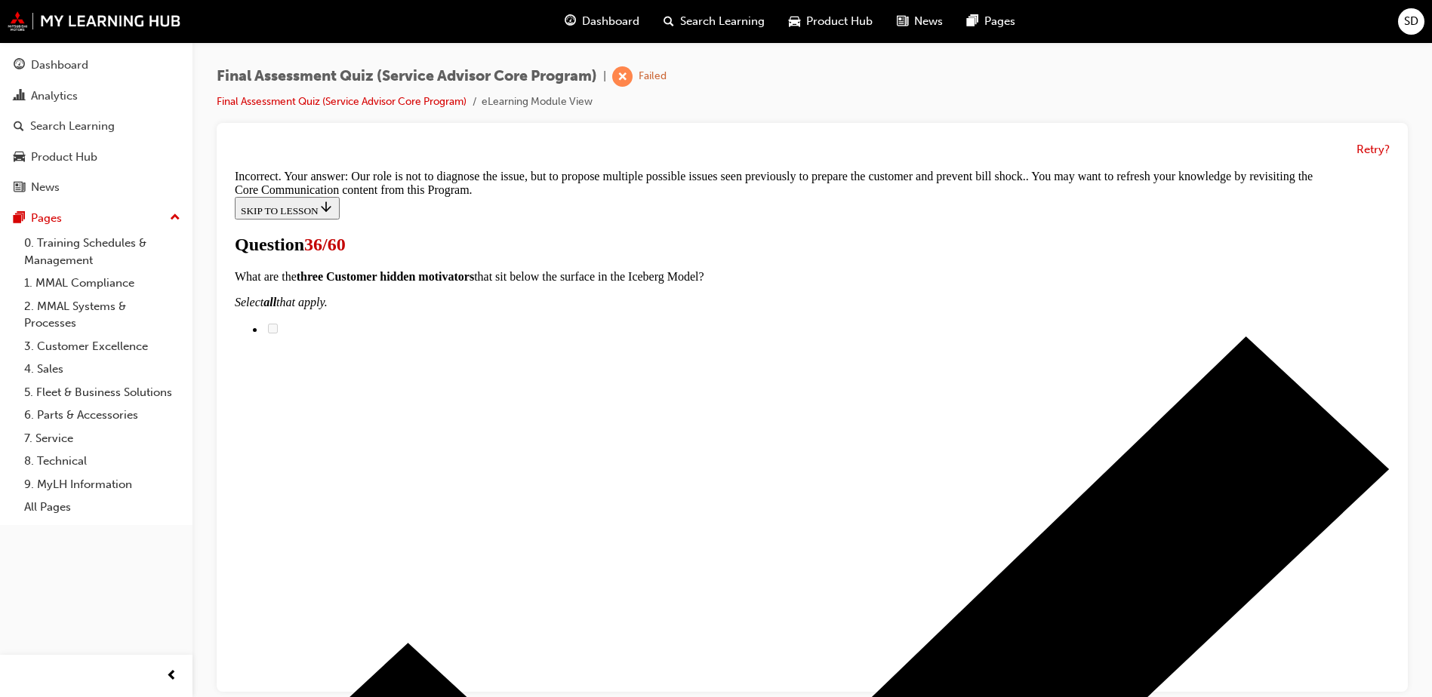
scroll to position [11, 0]
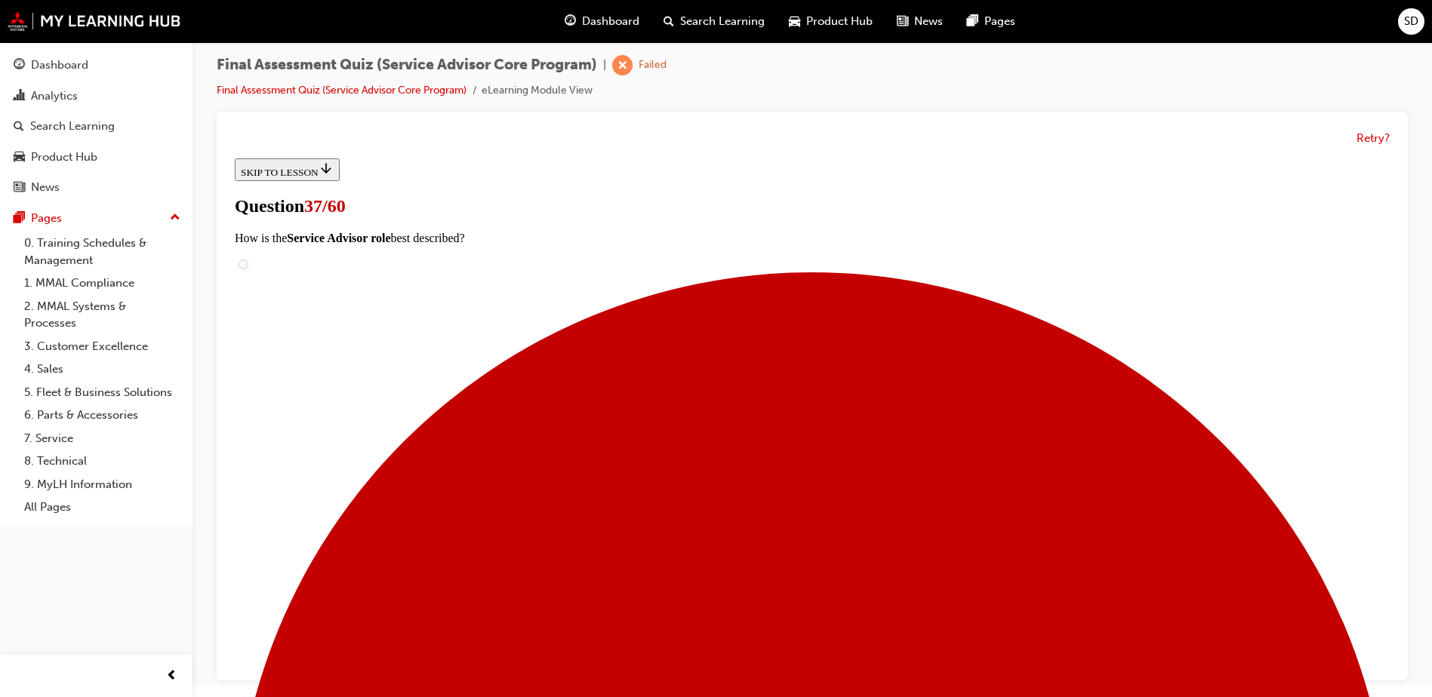
scroll to position [528, 0]
checkbox input "true"
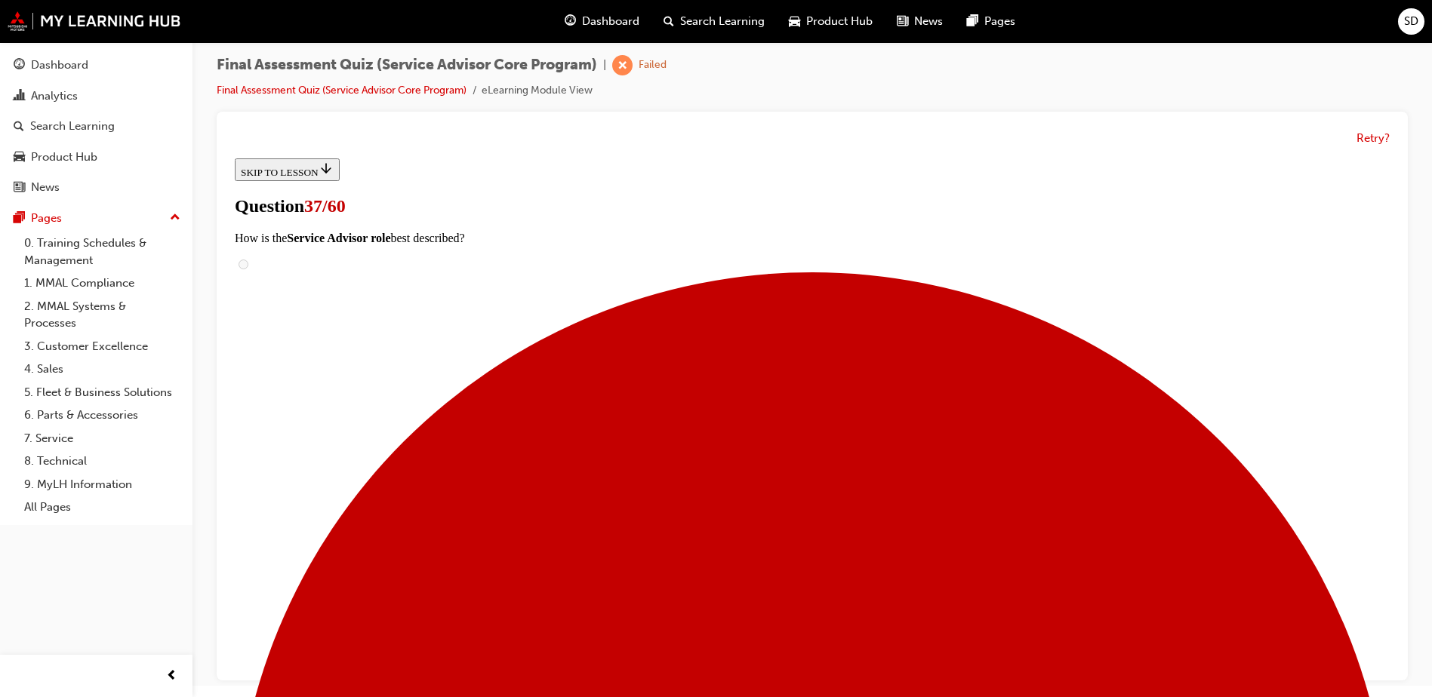
checkbox input "true"
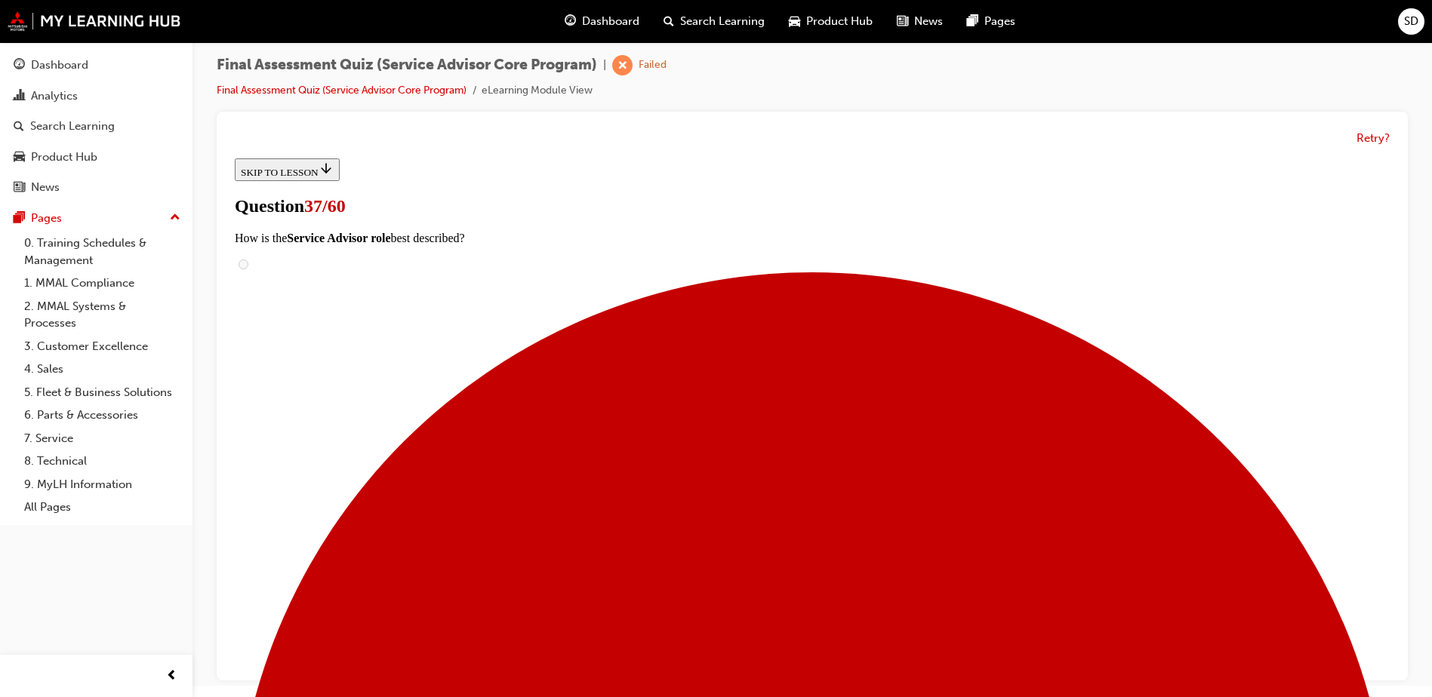
scroll to position [302, 0]
checkbox input "true"
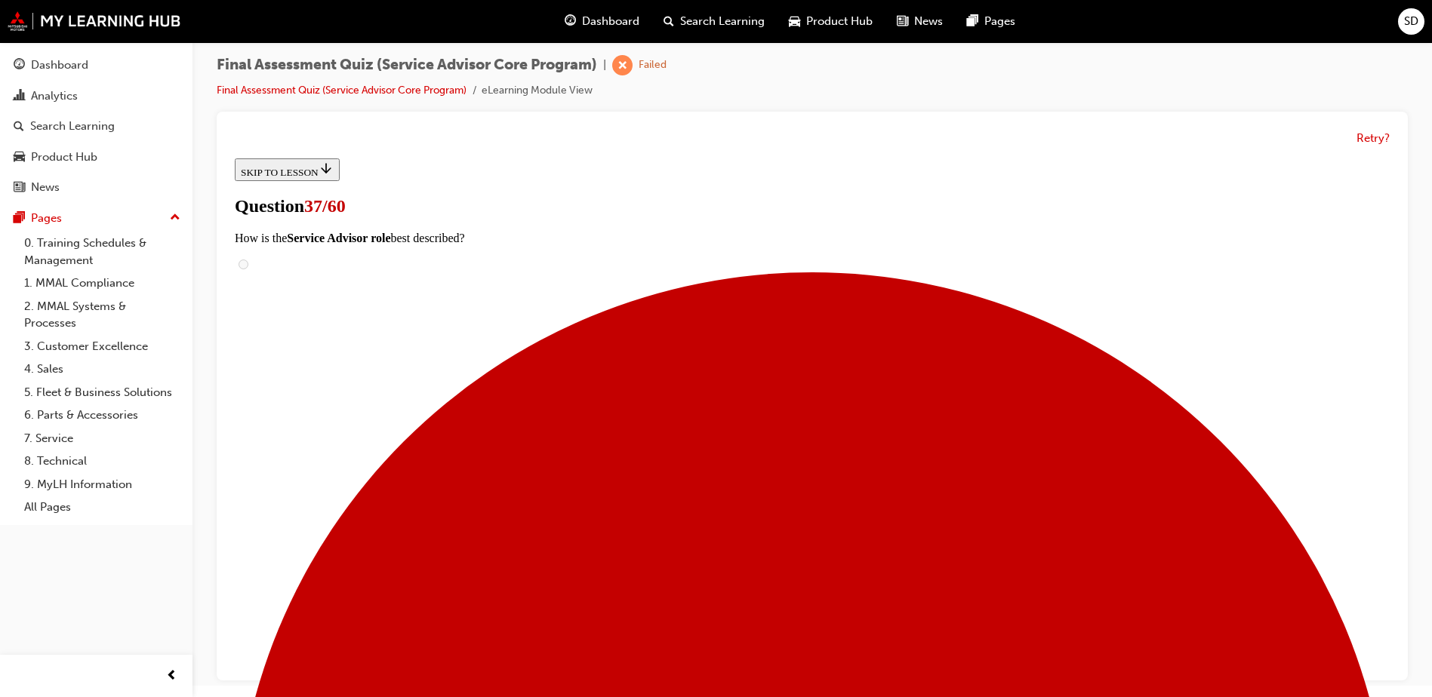
checkbox input "true"
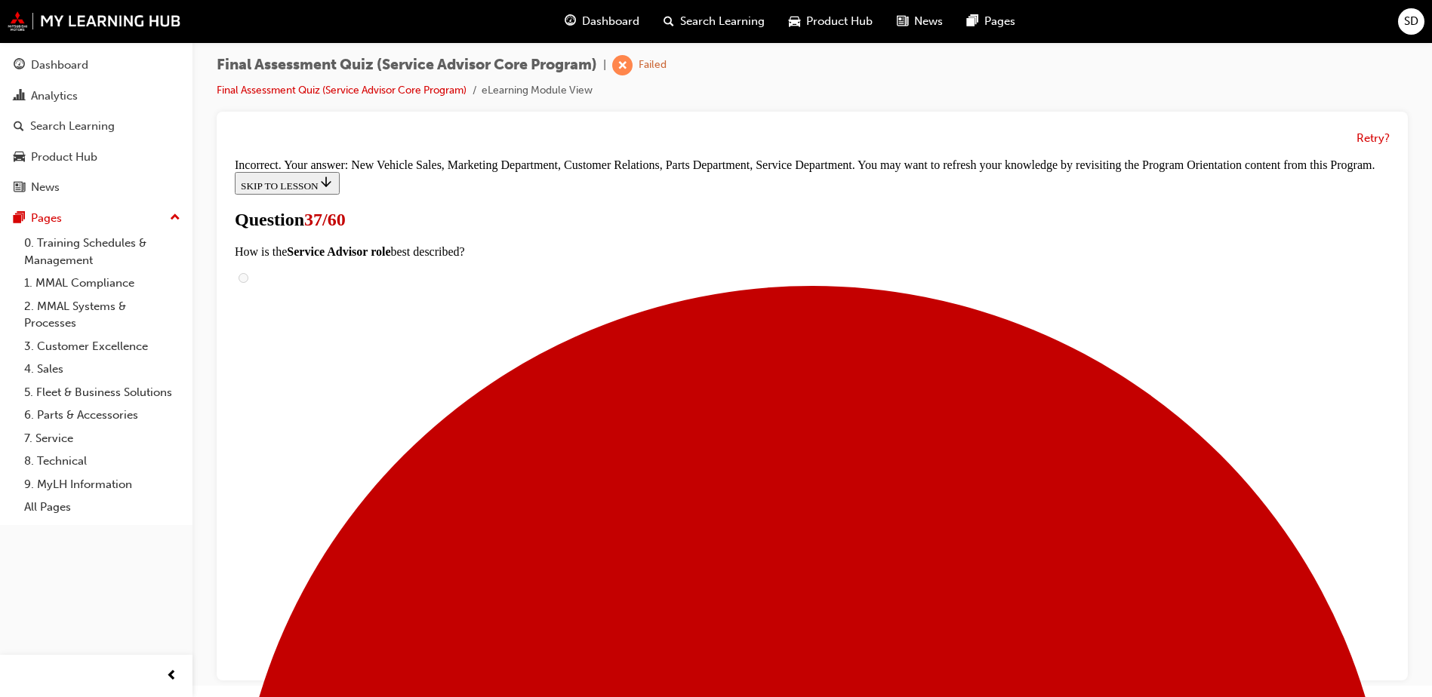
scroll to position [690, 0]
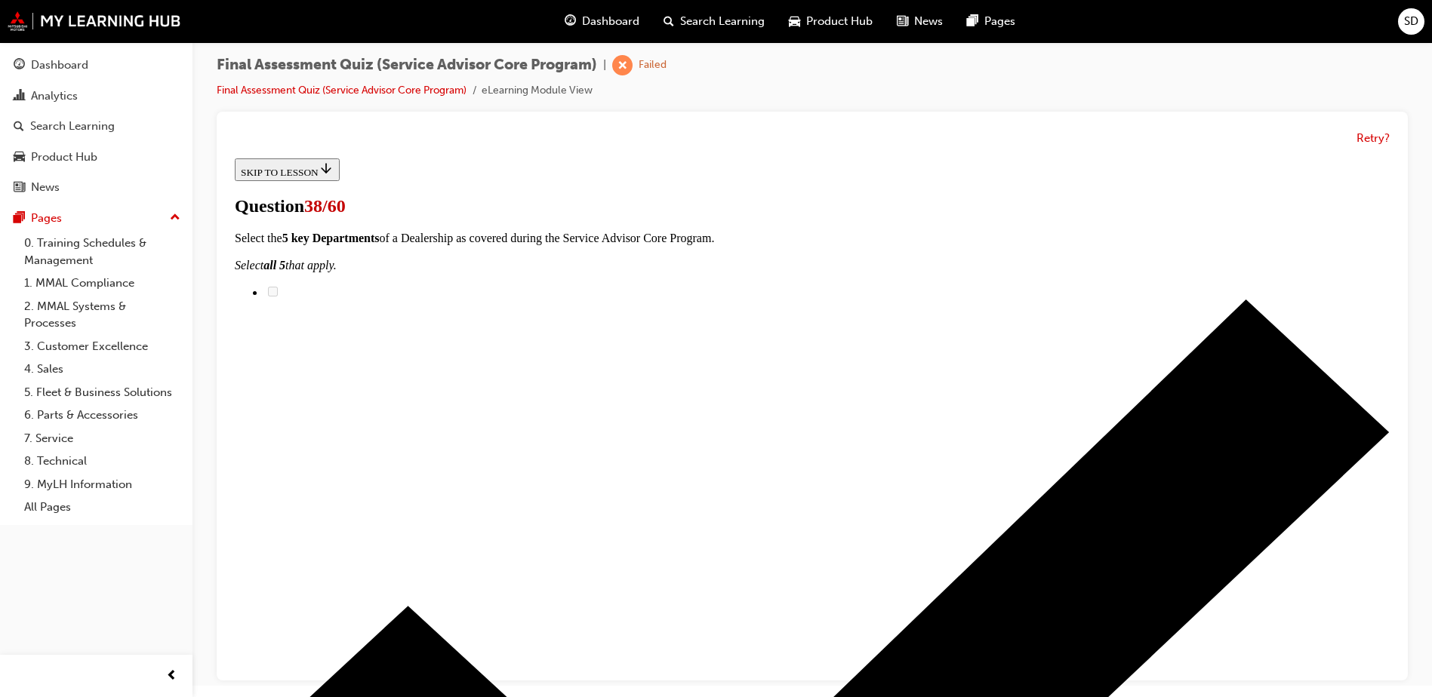
scroll to position [226, 0]
drag, startPoint x: 648, startPoint y: 412, endPoint x: 879, endPoint y: 494, distance: 245.6
drag, startPoint x: 690, startPoint y: 577, endPoint x: 925, endPoint y: 331, distance: 340.6
drag, startPoint x: 670, startPoint y: 555, endPoint x: 950, endPoint y: 397, distance: 321.4
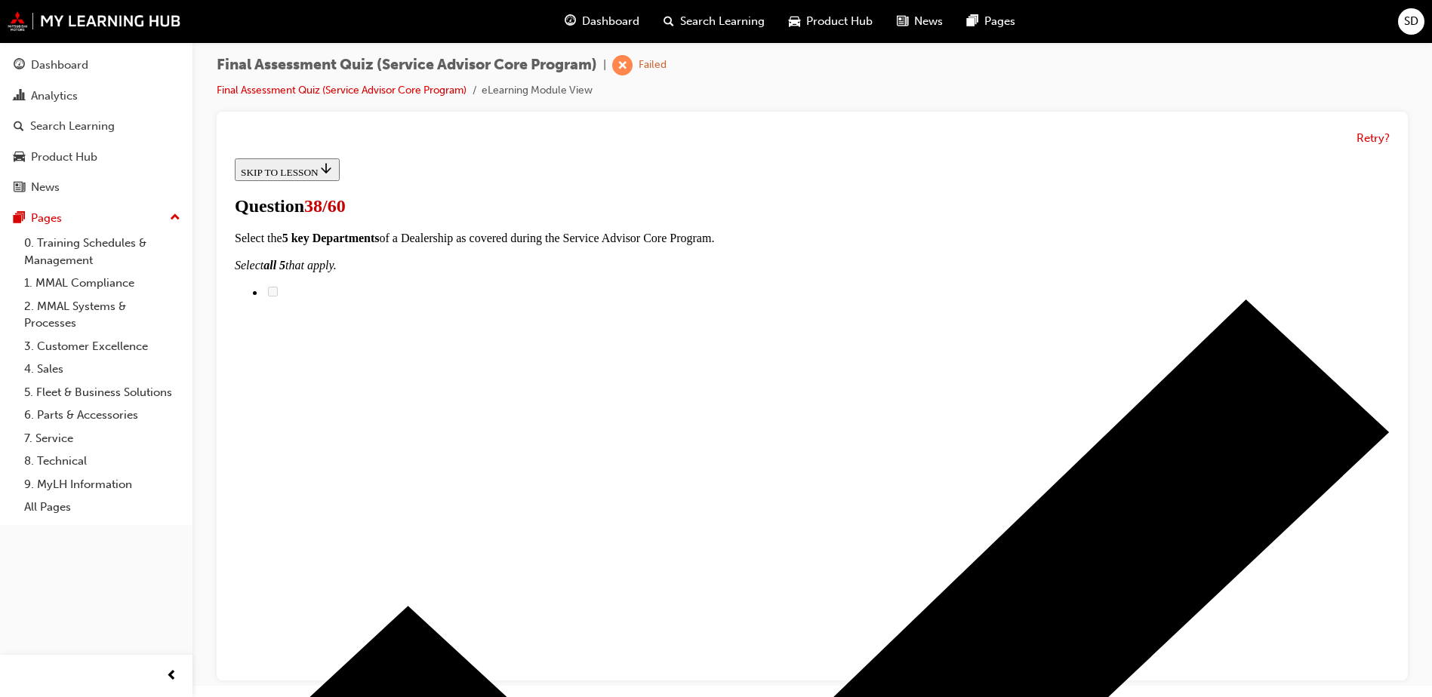
drag, startPoint x: 685, startPoint y: 573, endPoint x: 923, endPoint y: 573, distance: 237.8
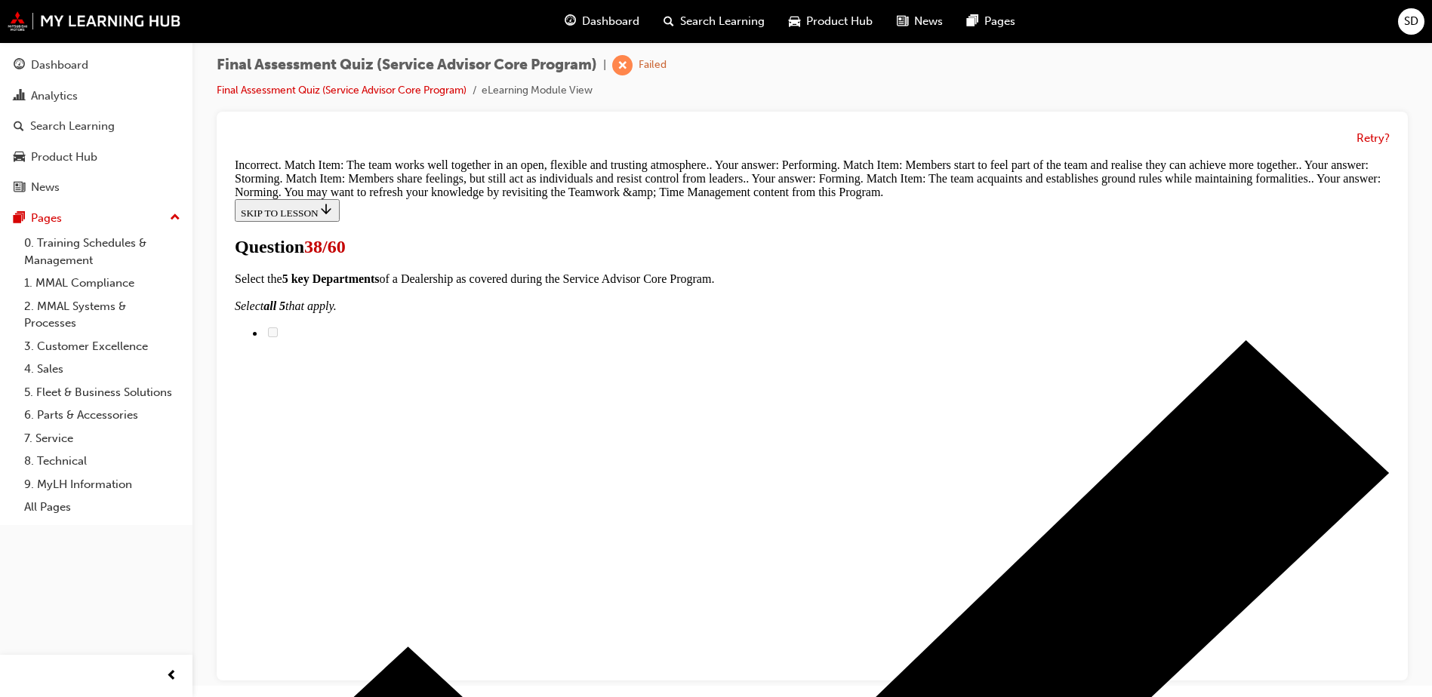
scroll to position [472, 0]
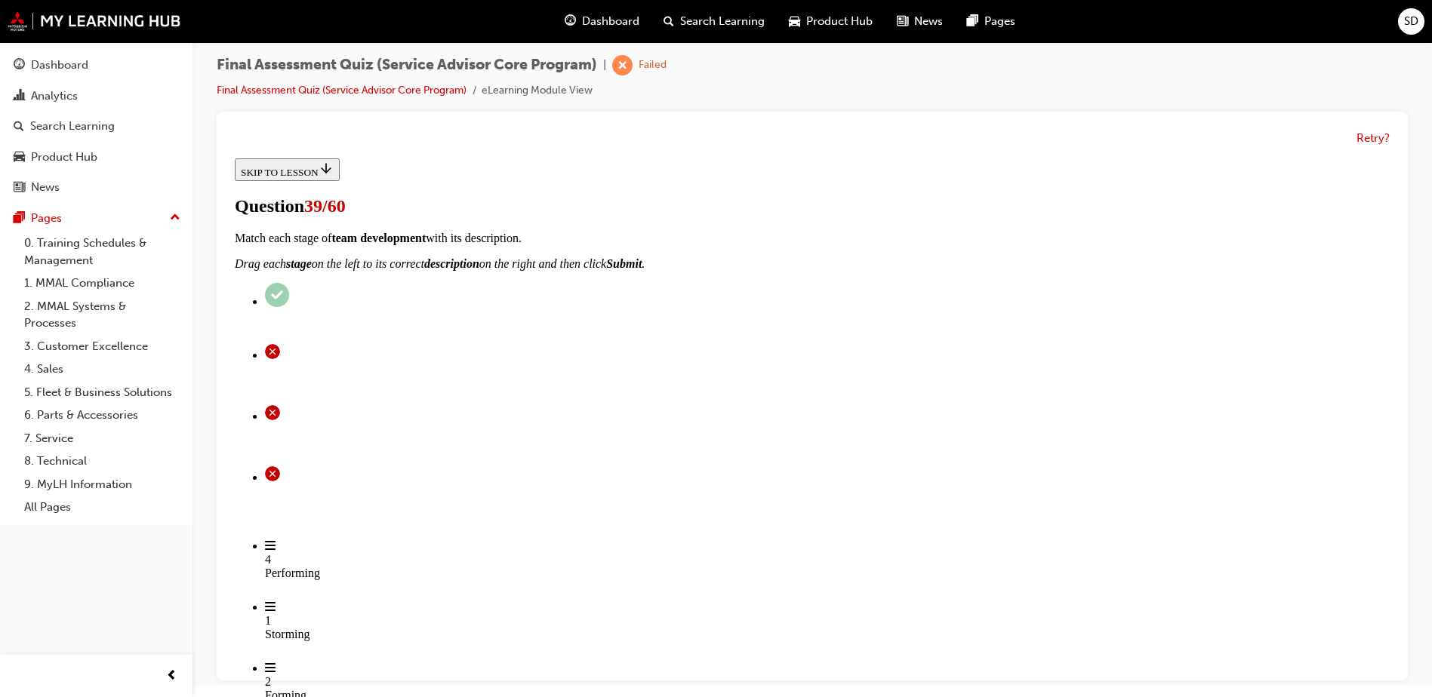
scroll to position [226, 0]
drag, startPoint x: 633, startPoint y: 411, endPoint x: 910, endPoint y: 410, distance: 277.0
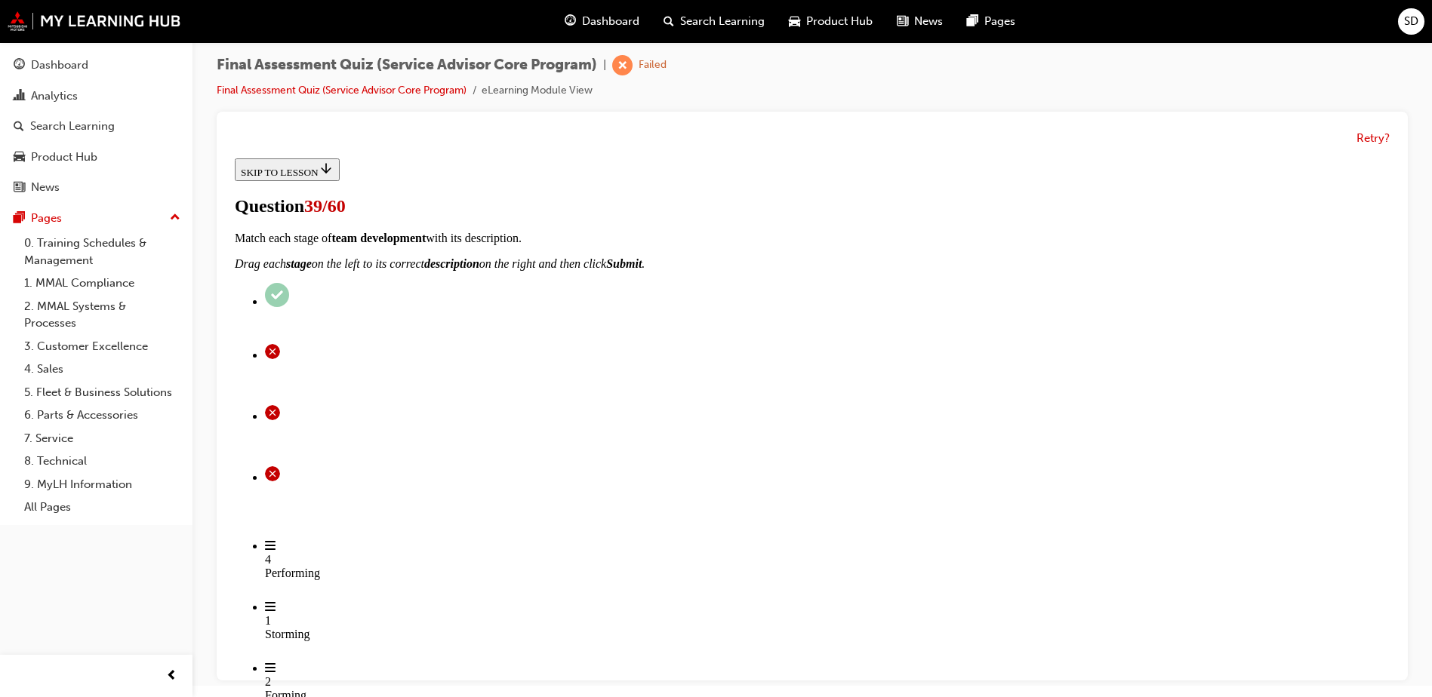
drag, startPoint x: 691, startPoint y: 467, endPoint x: 943, endPoint y: 472, distance: 252.1
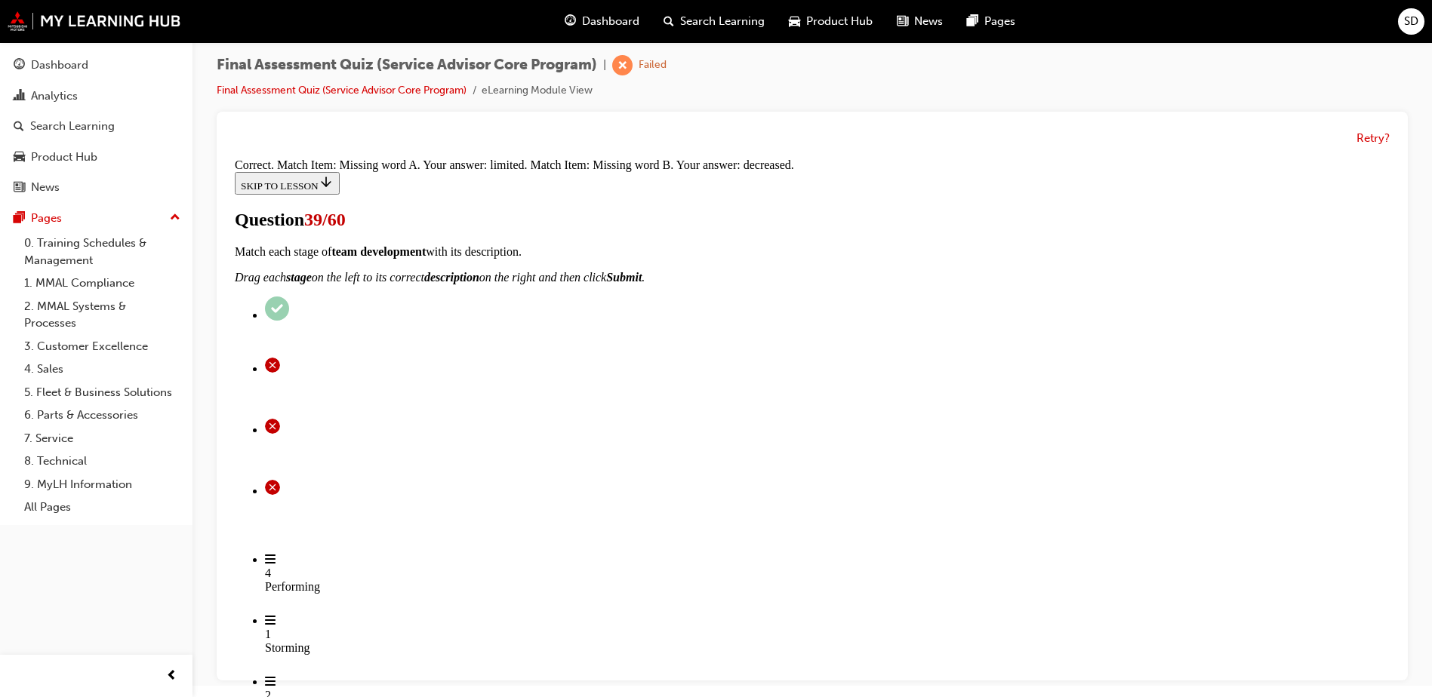
scroll to position [298, 0]
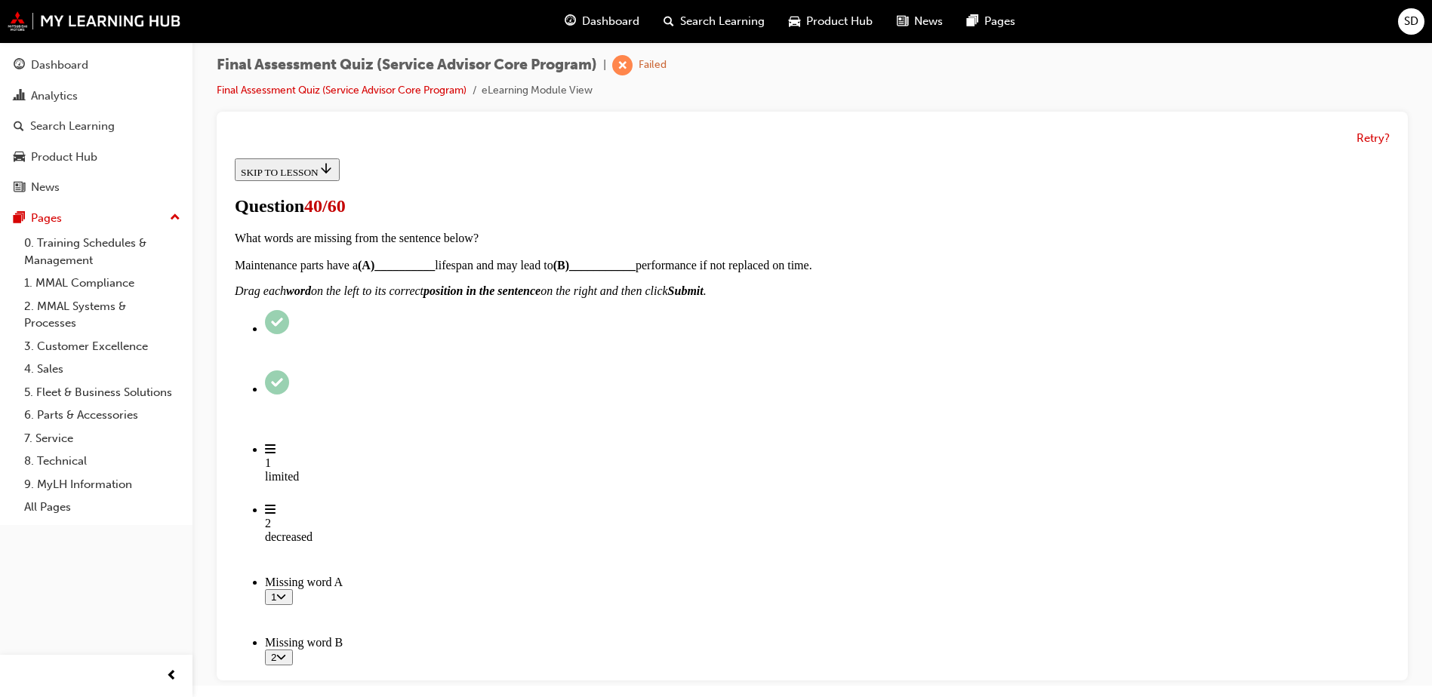
scroll to position [75, 0]
radio input "true"
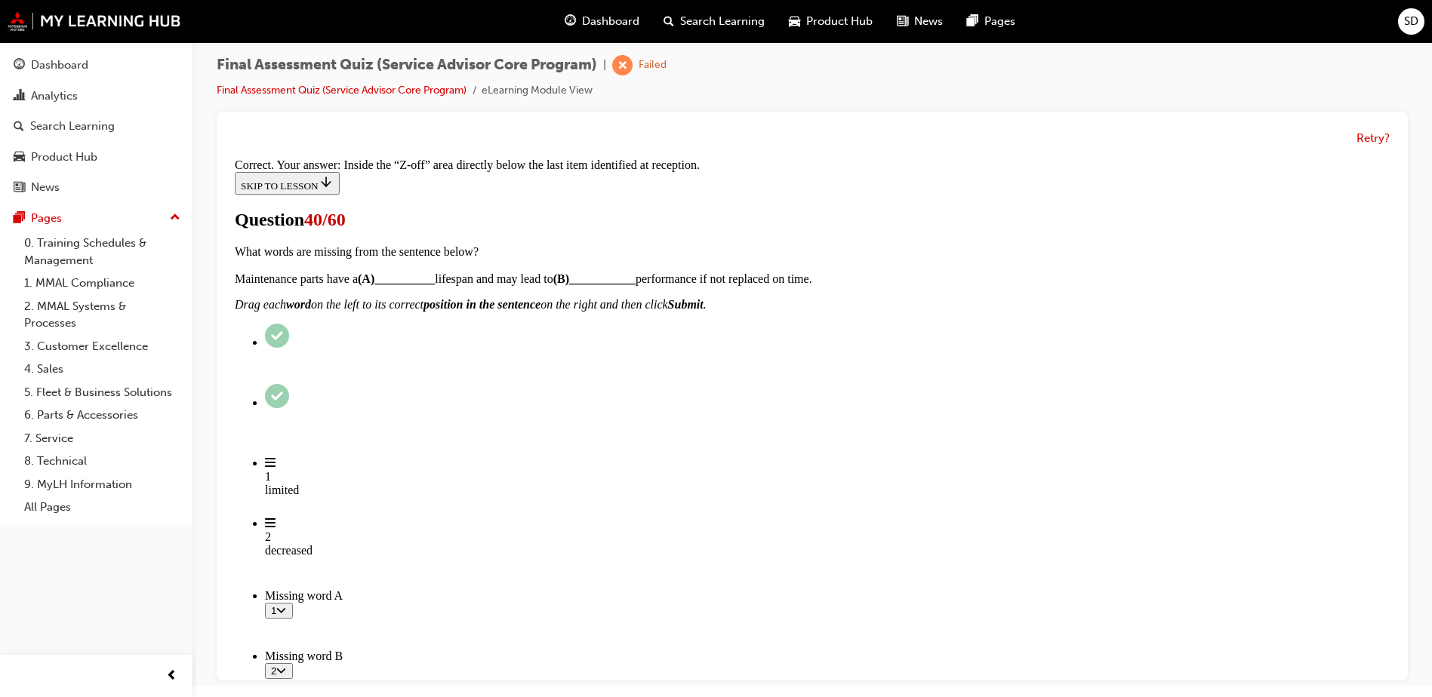
scroll to position [304, 0]
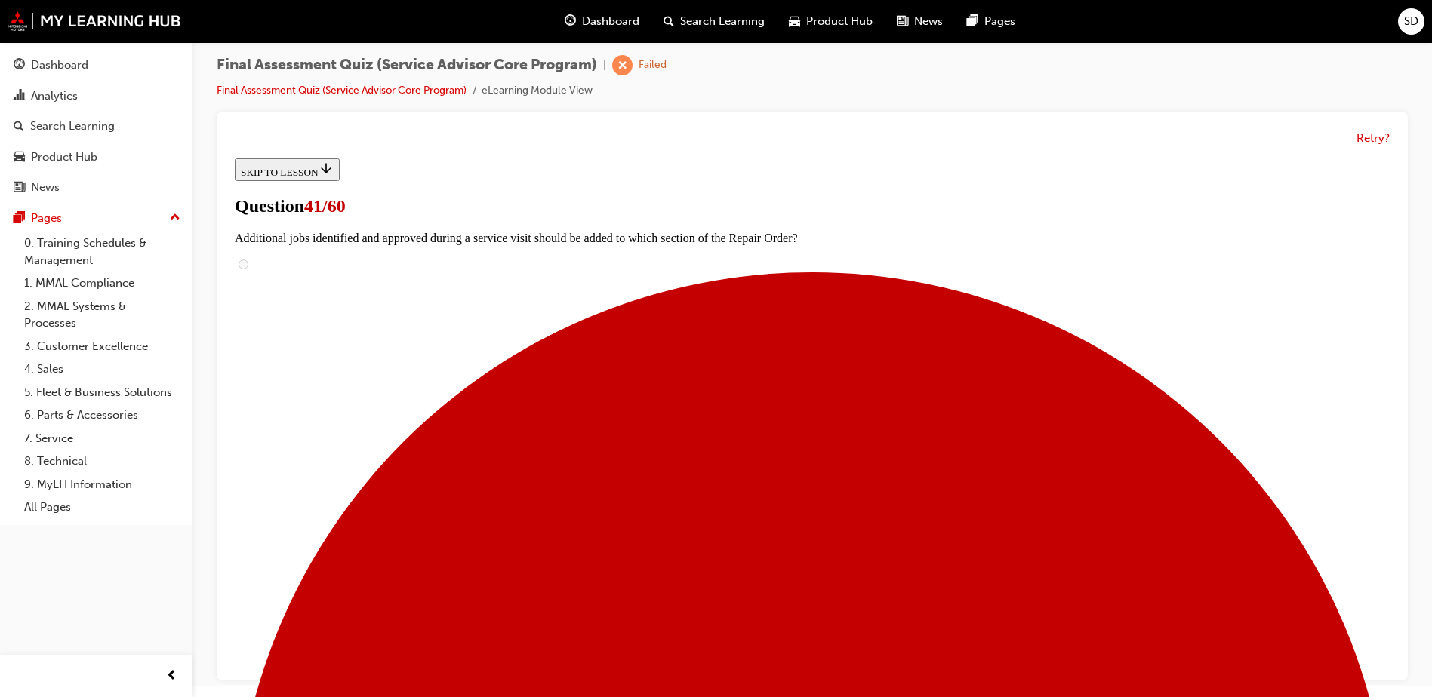
scroll to position [299, 0]
radio input "true"
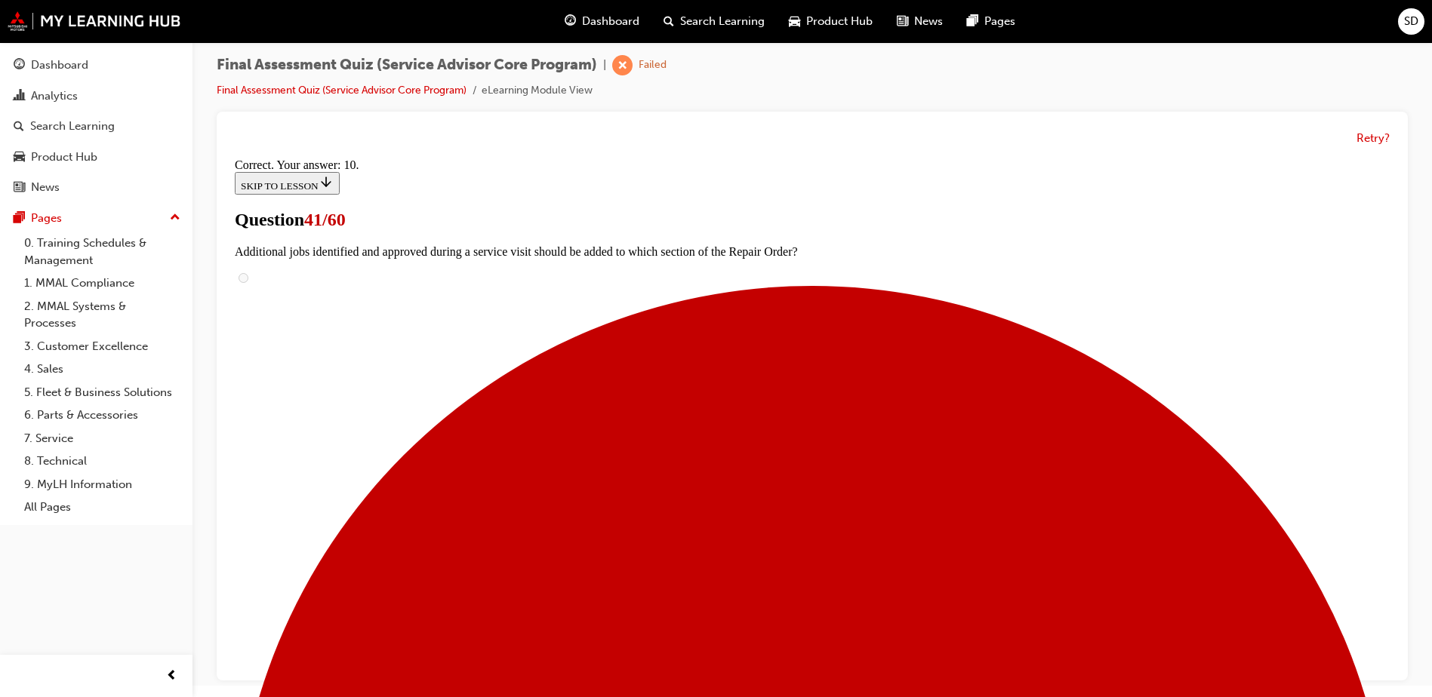
scroll to position [346, 0]
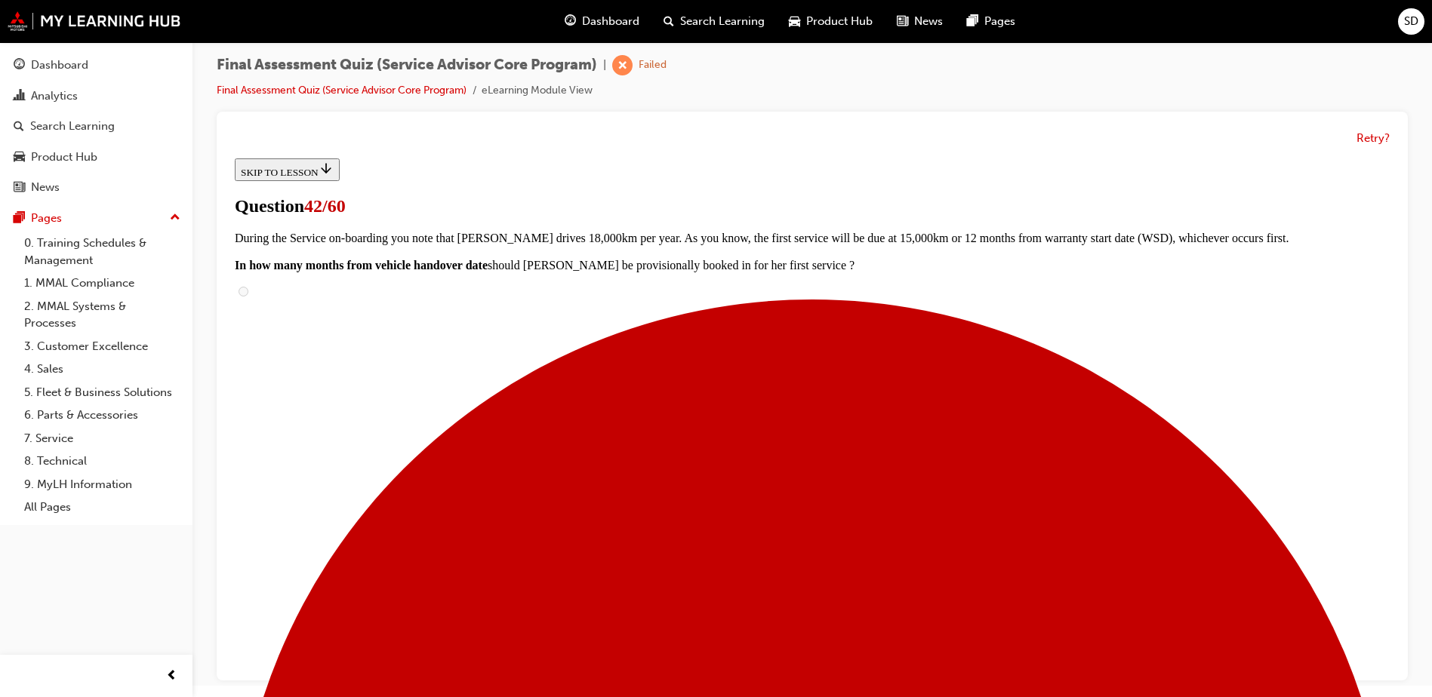
radio input "true"
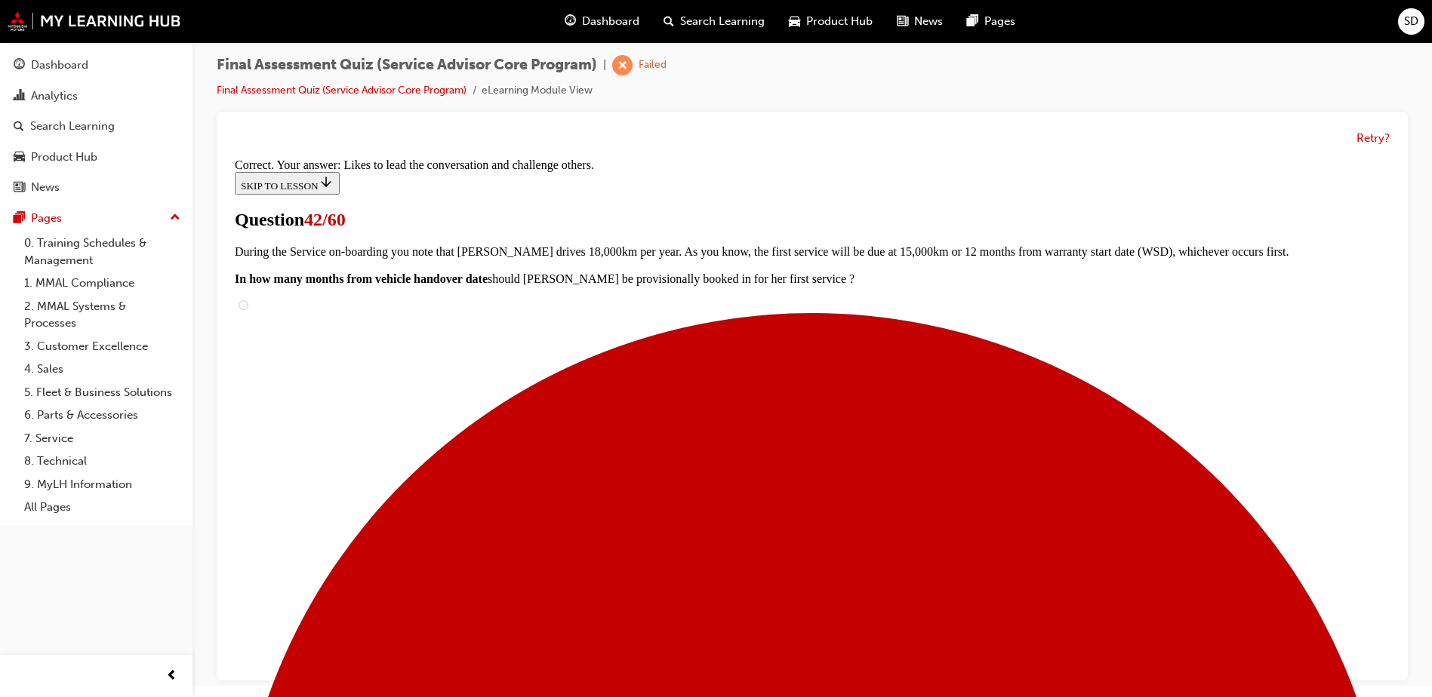
scroll to position [218, 0]
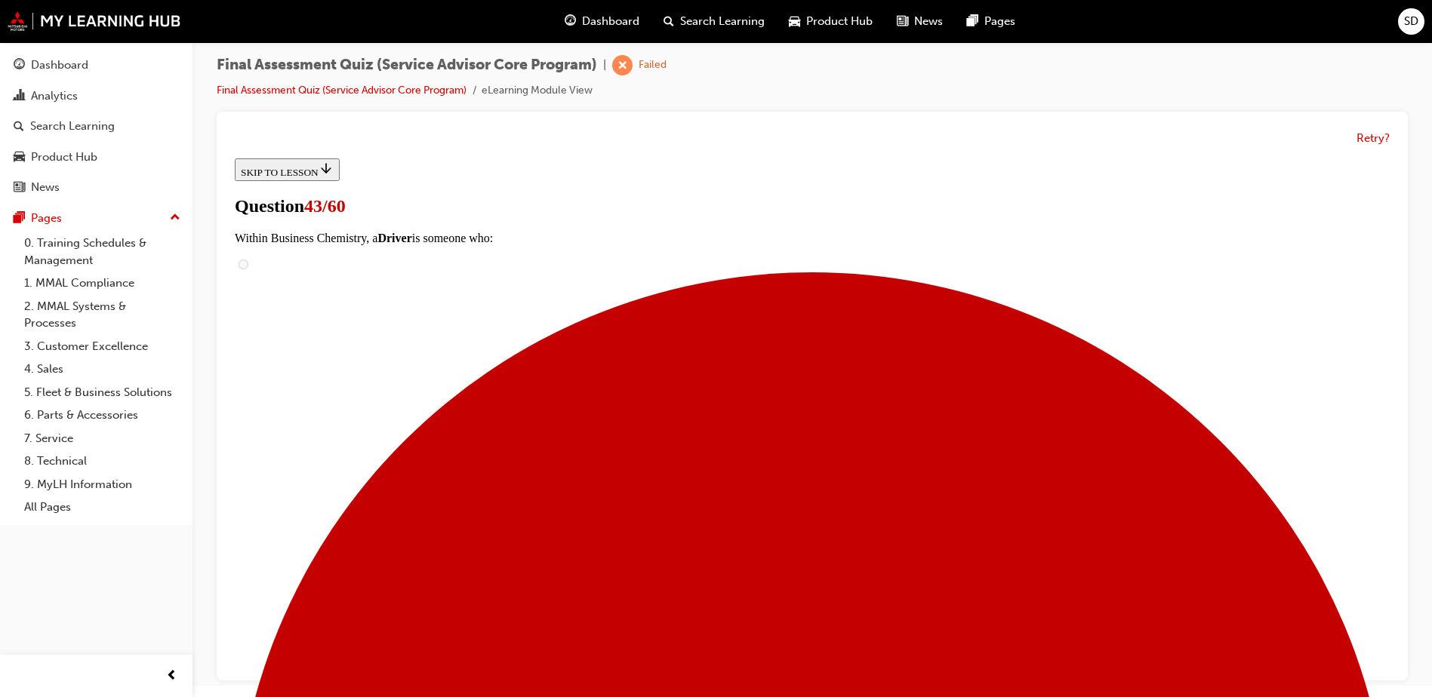
scroll to position [366, 0]
drag, startPoint x: 681, startPoint y: 392, endPoint x: 960, endPoint y: 398, distance: 279.3
drag, startPoint x: 658, startPoint y: 309, endPoint x: 927, endPoint y: 303, distance: 268.8
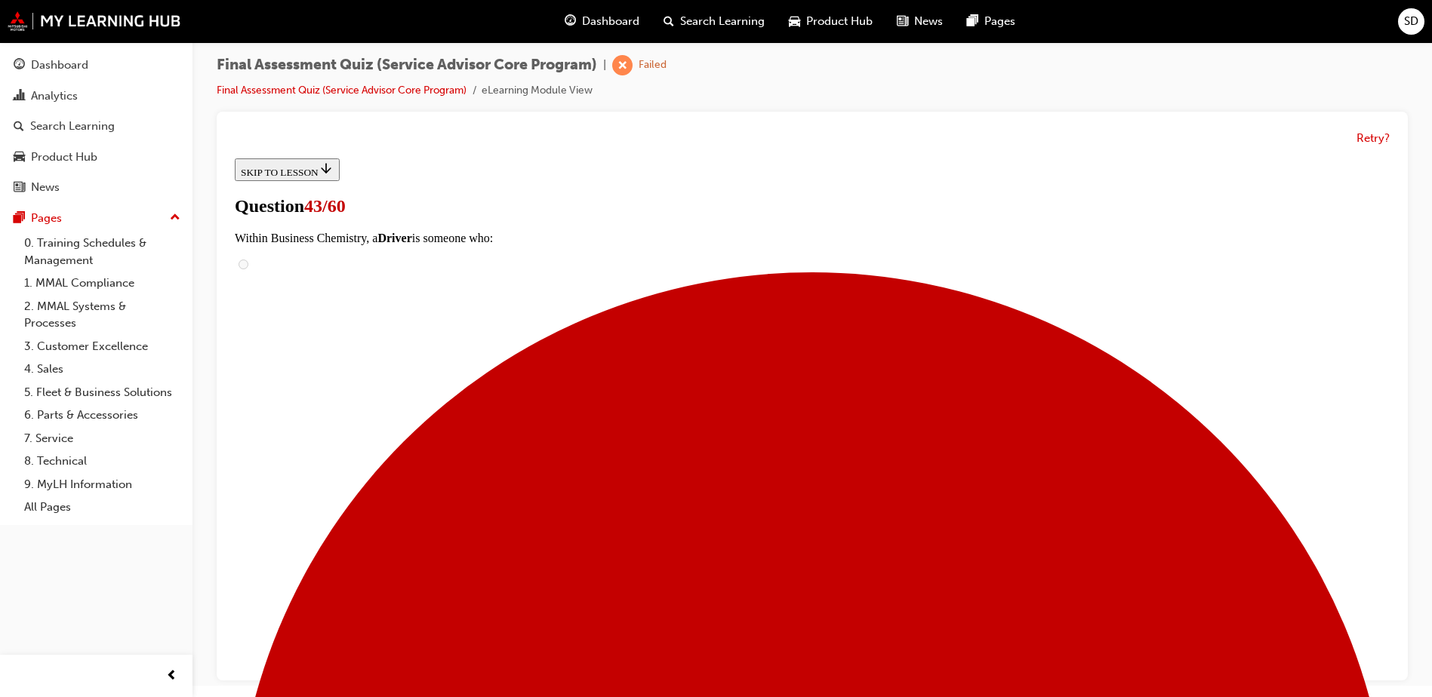
drag, startPoint x: 708, startPoint y: 234, endPoint x: 931, endPoint y: 429, distance: 295.8
drag, startPoint x: 655, startPoint y: 580, endPoint x: 884, endPoint y: 206, distance: 438.1
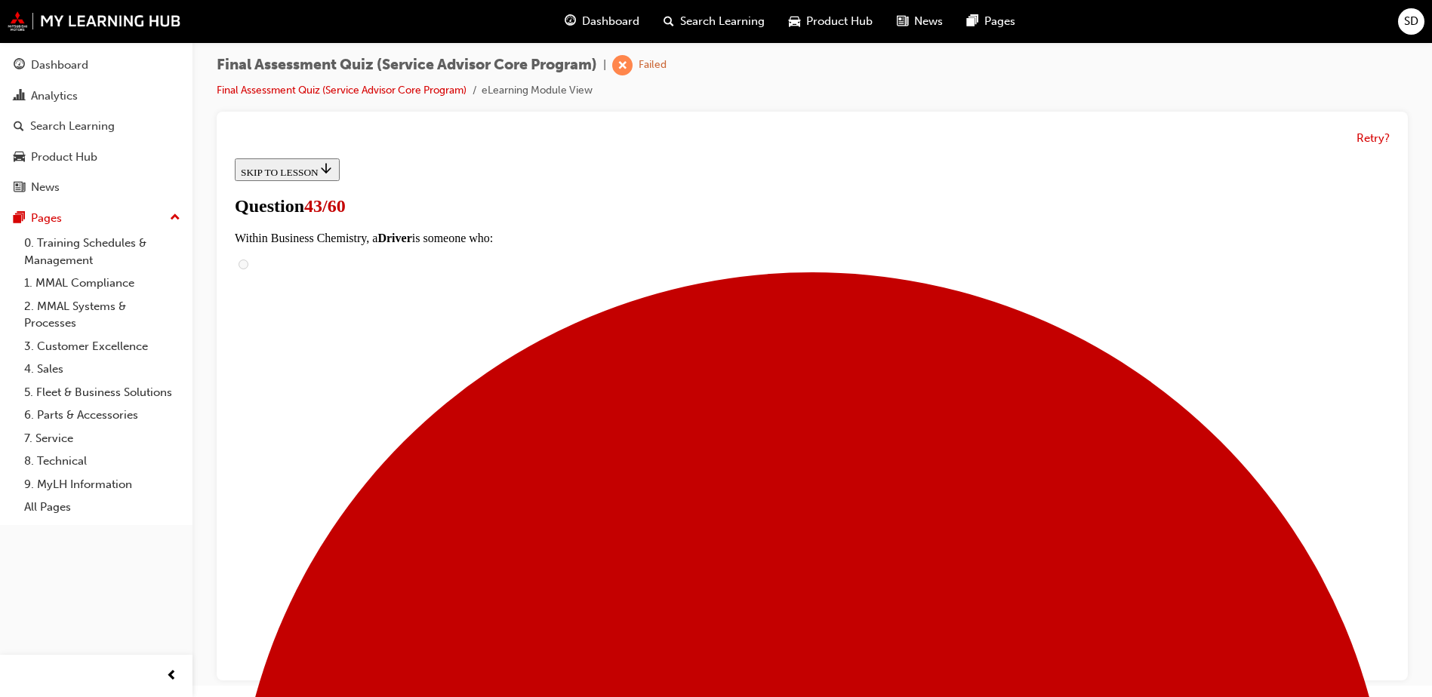
drag, startPoint x: 662, startPoint y: 470, endPoint x: 894, endPoint y: 386, distance: 247.1
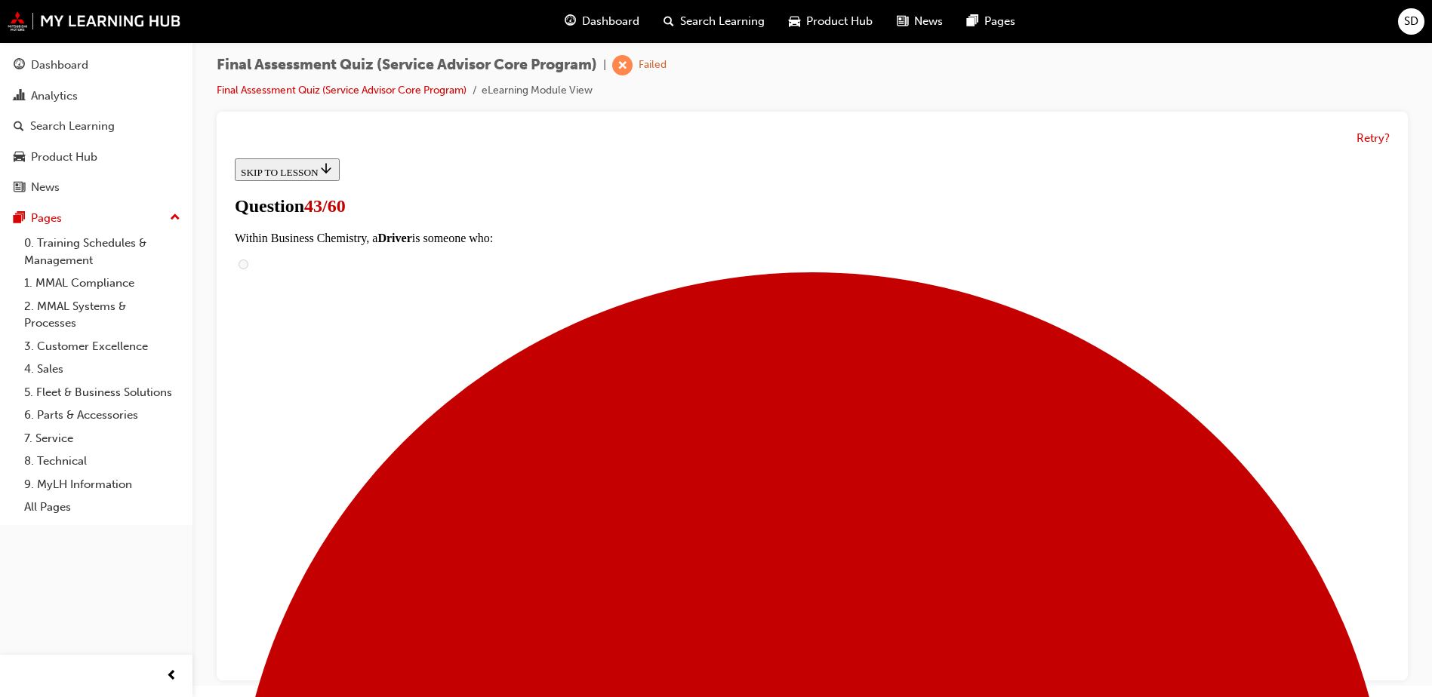
drag, startPoint x: 711, startPoint y: 531, endPoint x: 979, endPoint y: 534, distance: 268.0
drag, startPoint x: 661, startPoint y: 237, endPoint x: 923, endPoint y: 570, distance: 423.5
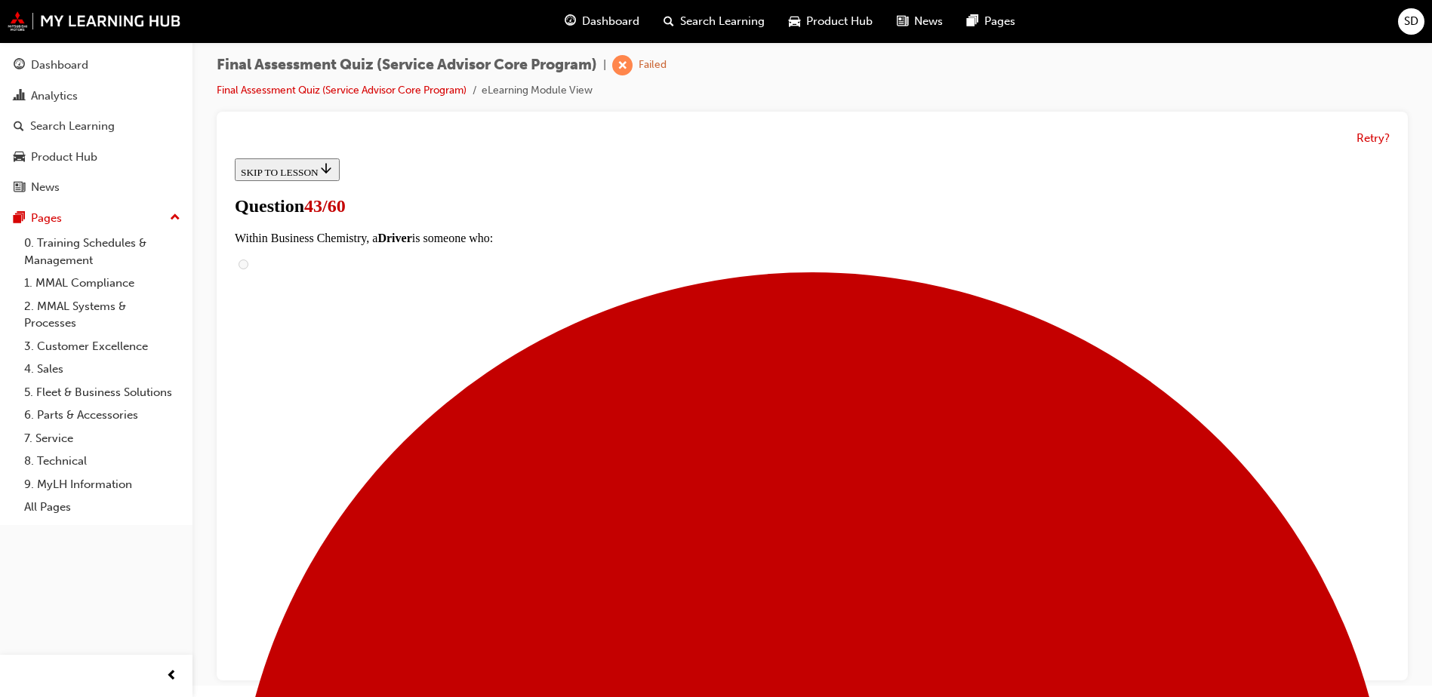
drag, startPoint x: 654, startPoint y: 611, endPoint x: 913, endPoint y: 259, distance: 436.3
drag, startPoint x: 669, startPoint y: 448, endPoint x: 891, endPoint y: 350, distance: 242.6
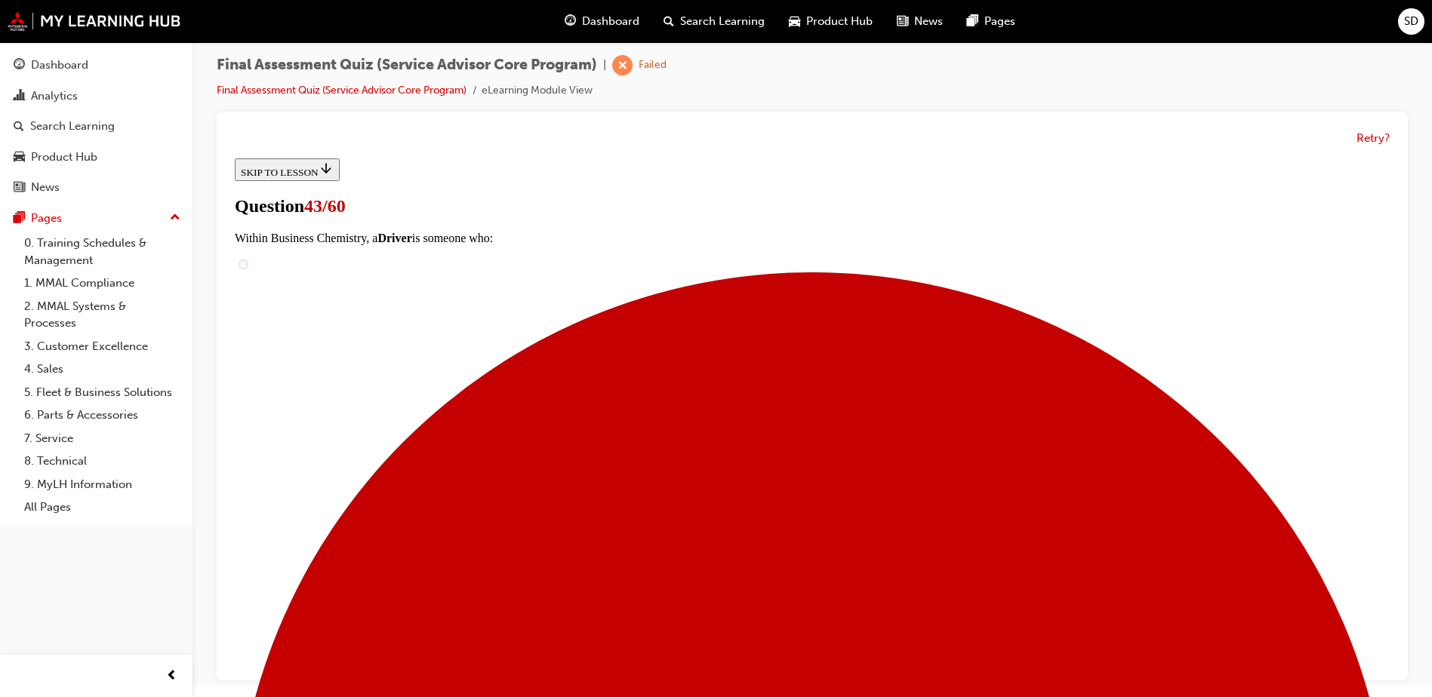
drag, startPoint x: 646, startPoint y: 438, endPoint x: 927, endPoint y: 435, distance: 280.8
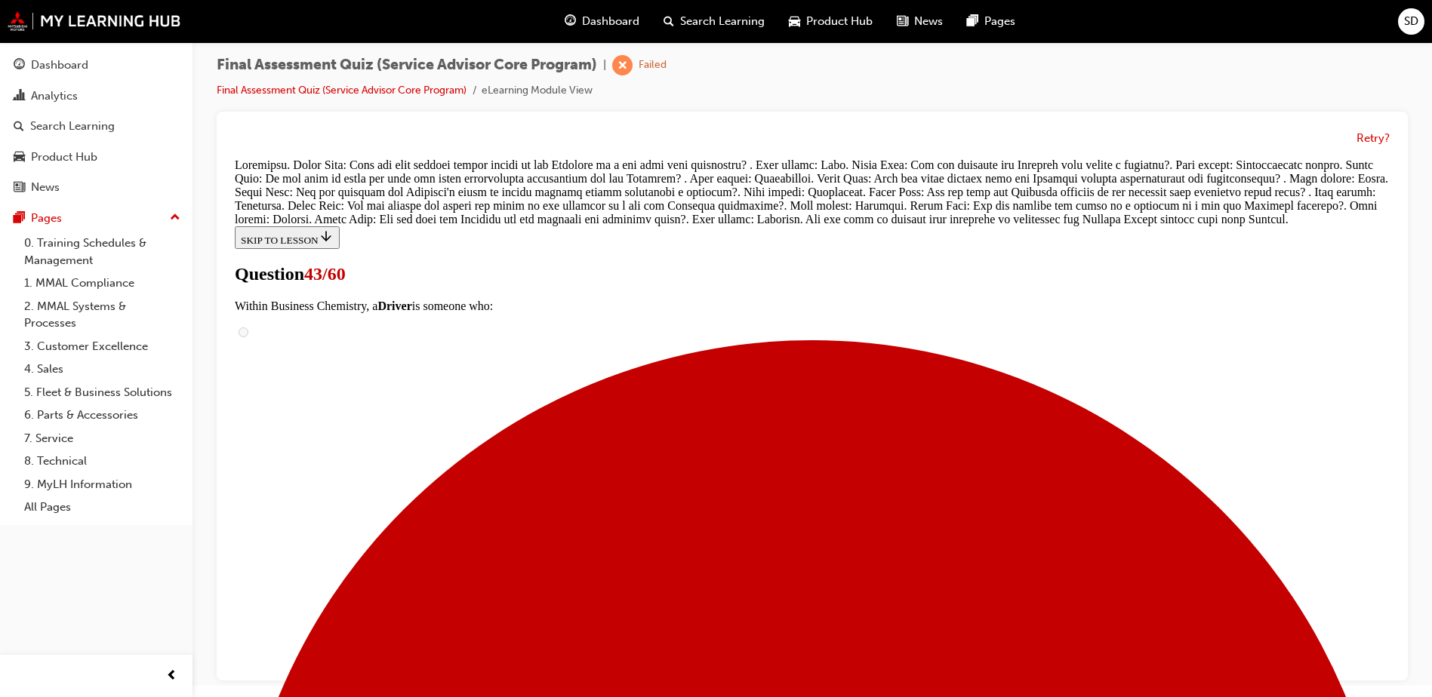
scroll to position [1110, 0]
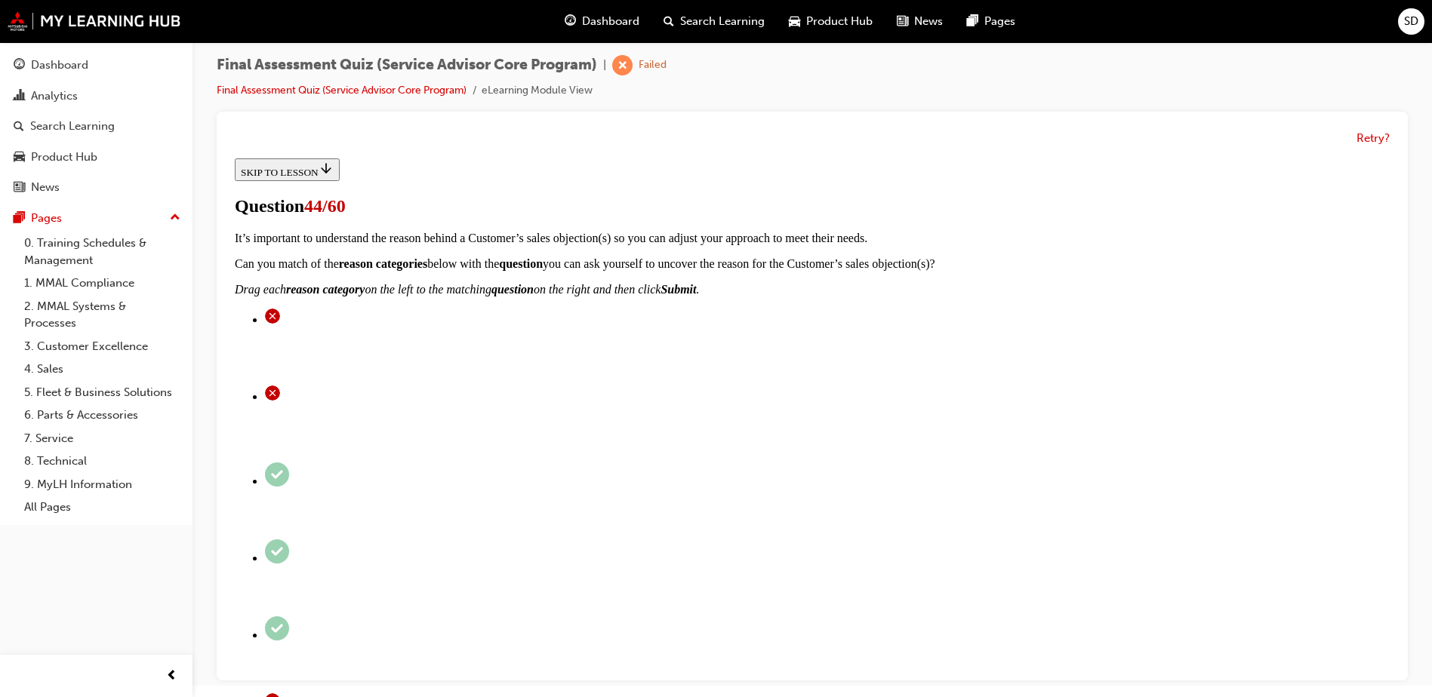
scroll to position [226, 0]
checkbox input "true"
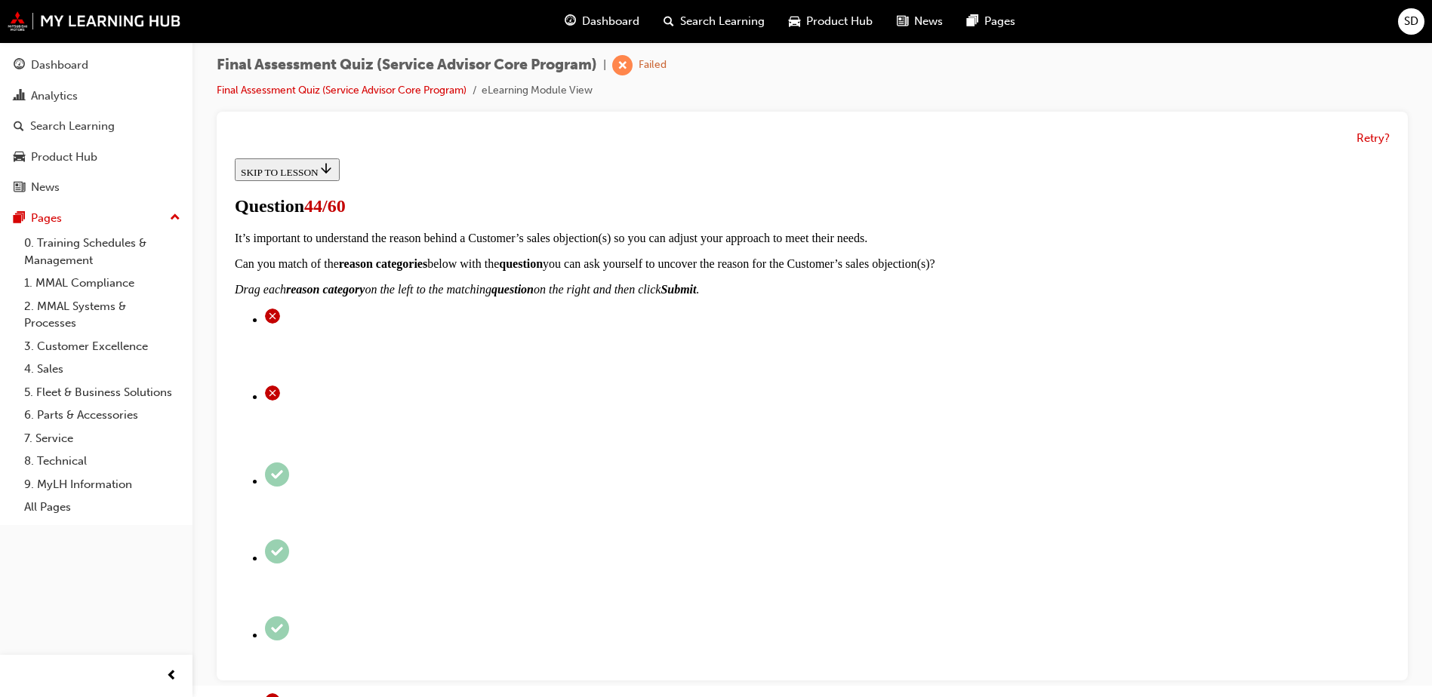
checkbox input "true"
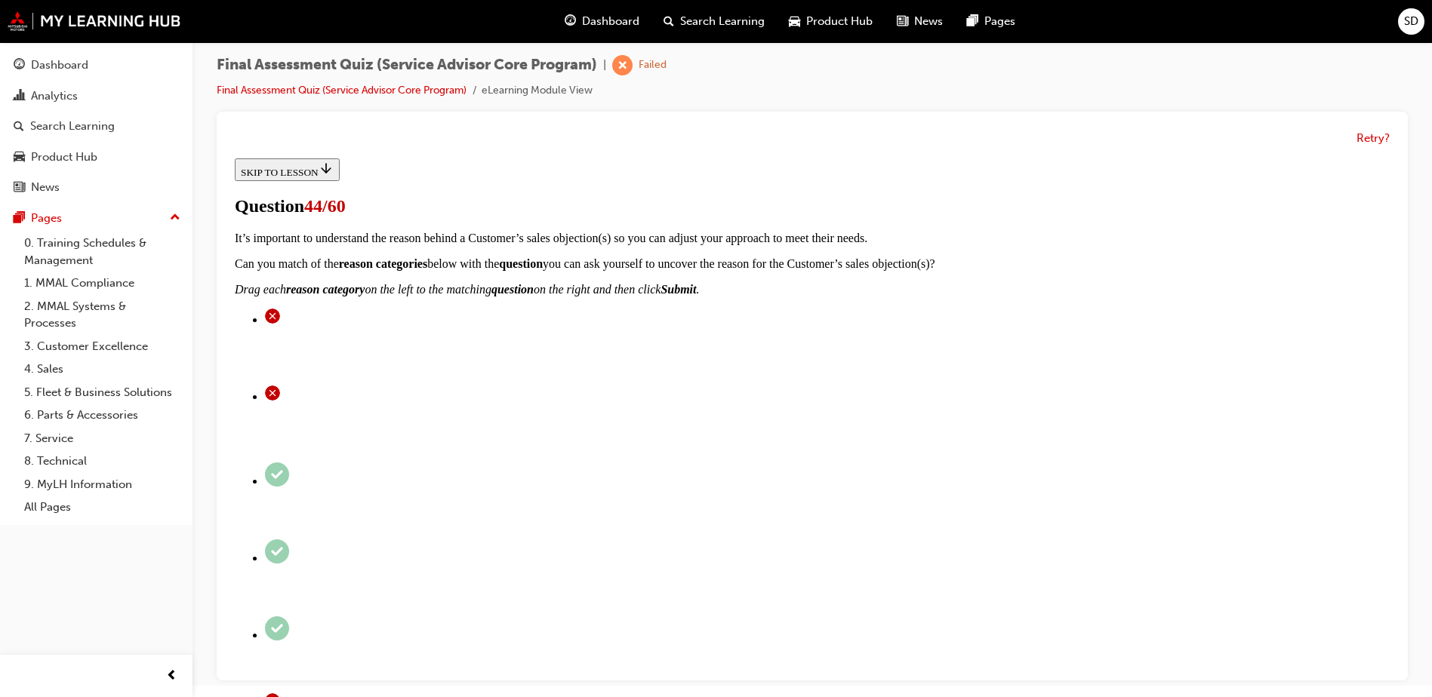
checkbox input "true"
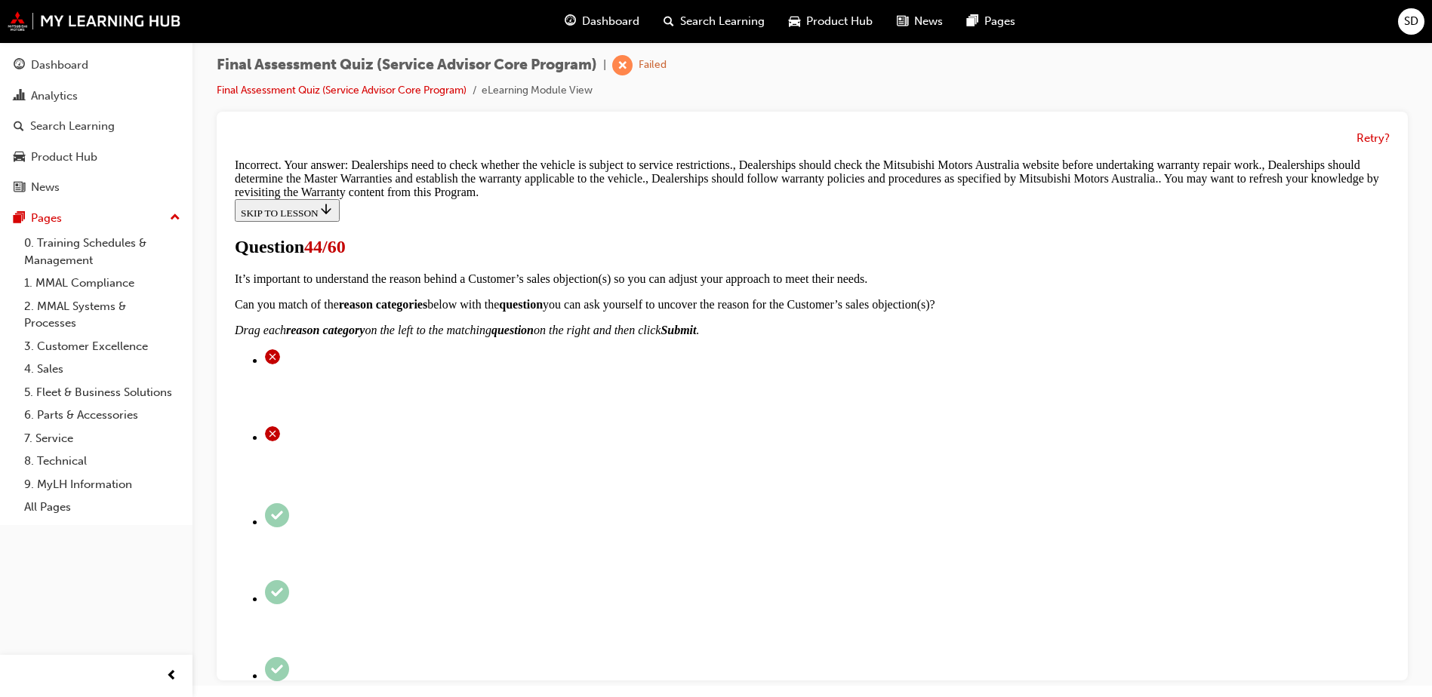
scroll to position [474, 0]
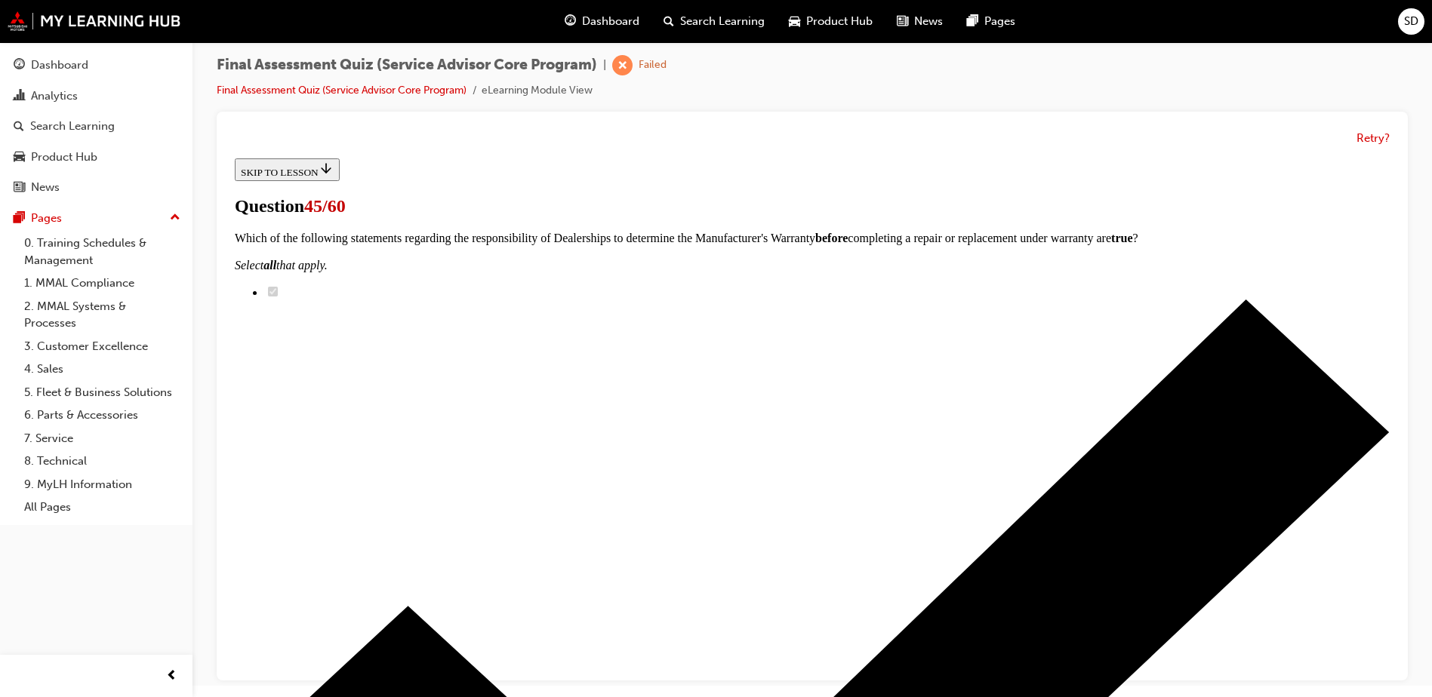
scroll to position [151, 0]
radio input "true"
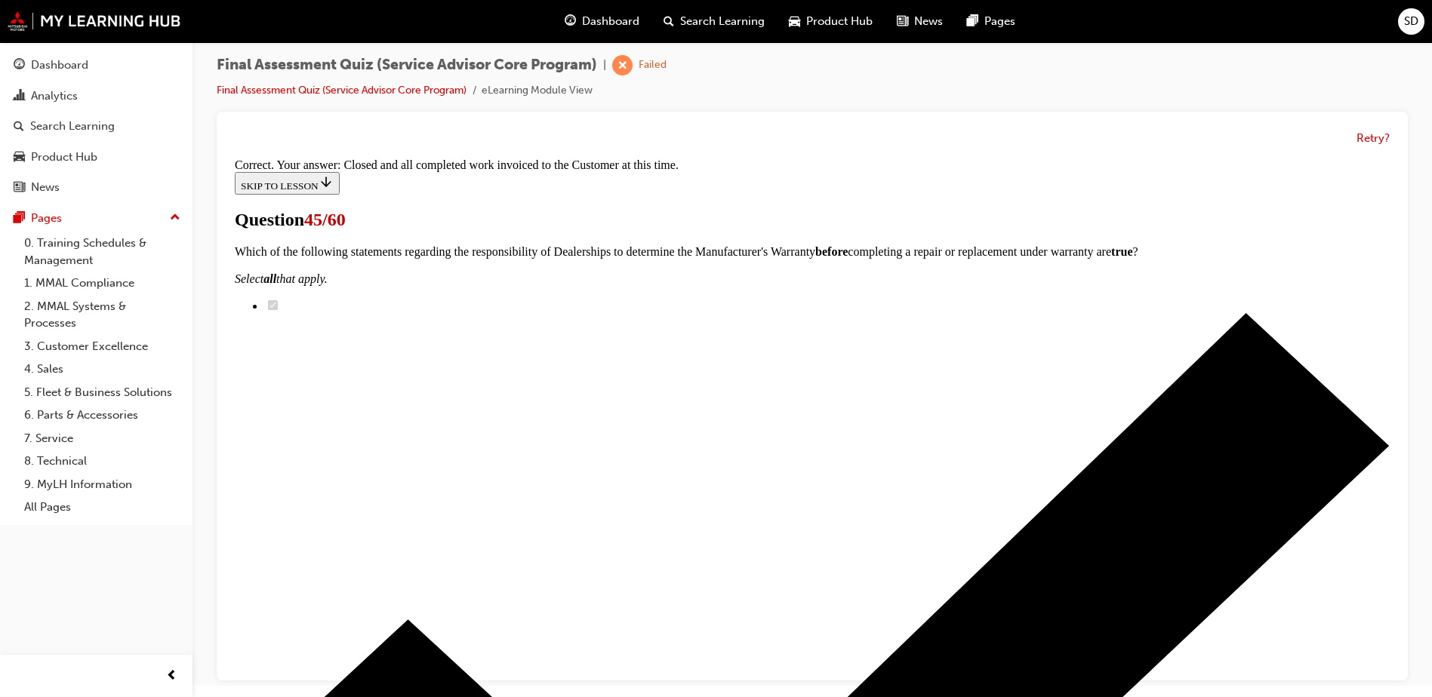
scroll to position [233, 0]
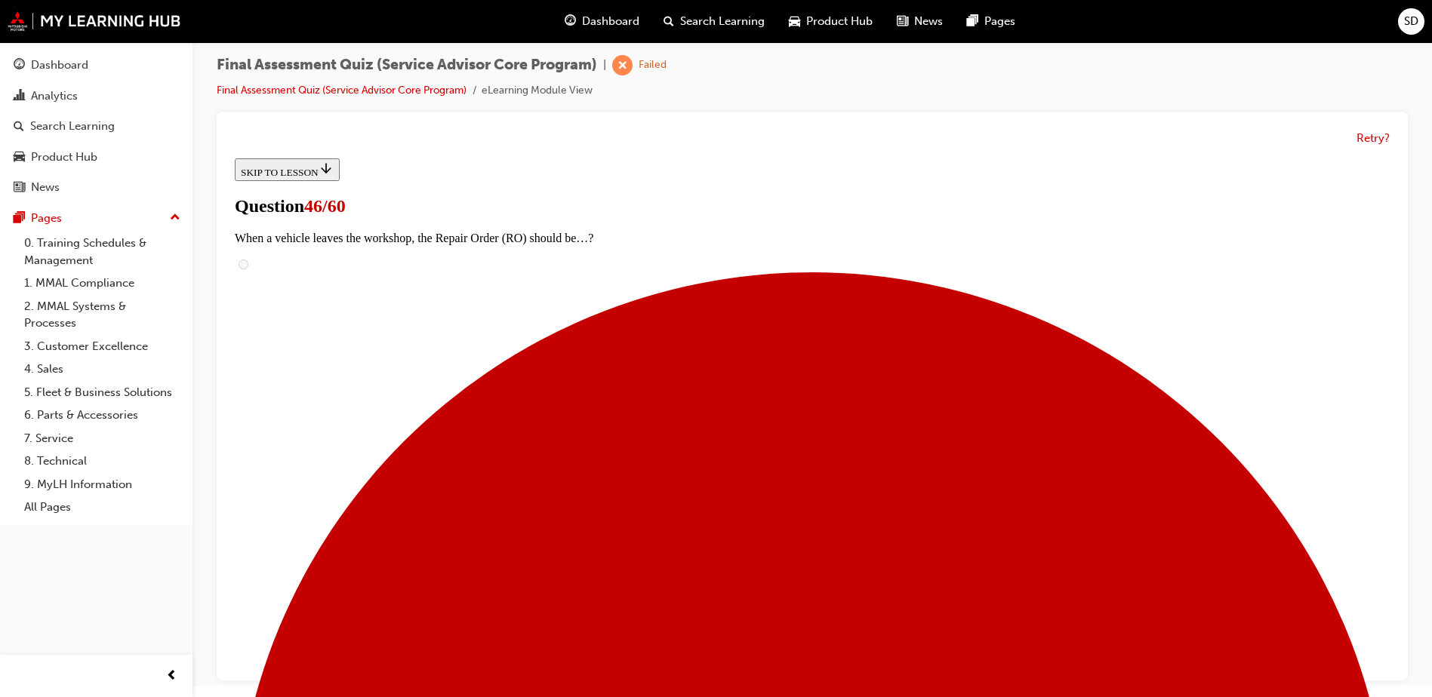
scroll to position [196, 0]
radio input "true"
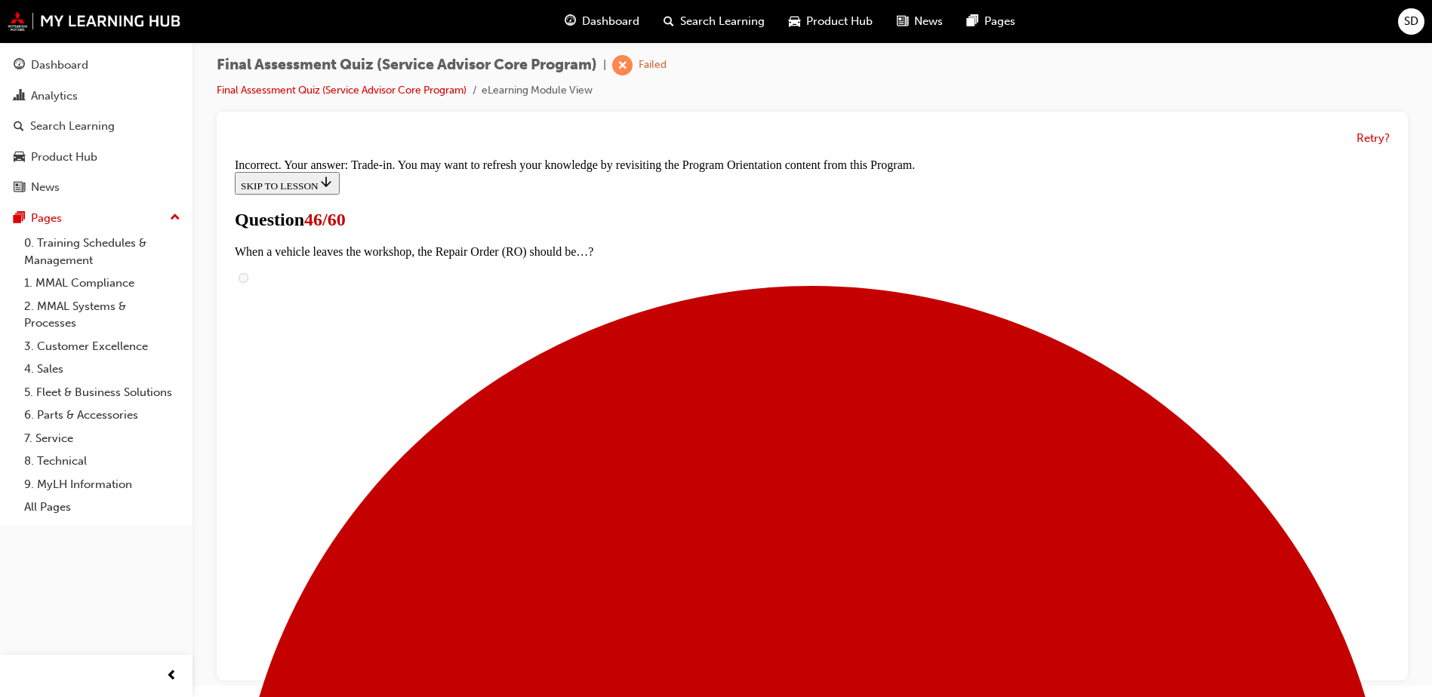
scroll to position [226, 0]
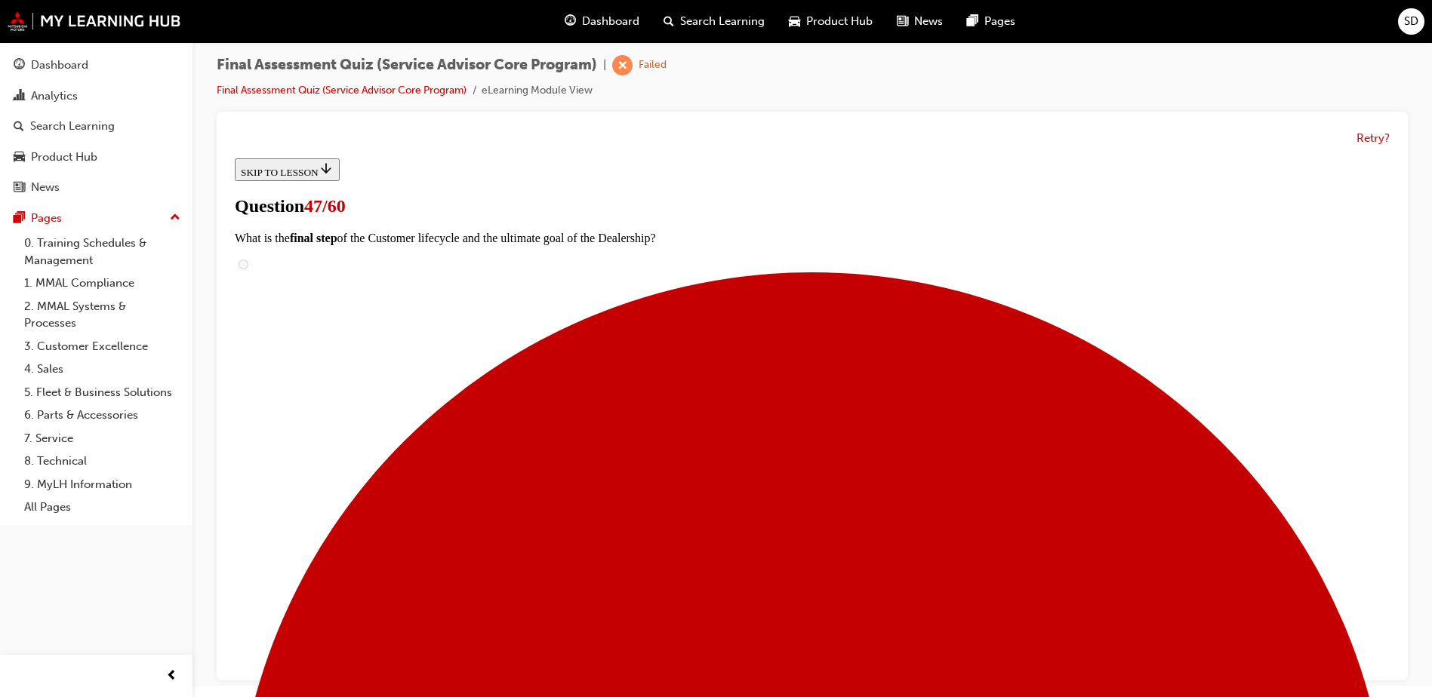
scroll to position [201, 0]
radio input "true"
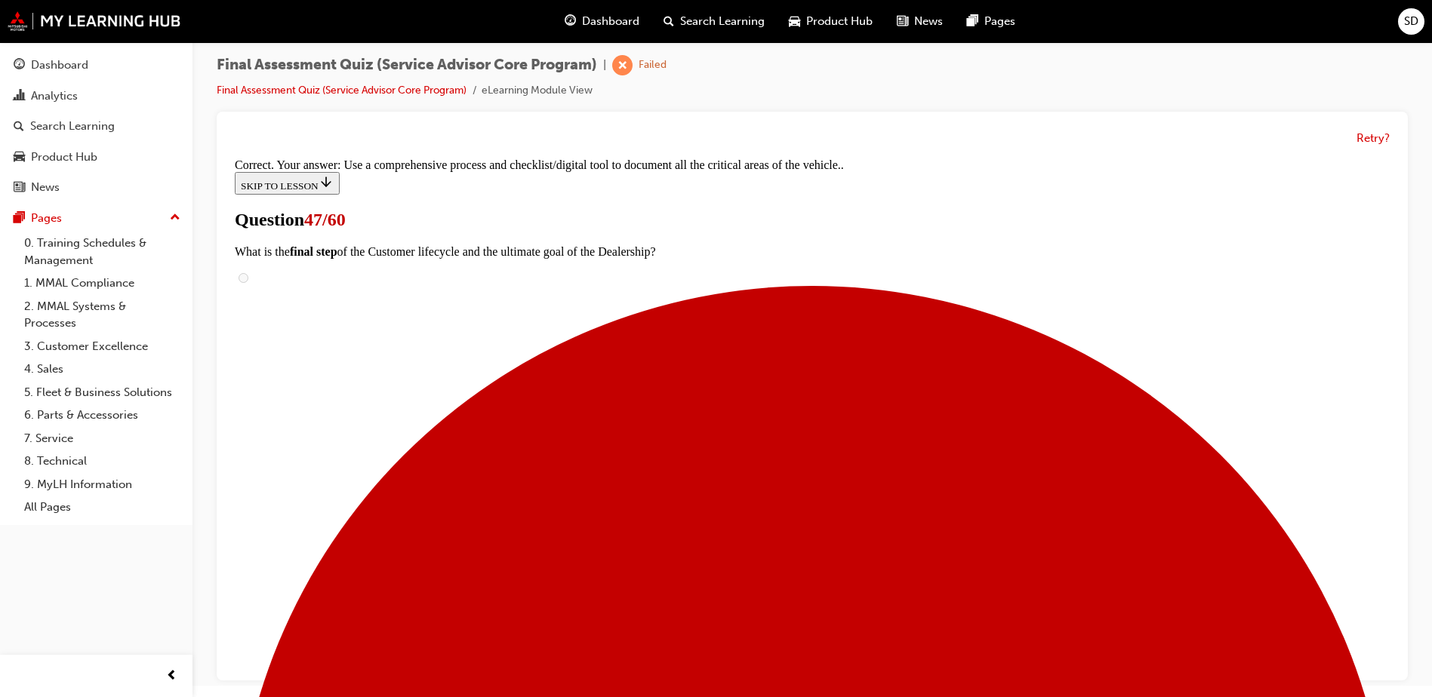
scroll to position [248, 0]
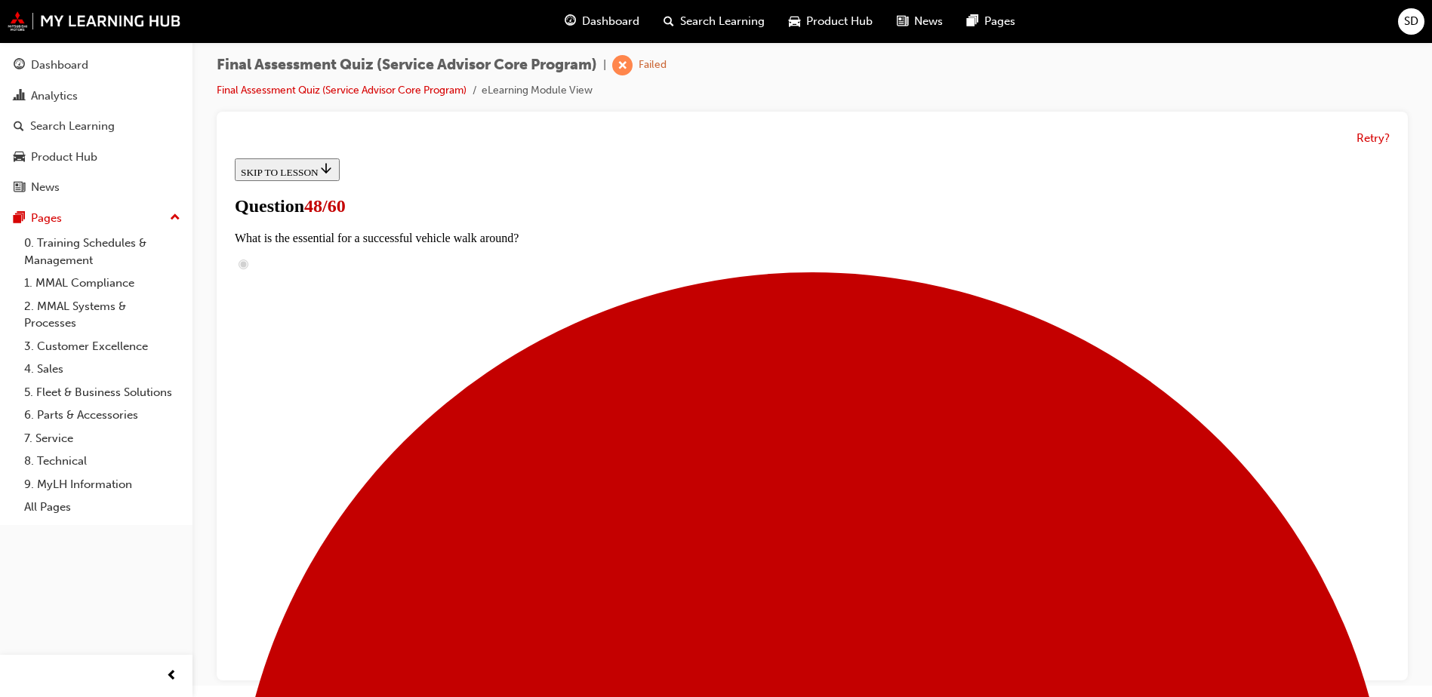
scroll to position [301, 0]
drag, startPoint x: 671, startPoint y: 346, endPoint x: 955, endPoint y: 440, distance: 299.1
drag, startPoint x: 680, startPoint y: 451, endPoint x: 890, endPoint y: 257, distance: 285.8
drag, startPoint x: 653, startPoint y: 376, endPoint x: 871, endPoint y: 368, distance: 218.3
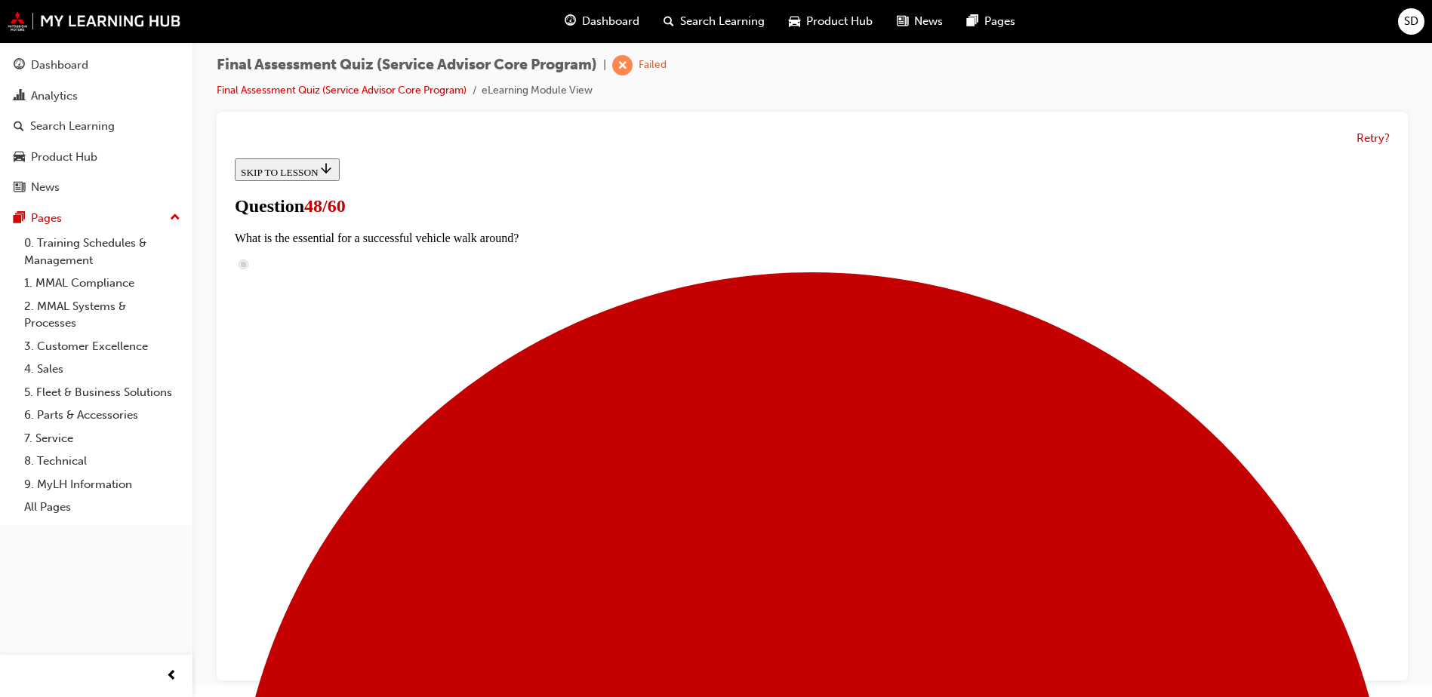
drag, startPoint x: 643, startPoint y: 455, endPoint x: 888, endPoint y: 455, distance: 244.6
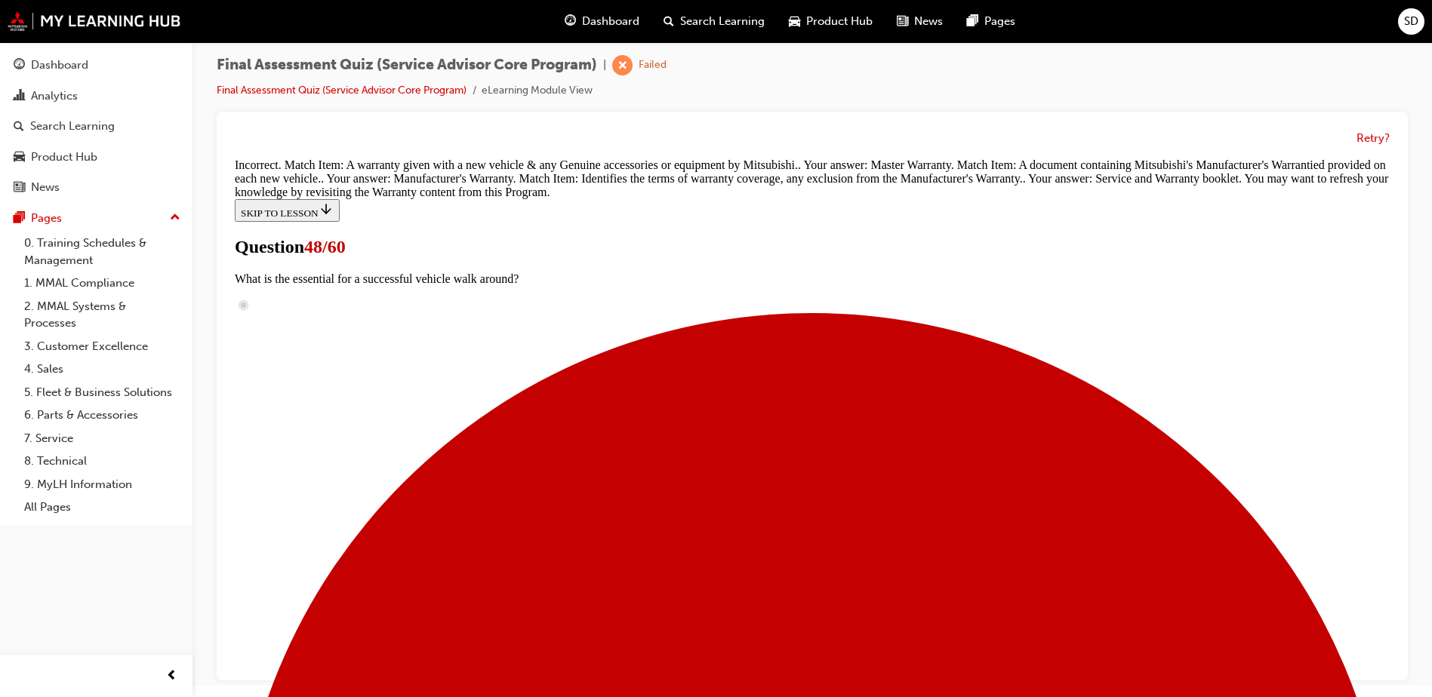
scroll to position [442, 0]
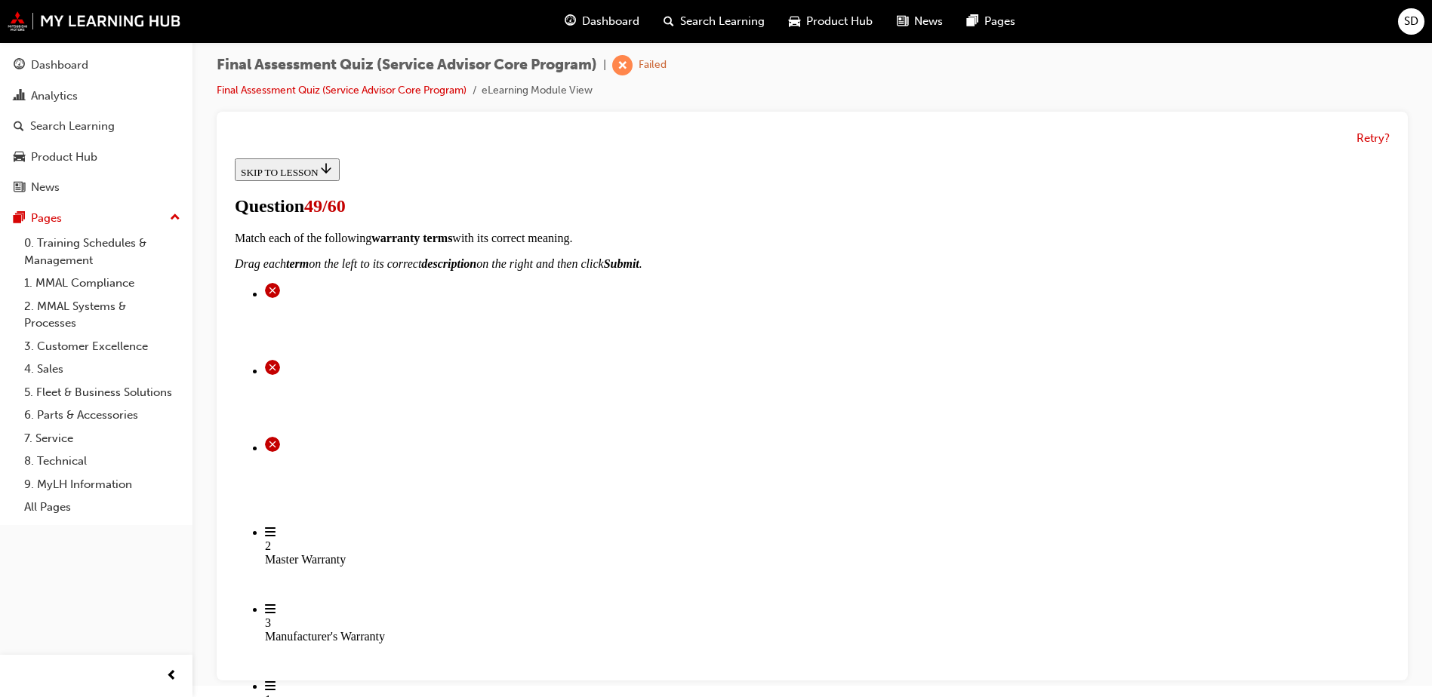
scroll to position [171, 0]
radio input "true"
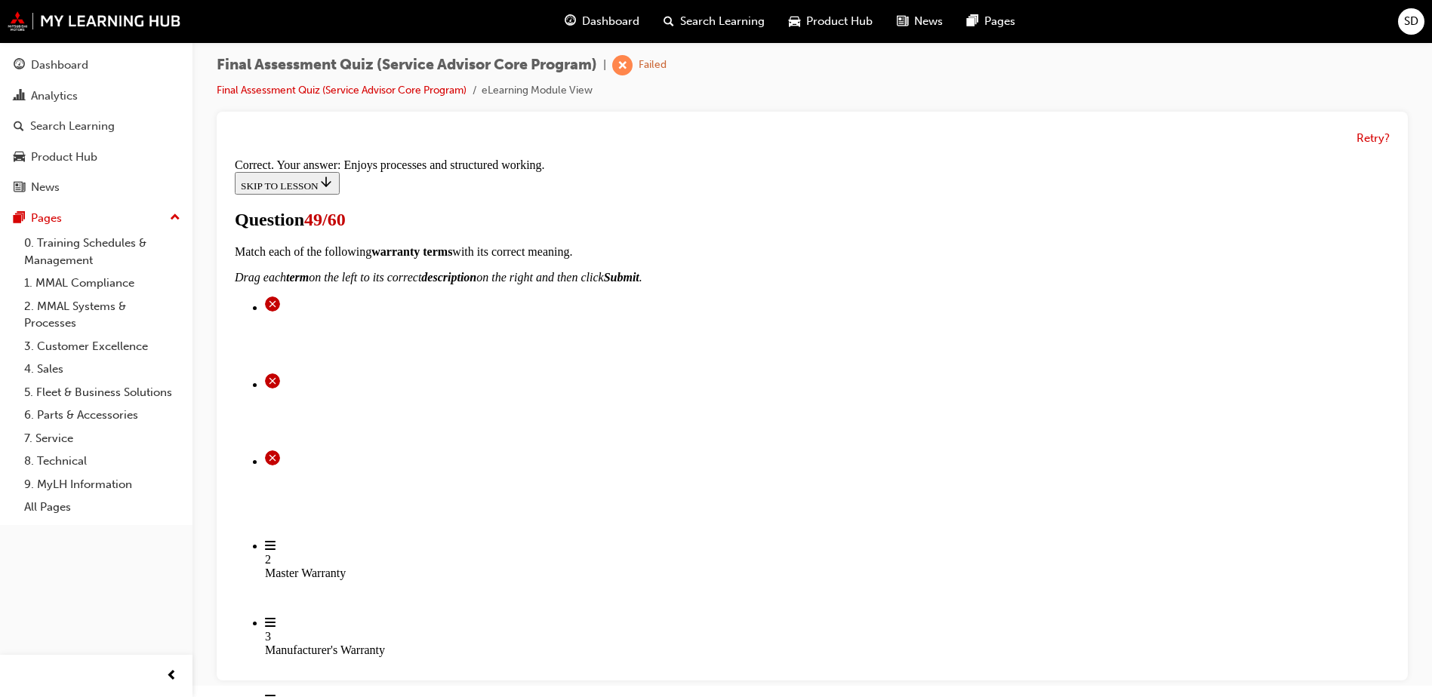
scroll to position [218, 0]
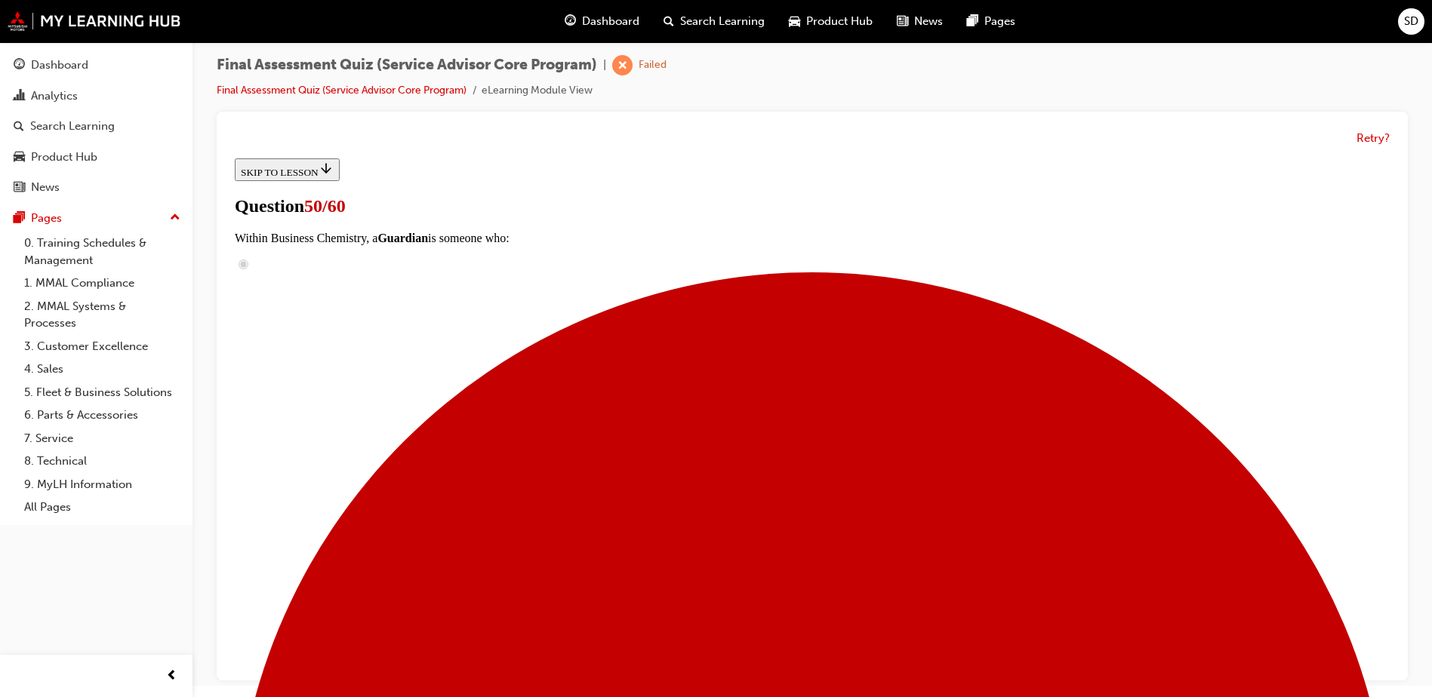
scroll to position [377, 0]
checkbox input "true"
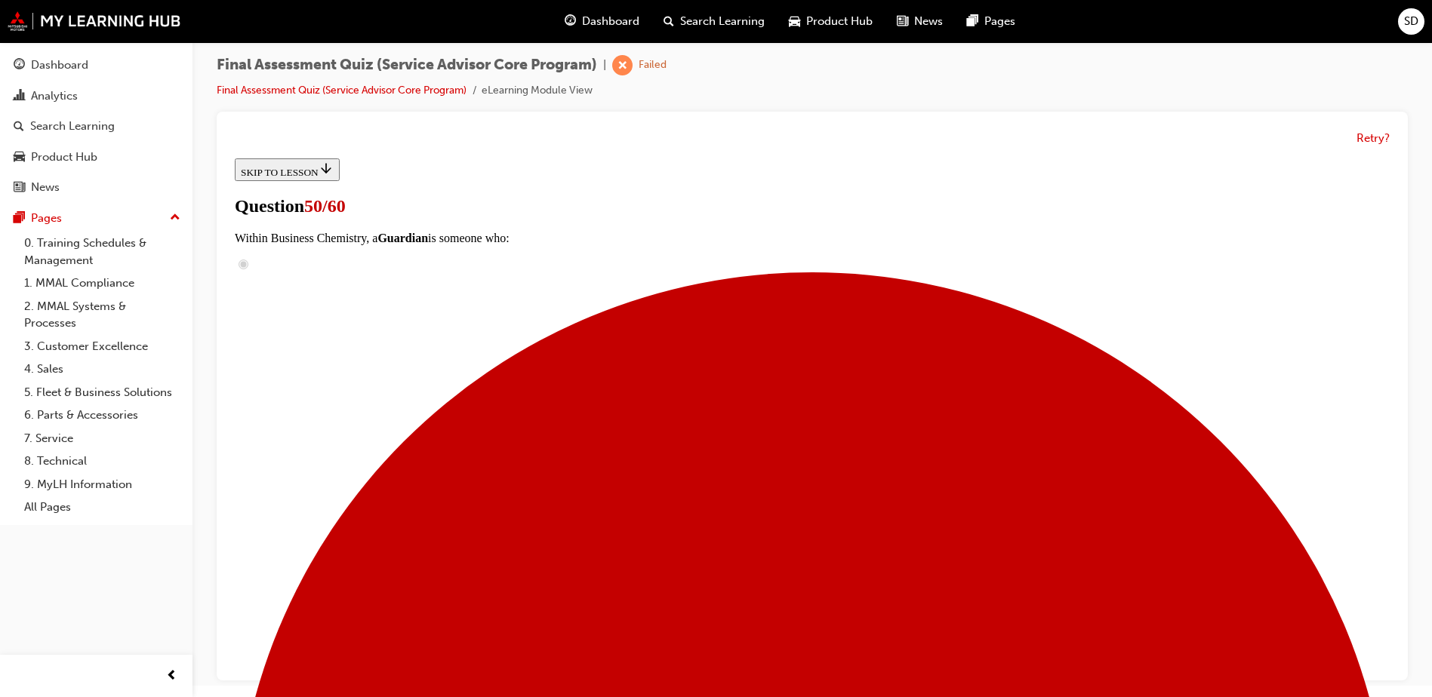
checkbox input "true"
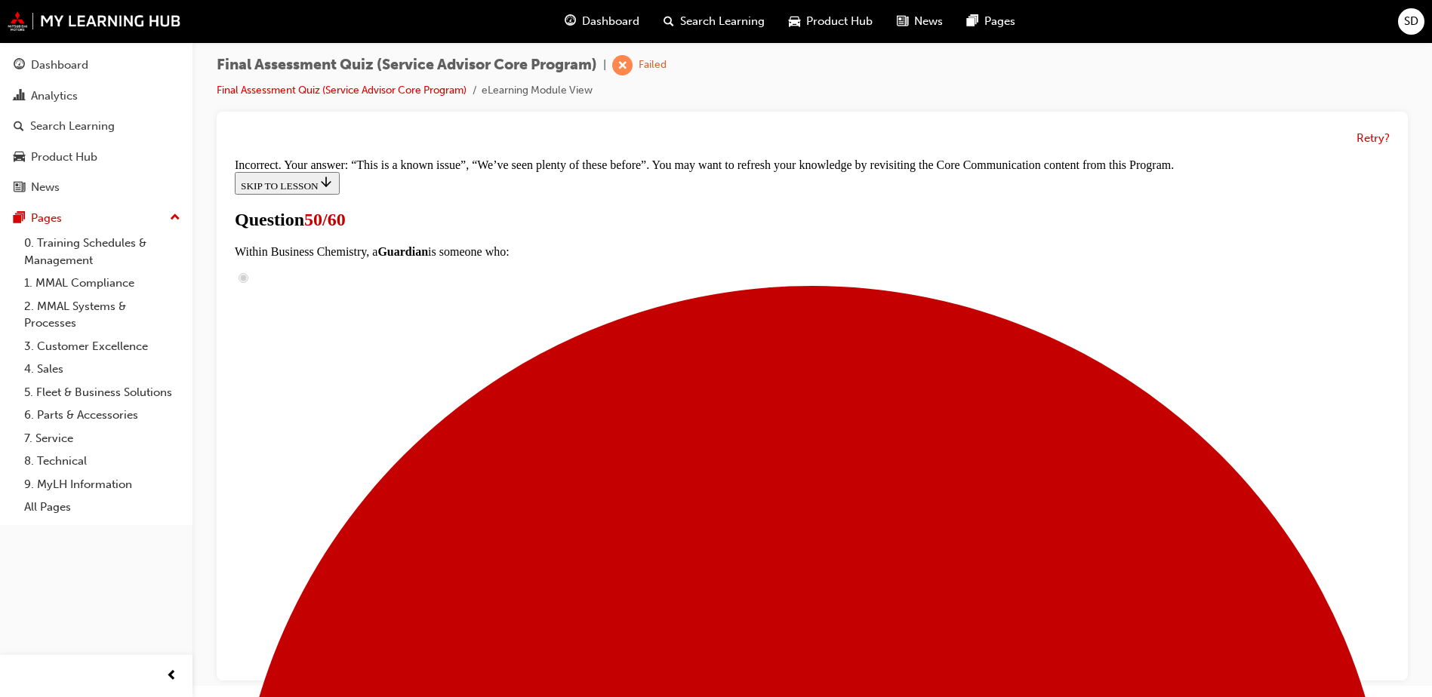
scroll to position [524, 0]
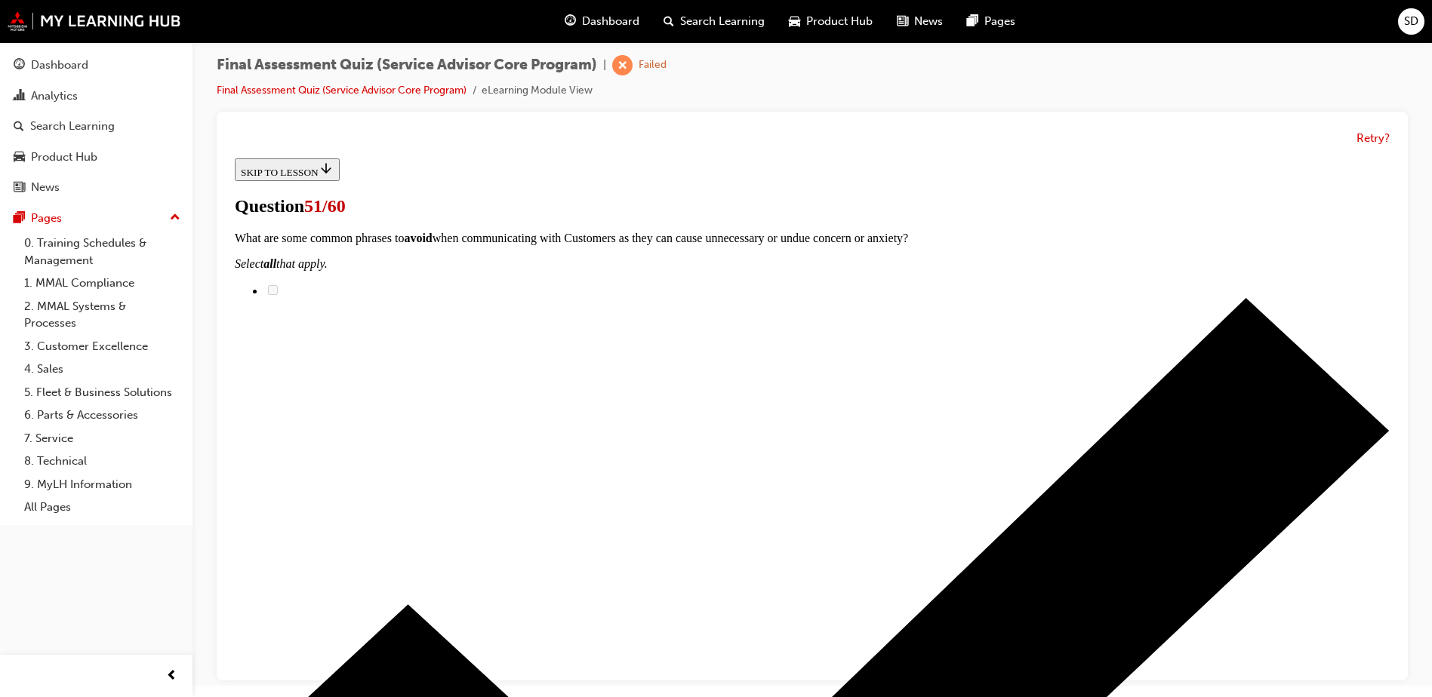
scroll to position [302, 0]
drag, startPoint x: 676, startPoint y: 302, endPoint x: 986, endPoint y: 305, distance: 309.5
drag, startPoint x: 691, startPoint y: 414, endPoint x: 819, endPoint y: 402, distance: 129.0
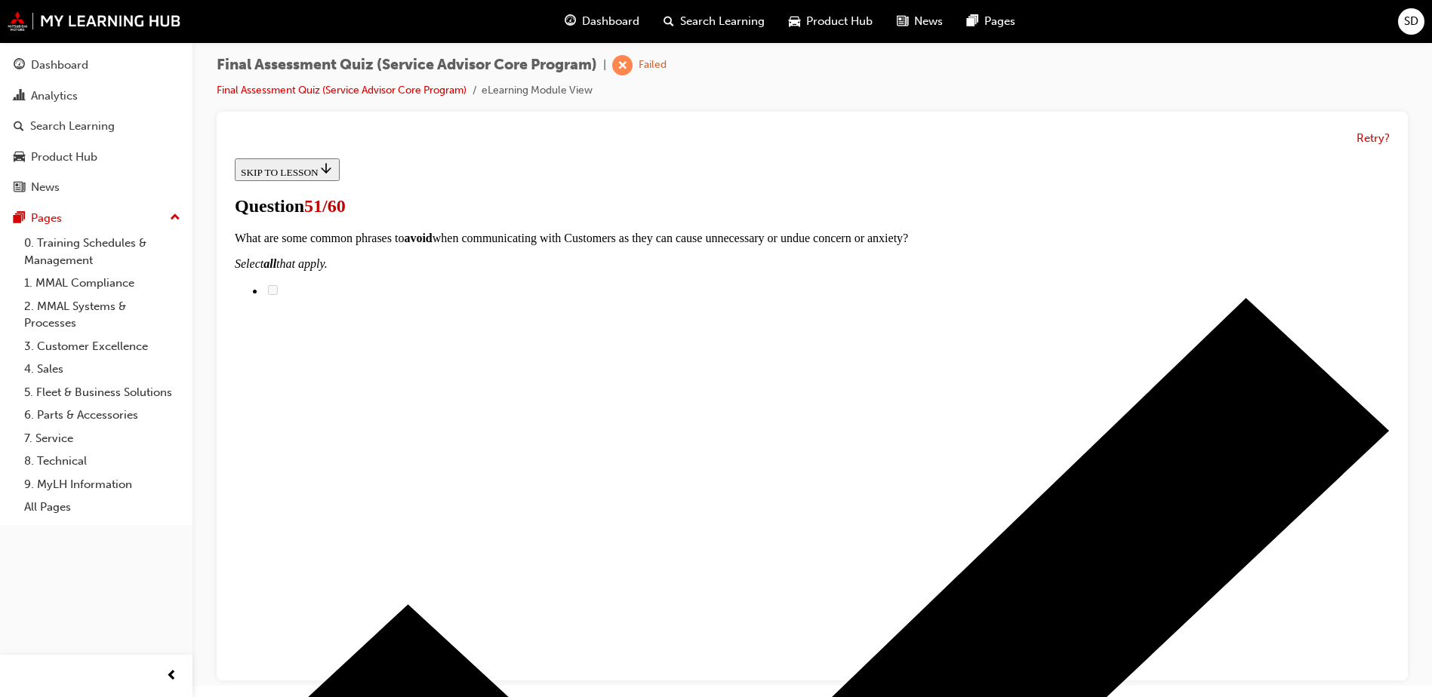
drag, startPoint x: 666, startPoint y: 400, endPoint x: 913, endPoint y: 443, distance: 251.3
drag, startPoint x: 679, startPoint y: 555, endPoint x: 958, endPoint y: 570, distance: 279.7
drag, startPoint x: 706, startPoint y: 452, endPoint x: 971, endPoint y: 604, distance: 305.3
drag, startPoint x: 638, startPoint y: 479, endPoint x: 988, endPoint y: 691, distance: 409.4
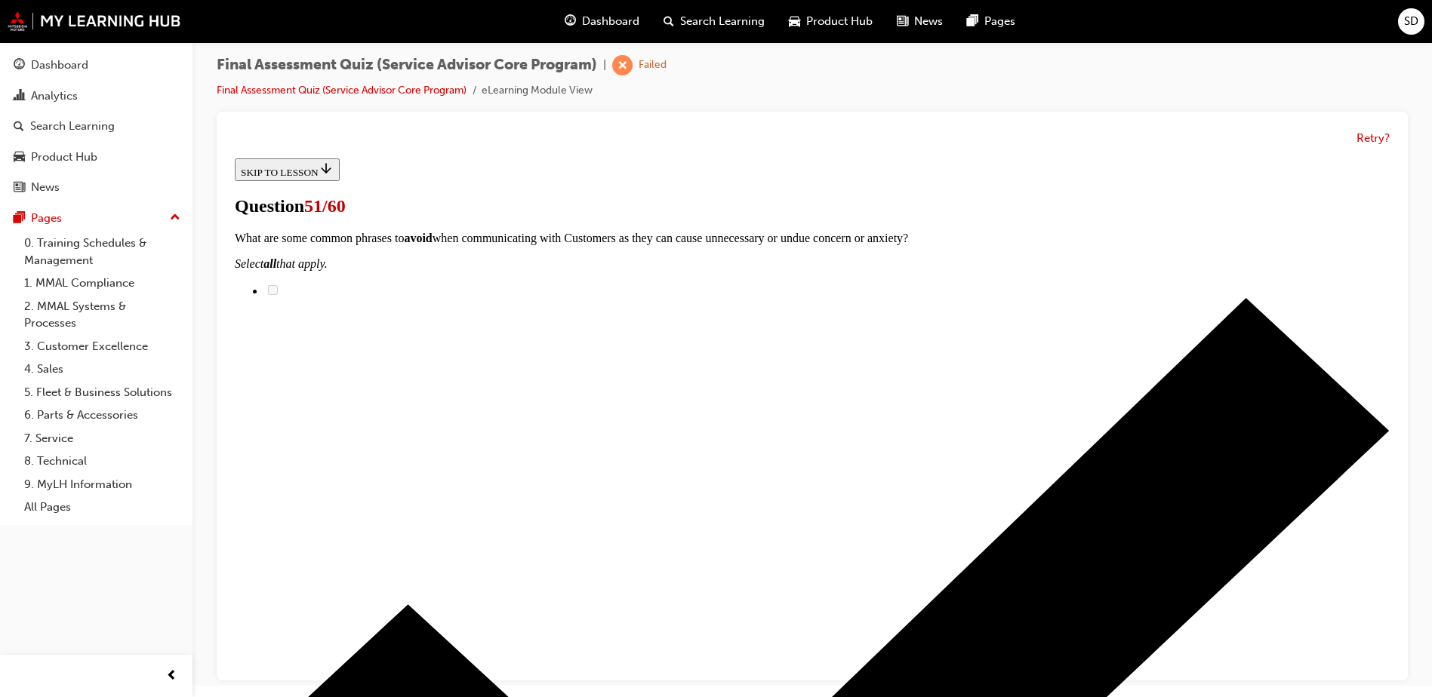
scroll to position [359, 0]
drag, startPoint x: 707, startPoint y: 611, endPoint x: 907, endPoint y: 412, distance: 281.8
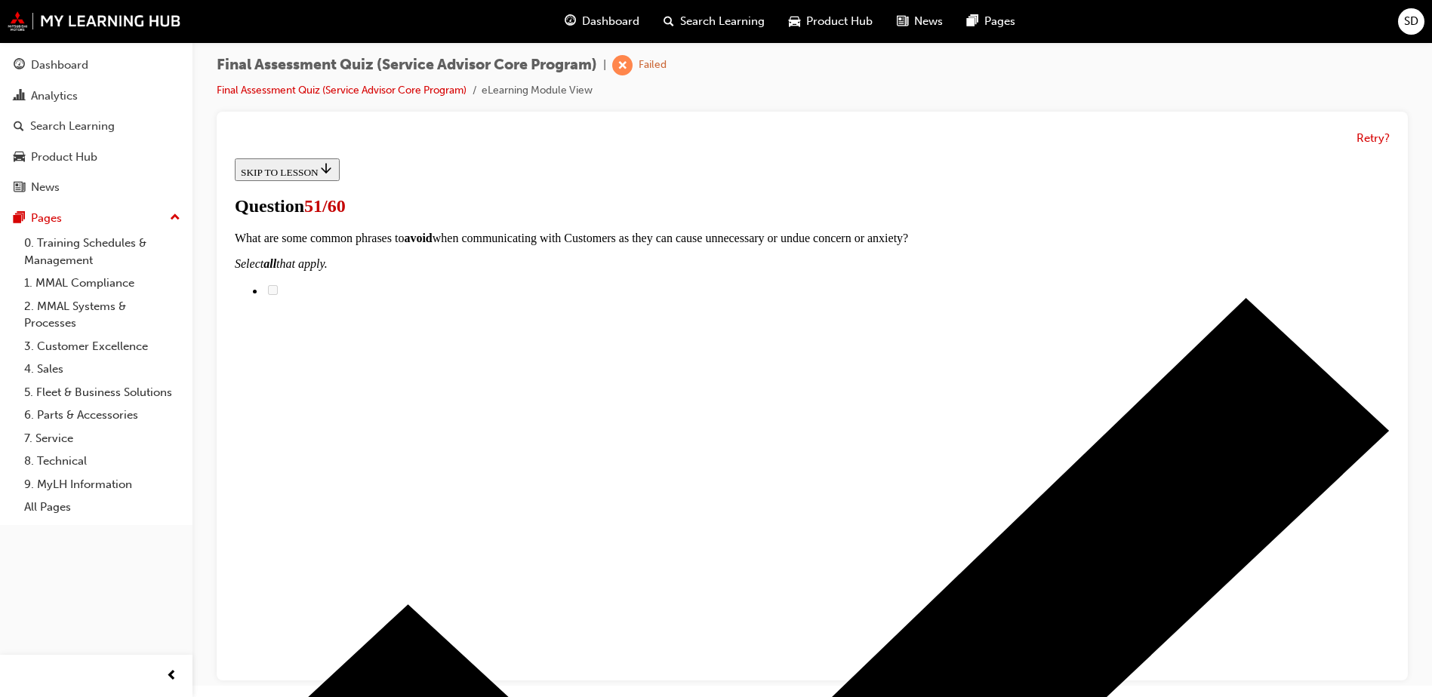
scroll to position [339, 0]
drag, startPoint x: 661, startPoint y: 536, endPoint x: 913, endPoint y: 246, distance: 384.1
drag, startPoint x: 703, startPoint y: 424, endPoint x: 907, endPoint y: 331, distance: 224.6
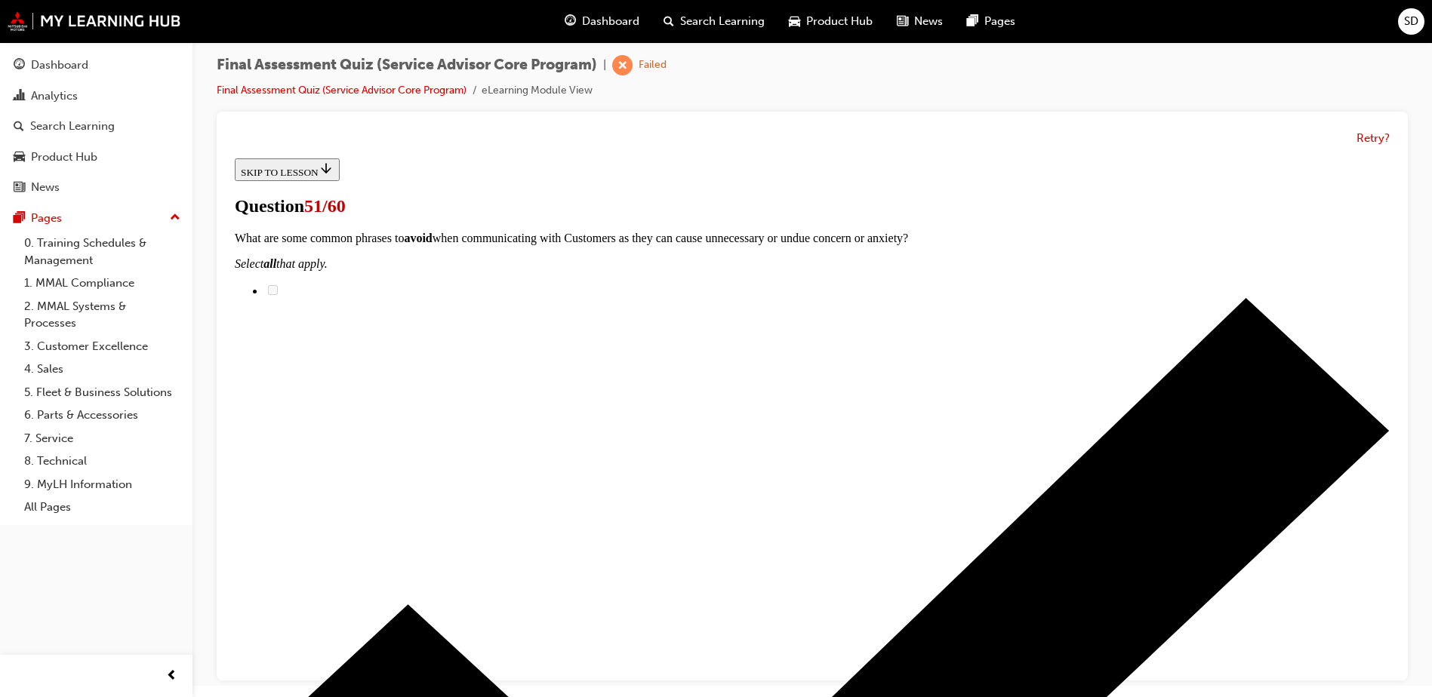
drag, startPoint x: 657, startPoint y: 446, endPoint x: 923, endPoint y: 448, distance: 265.7
drag, startPoint x: 700, startPoint y: 443, endPoint x: 935, endPoint y: 635, distance: 303.7
drag, startPoint x: 642, startPoint y: 634, endPoint x: 876, endPoint y: 436, distance: 305.8
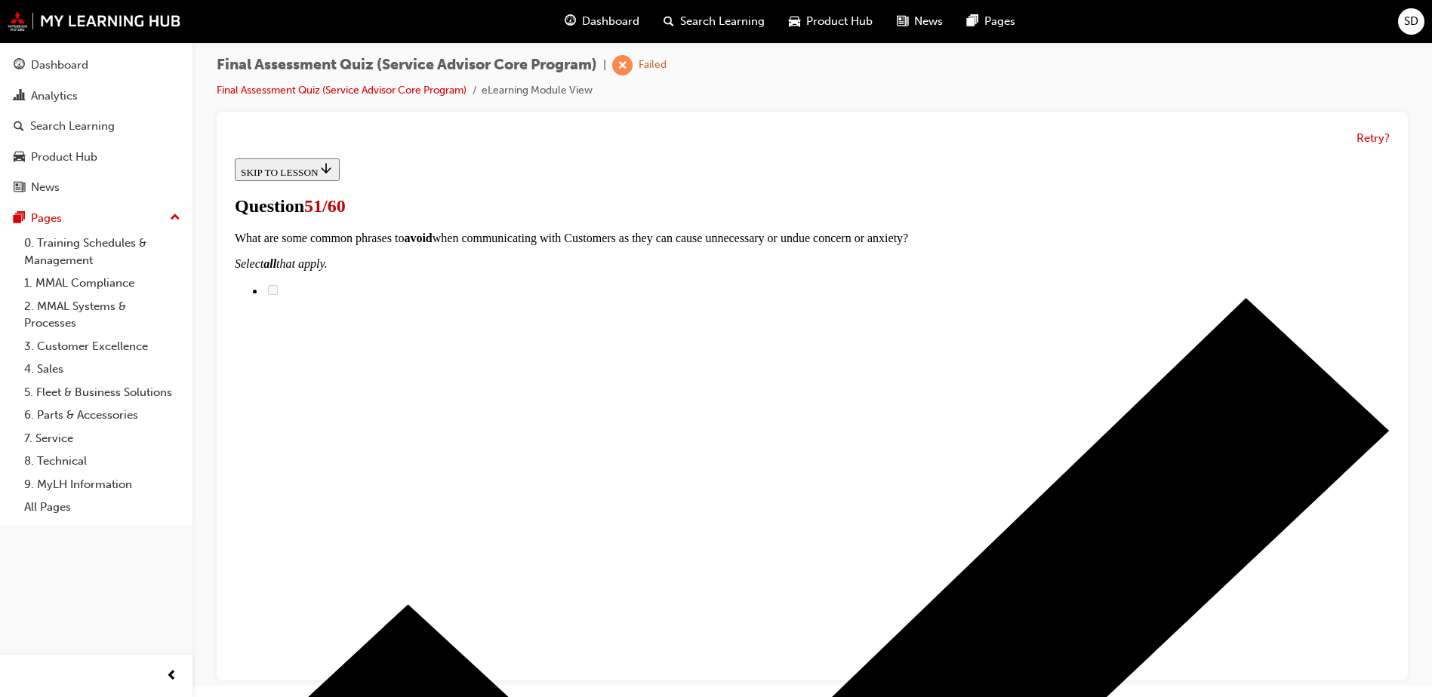
drag, startPoint x: 692, startPoint y: 613, endPoint x: 933, endPoint y: 608, distance: 240.8
drag, startPoint x: 753, startPoint y: 444, endPoint x: 972, endPoint y: 639, distance: 293.5
drag, startPoint x: 633, startPoint y: 445, endPoint x: 895, endPoint y: 445, distance: 261.9
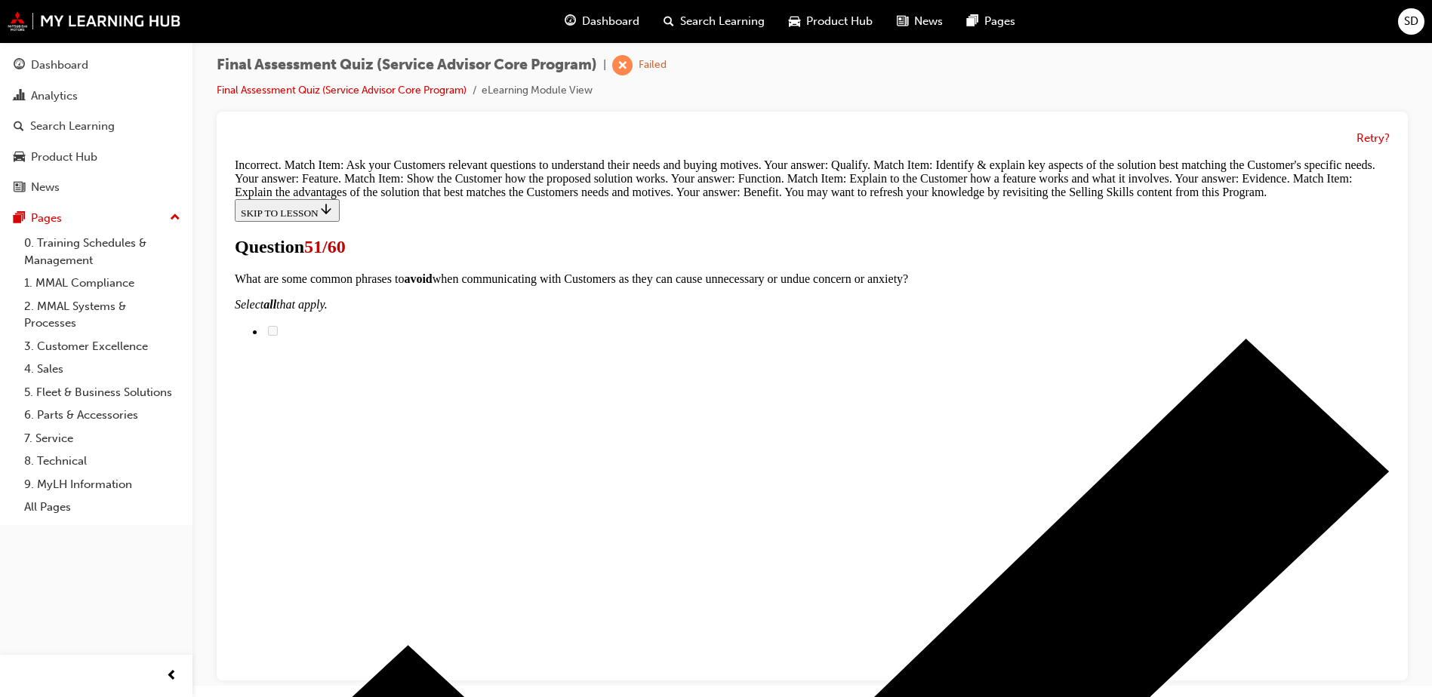
scroll to position [656, 0]
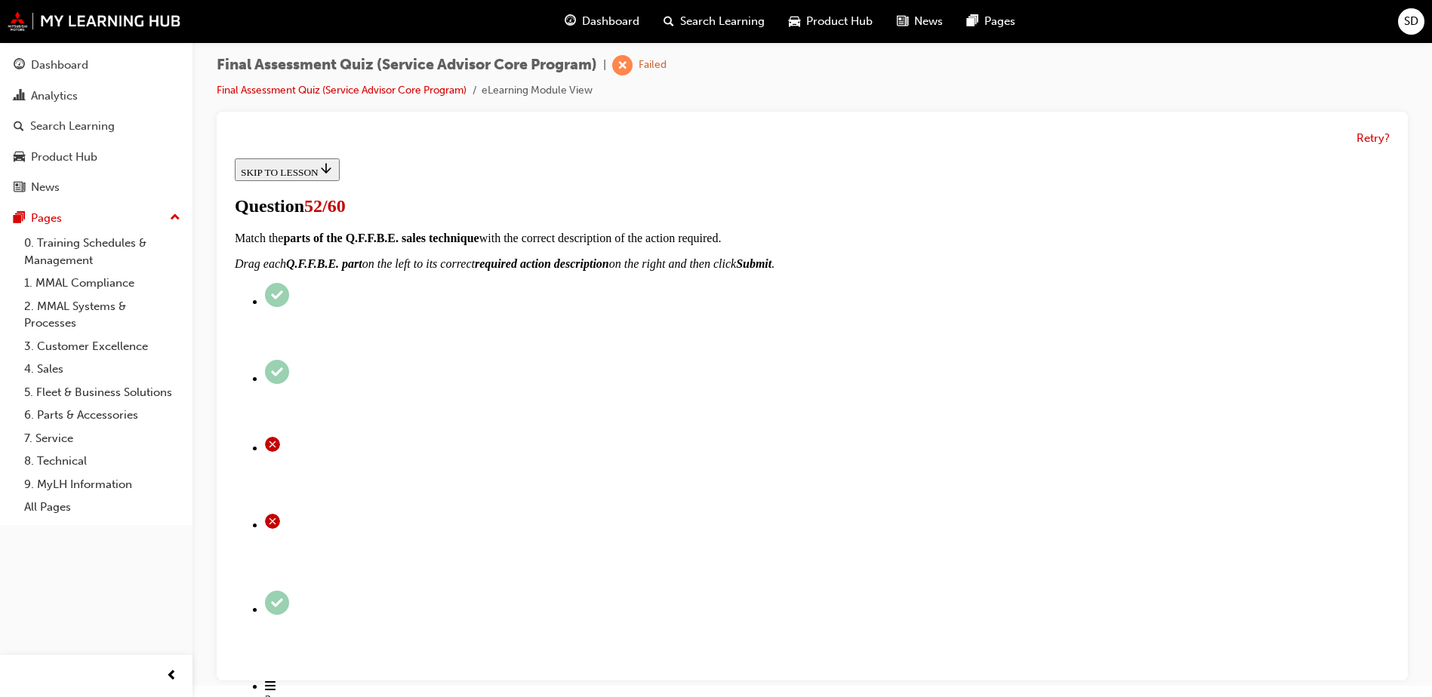
scroll to position [196, 0]
radio input "true"
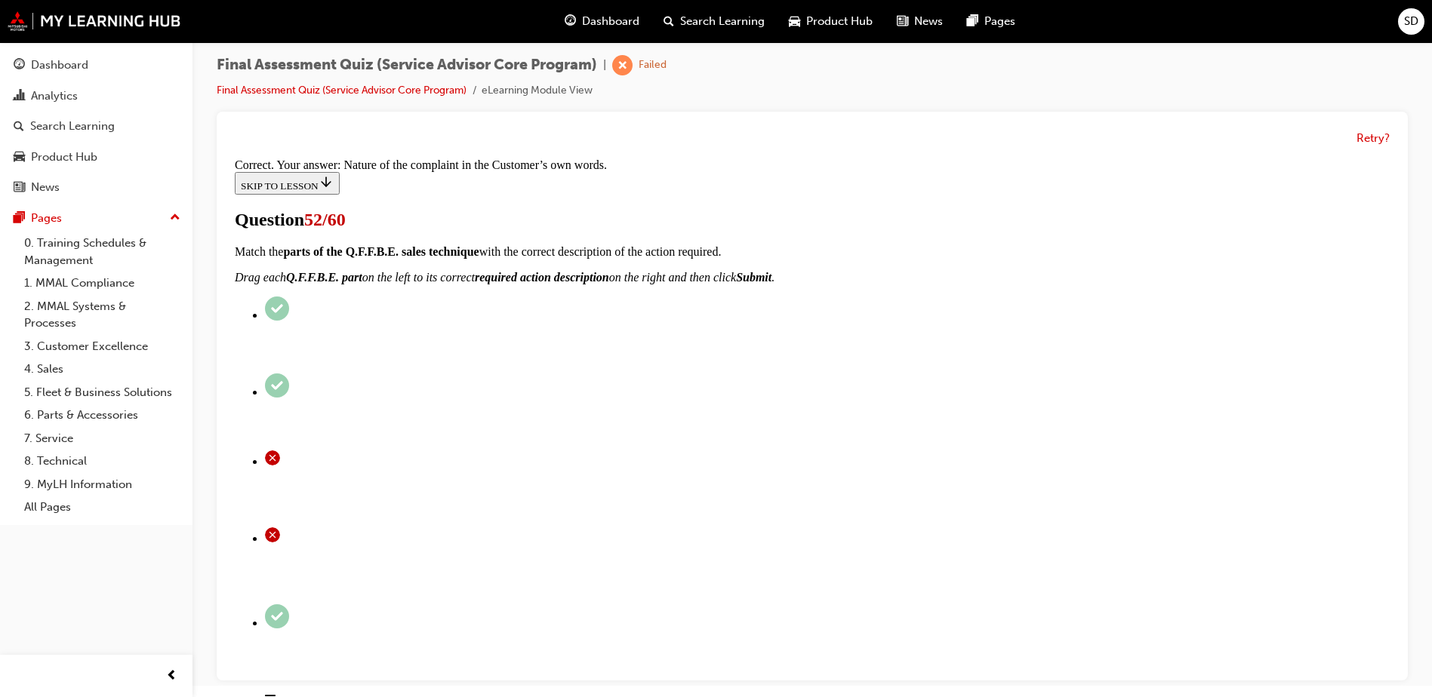
scroll to position [244, 0]
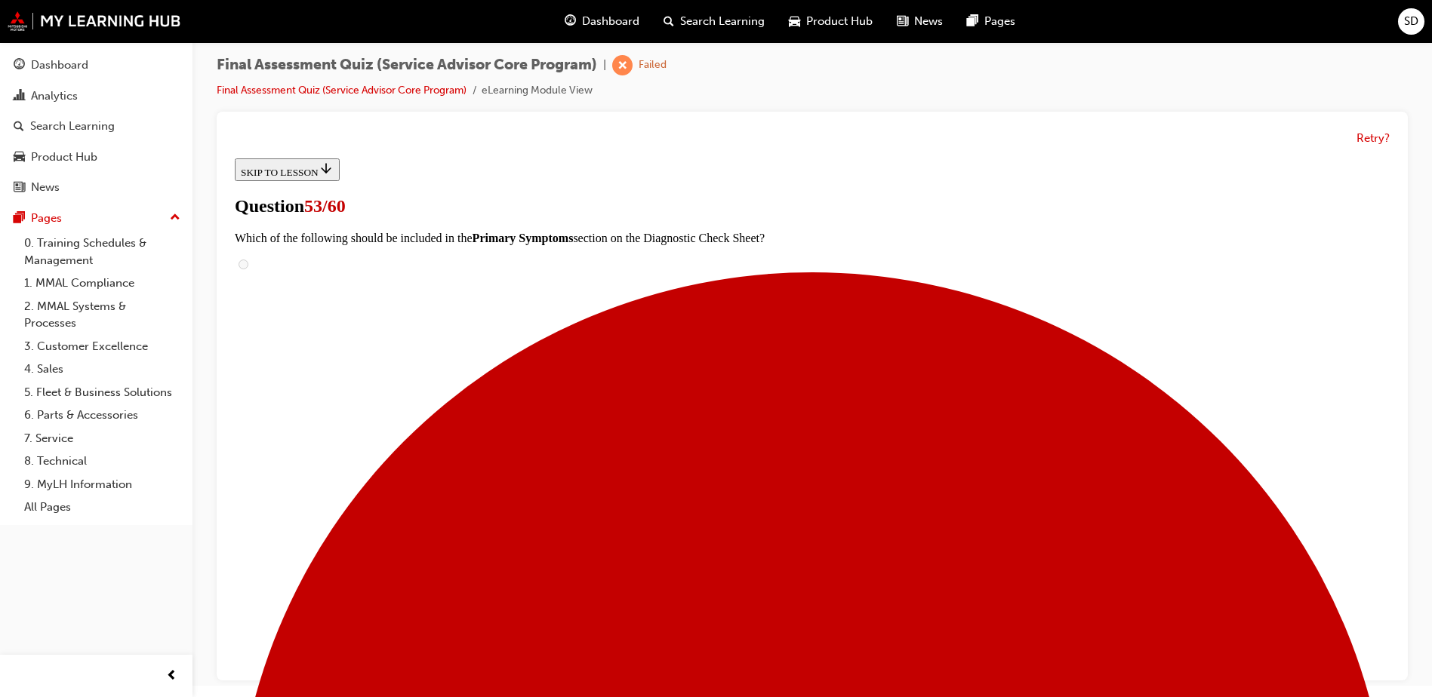
radio input "true"
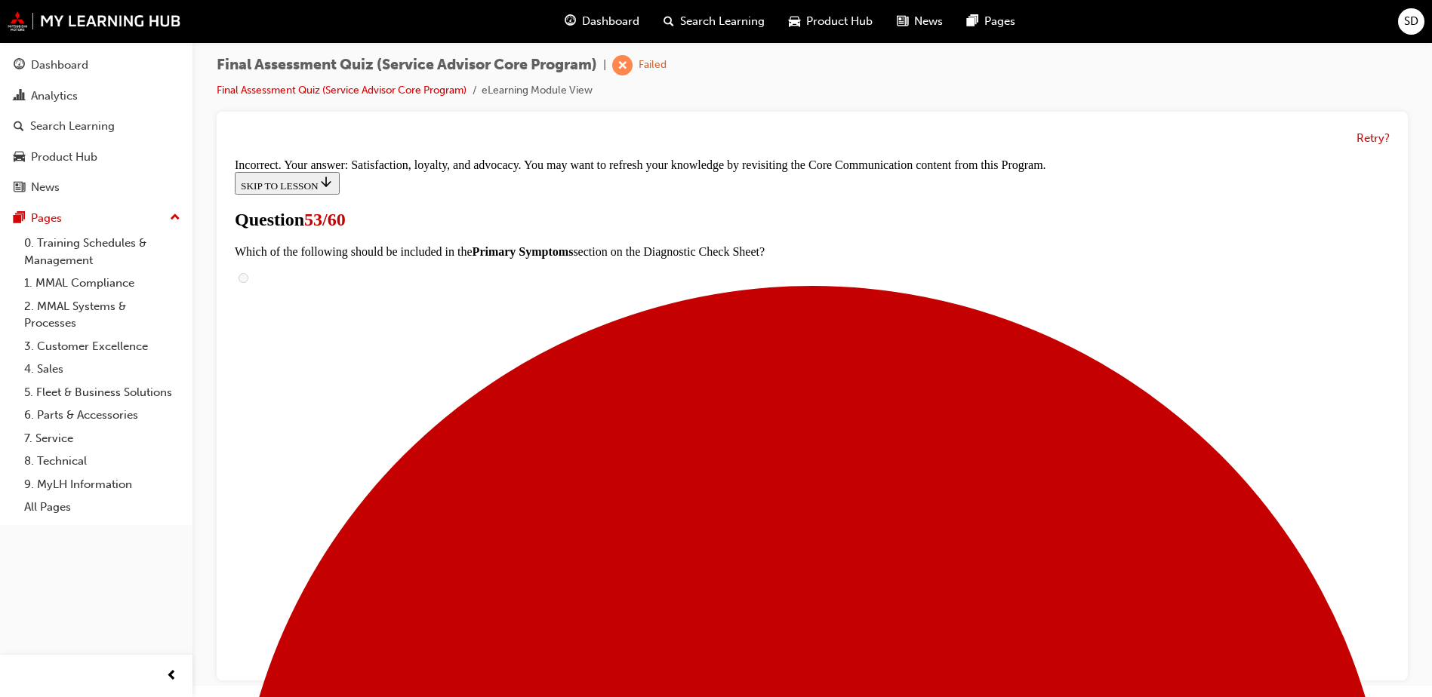
scroll to position [311, 0]
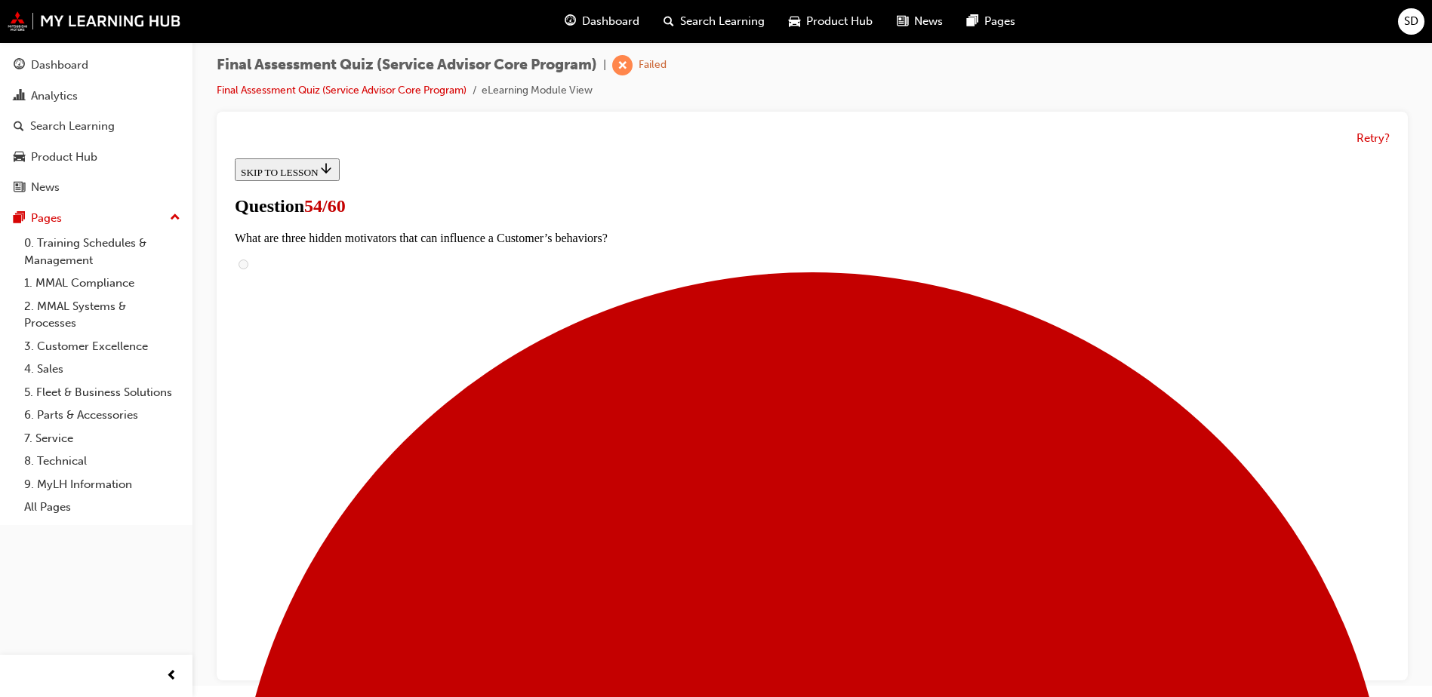
scroll to position [301, 0]
drag, startPoint x: 636, startPoint y: 366, endPoint x: 909, endPoint y: 273, distance: 288.6
drag, startPoint x: 636, startPoint y: 445, endPoint x: 895, endPoint y: 461, distance: 260.2
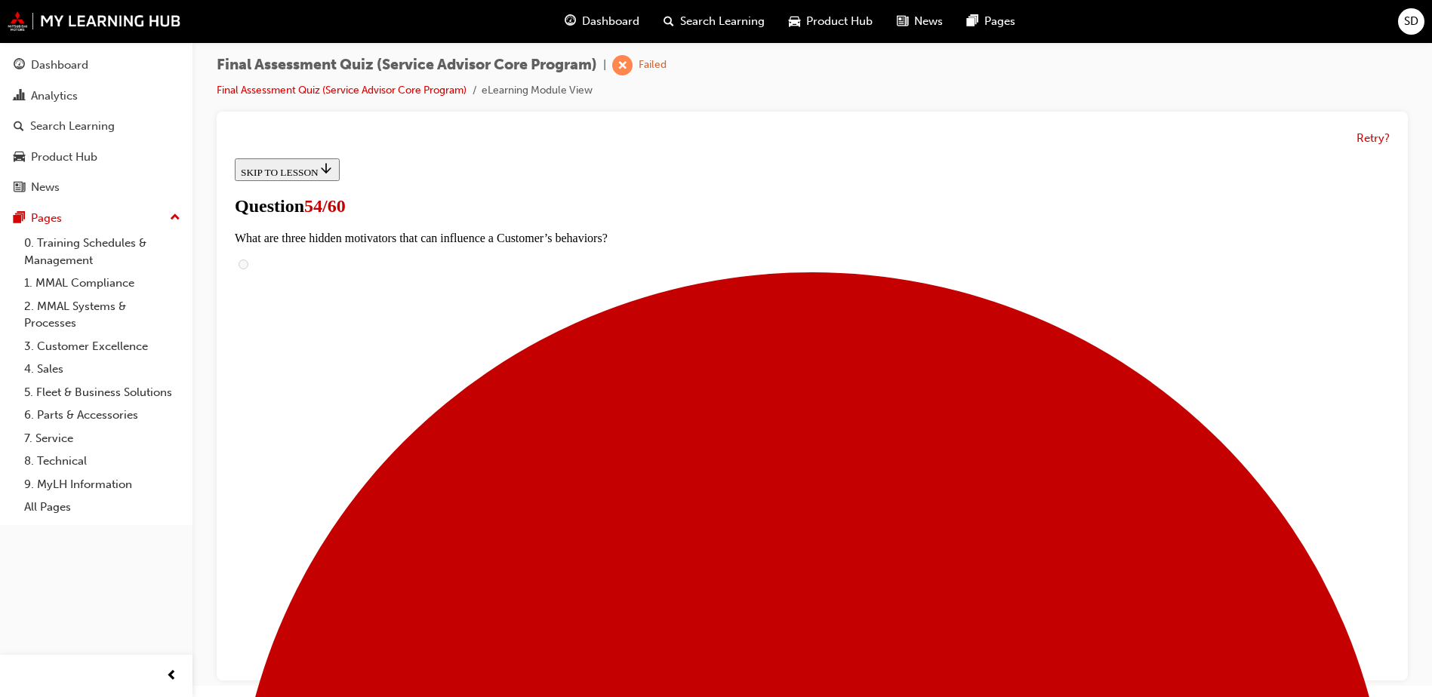
drag, startPoint x: 691, startPoint y: 366, endPoint x: 933, endPoint y: 381, distance: 242.0
drag, startPoint x: 703, startPoint y: 351, endPoint x: 987, endPoint y: 352, distance: 284.6
drag, startPoint x: 730, startPoint y: 450, endPoint x: 932, endPoint y: 349, distance: 226.2
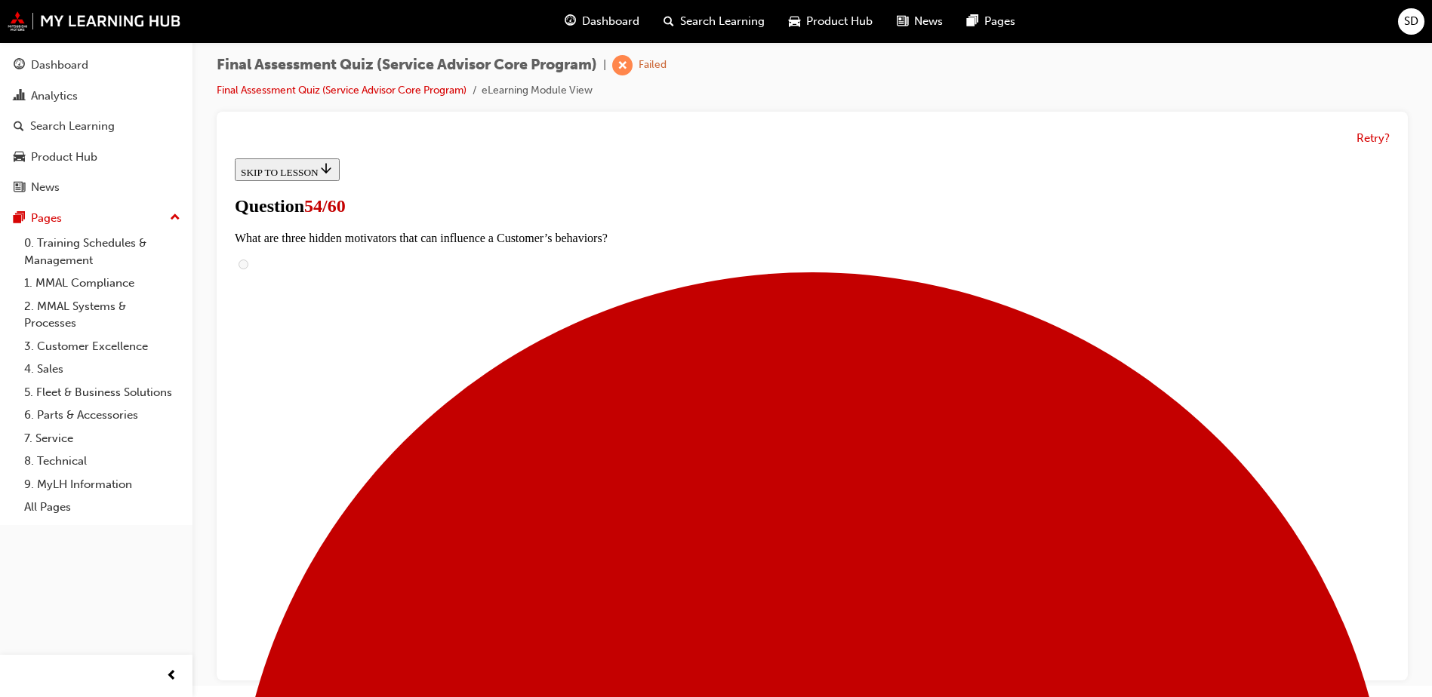
drag, startPoint x: 666, startPoint y: 465, endPoint x: 895, endPoint y: 461, distance: 228.7
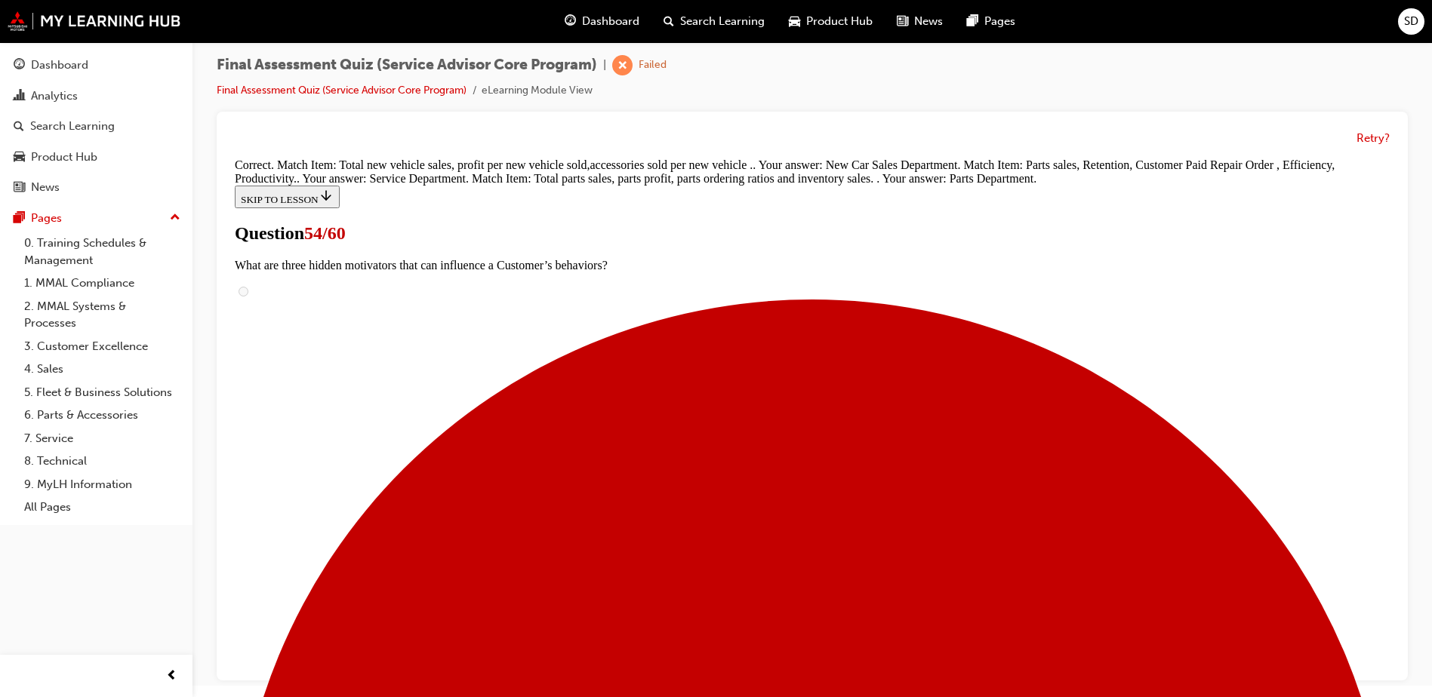
scroll to position [349, 0]
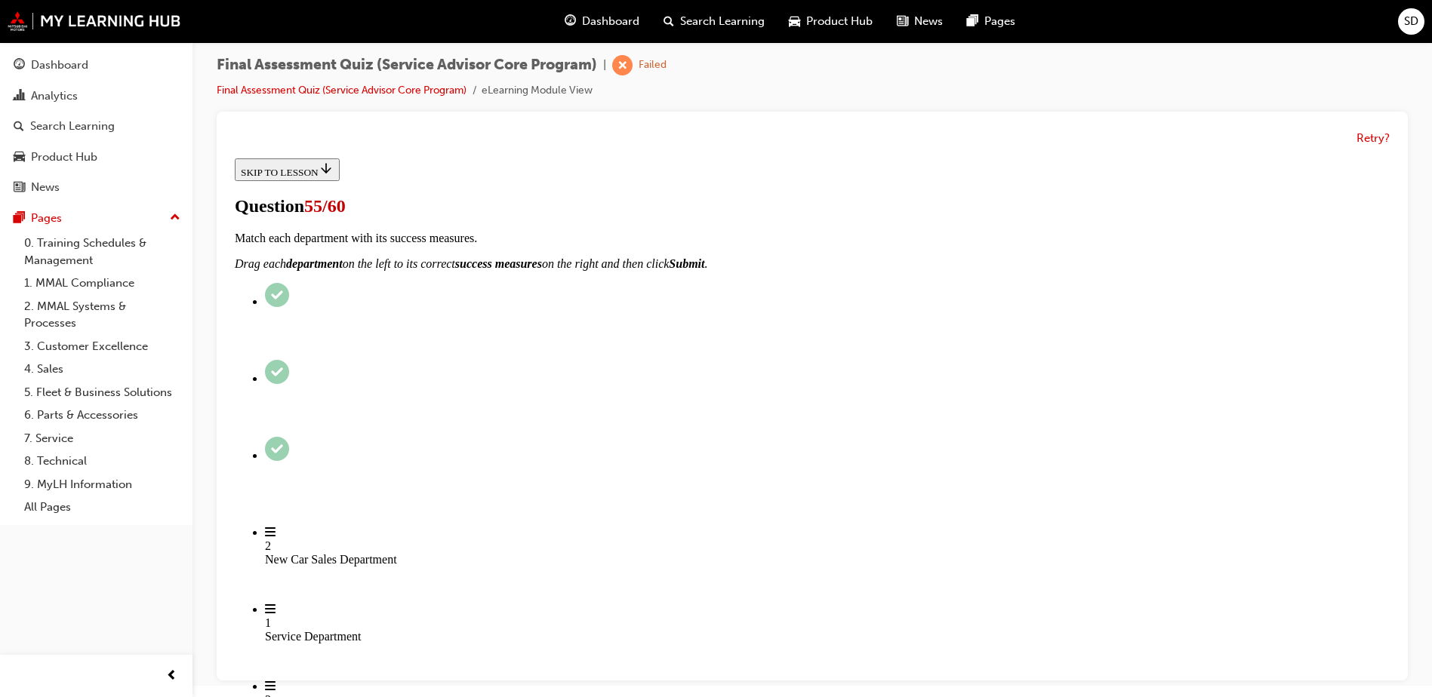
scroll to position [151, 0]
checkbox input "true"
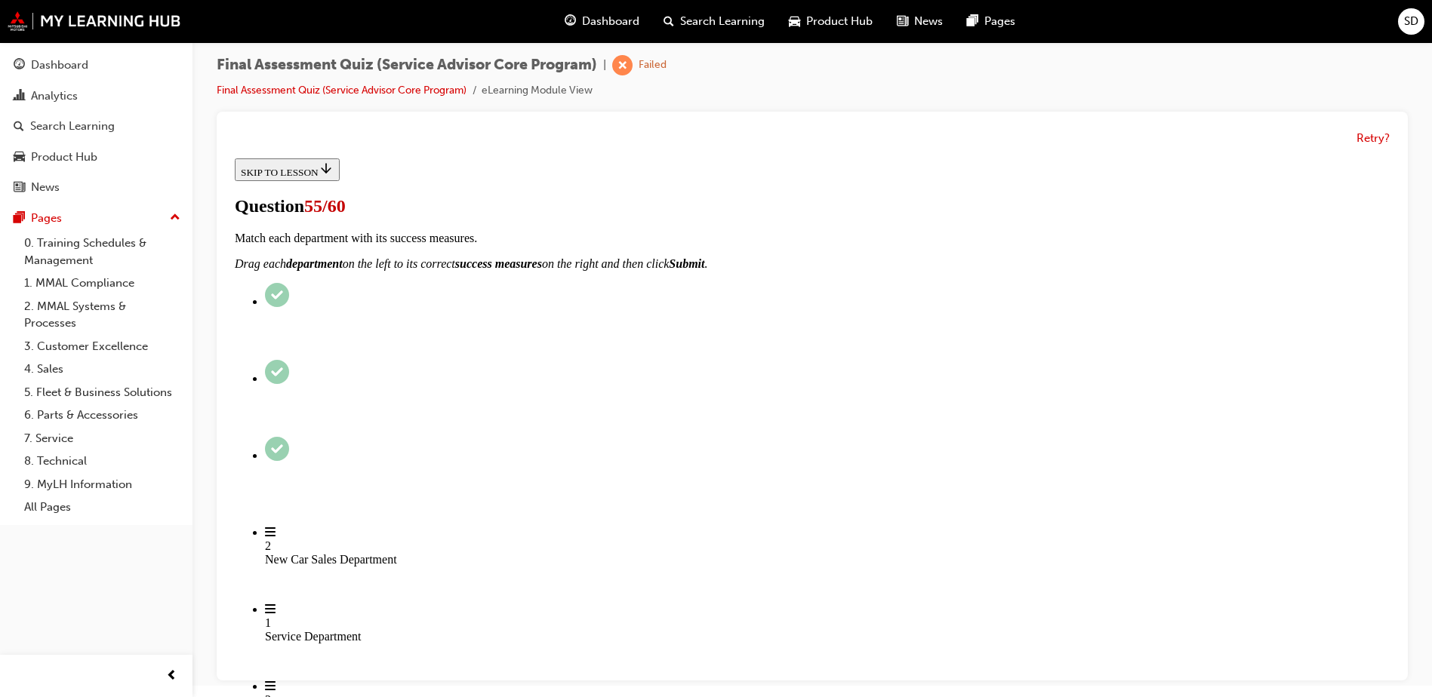
checkbox input "true"
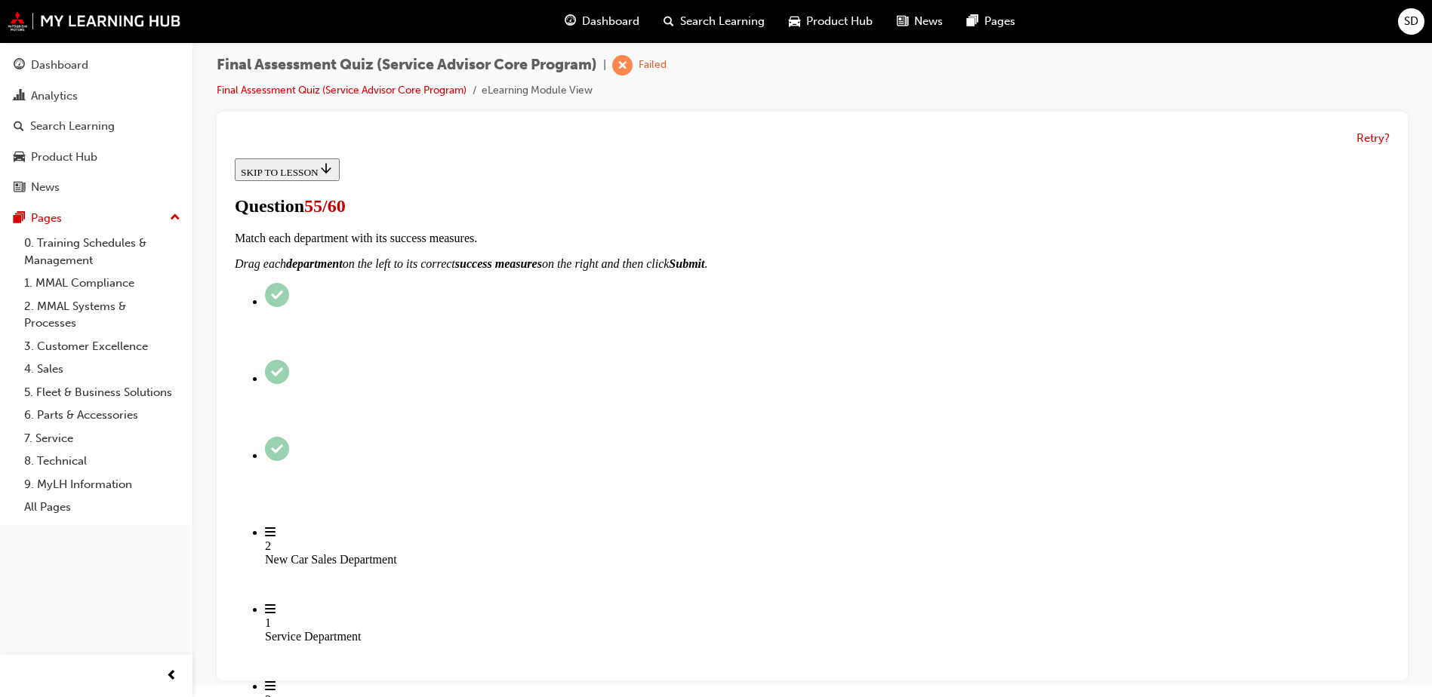
scroll to position [0, 0]
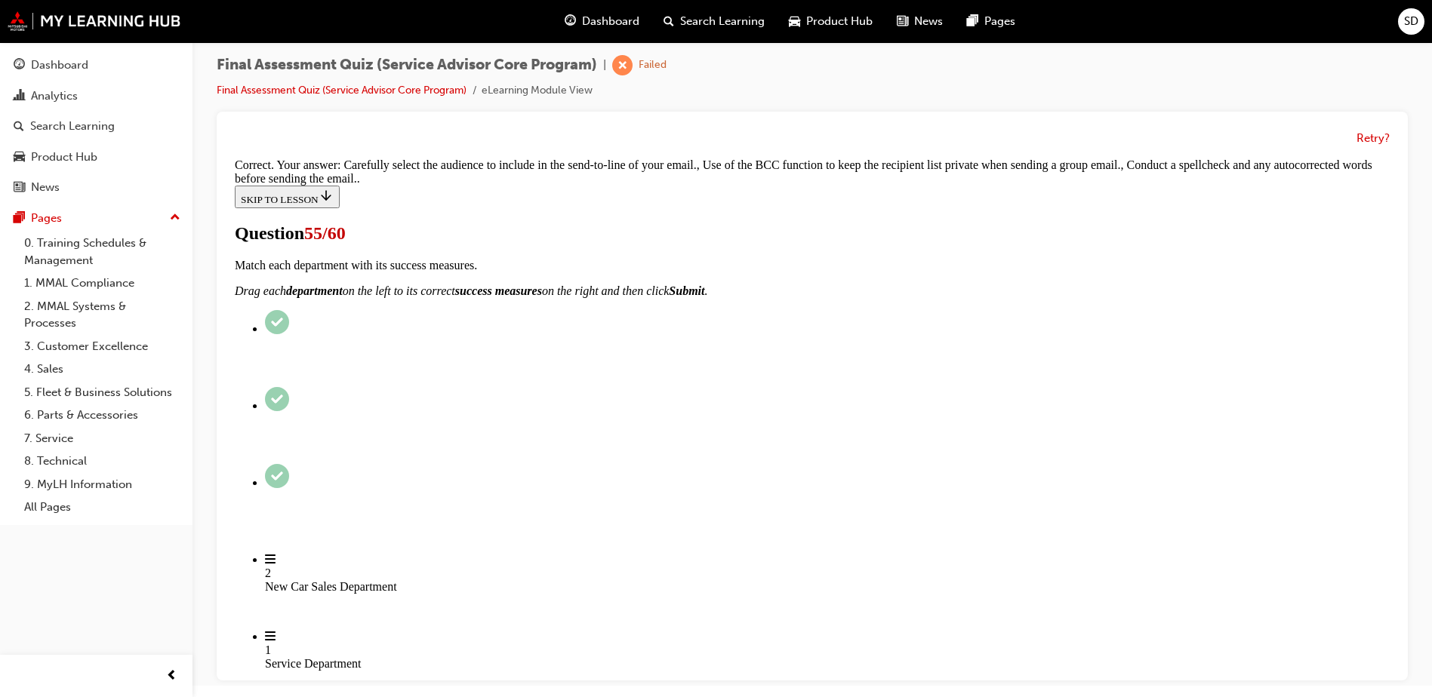
scroll to position [375, 0]
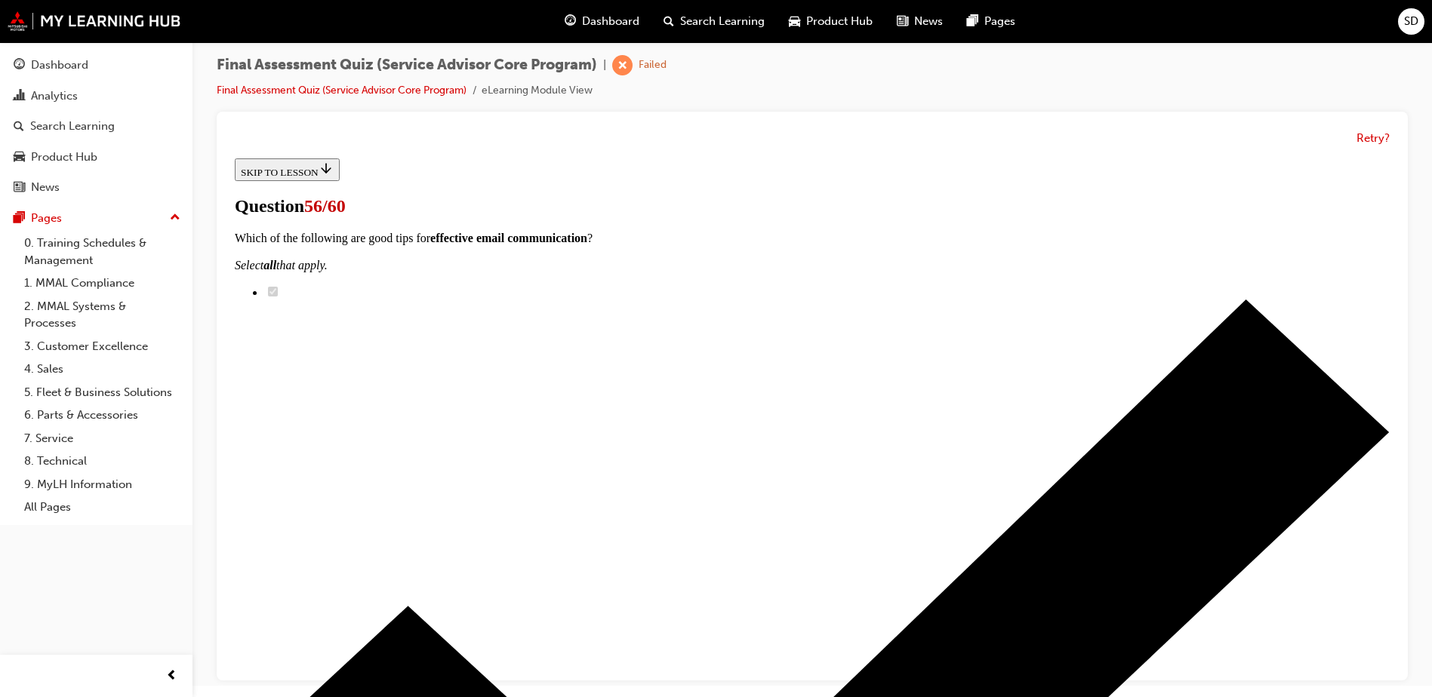
scroll to position [302, 0]
drag, startPoint x: 643, startPoint y: 362, endPoint x: 913, endPoint y: 440, distance: 280.7
drag, startPoint x: 641, startPoint y: 509, endPoint x: 941, endPoint y: 418, distance: 314.0
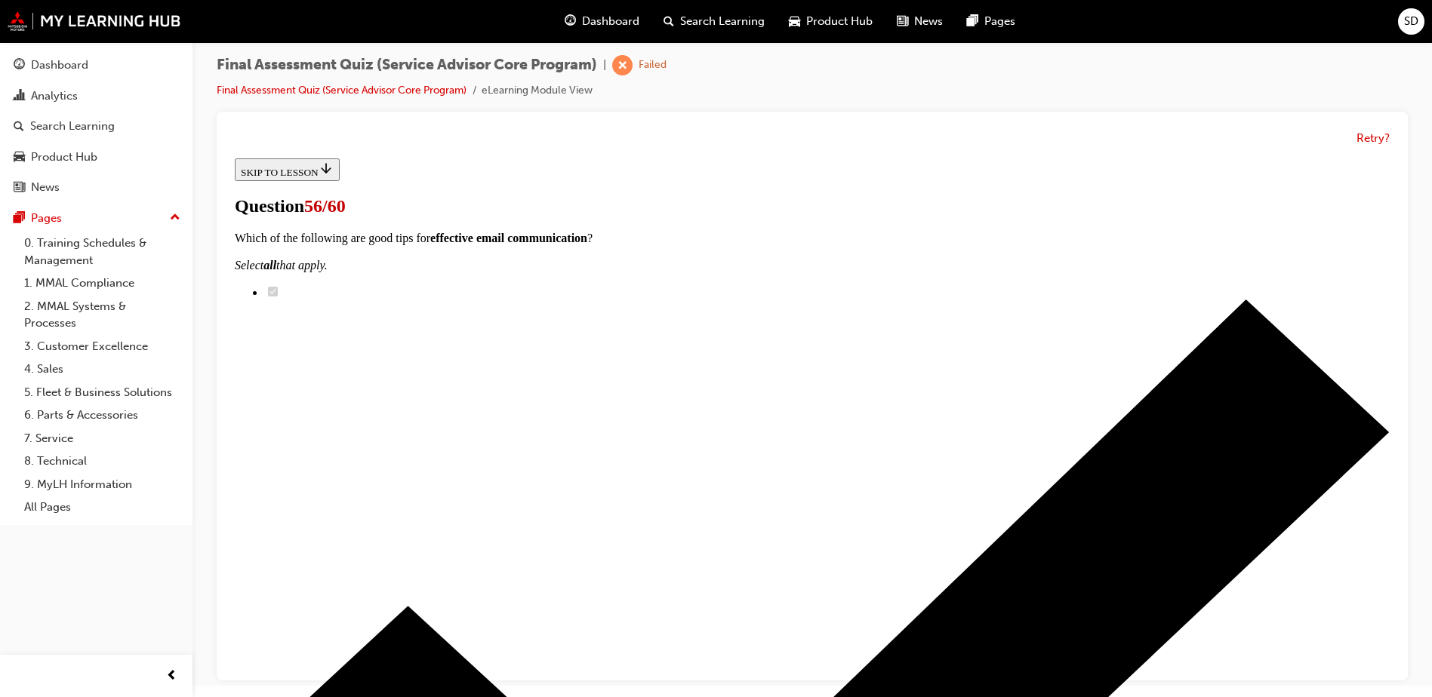
drag, startPoint x: 676, startPoint y: 519, endPoint x: 963, endPoint y: 522, distance: 286.8
drag, startPoint x: 724, startPoint y: 343, endPoint x: 977, endPoint y: 341, distance: 252.9
drag, startPoint x: 725, startPoint y: 519, endPoint x: 948, endPoint y: 285, distance: 323.5
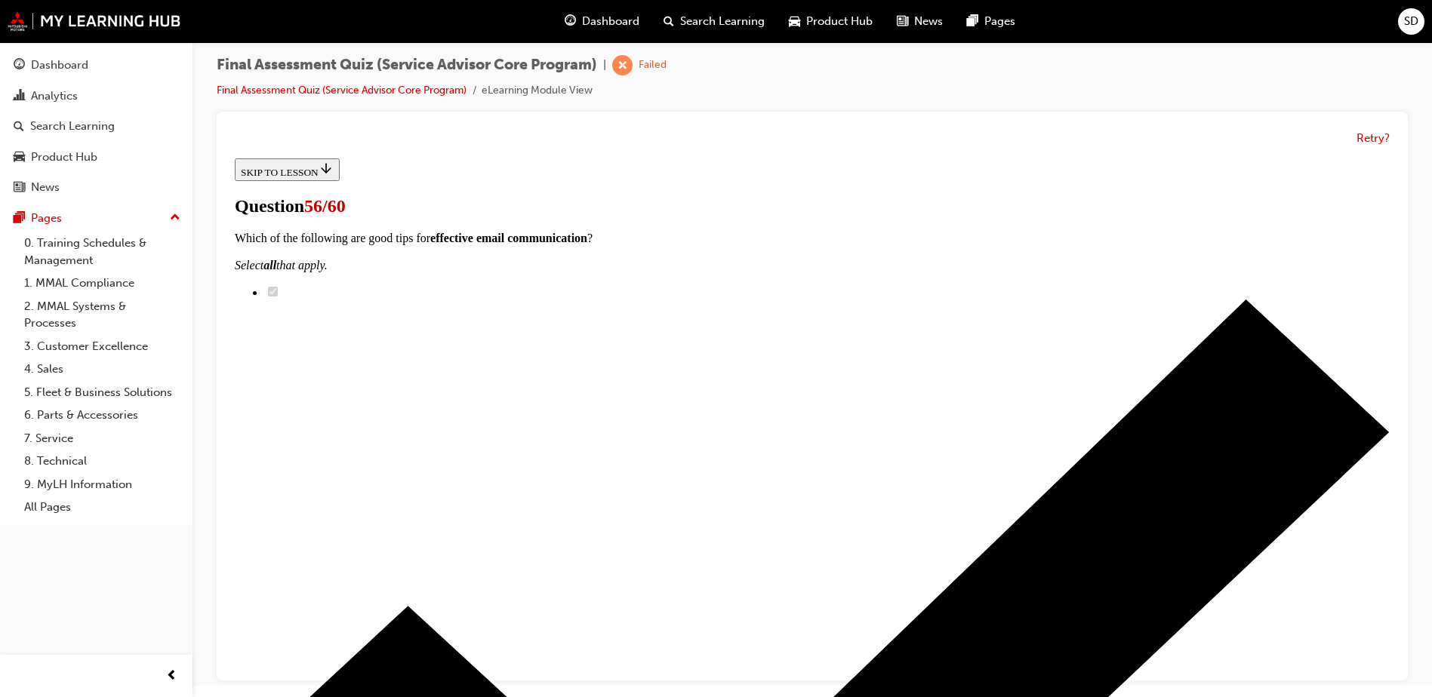
drag, startPoint x: 637, startPoint y: 523, endPoint x: 922, endPoint y: 525, distance: 285.3
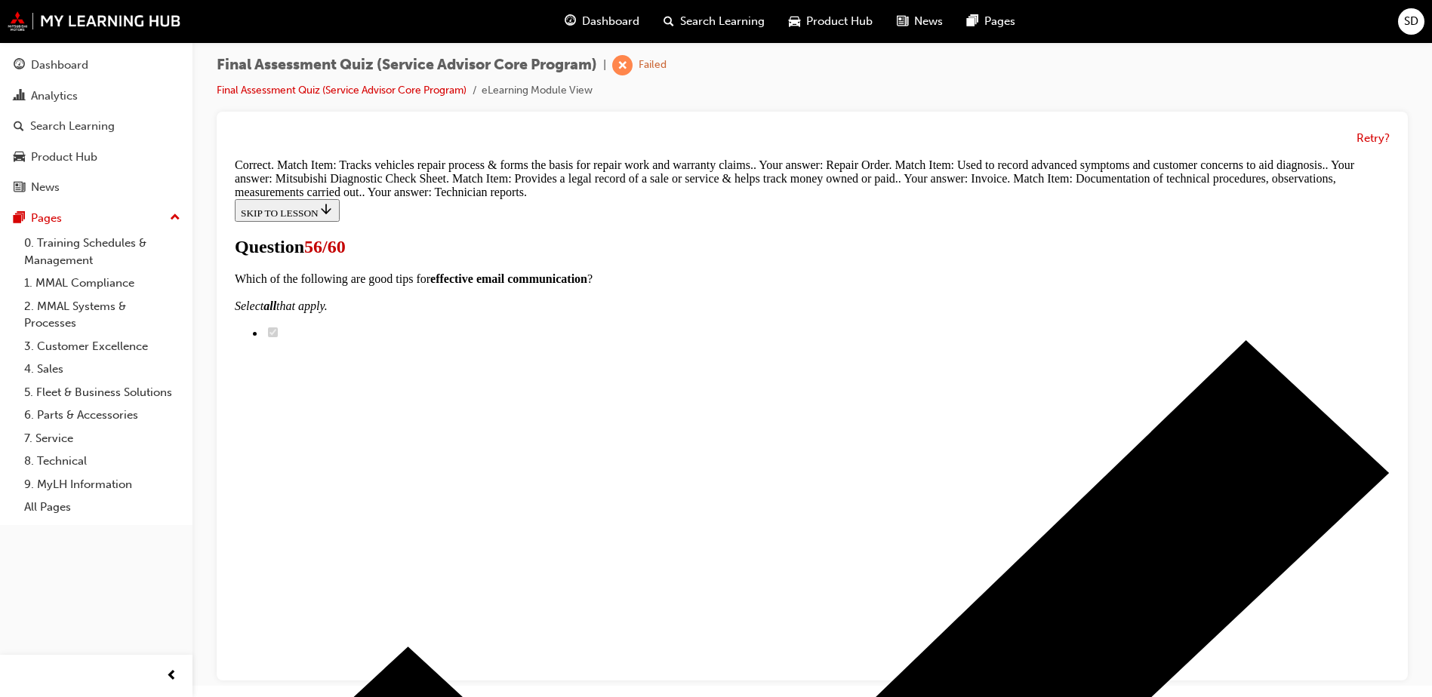
scroll to position [405, 0]
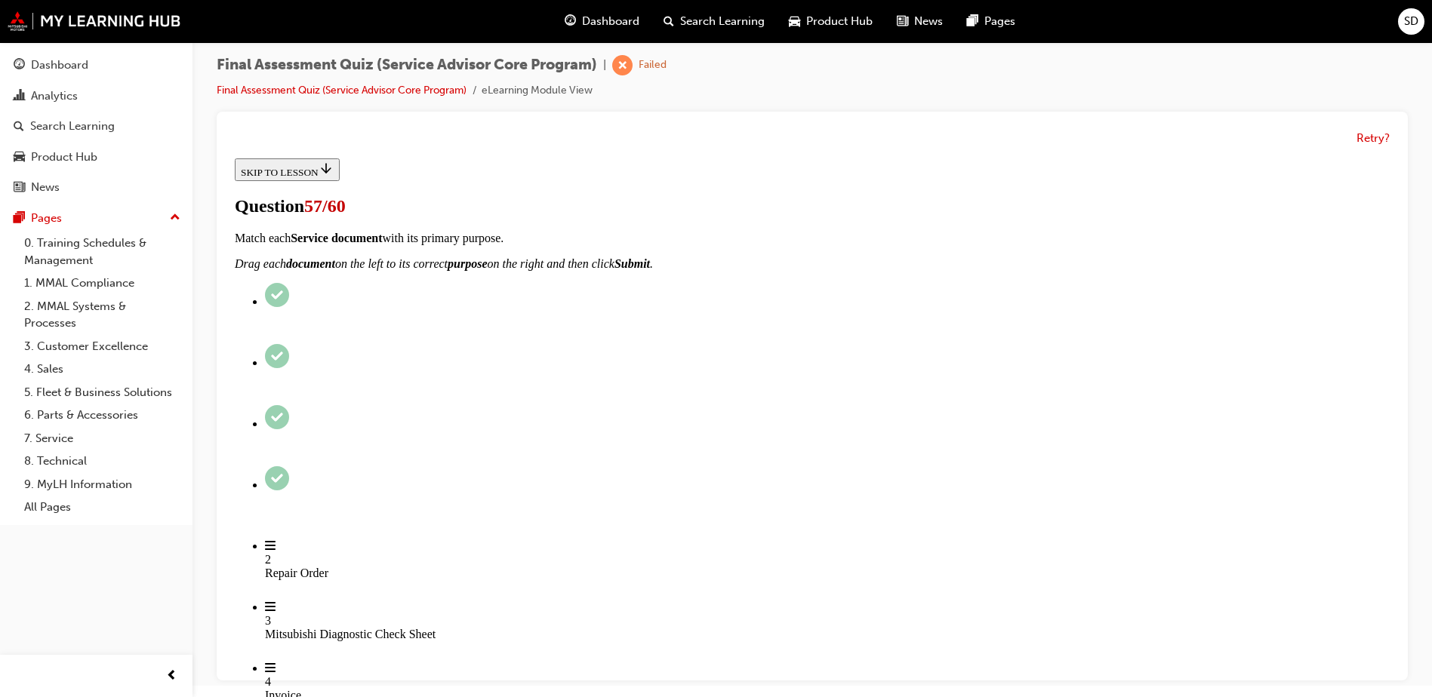
scroll to position [0, 0]
radio input "true"
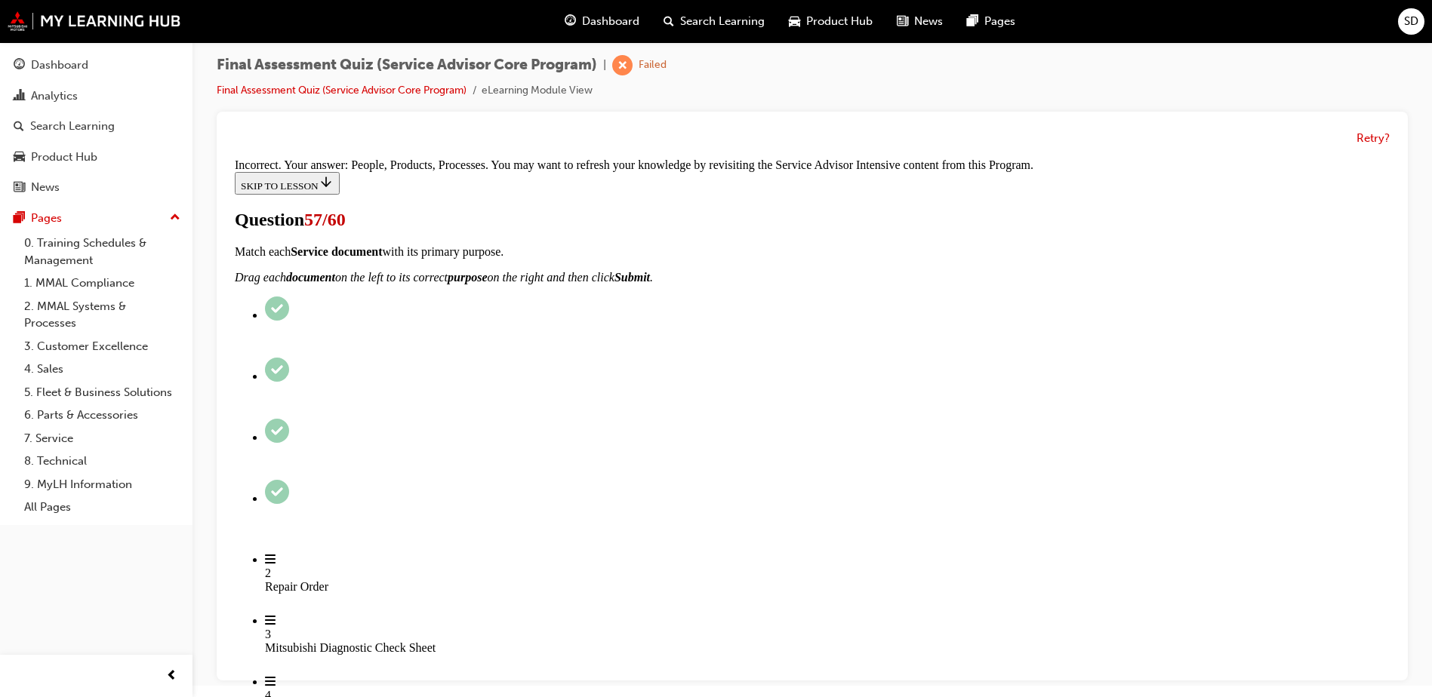
scroll to position [311, 0]
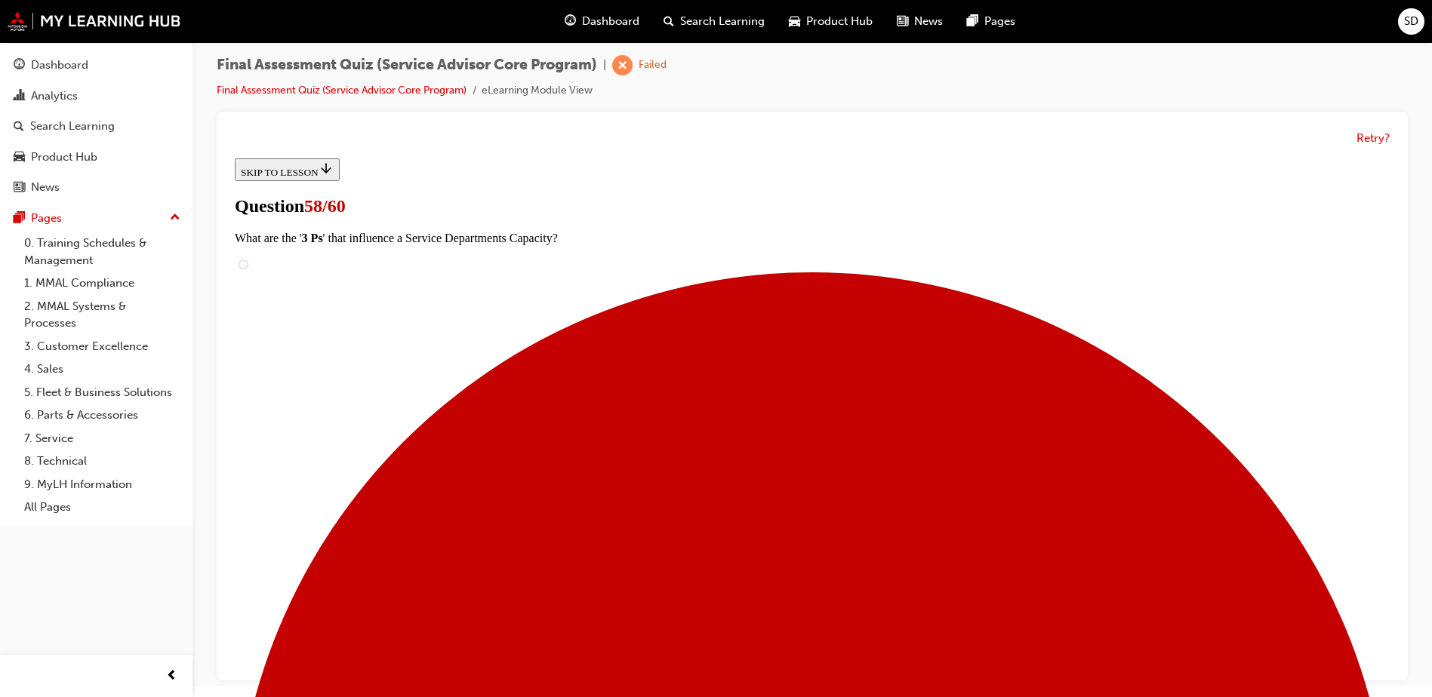
scroll to position [0, 0]
radio input "true"
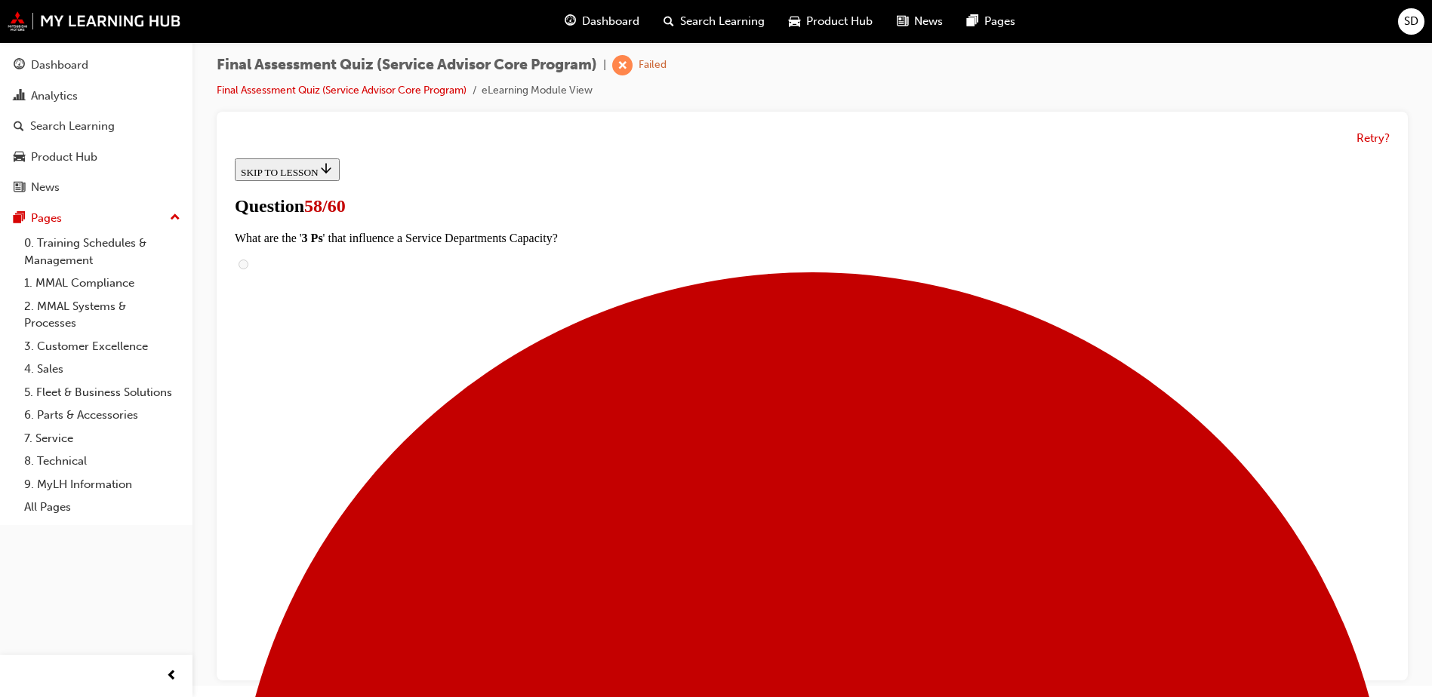
radio input "true"
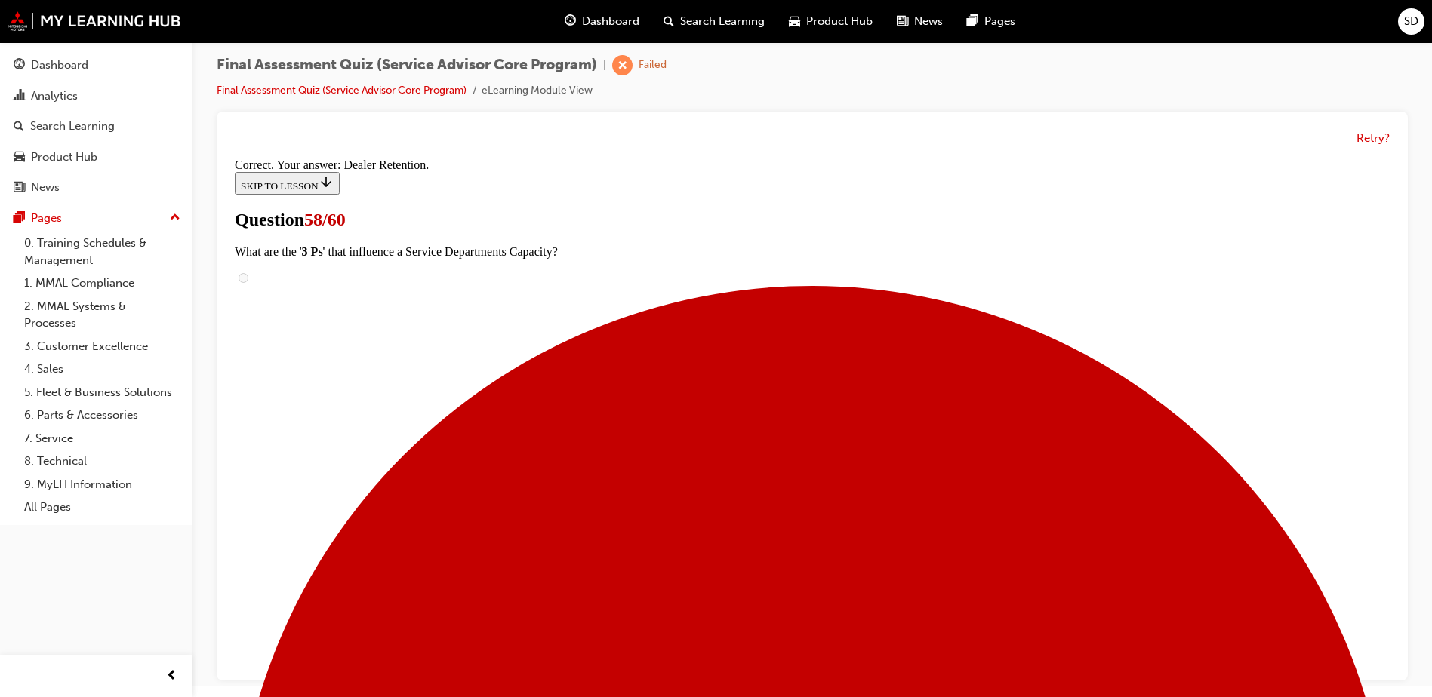
scroll to position [244, 0]
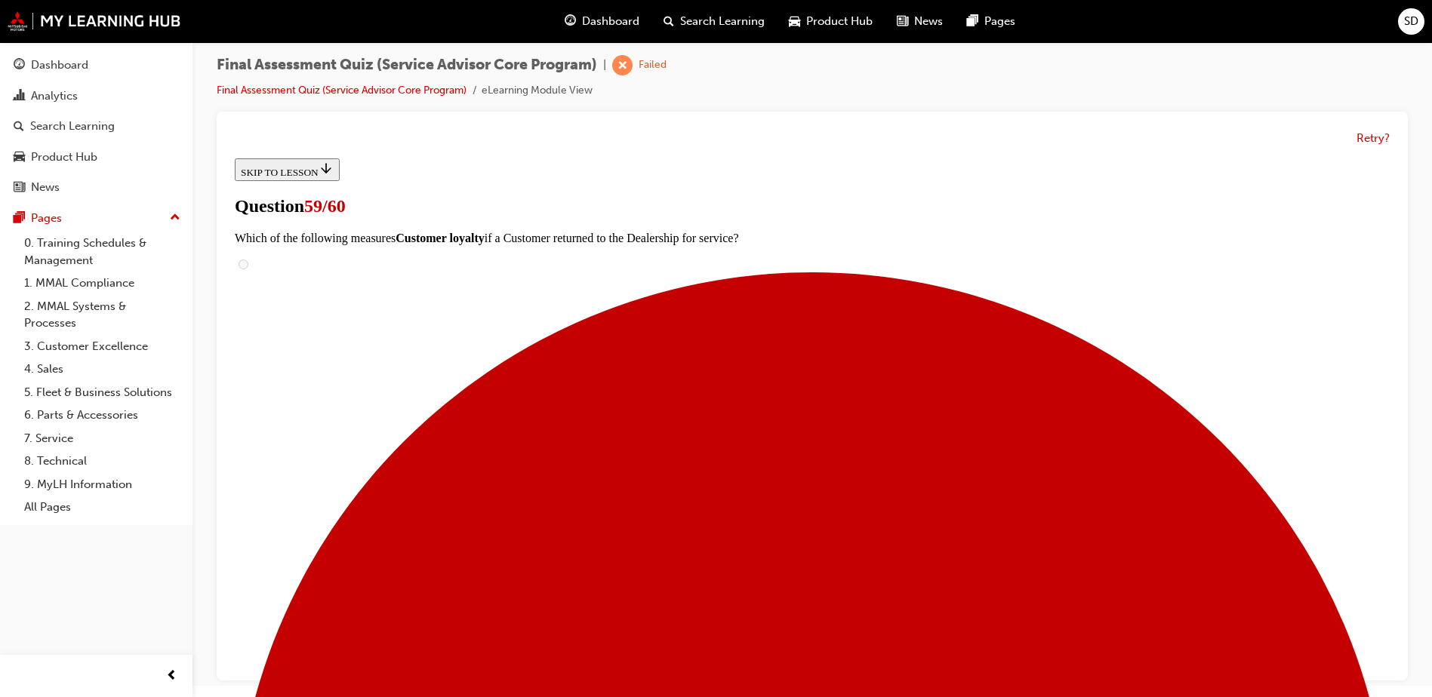
radio input "true"
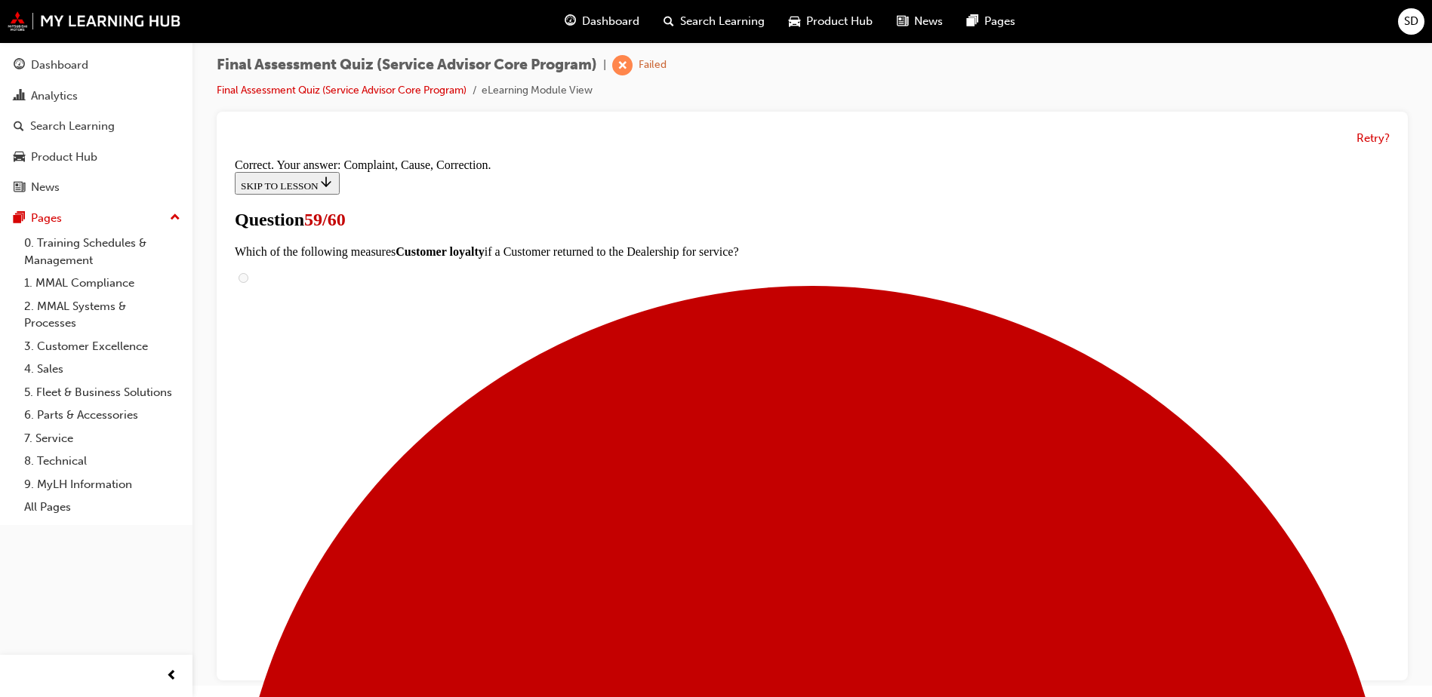
scroll to position [269, 0]
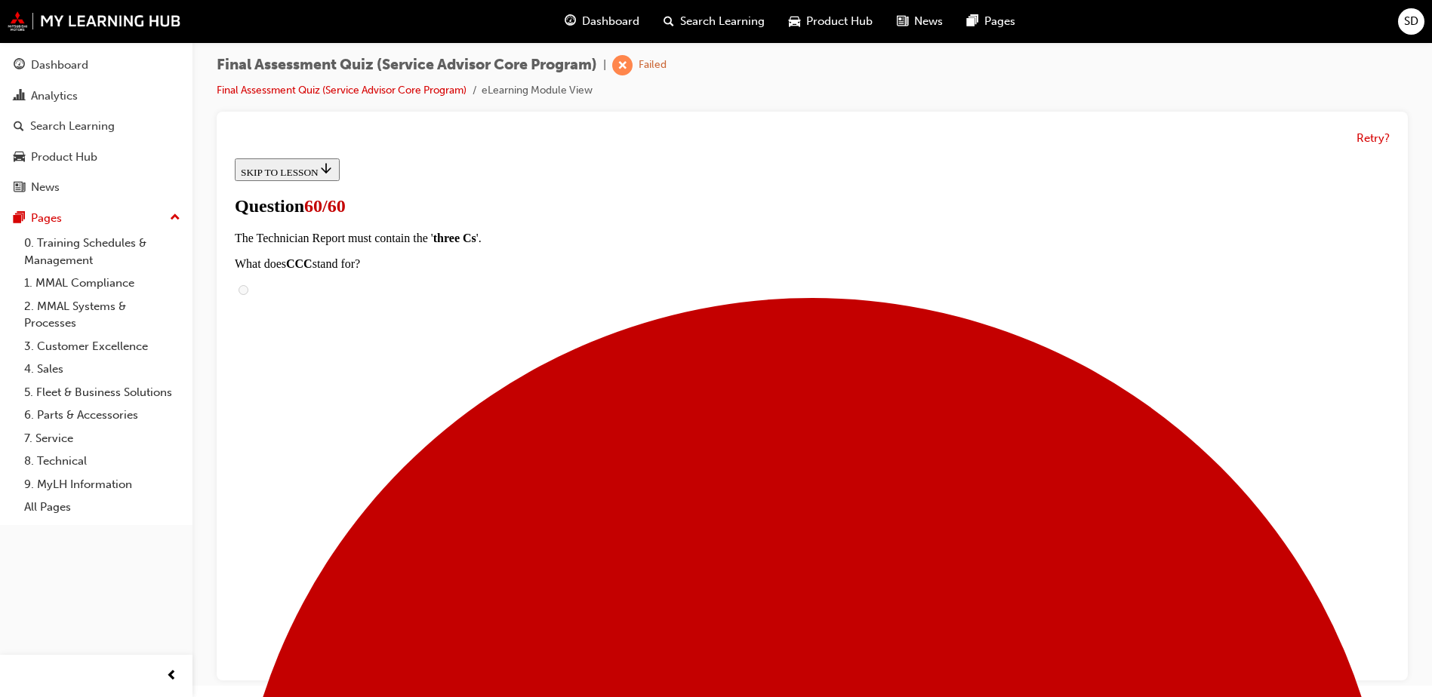
scroll to position [0, 0]
